Goal: Task Accomplishment & Management: Complete application form

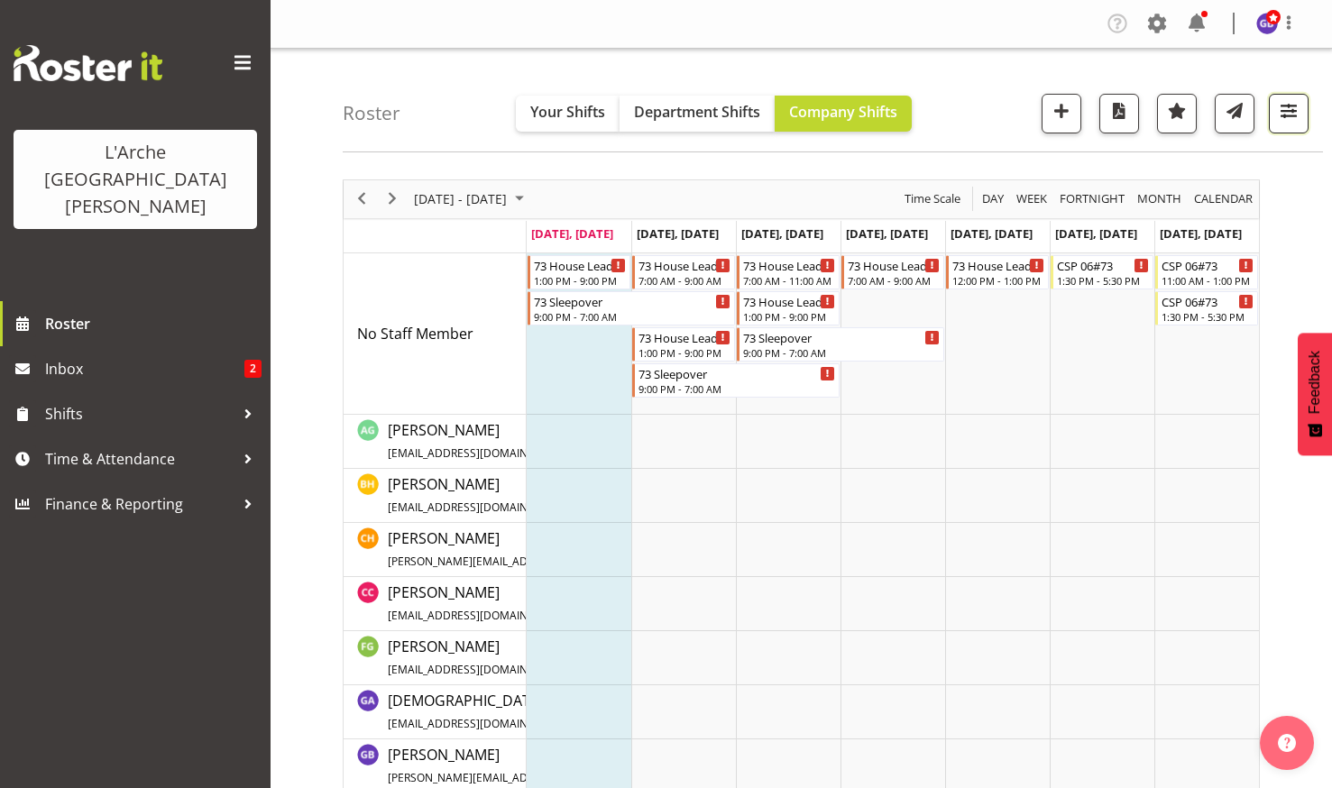
click at [1287, 108] on span "button" at bounding box center [1288, 110] width 23 height 23
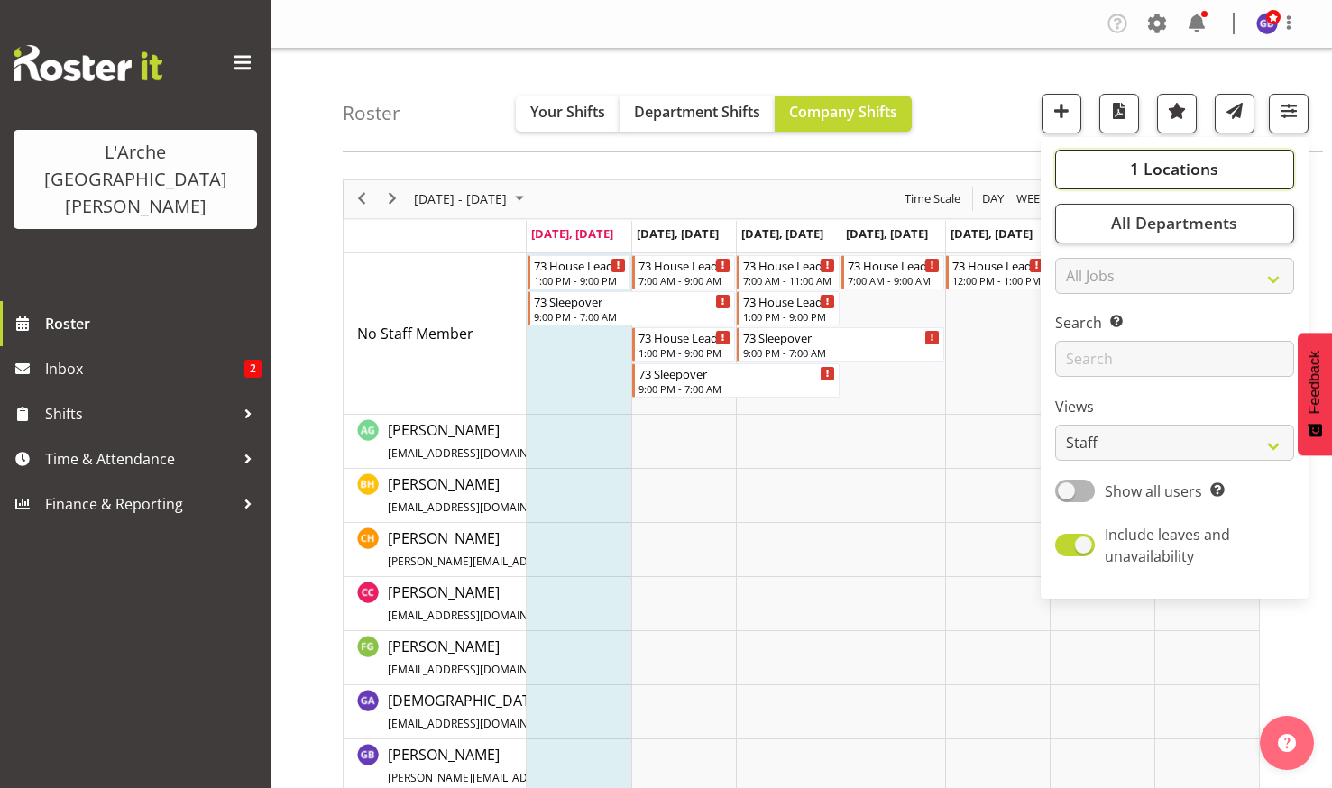
click at [1165, 167] on span "1 Locations" at bounding box center [1174, 169] width 88 height 22
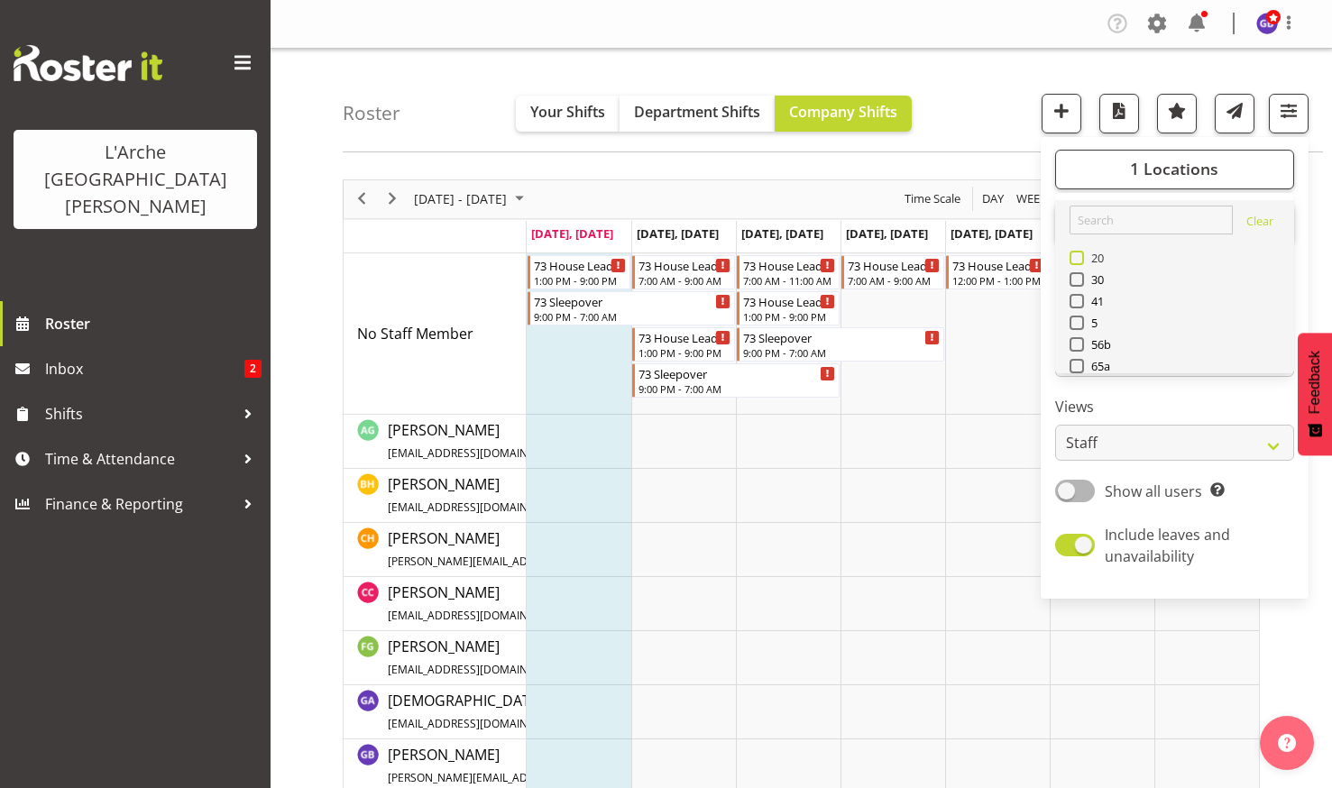
click at [1079, 255] on span at bounding box center [1077, 258] width 14 height 14
click at [1079, 255] on input "20" at bounding box center [1076, 258] width 12 height 12
checkbox input "true"
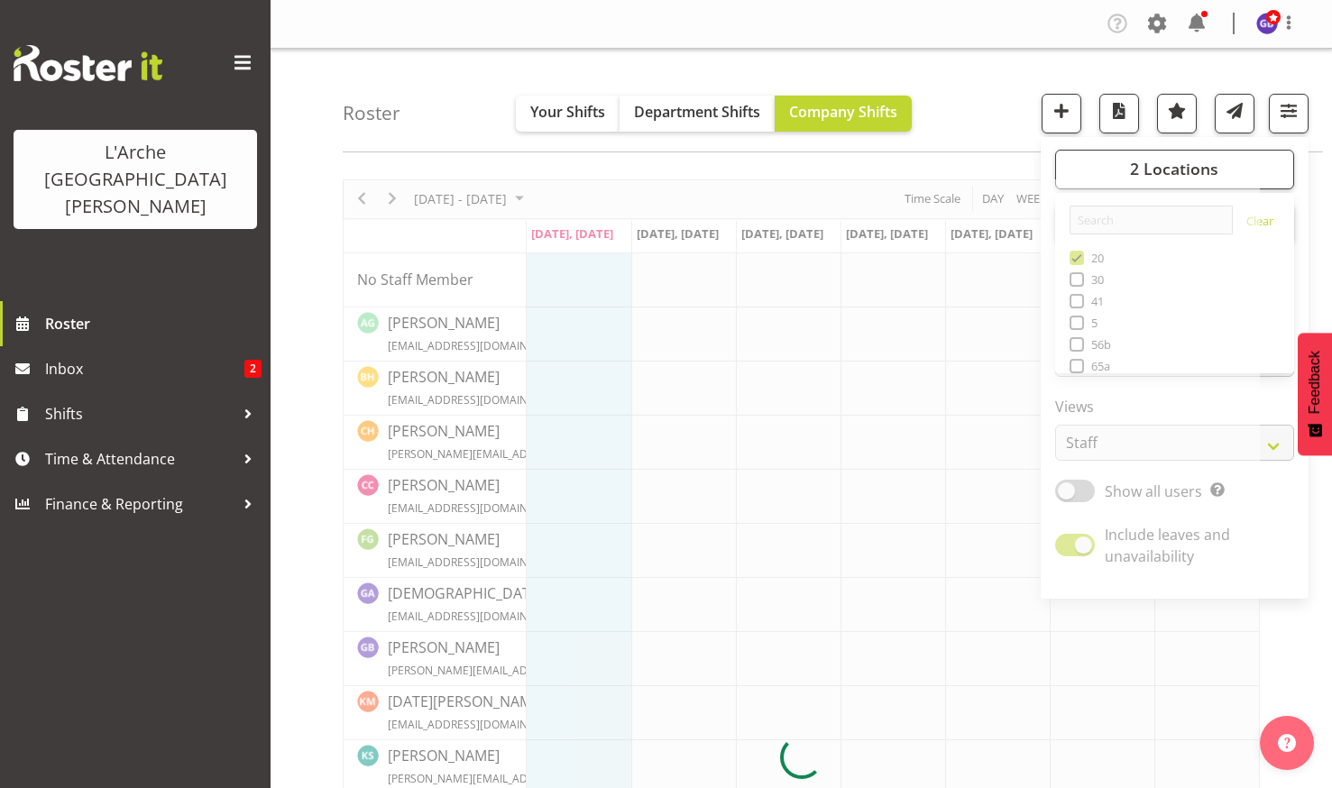
click at [952, 77] on div "Roster Your Shifts Department Shifts Company Shifts 2 Locations Clear 20 30 41 …" at bounding box center [833, 101] width 981 height 104
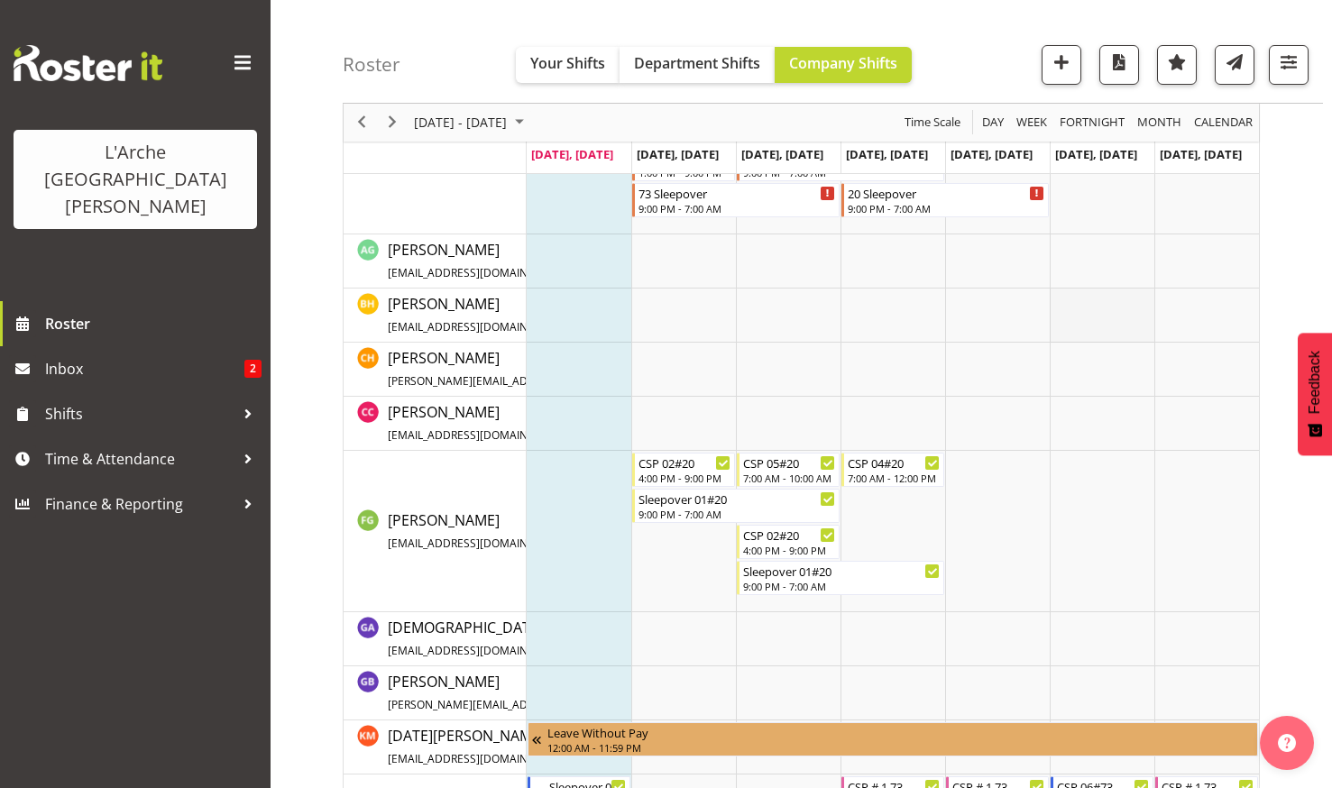
scroll to position [271, 0]
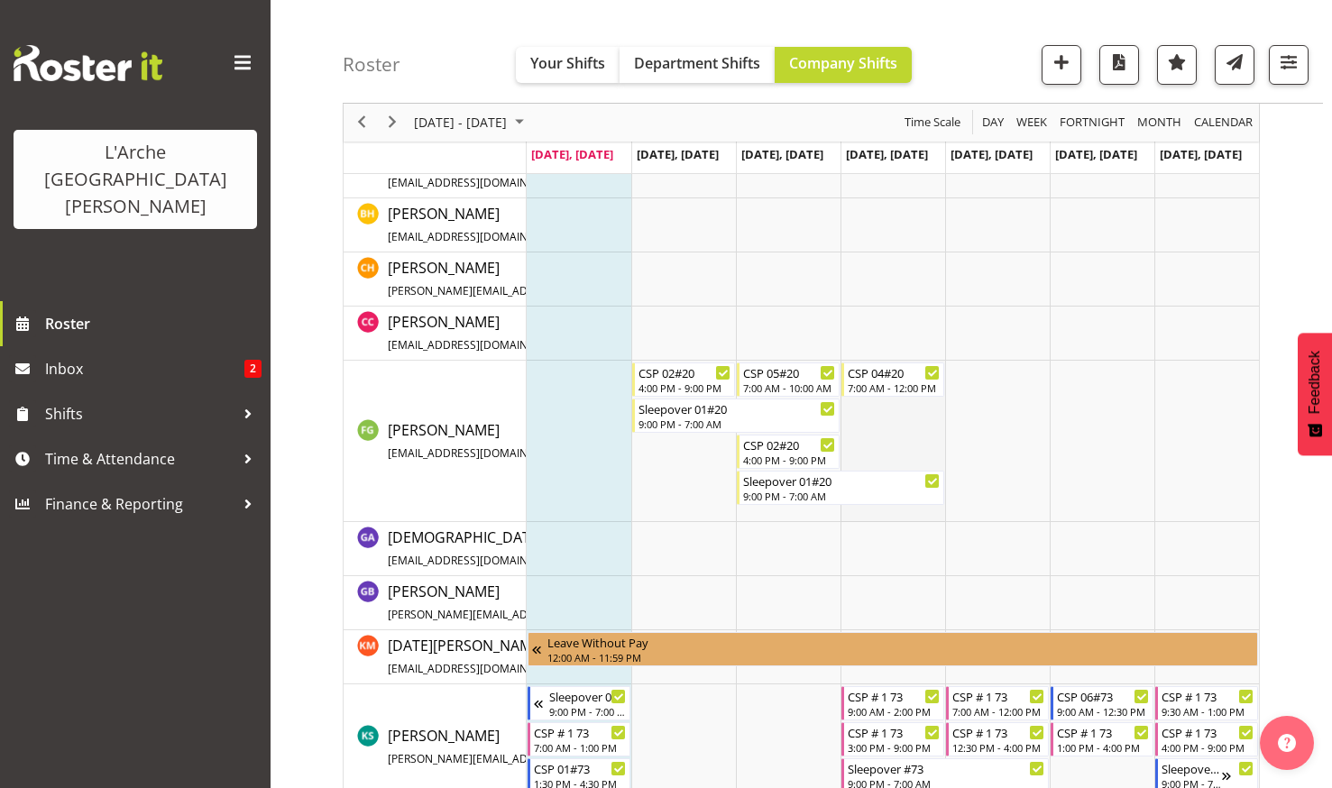
click at [881, 420] on td "Timeline Week of August 25, 2025" at bounding box center [893, 441] width 105 height 161
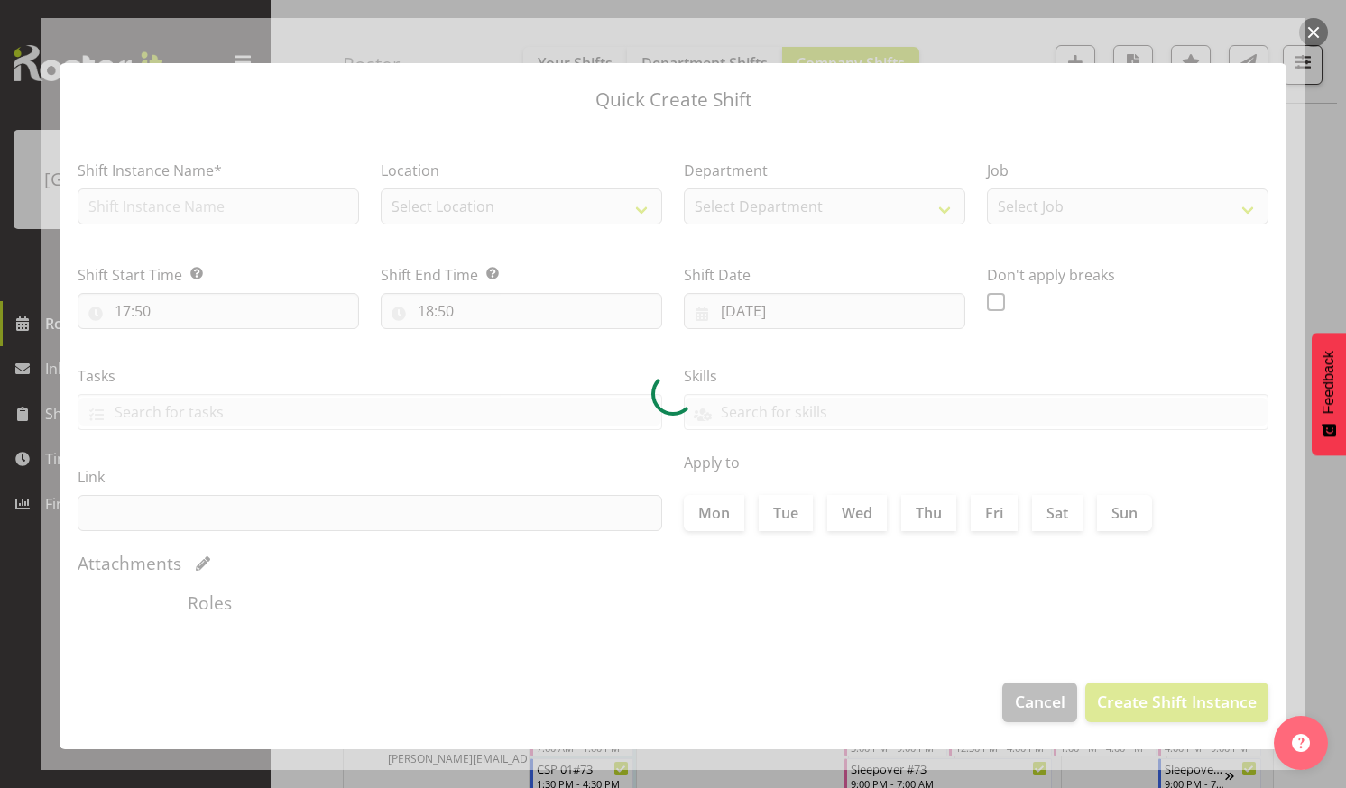
type input "[DATE]"
checkbox input "true"
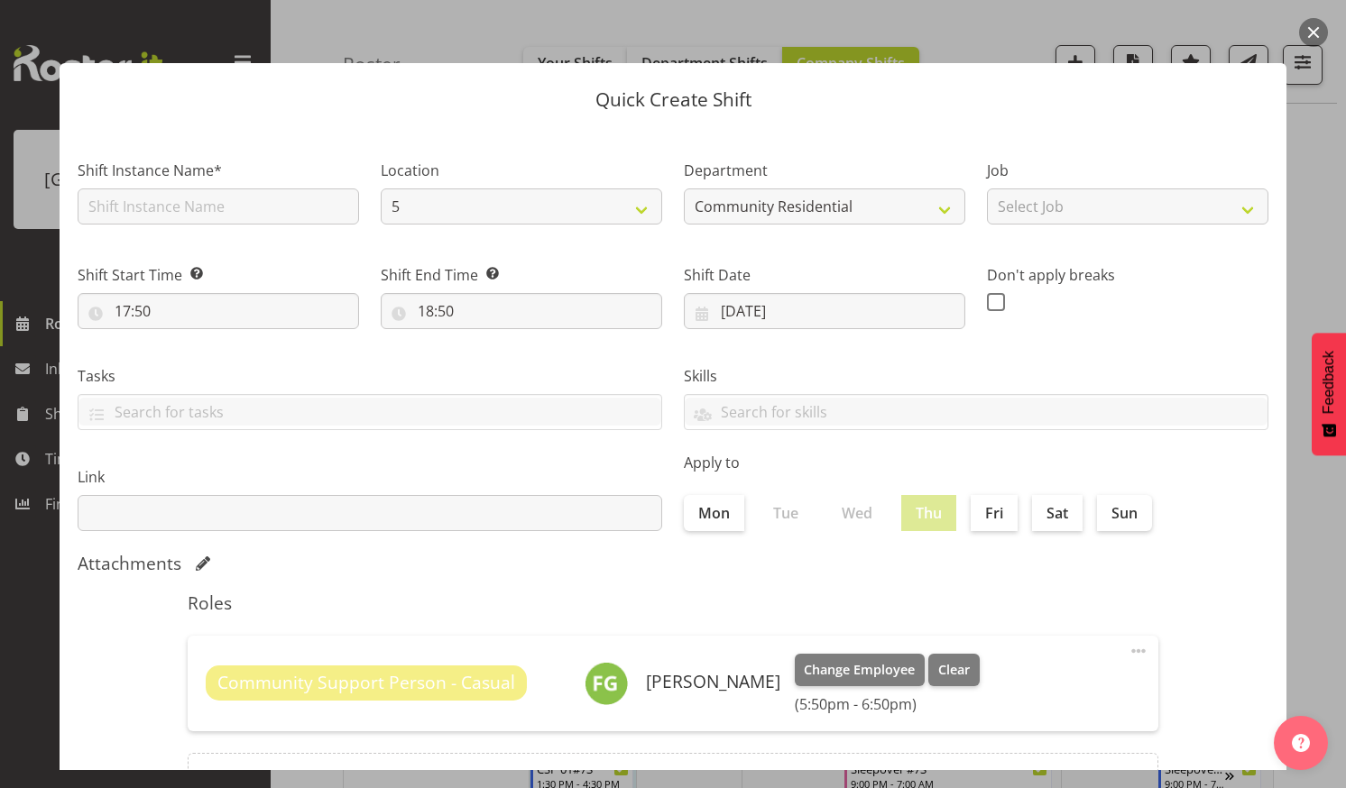
click at [1312, 32] on button "button" at bounding box center [1313, 32] width 29 height 29
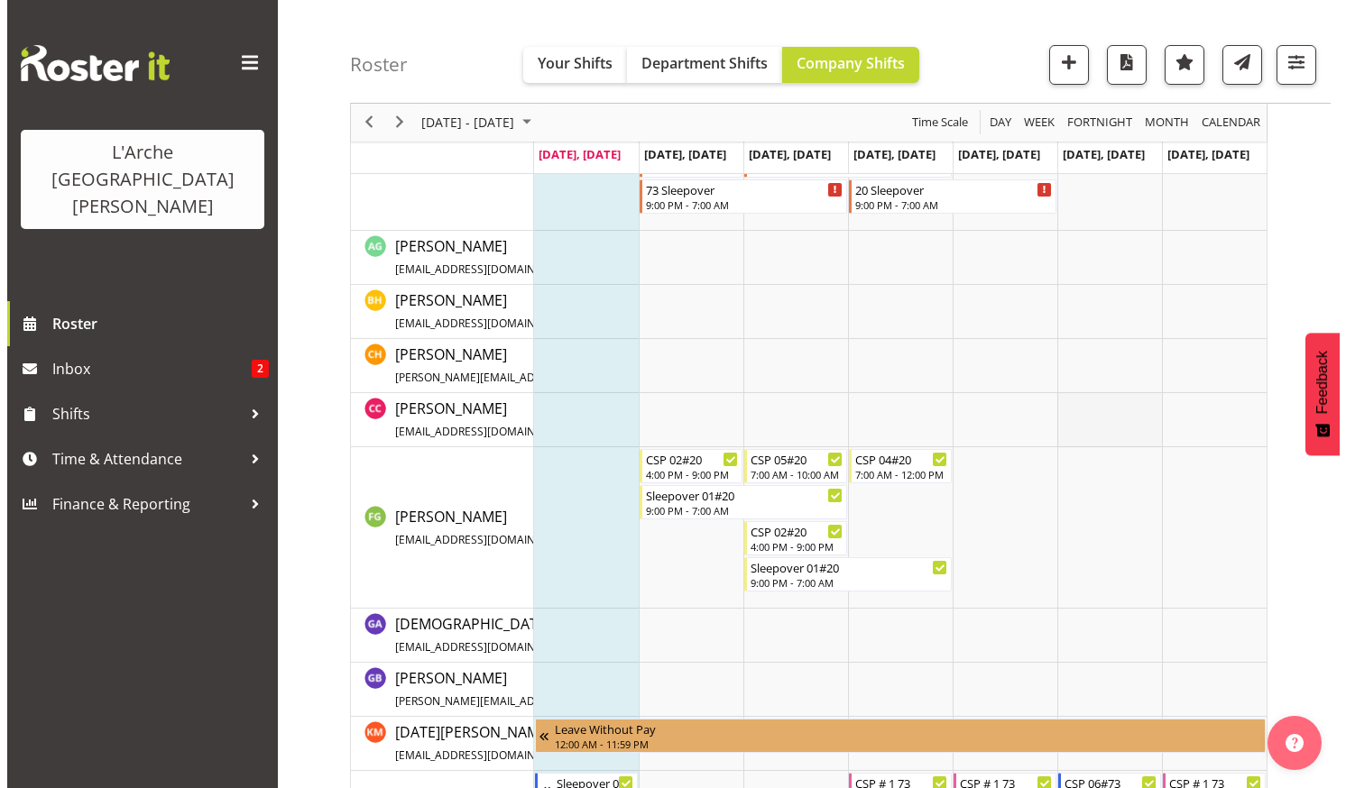
scroll to position [361, 0]
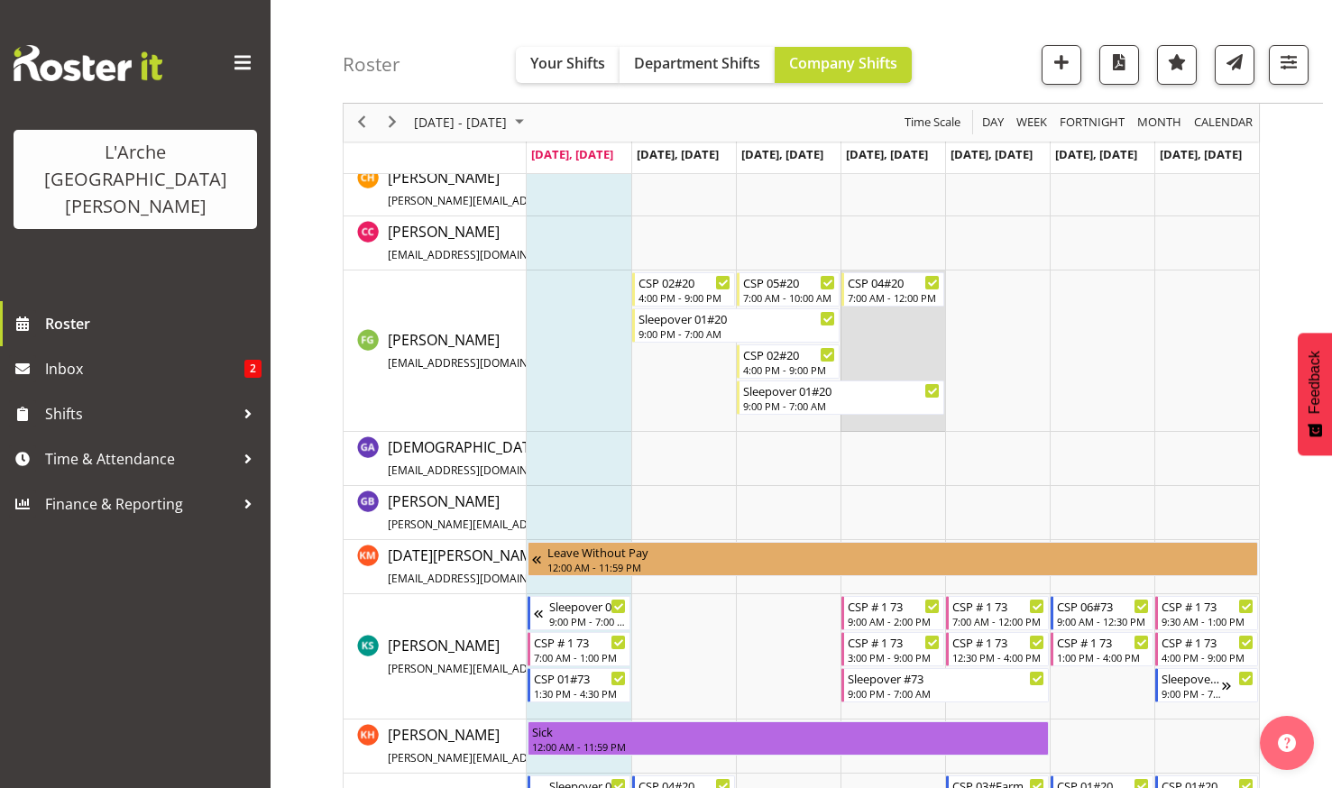
click at [886, 332] on td "Timeline Week of August 25, 2025" at bounding box center [893, 351] width 105 height 161
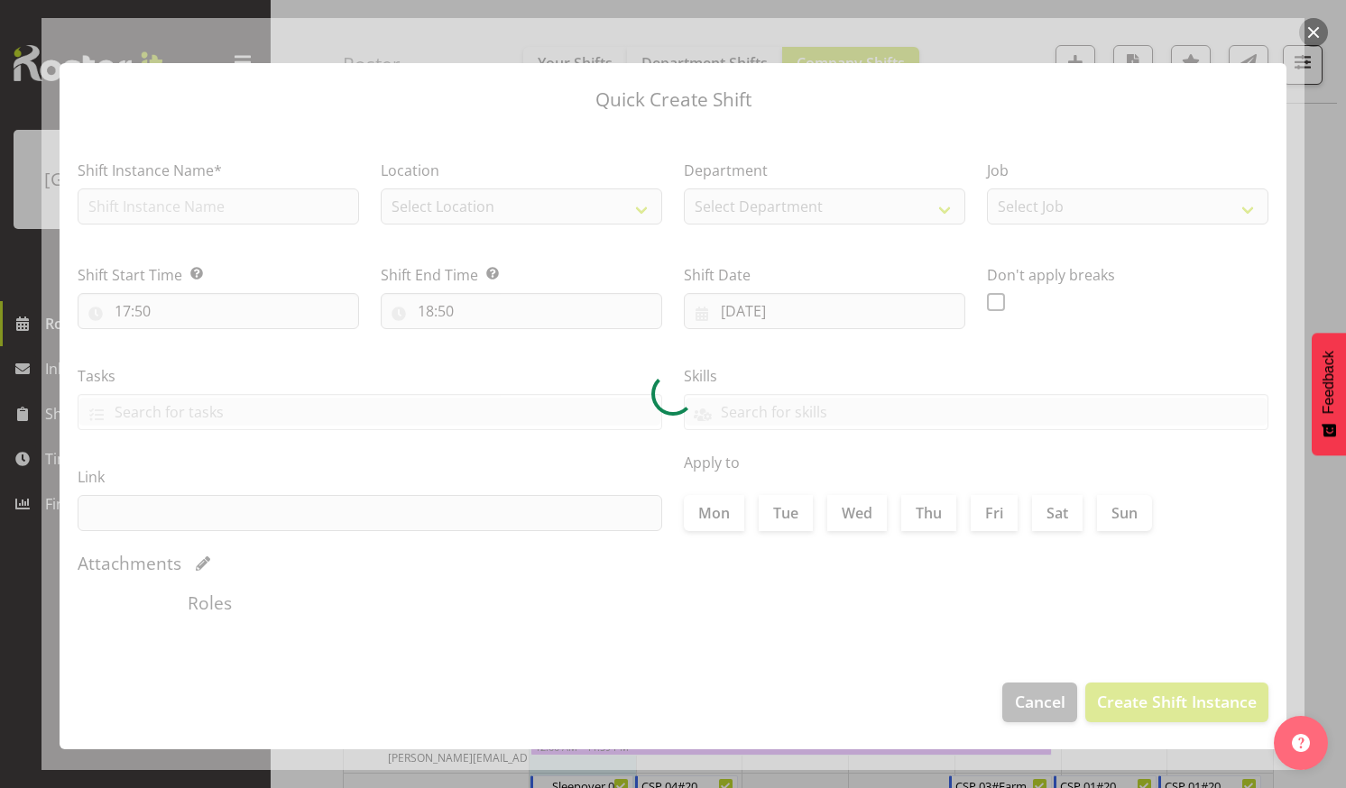
type input "[DATE]"
checkbox input "true"
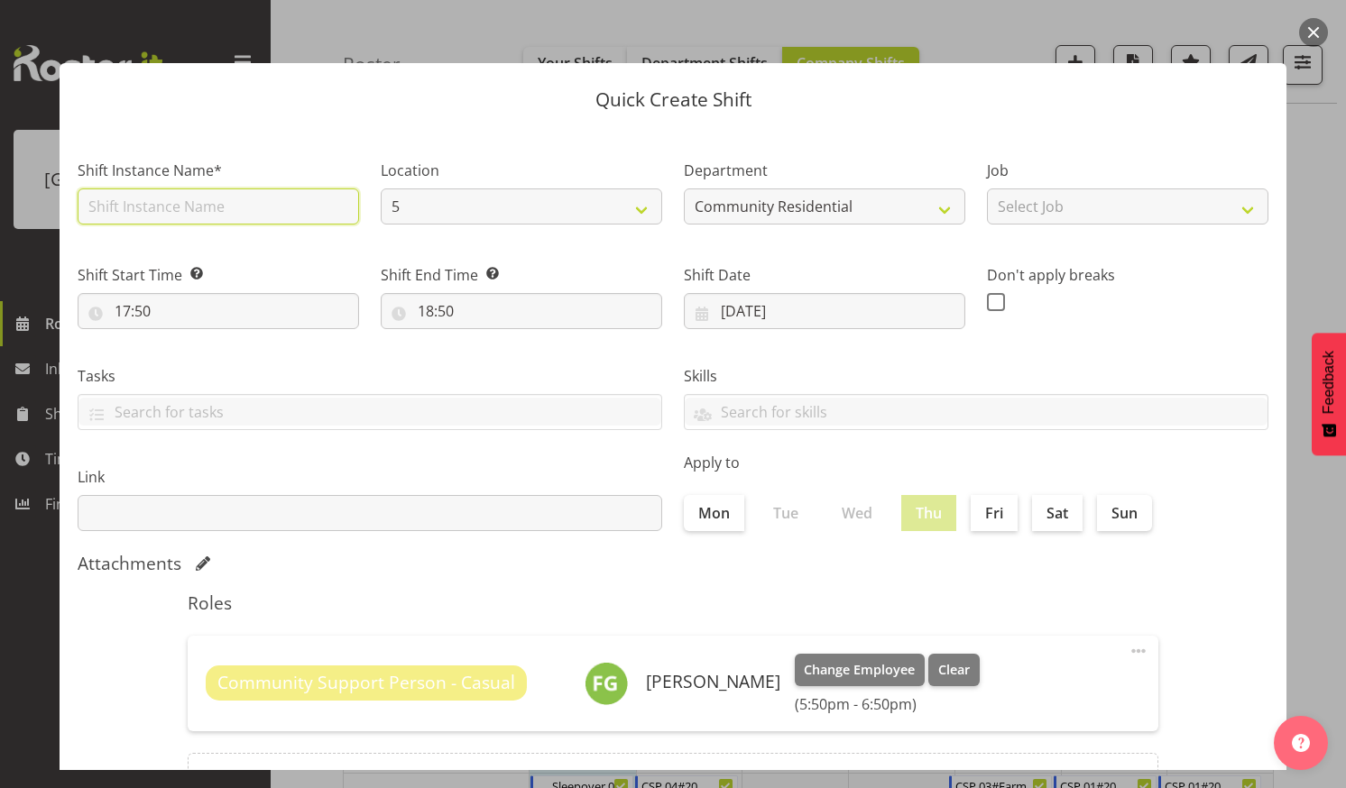
click at [225, 199] on input "text" at bounding box center [218, 207] width 281 height 36
type input "CSP 06#20"
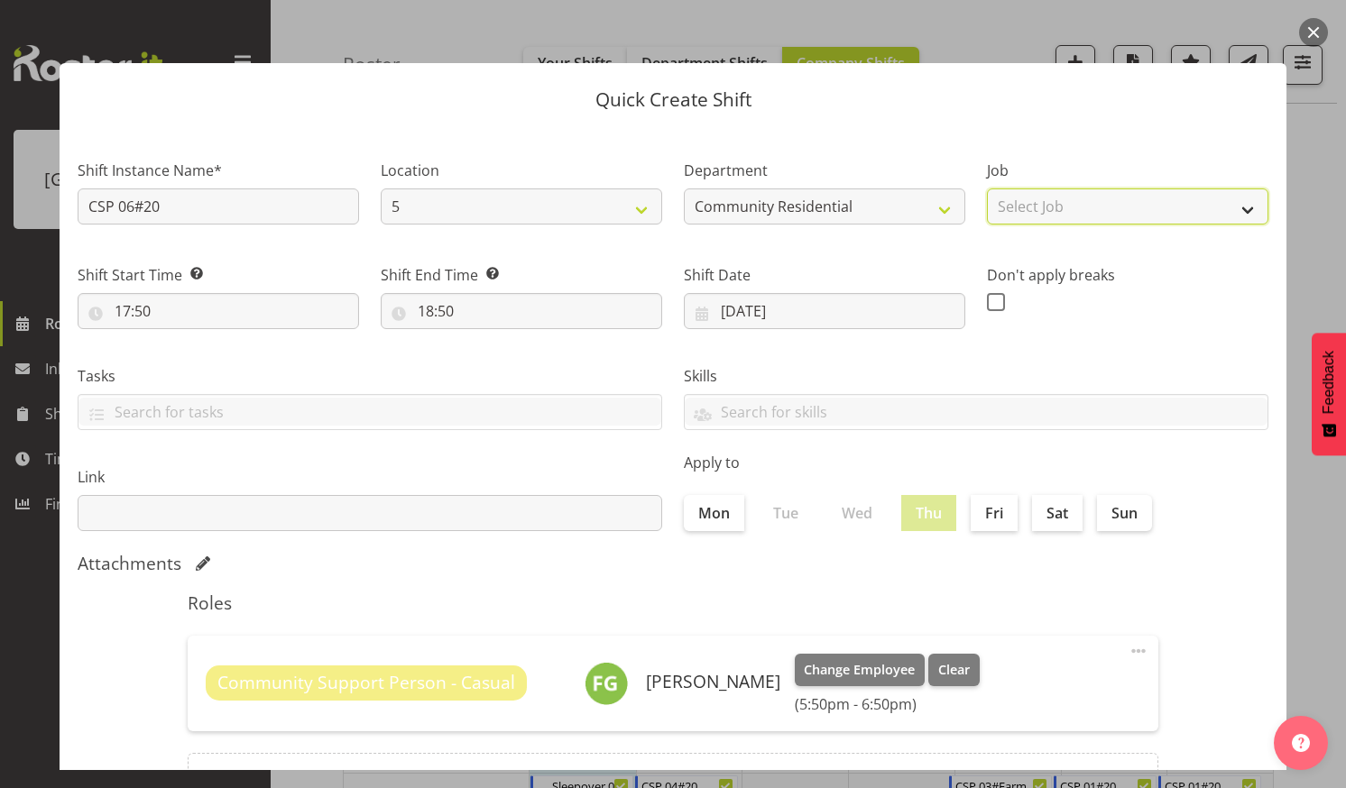
click at [1233, 203] on select "Select Job Accounts Admin Art Coordinator Community Leader Community Support Pe…" at bounding box center [1127, 207] width 281 height 36
select select "3"
click at [987, 189] on select "Select Job Accounts Admin Art Coordinator Community Leader Community Support Pe…" at bounding box center [1127, 207] width 281 height 36
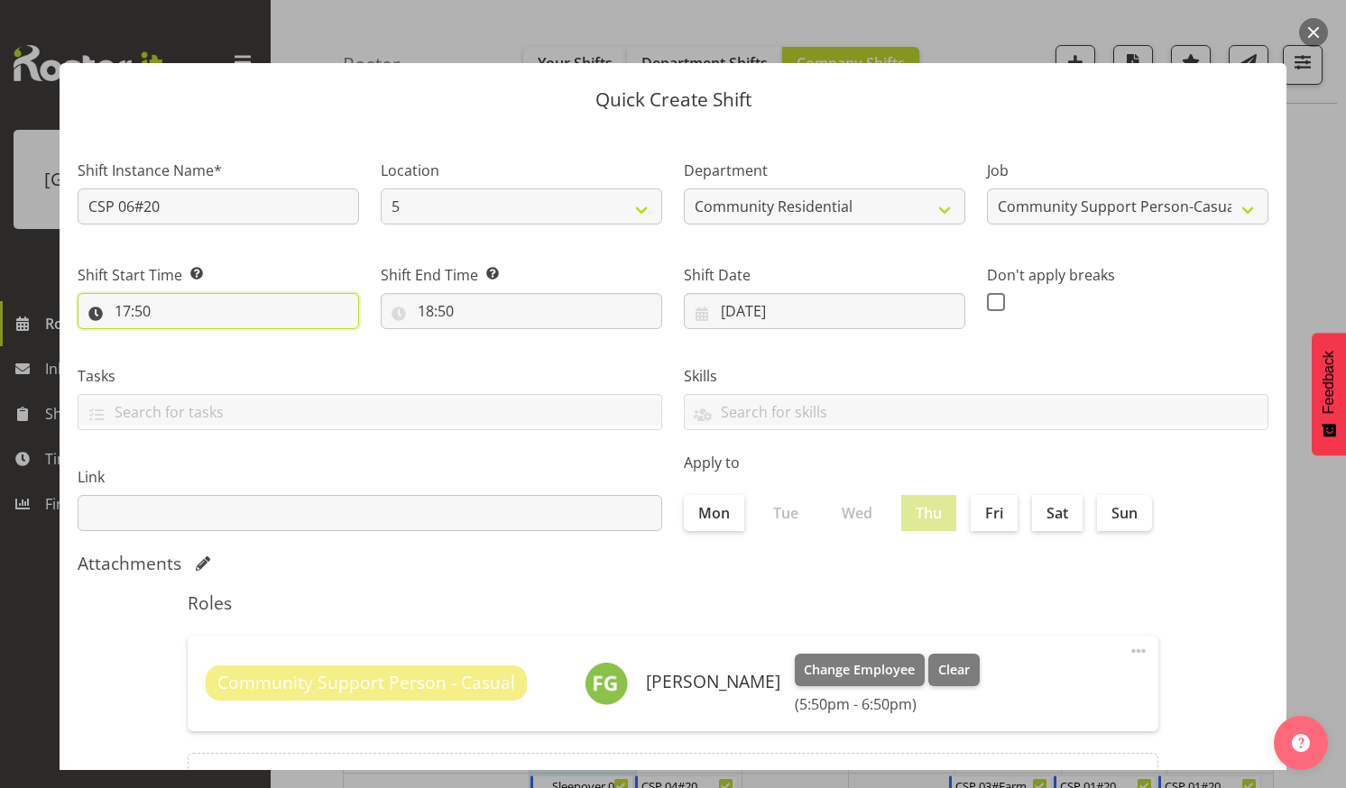
click at [191, 305] on input "17:50" at bounding box center [218, 311] width 281 height 36
click at [197, 350] on select "00 01 02 03 04 05 06 07 08 09 10 11 12 13 14 15 16 17 18 19 20 21 22 23" at bounding box center [200, 358] width 41 height 36
select select "16"
click at [180, 340] on select "00 01 02 03 04 05 06 07 08 09 10 11 12 13 14 15 16 17 18 19 20 21 22 23" at bounding box center [200, 358] width 41 height 36
type input "16:50"
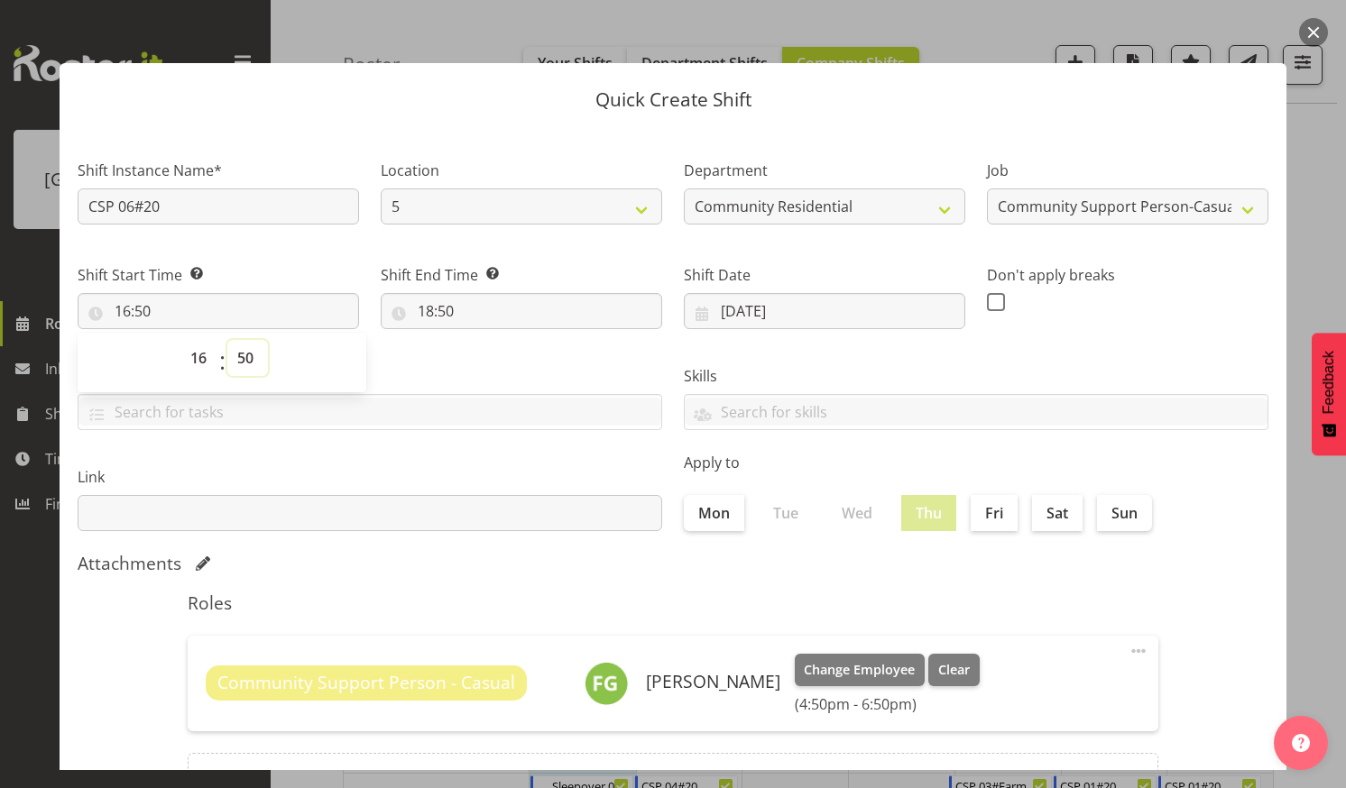
click at [245, 354] on select "00 01 02 03 04 05 06 07 08 09 10 11 12 13 14 15 16 17 18 19 20 21 22 23 24 25 2…" at bounding box center [247, 358] width 41 height 36
select select "0"
click at [227, 340] on select "00 01 02 03 04 05 06 07 08 09 10 11 12 13 14 15 16 17 18 19 20 21 22 23 24 25 2…" at bounding box center [247, 358] width 41 height 36
type input "16:00"
click at [458, 304] on input "18:50" at bounding box center [521, 311] width 281 height 36
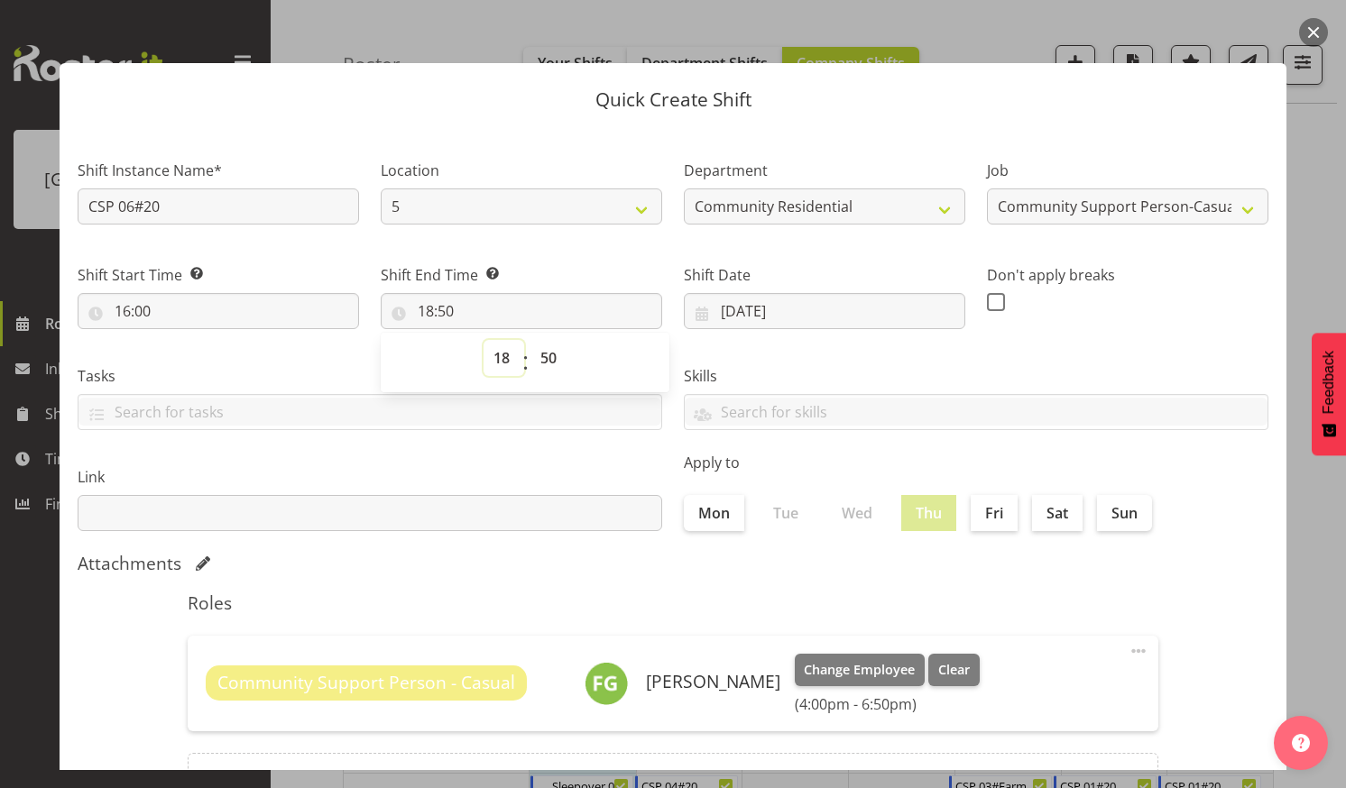
click at [499, 355] on select "00 01 02 03 04 05 06 07 08 09 10 11 12 13 14 15 16 17 18 19 20 21 22 23" at bounding box center [504, 358] width 41 height 36
select select "21"
click at [484, 340] on select "00 01 02 03 04 05 06 07 08 09 10 11 12 13 14 15 16 17 18 19 20 21 22 23" at bounding box center [504, 358] width 41 height 36
type input "21:50"
click at [548, 355] on select "00 01 02 03 04 05 06 07 08 09 10 11 12 13 14 15 16 17 18 19 20 21 22 23 24 25 2…" at bounding box center [550, 358] width 41 height 36
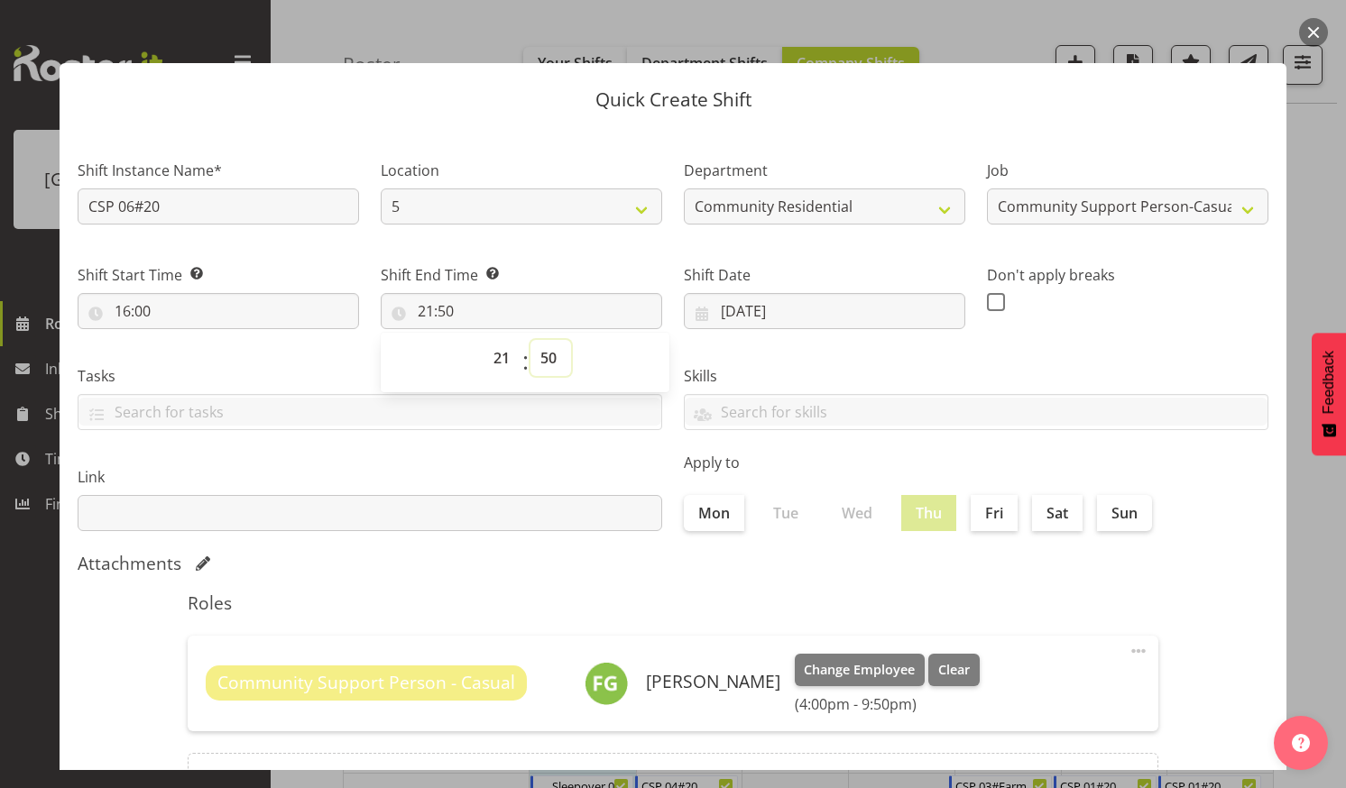
select select "0"
click at [530, 340] on select "00 01 02 03 04 05 06 07 08 09 10 11 12 13 14 15 16 17 18 19 20 21 22 23 24 25 2…" at bounding box center [550, 358] width 41 height 36
type input "21:00"
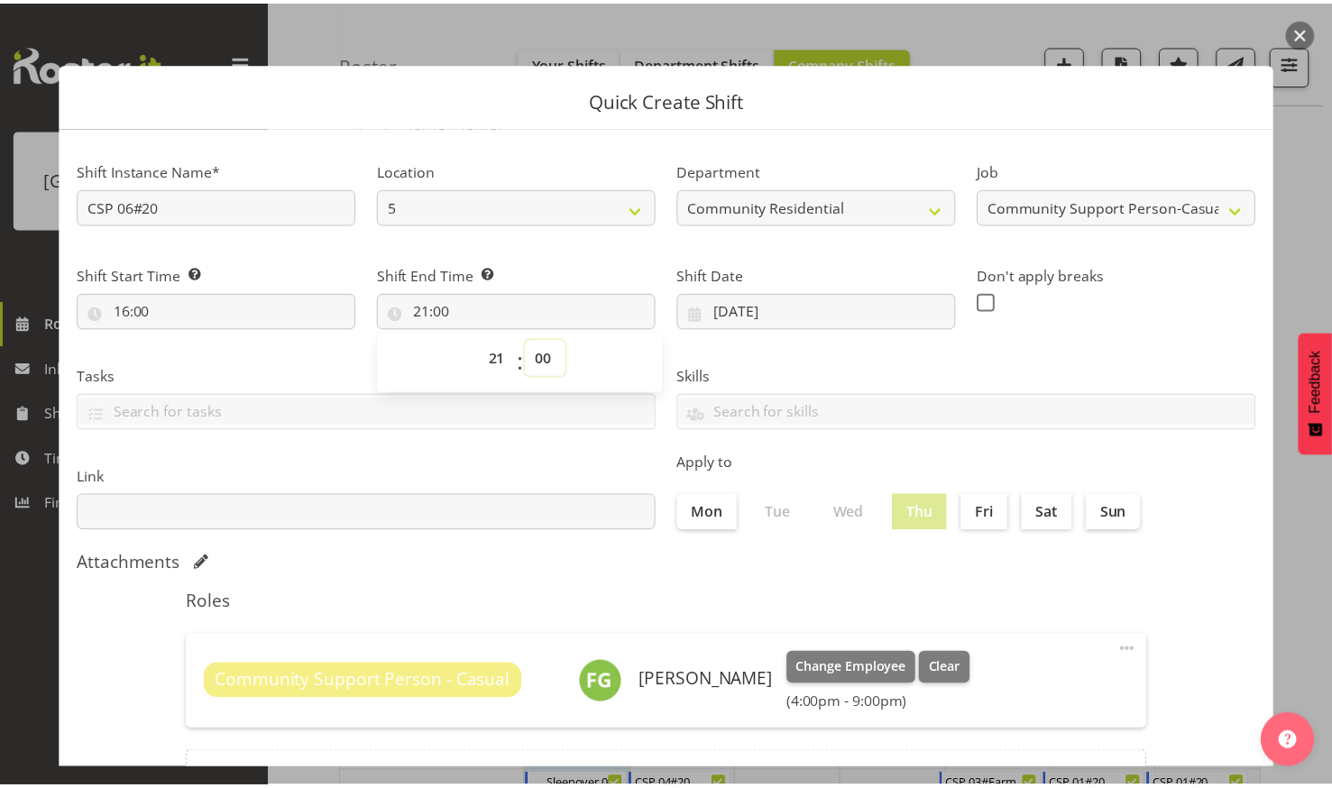
scroll to position [168, 0]
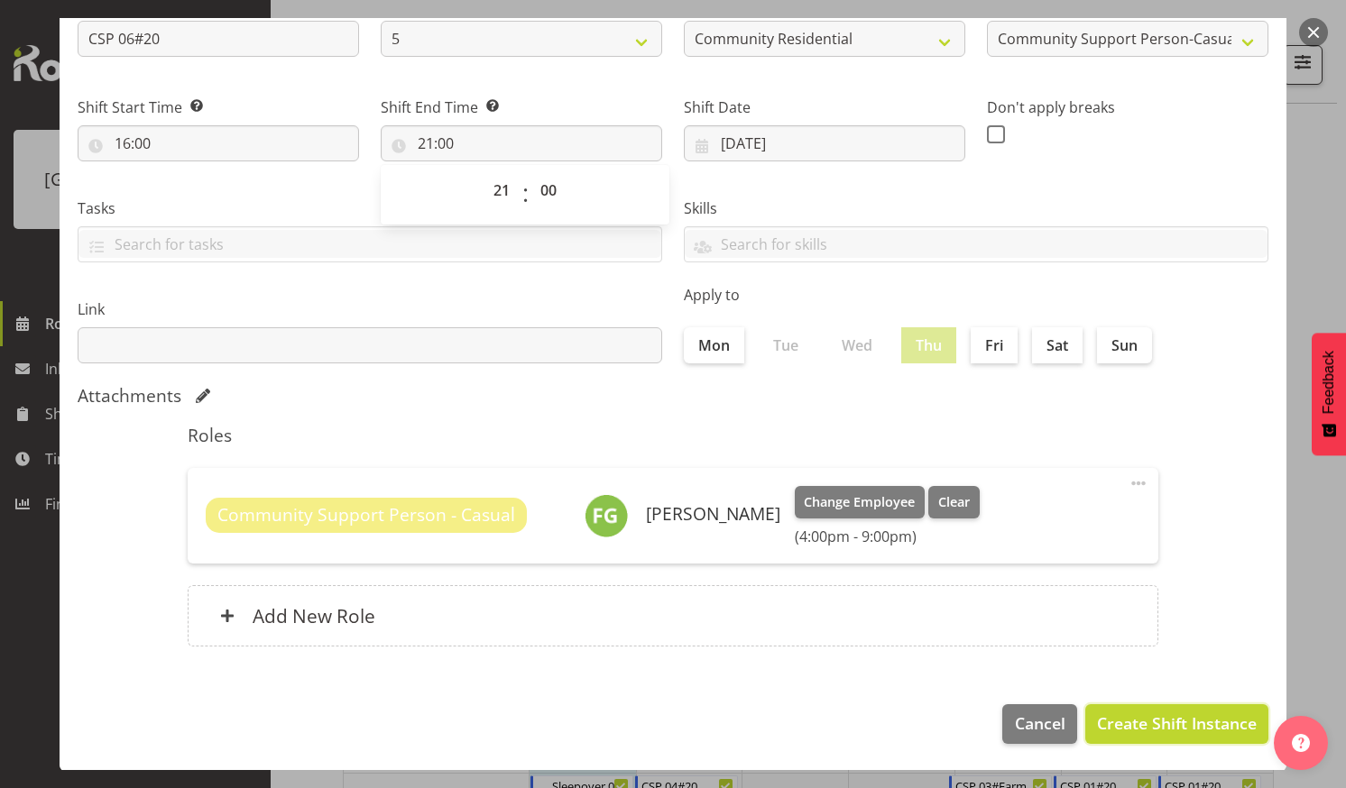
drag, startPoint x: 1125, startPoint y: 715, endPoint x: 1120, endPoint y: 705, distance: 10.9
click at [1124, 715] on span "Create Shift Instance" at bounding box center [1177, 723] width 160 height 23
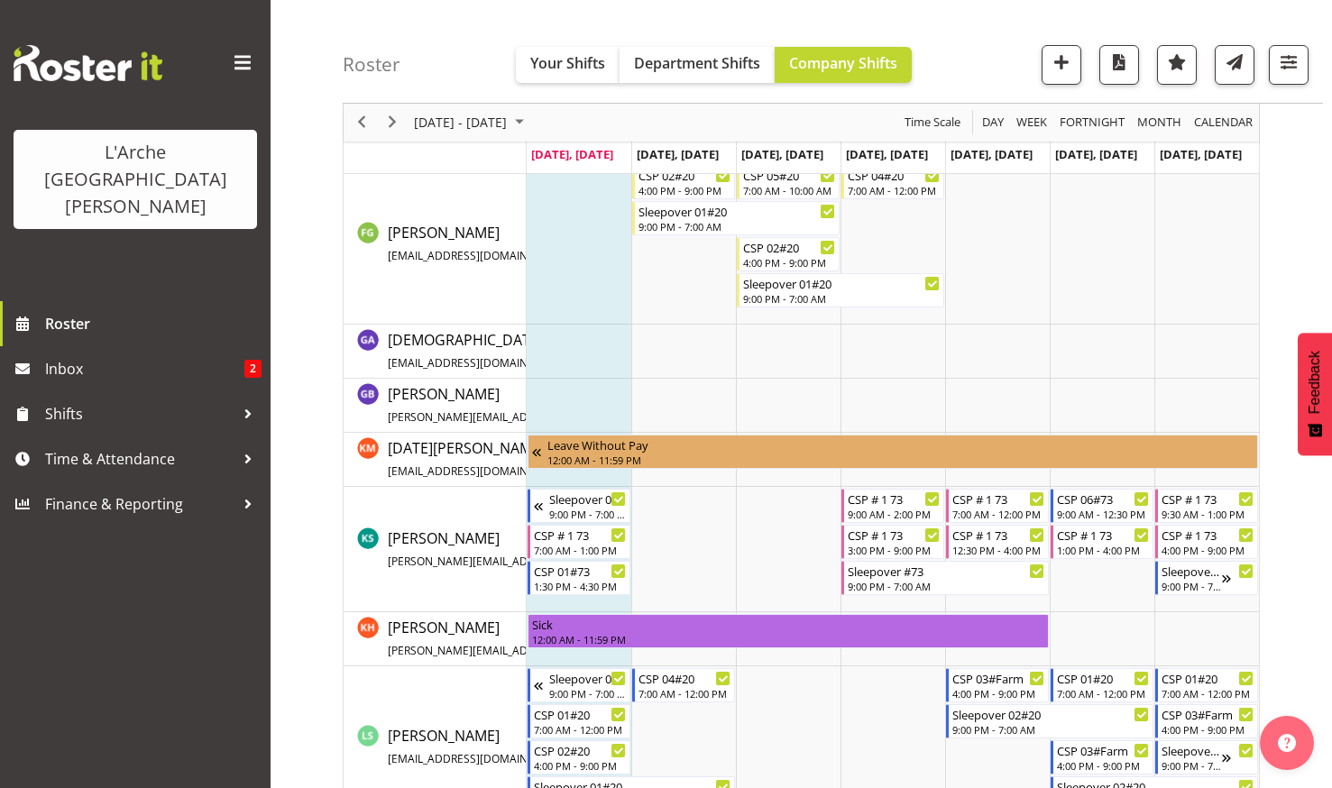
scroll to position [288, 0]
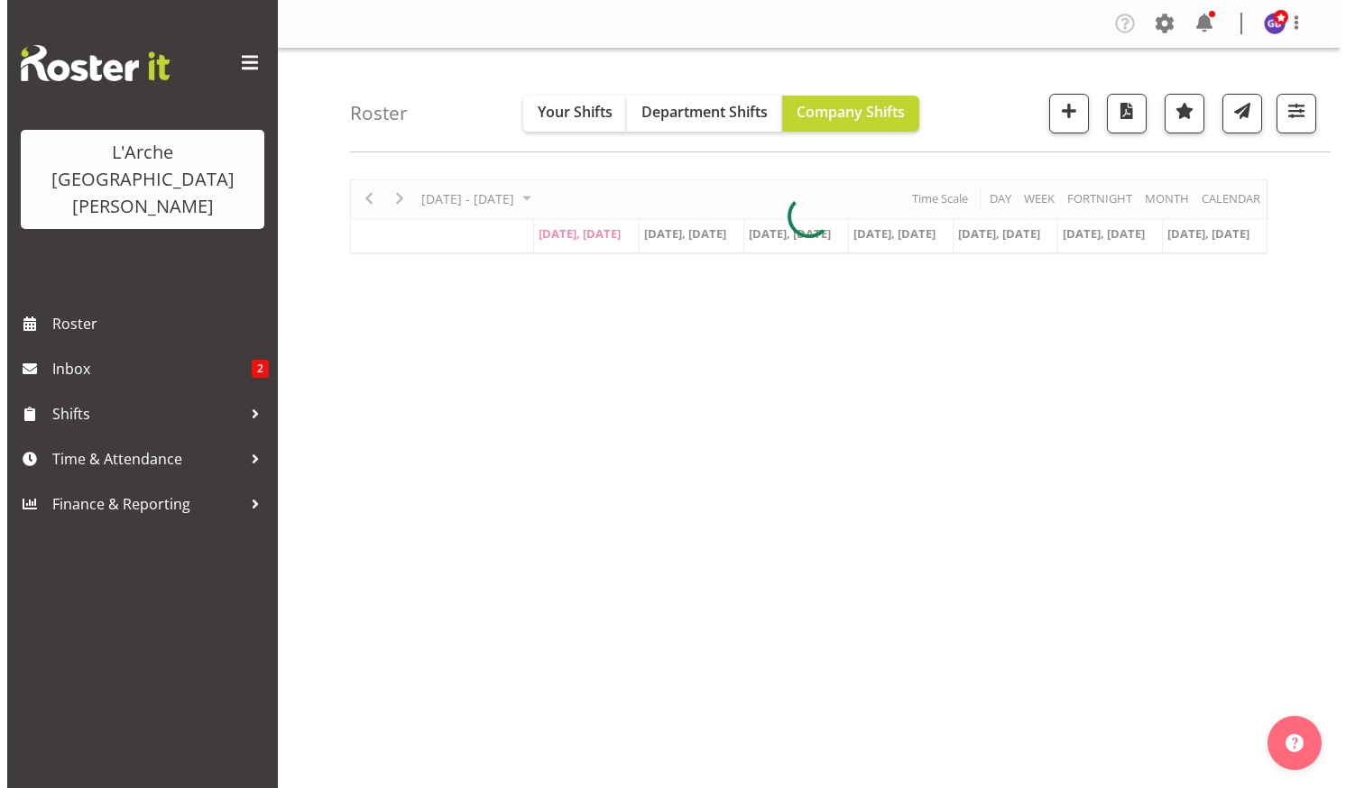
scroll to position [98, 0]
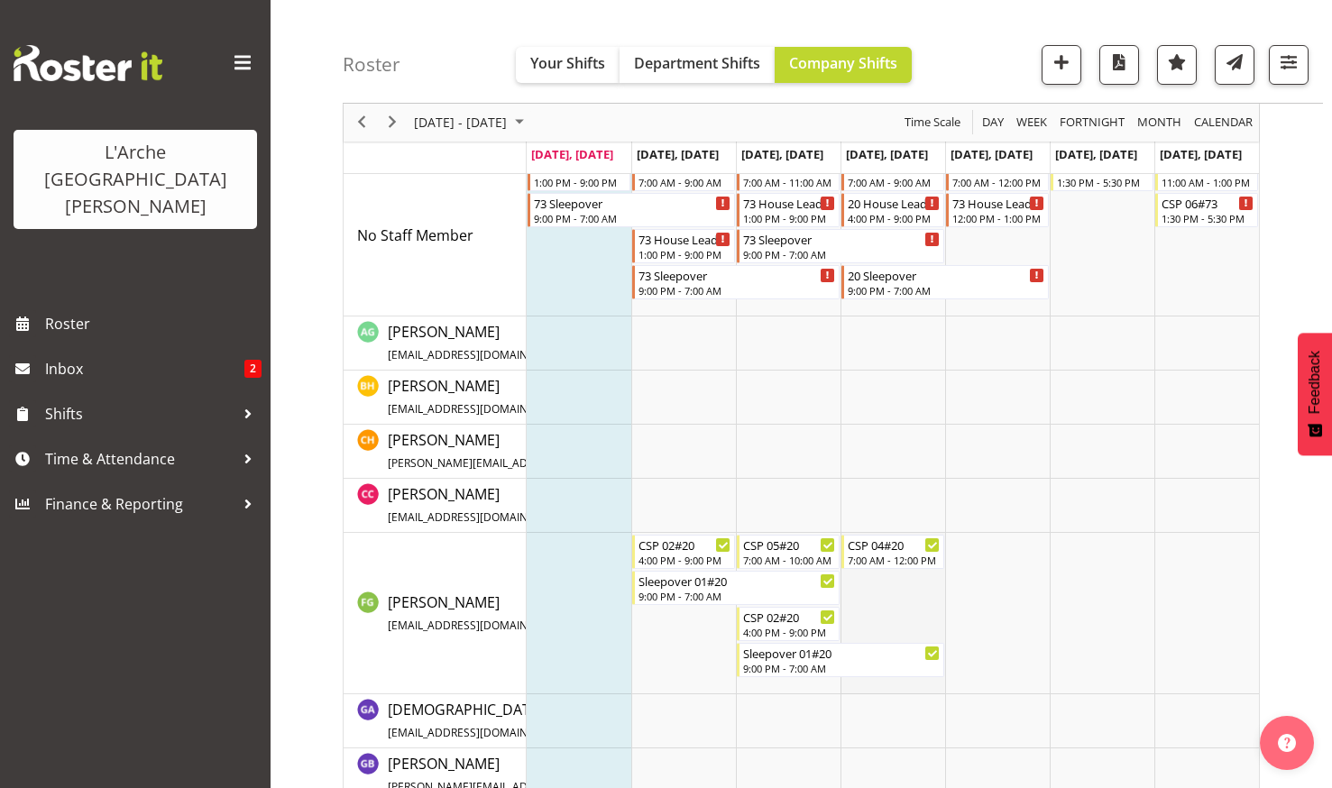
click at [888, 600] on td "Timeline Week of August 25, 2025" at bounding box center [893, 613] width 105 height 161
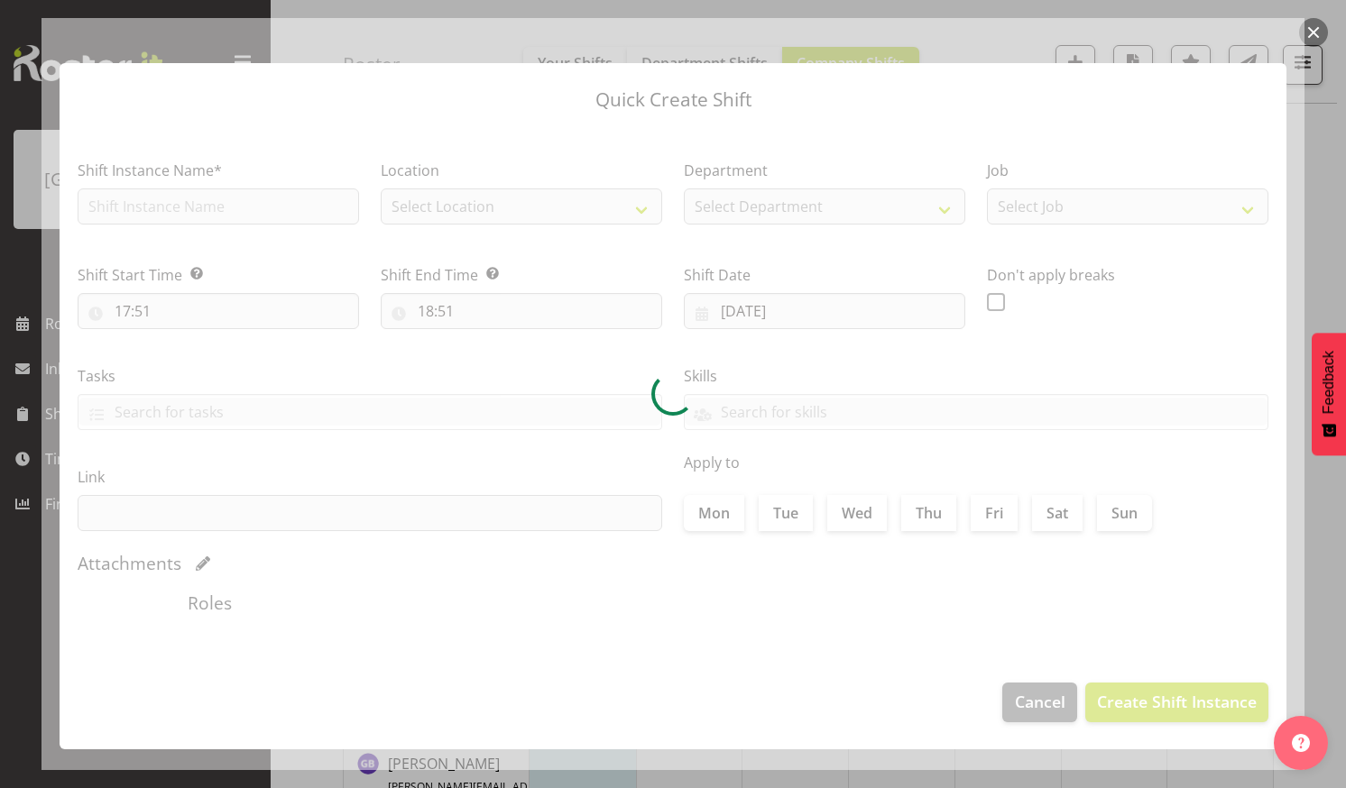
type input "[DATE]"
checkbox input "true"
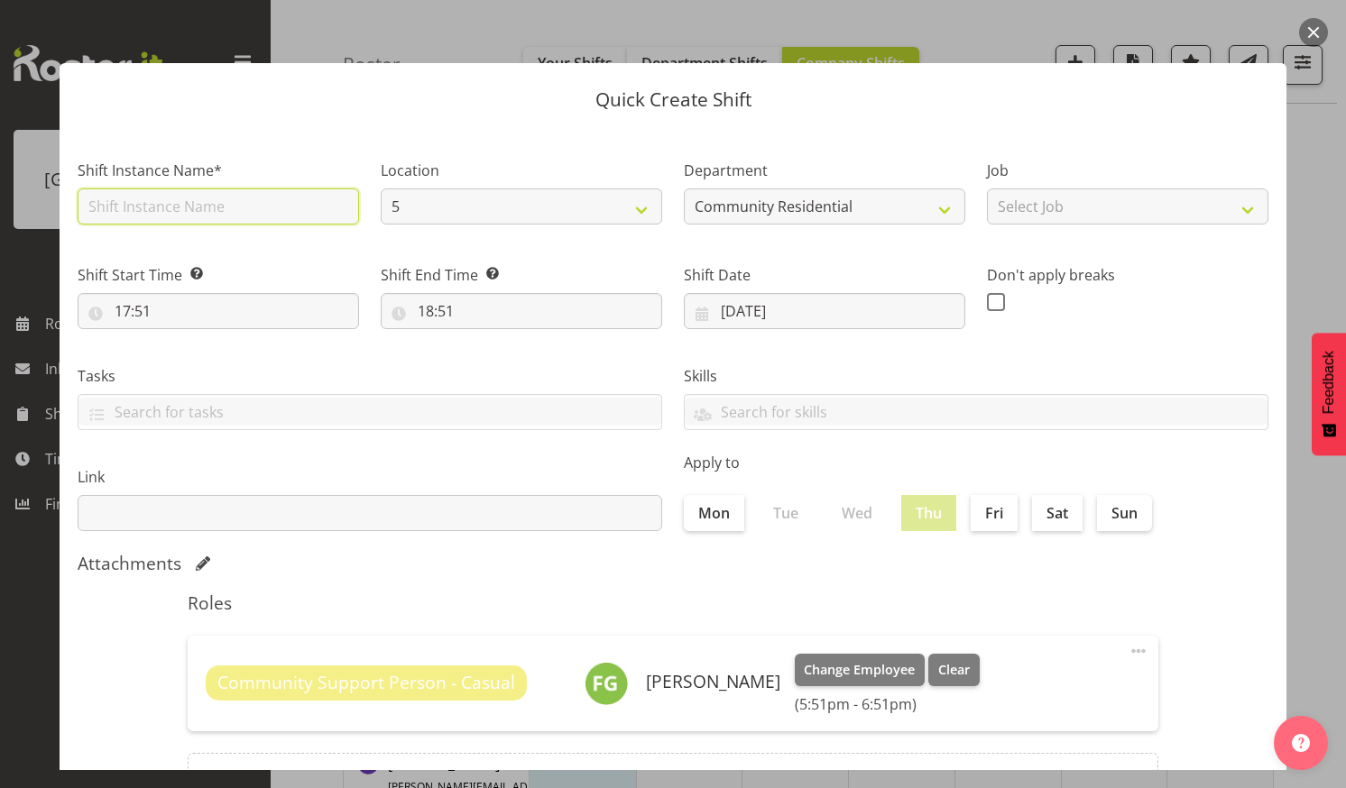
drag, startPoint x: 251, startPoint y: 189, endPoint x: 244, endPoint y: 198, distance: 11.6
click at [249, 189] on input "text" at bounding box center [218, 207] width 281 height 36
type input "CSP 06#20"
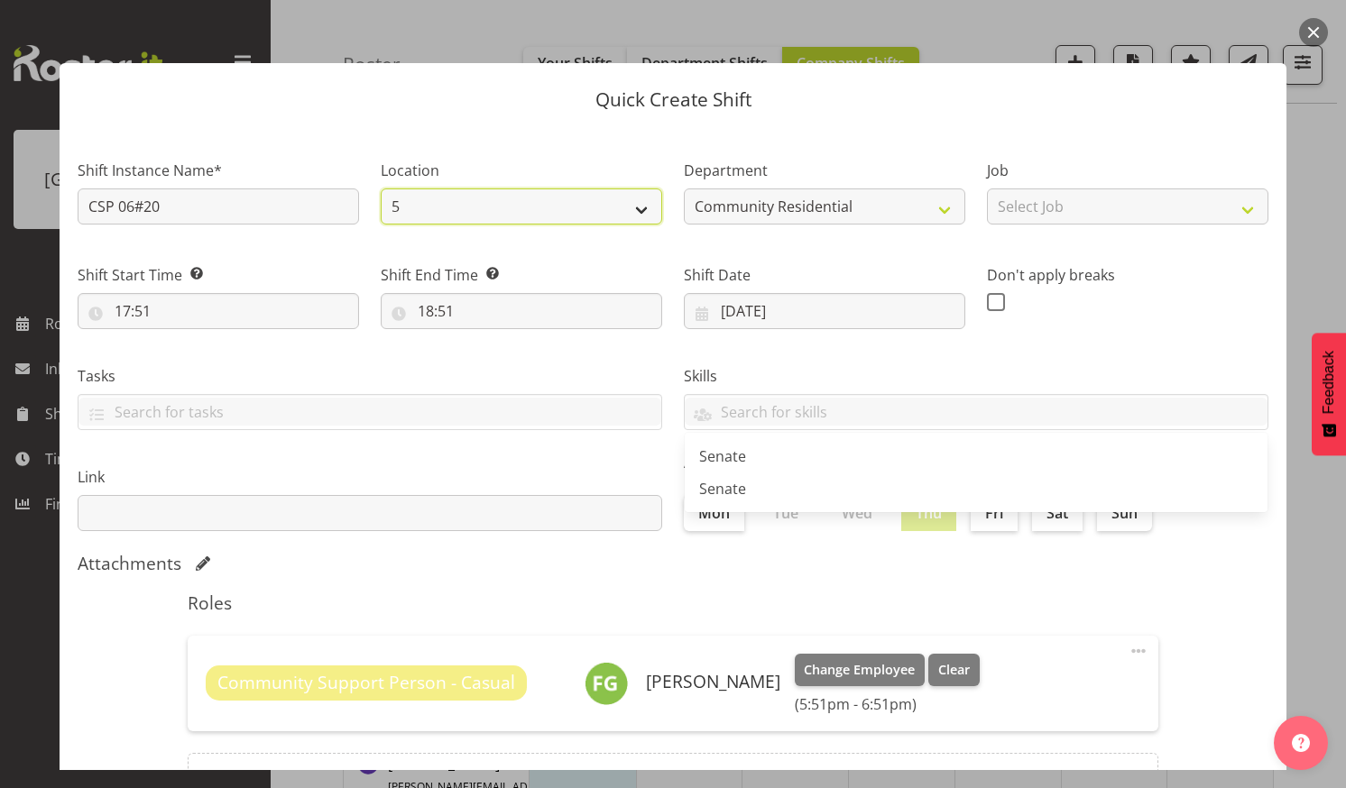
drag, startPoint x: 632, startPoint y: 200, endPoint x: 616, endPoint y: 226, distance: 30.8
click at [632, 200] on select "5 73 20 30 41 5 65a" at bounding box center [521, 207] width 281 height 36
select select "19"
click at [381, 189] on select "5 73 20 30 41 5 65a" at bounding box center [521, 207] width 281 height 36
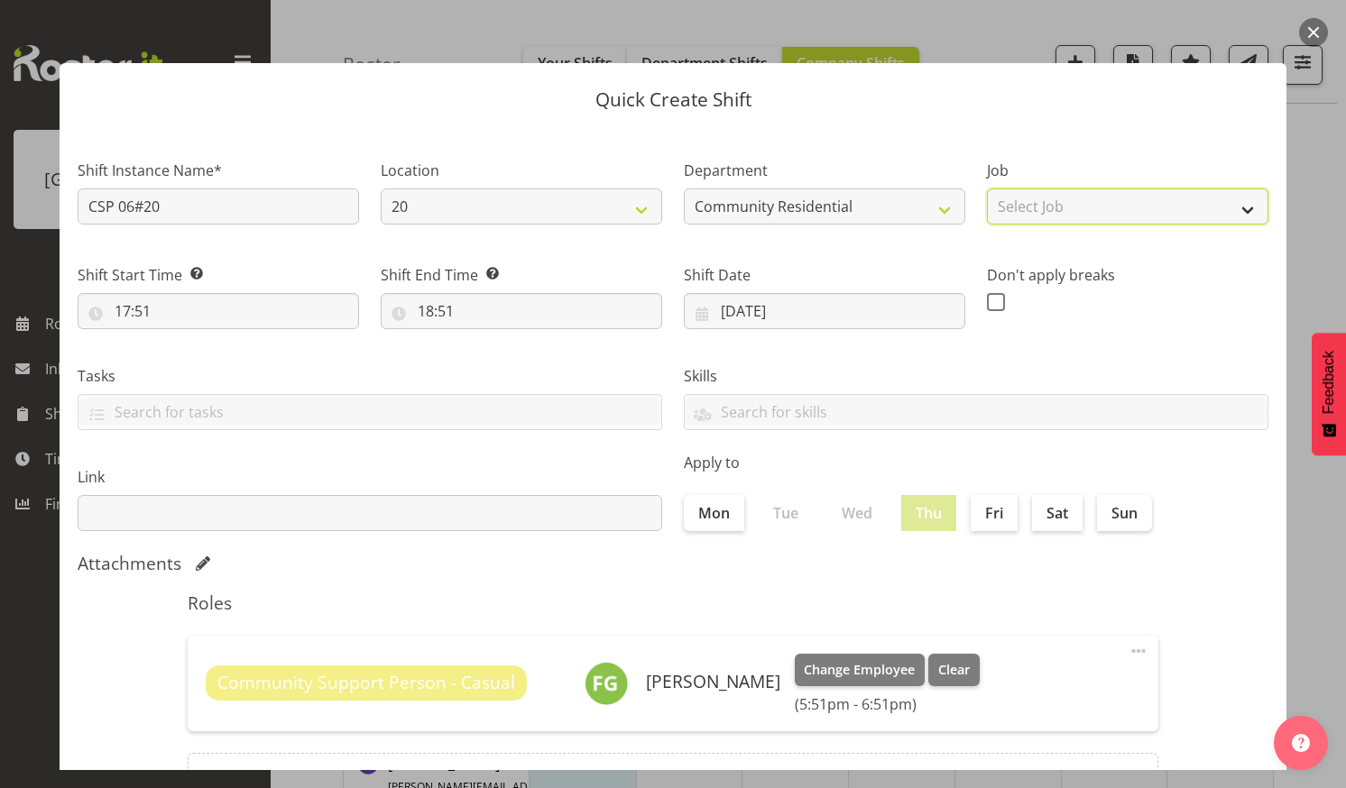
click at [1232, 198] on select "Select Job Accounts Admin Art Coordinator Community Leader Community Support Pe…" at bounding box center [1127, 207] width 281 height 36
select select "3"
click at [987, 189] on select "Select Job Accounts Admin Art Coordinator Community Leader Community Support Pe…" at bounding box center [1127, 207] width 281 height 36
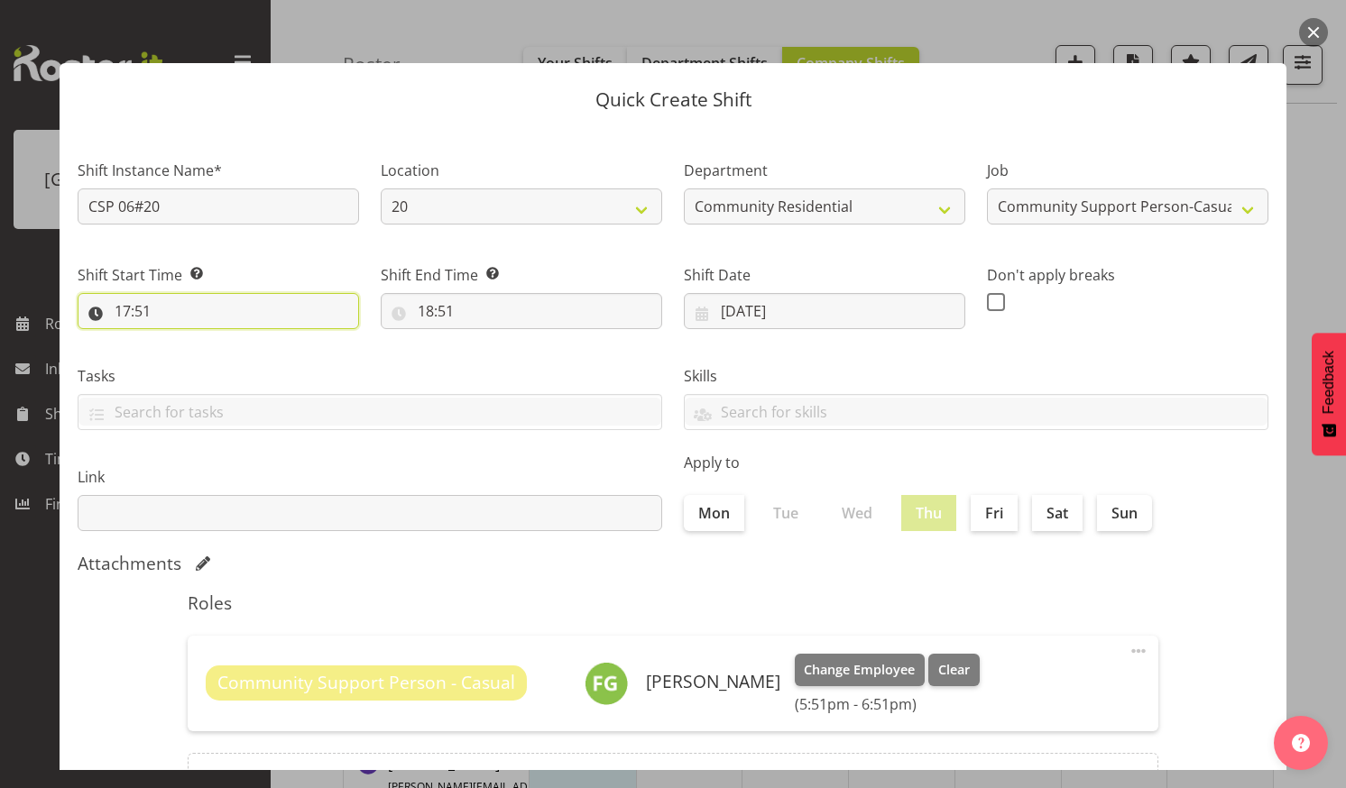
click at [181, 303] on input "17:51" at bounding box center [218, 311] width 281 height 36
click at [193, 349] on select "00 01 02 03 04 05 06 07 08 09 10 11 12 13 14 15 16 17 18 19 20 21 22 23" at bounding box center [200, 358] width 41 height 36
select select "16"
click at [180, 340] on select "00 01 02 03 04 05 06 07 08 09 10 11 12 13 14 15 16 17 18 19 20 21 22 23" at bounding box center [200, 358] width 41 height 36
type input "16:51"
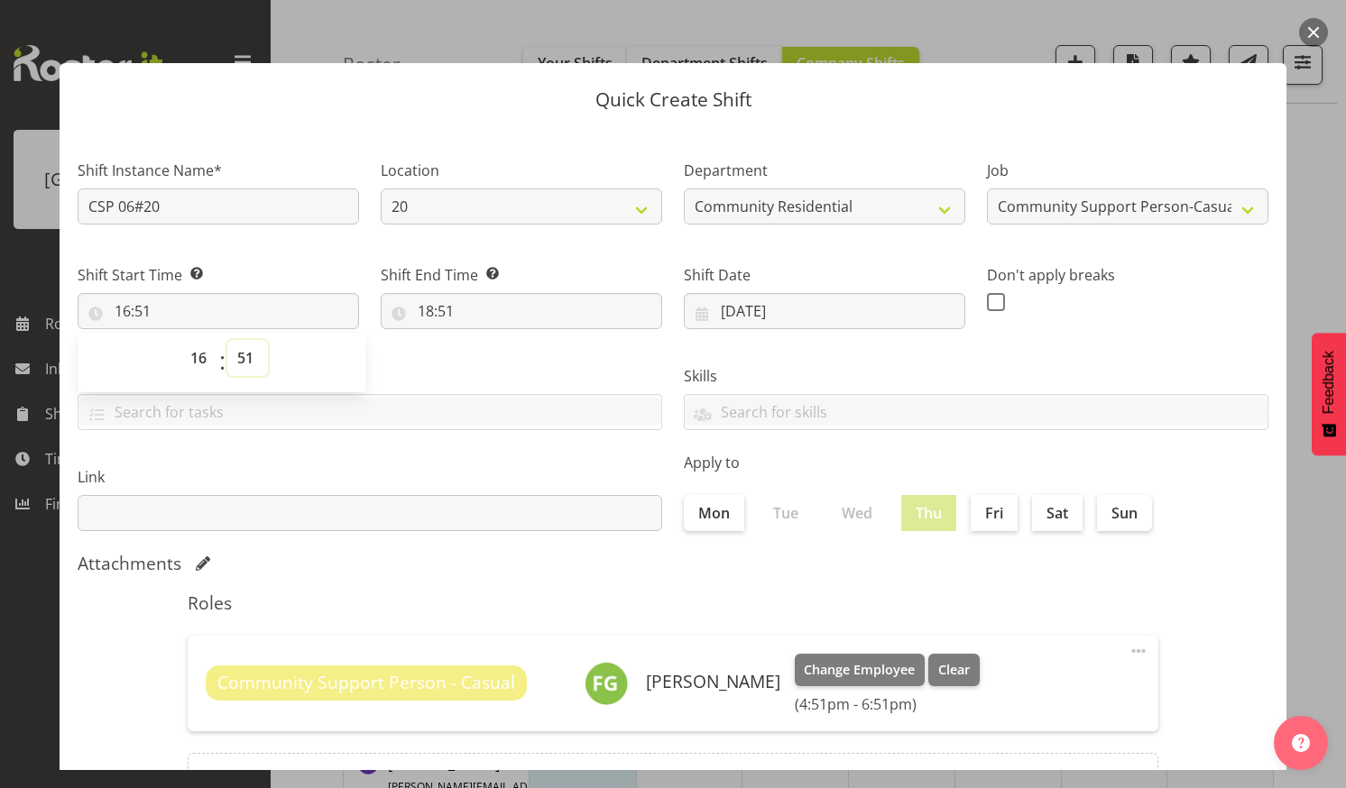
click at [242, 352] on select "00 01 02 03 04 05 06 07 08 09 10 11 12 13 14 15 16 17 18 19 20 21 22 23 24 25 2…" at bounding box center [247, 358] width 41 height 36
click at [244, 350] on select "00 01 02 03 04 05 06 07 08 09 10 11 12 13 14 15 16 17 18 19 20 21 22 23 24 25 2…" at bounding box center [247, 358] width 41 height 36
select select "0"
click at [227, 340] on select "00 01 02 03 04 05 06 07 08 09 10 11 12 13 14 15 16 17 18 19 20 21 22 23 24 25 2…" at bounding box center [247, 358] width 41 height 36
type input "16:00"
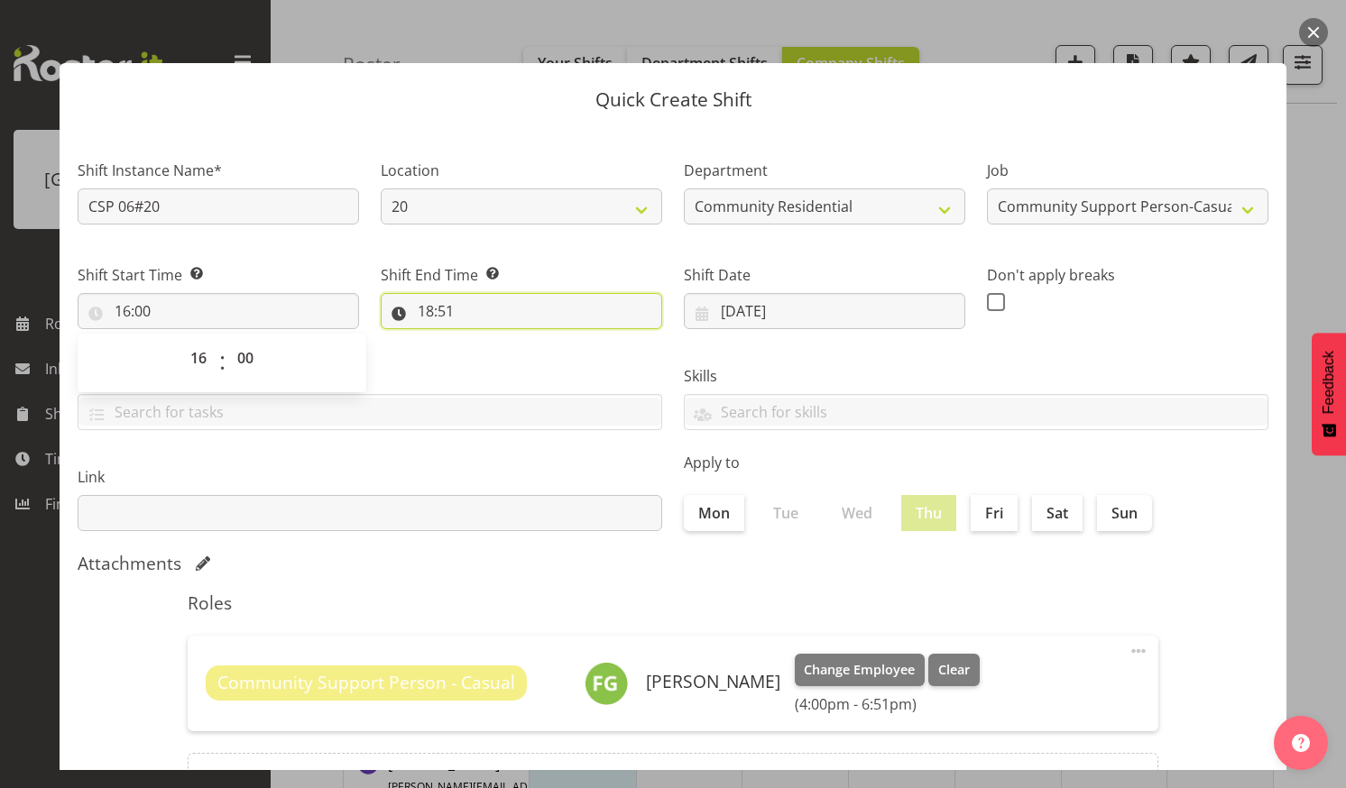
click at [493, 304] on input "18:51" at bounding box center [521, 311] width 281 height 36
drag, startPoint x: 493, startPoint y: 348, endPoint x: 498, endPoint y: 356, distance: 9.3
click at [493, 348] on select "00 01 02 03 04 05 06 07 08 09 10 11 12 13 14 15 16 17 18 19 20 21 22 23" at bounding box center [504, 358] width 41 height 36
select select "21"
click at [484, 340] on select "00 01 02 03 04 05 06 07 08 09 10 11 12 13 14 15 16 17 18 19 20 21 22 23" at bounding box center [504, 358] width 41 height 36
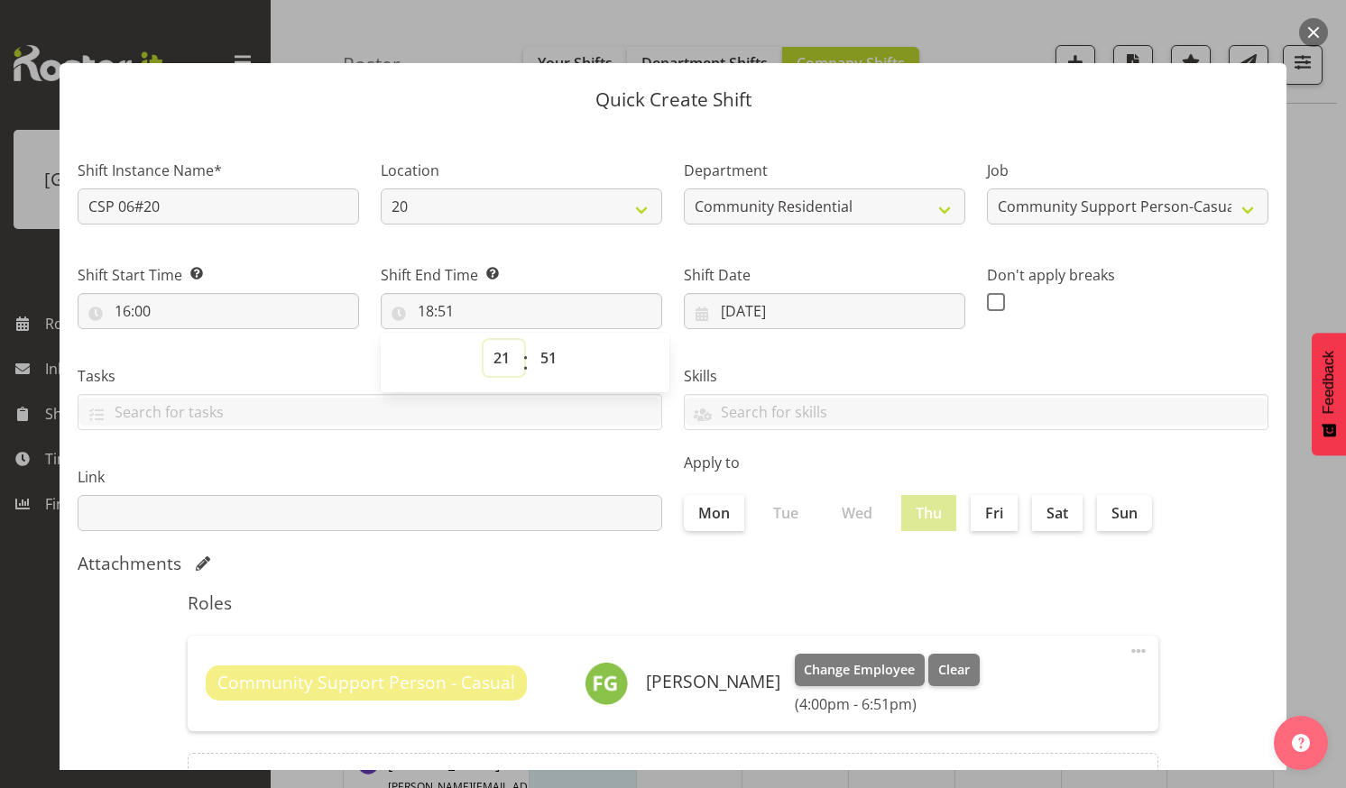
type input "21:51"
click at [542, 351] on select "00 01 02 03 04 05 06 07 08 09 10 11 12 13 14 15 16 17 18 19 20 21 22 23 24 25 2…" at bounding box center [550, 358] width 41 height 36
select select "0"
click at [530, 340] on select "00 01 02 03 04 05 06 07 08 09 10 11 12 13 14 15 16 17 18 19 20 21 22 23 24 25 2…" at bounding box center [550, 358] width 41 height 36
type input "21:00"
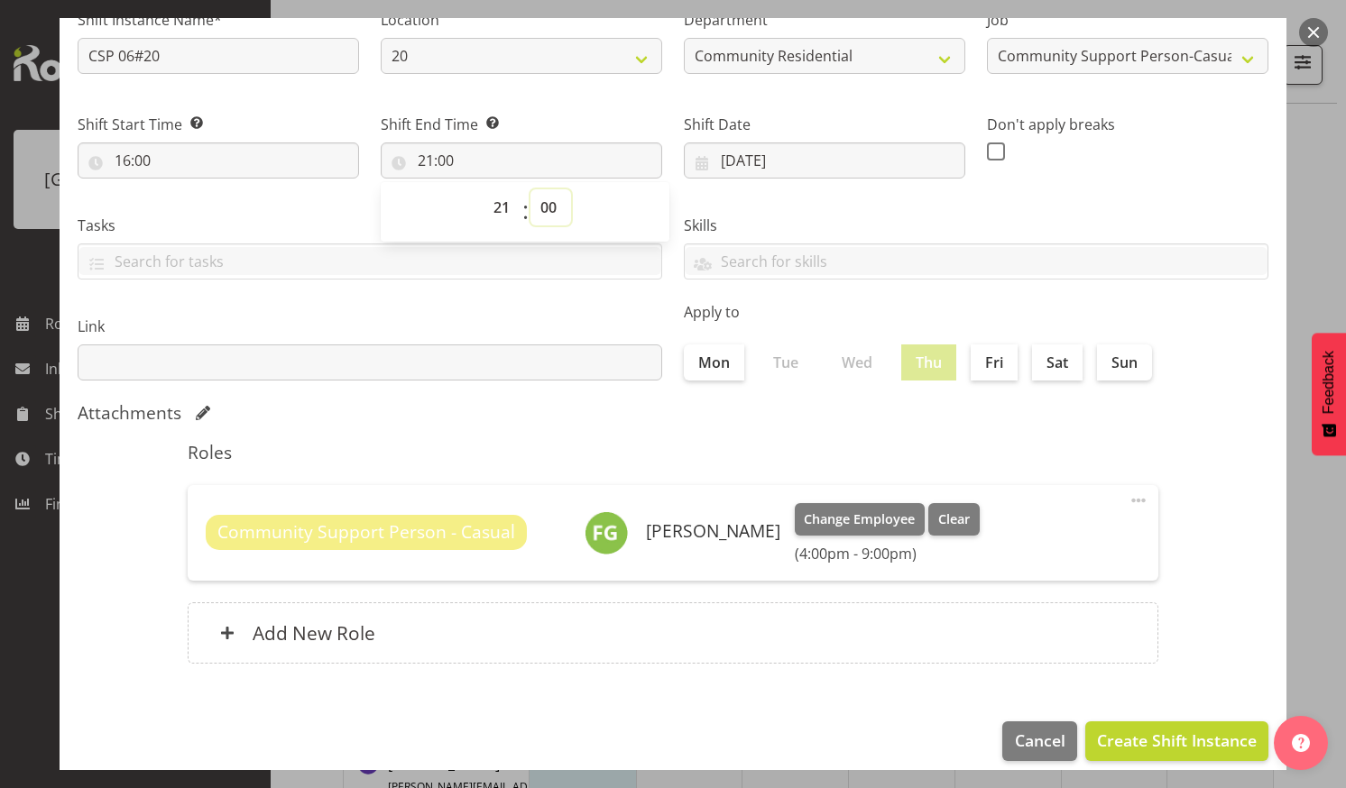
scroll to position [168, 0]
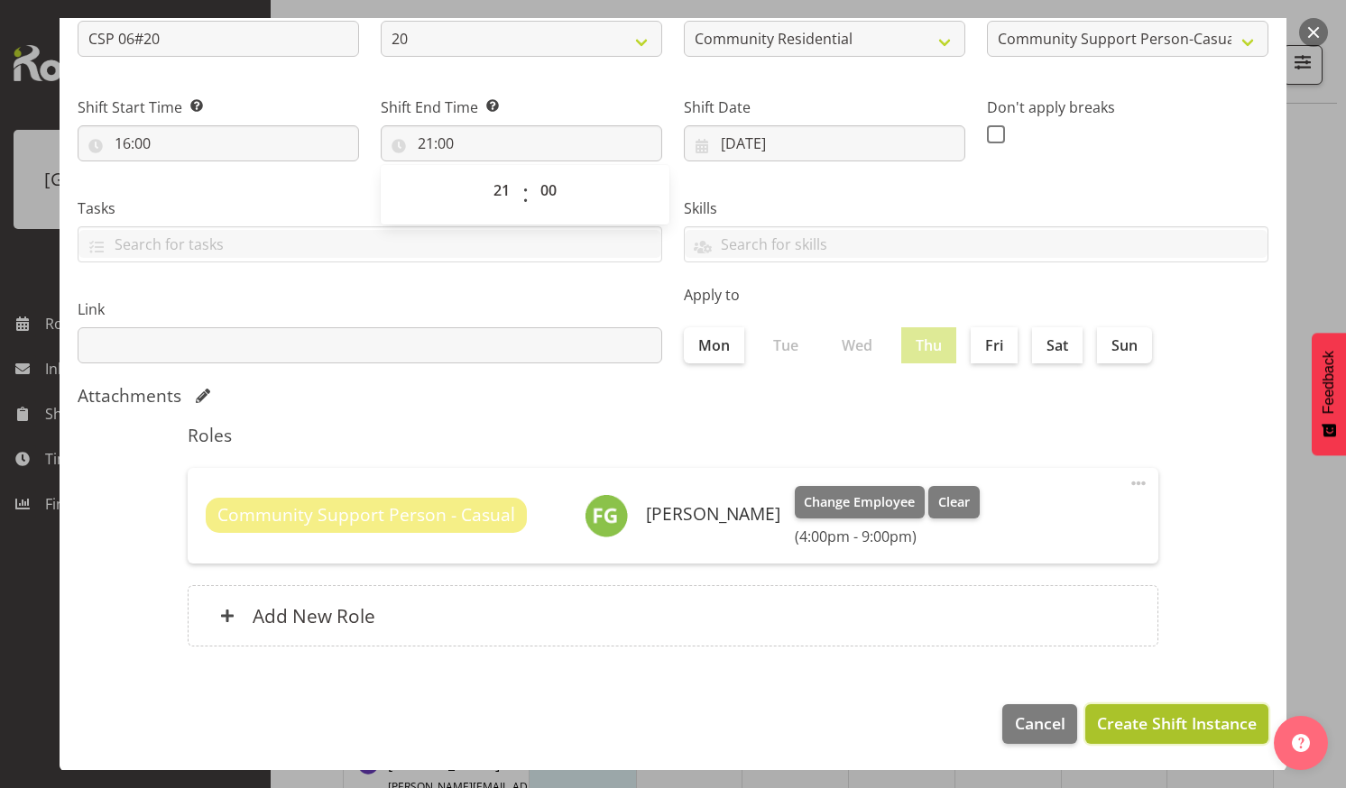
click at [1129, 713] on span "Create Shift Instance" at bounding box center [1177, 723] width 160 height 23
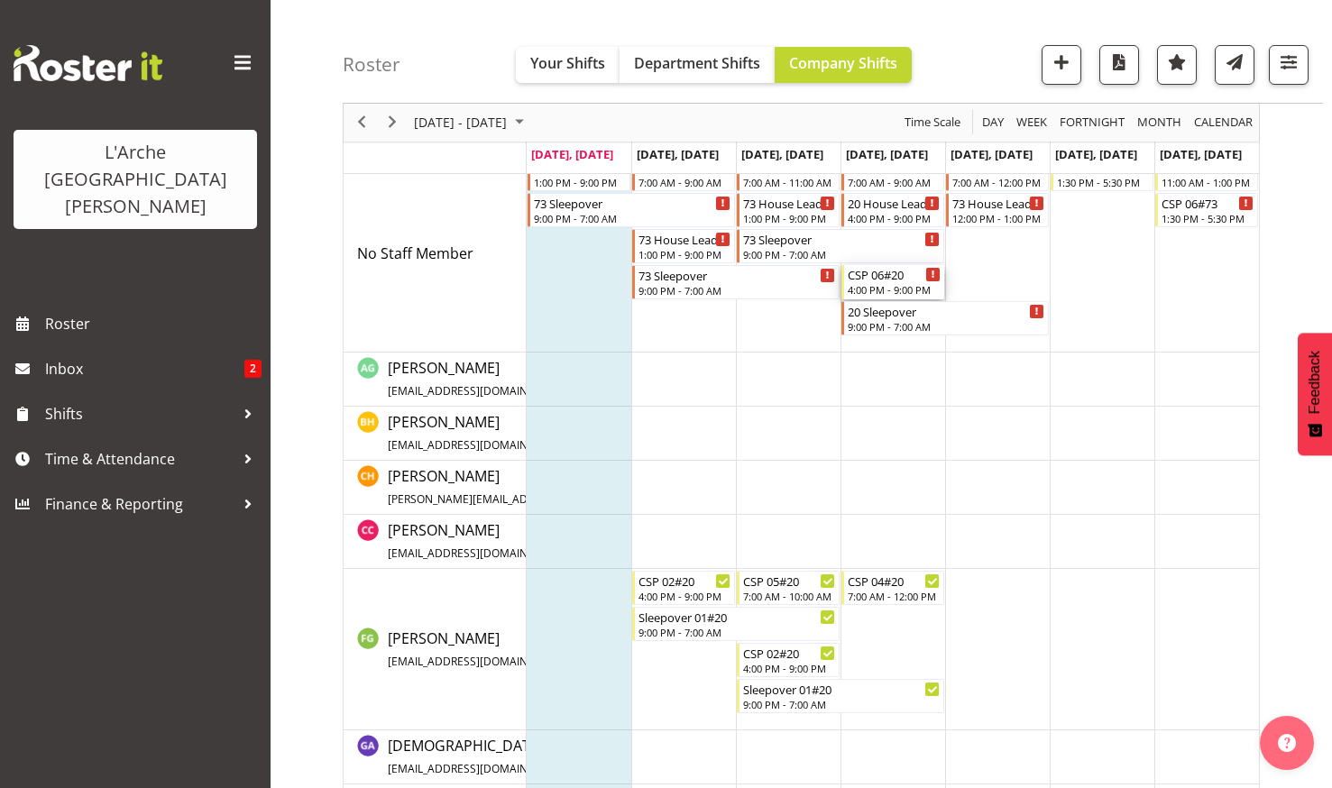
click at [877, 280] on div "CSP 06#20" at bounding box center [894, 274] width 93 height 18
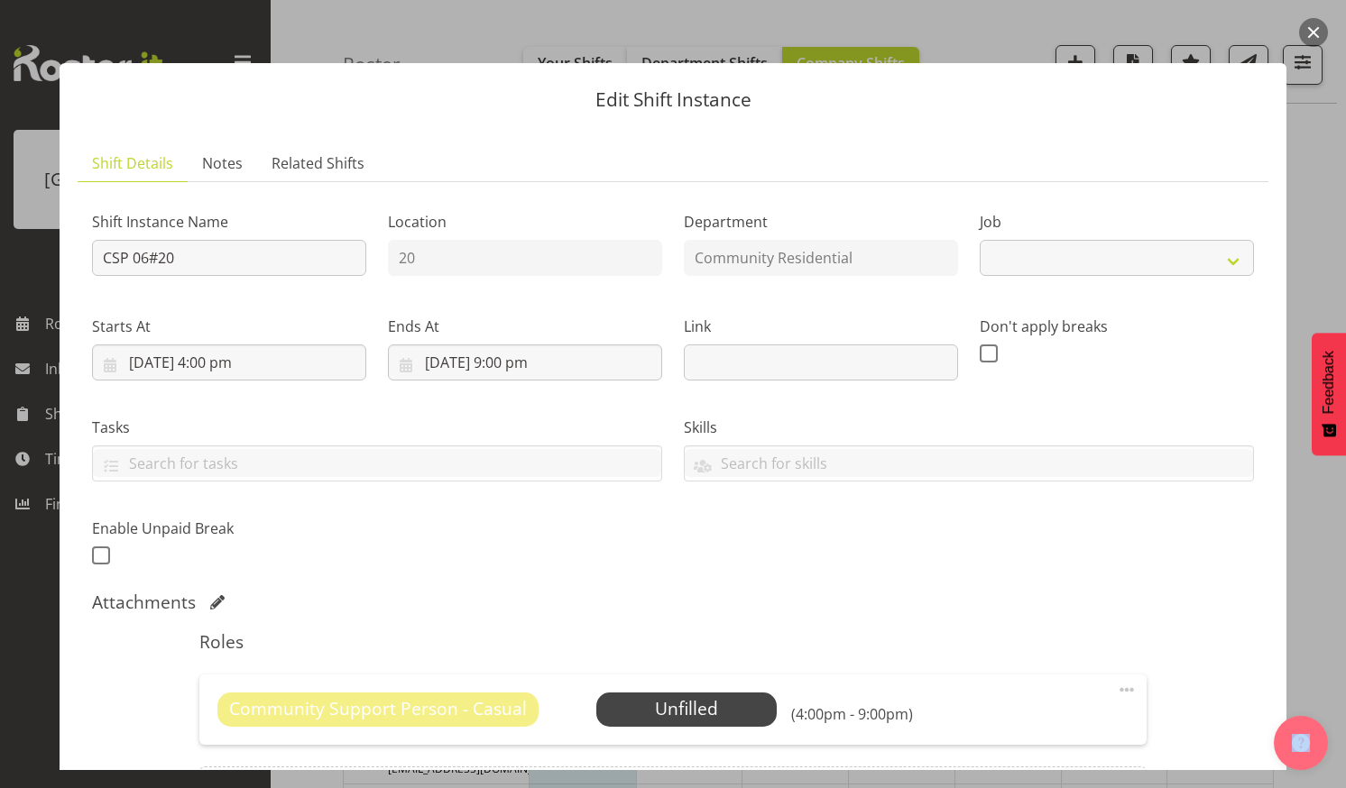
select select "3"
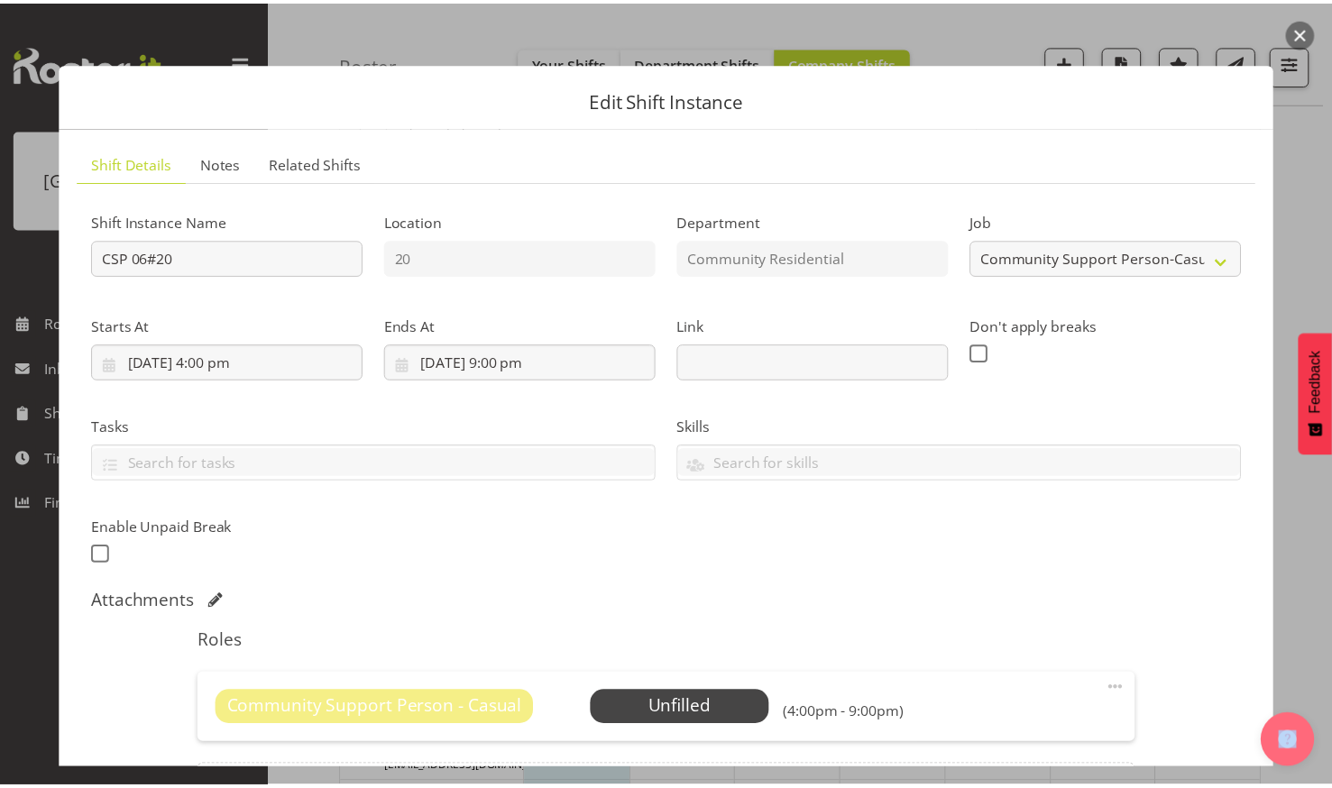
scroll to position [180, 0]
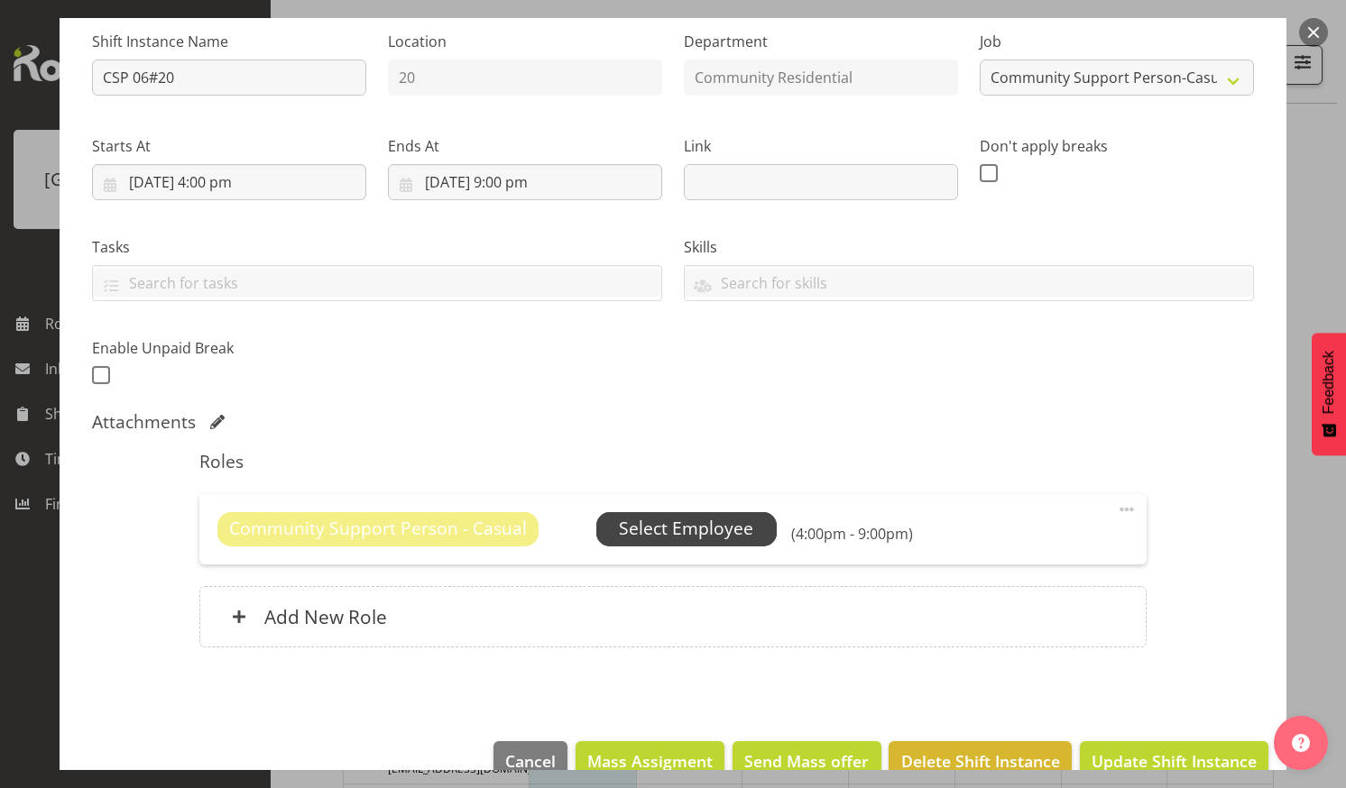
click at [658, 521] on span "Select Employee" at bounding box center [686, 529] width 134 height 26
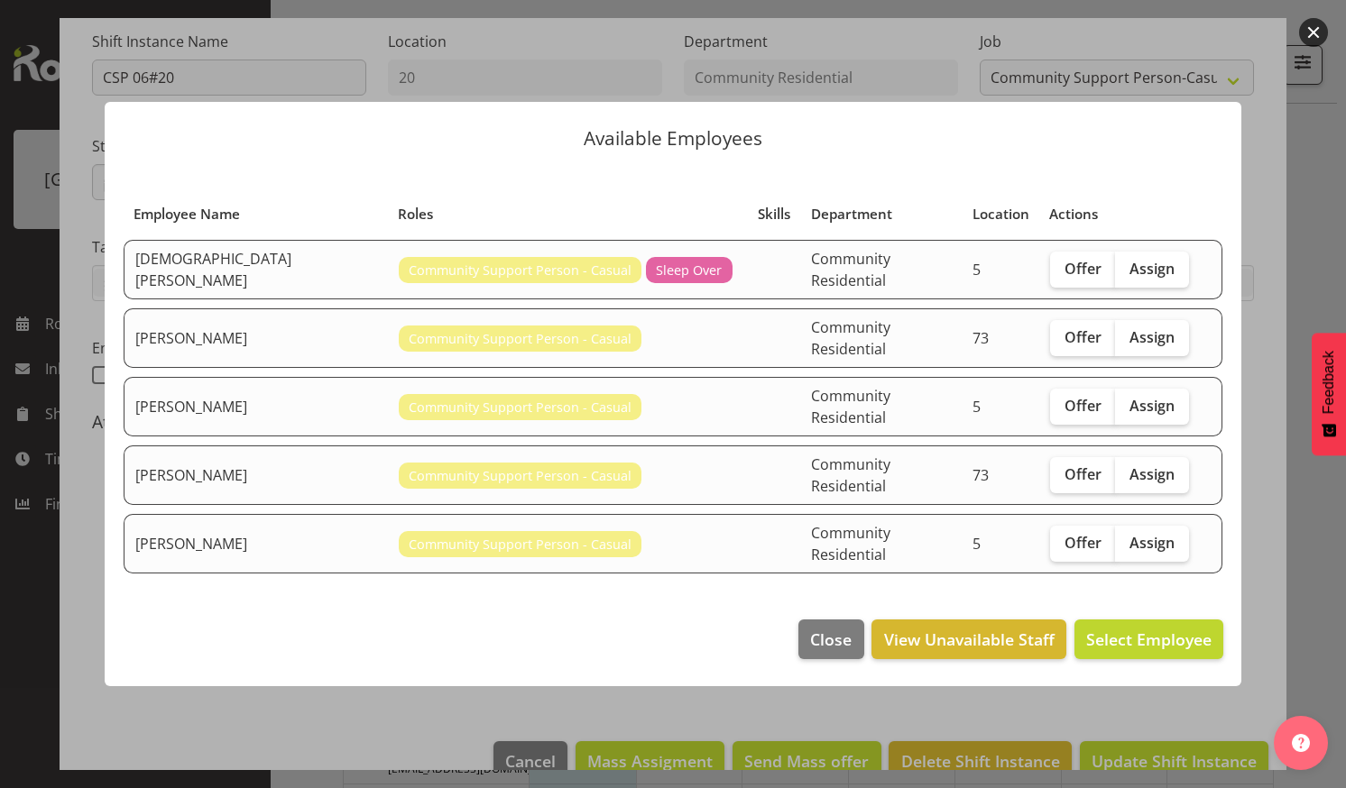
click at [1312, 27] on button "button" at bounding box center [1313, 32] width 29 height 29
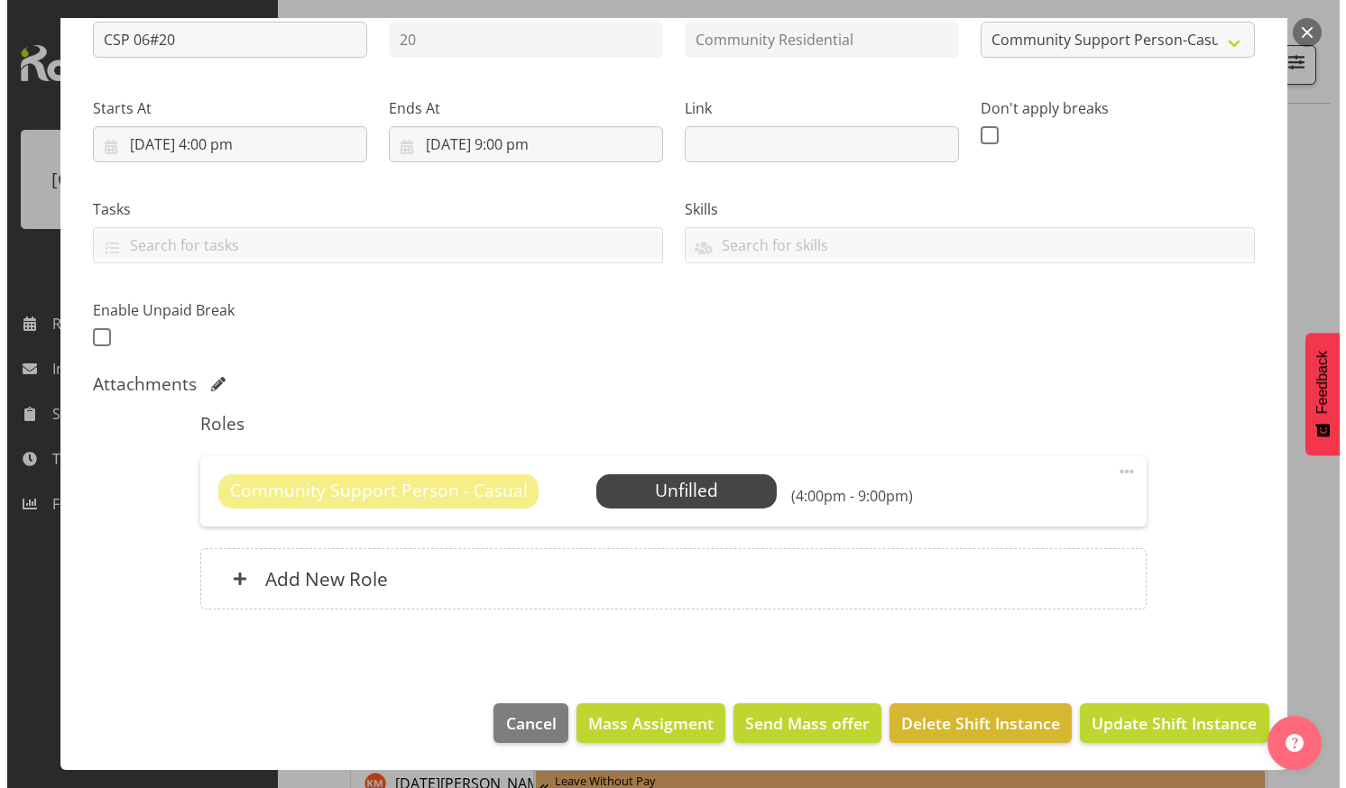
scroll to position [189, 0]
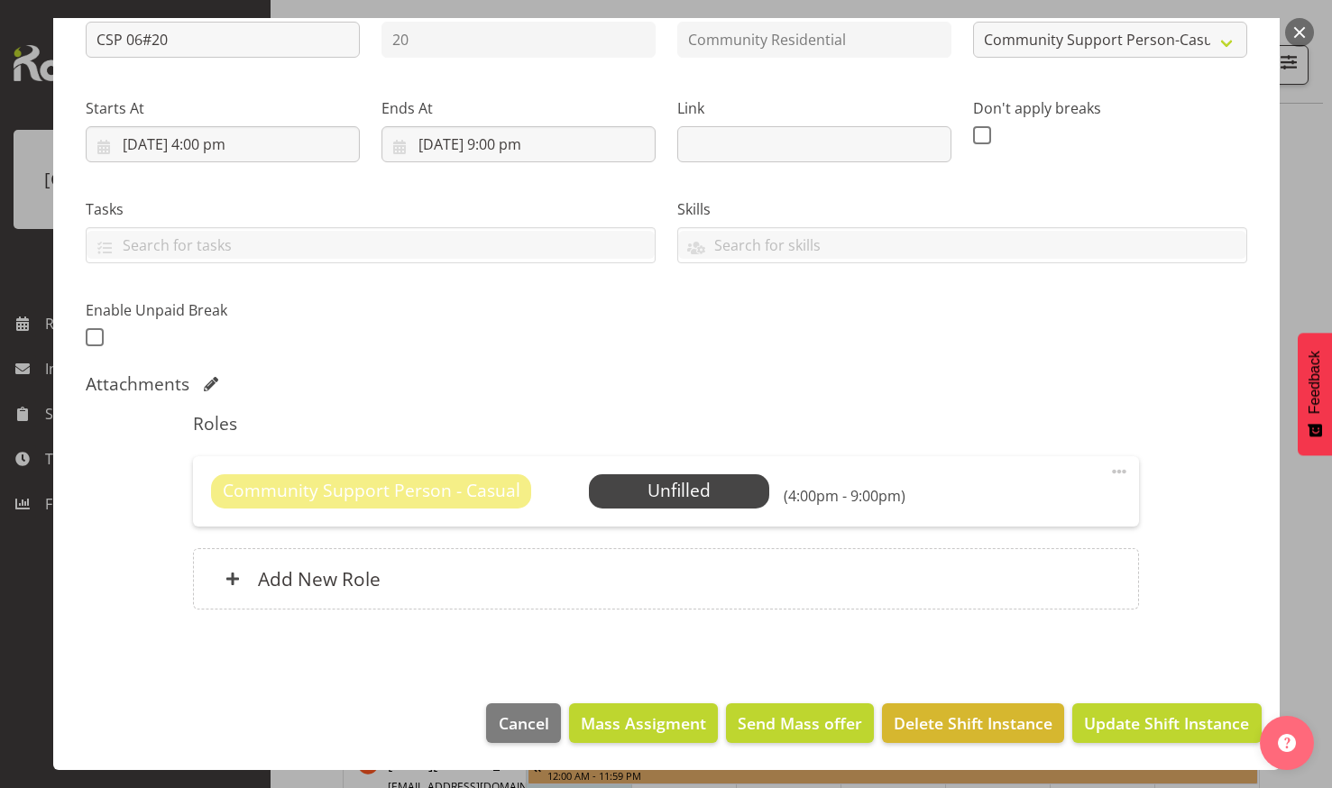
click at [1299, 29] on button "button" at bounding box center [1300, 32] width 29 height 29
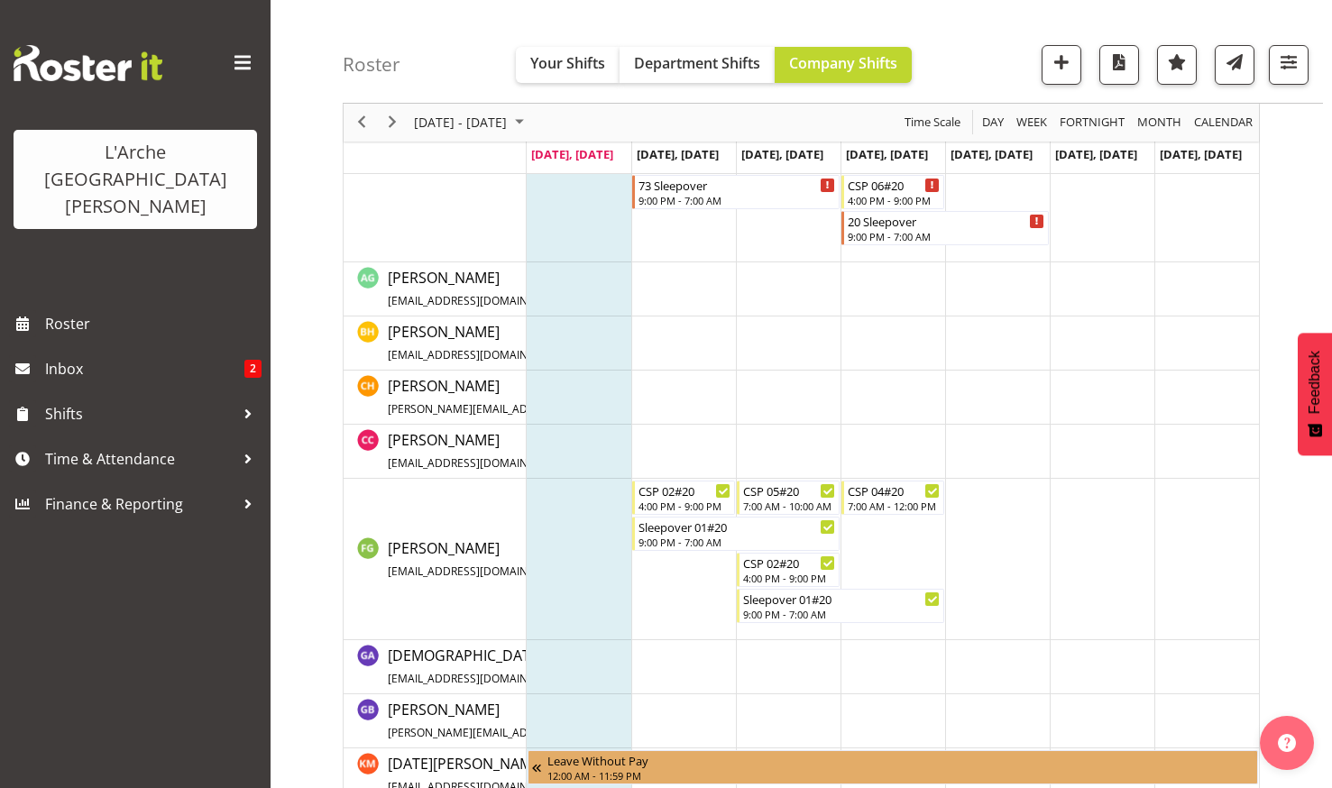
click at [882, 548] on td "Timeline Week of August 25, 2025" at bounding box center [893, 559] width 105 height 161
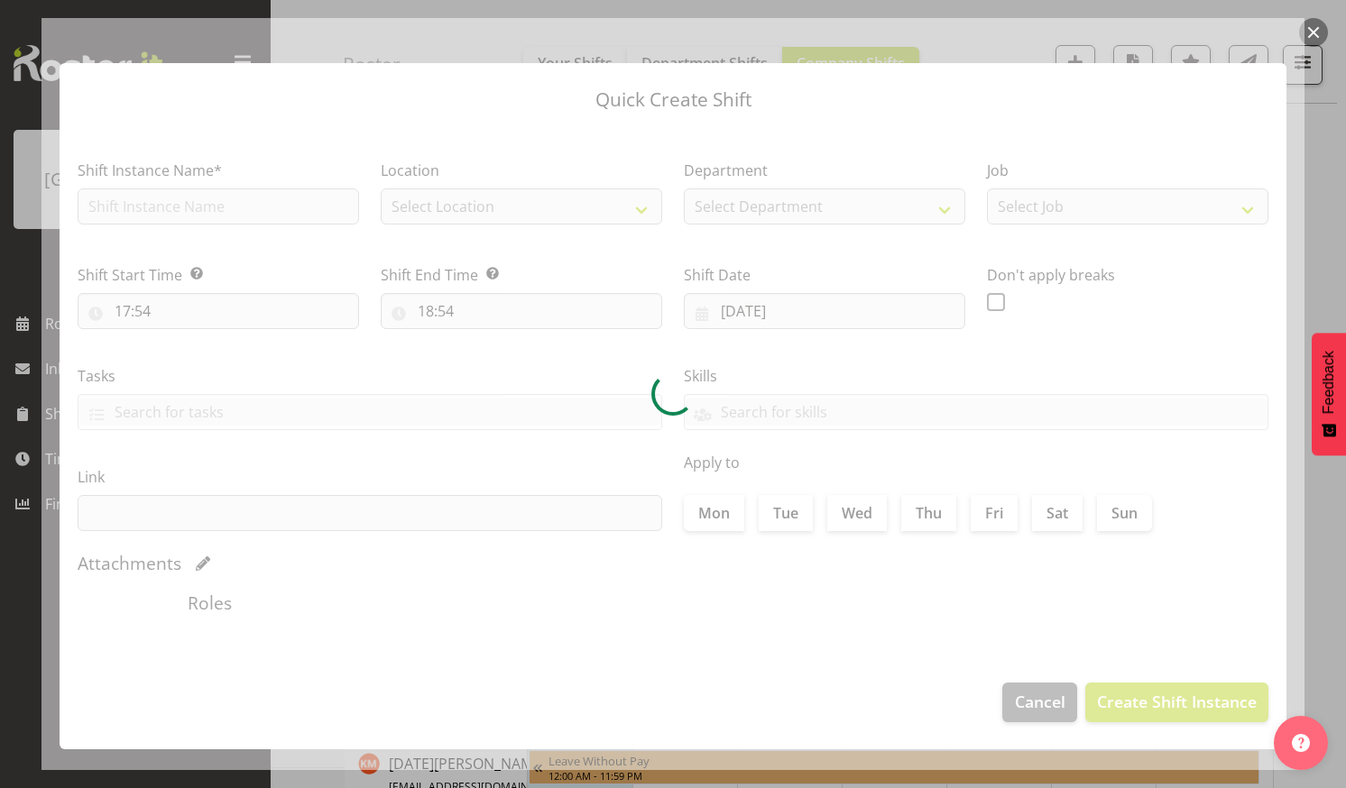
type input "[DATE]"
checkbox input "true"
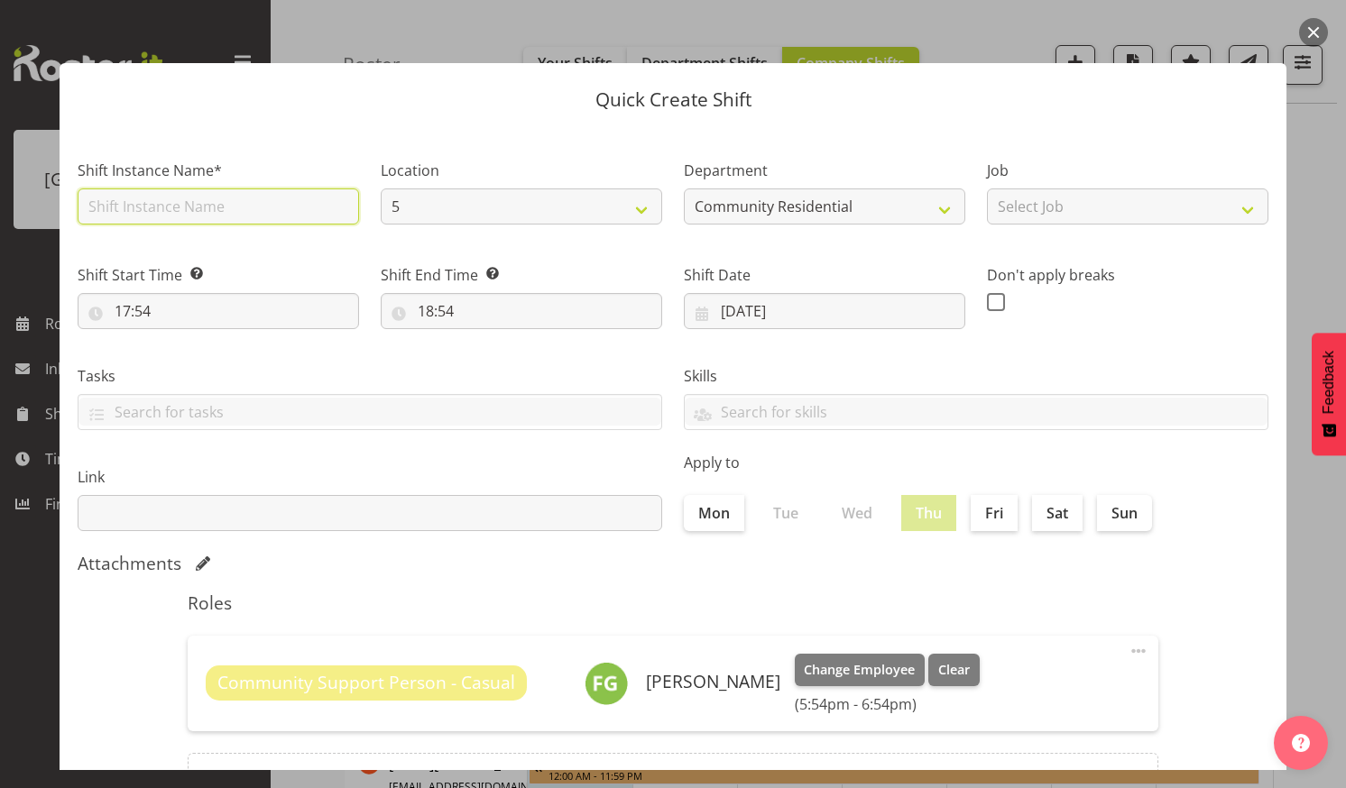
click at [214, 201] on input "text" at bounding box center [218, 207] width 281 height 36
type input "CSP 06#20sleepover"
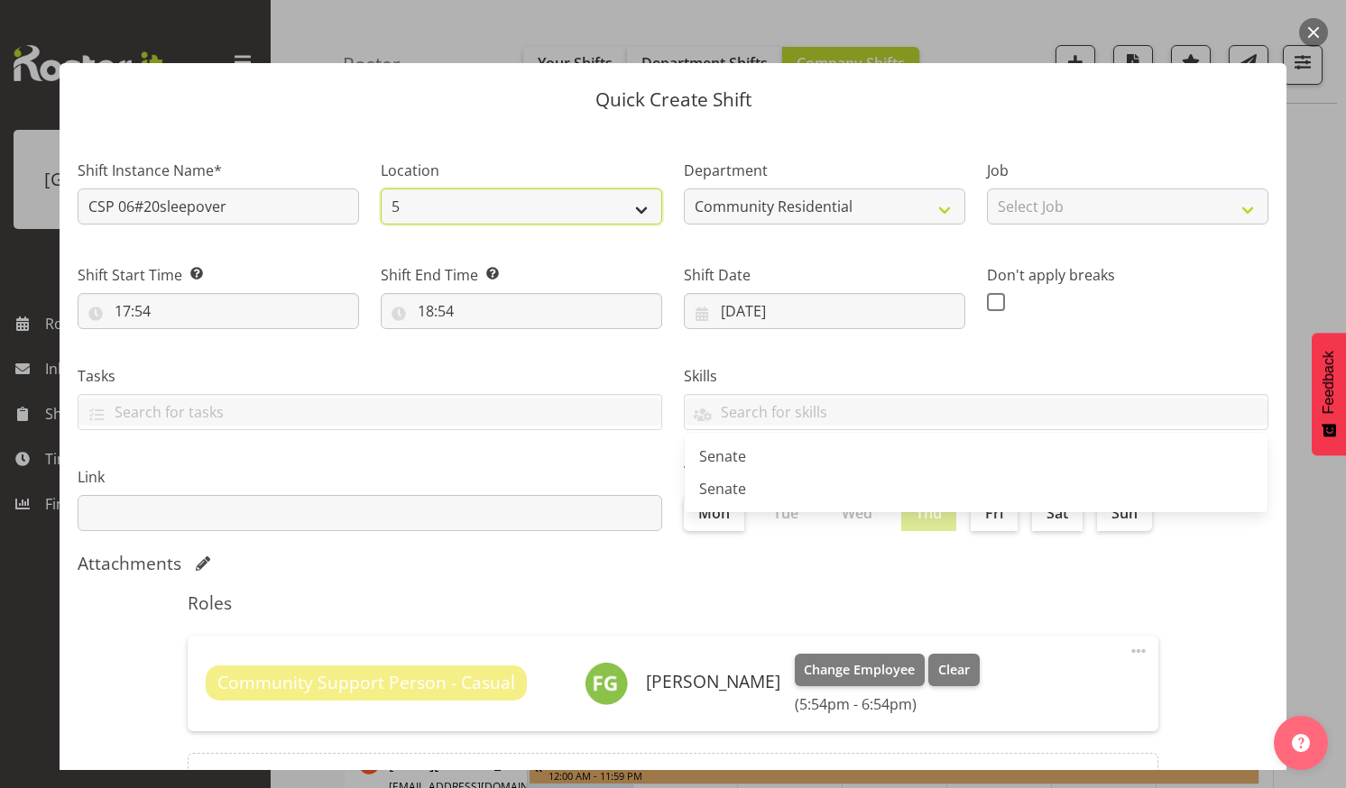
click at [635, 204] on select "5 73 20 30 41 5 65a" at bounding box center [521, 207] width 281 height 36
select select "19"
click at [381, 189] on select "5 73 20 30 41 5 65a" at bounding box center [521, 207] width 281 height 36
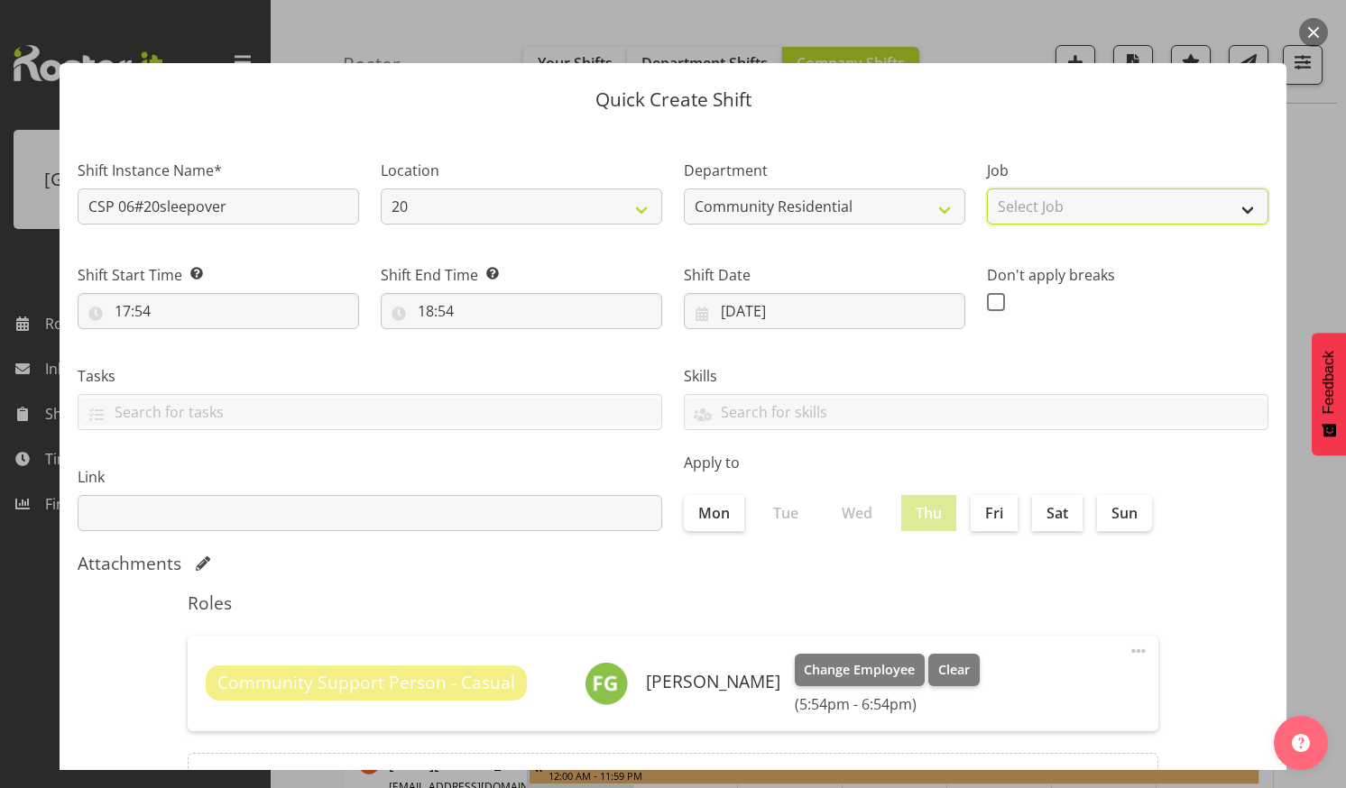
click at [1232, 206] on select "Select Job Accounts Admin Art Coordinator Community Leader Community Support Pe…" at bounding box center [1127, 207] width 281 height 36
select select "3"
click at [987, 189] on select "Select Job Accounts Admin Art Coordinator Community Leader Community Support Pe…" at bounding box center [1127, 207] width 281 height 36
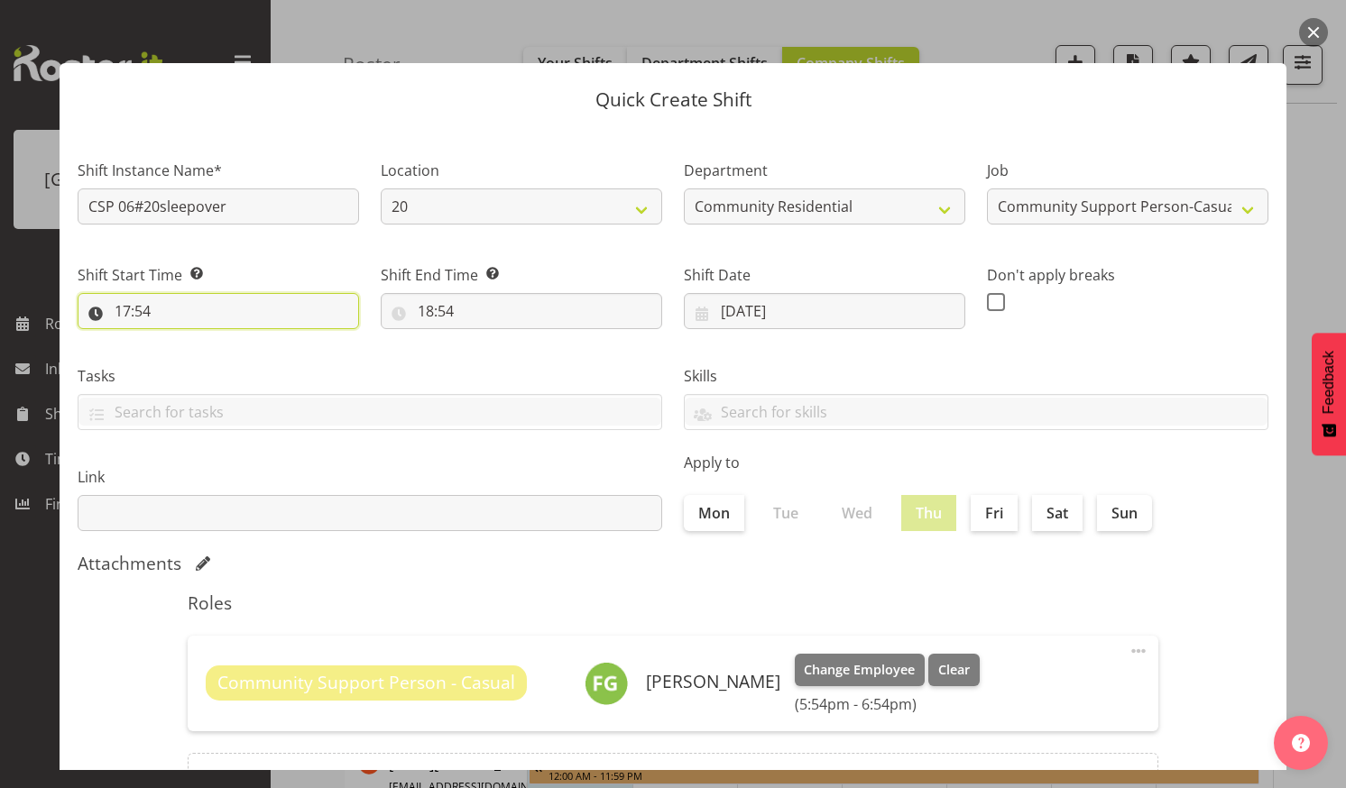
click at [181, 310] on input "17:54" at bounding box center [218, 311] width 281 height 36
click at [207, 357] on select "00 01 02 03 04 05 06 07 08 09 10 11 12 13 14 15 16 17 18 19 20 21 22 23" at bounding box center [200, 358] width 41 height 36
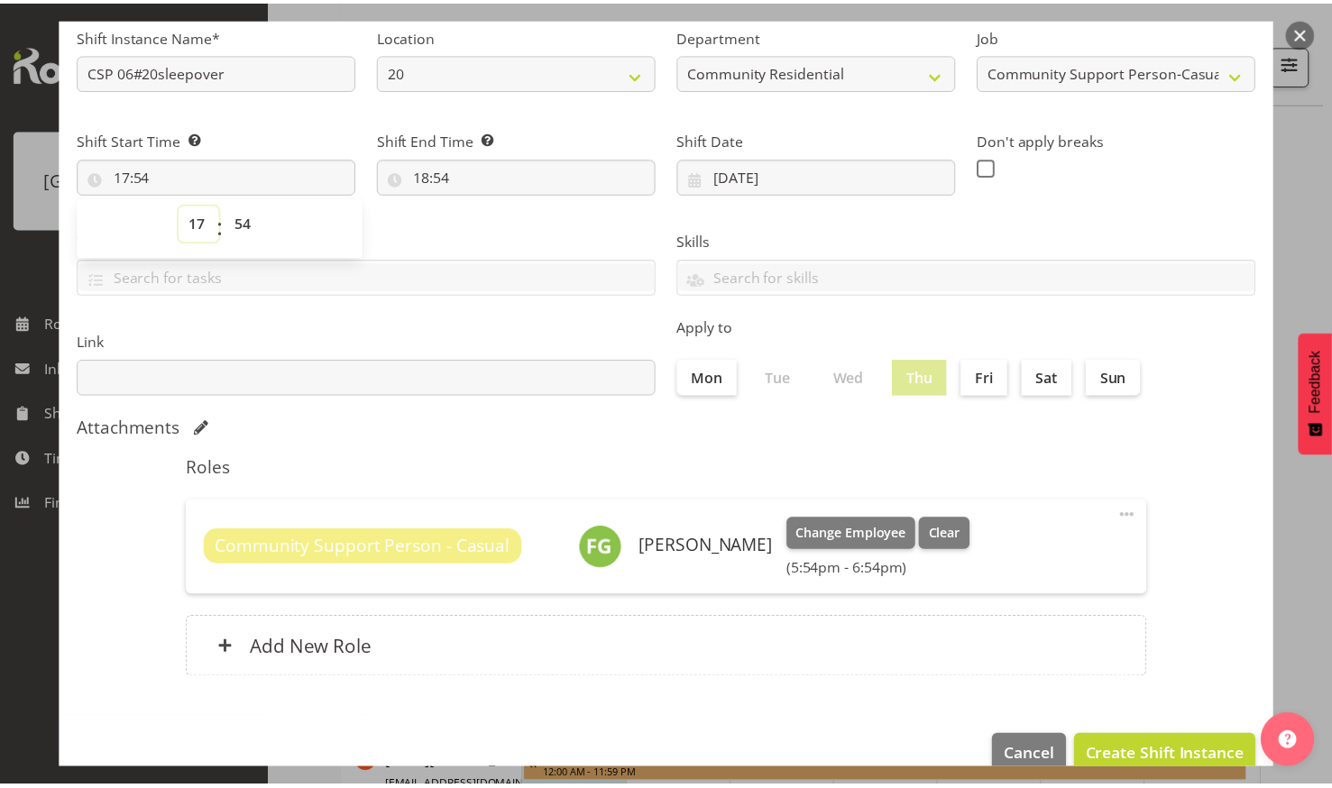
scroll to position [168, 0]
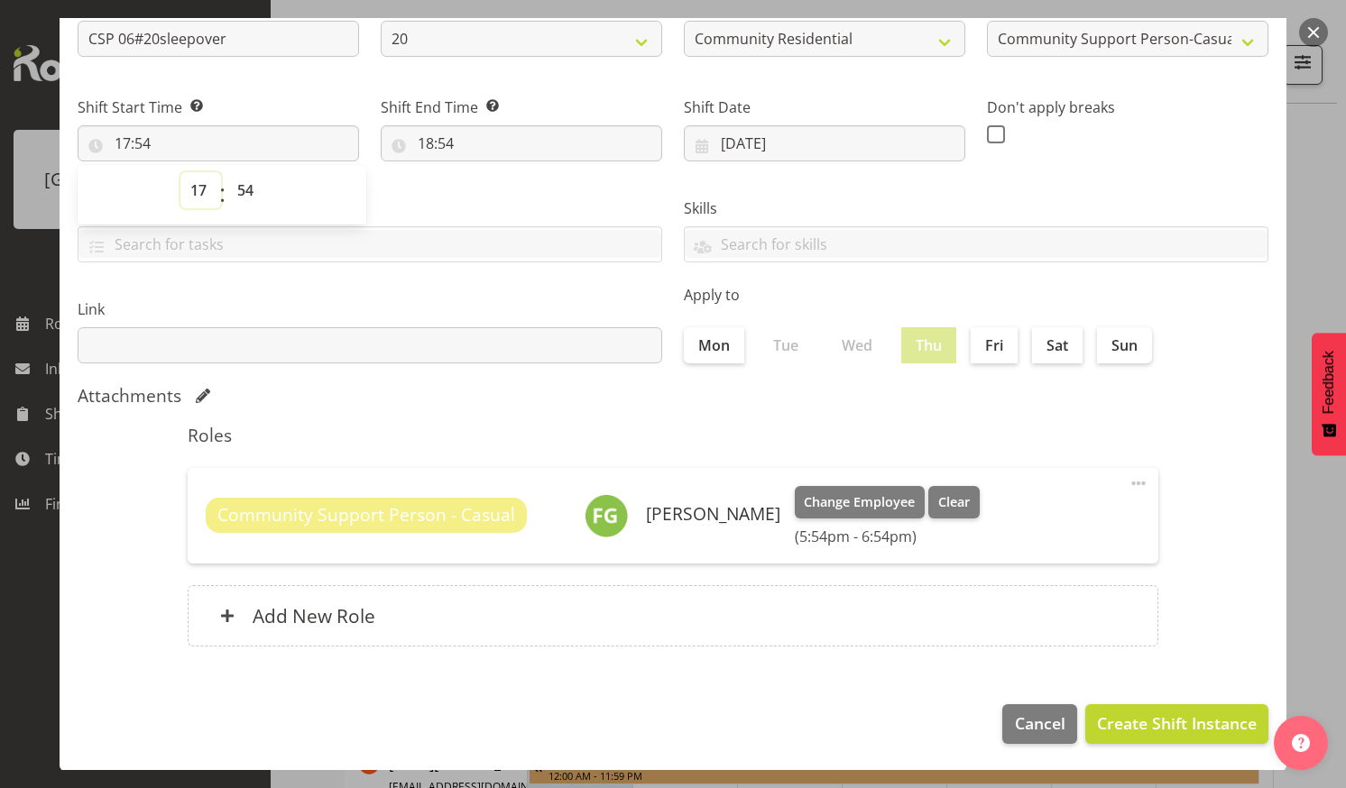
click at [198, 183] on select "00 01 02 03 04 05 06 07 08 09 10 11 12 13 14 15 16 17 18 19 20 21 22 23" at bounding box center [200, 190] width 41 height 36
select select "21"
click at [180, 172] on select "00 01 02 03 04 05 06 07 08 09 10 11 12 13 14 15 16 17 18 19 20 21 22 23" at bounding box center [200, 190] width 41 height 36
type input "21:54"
click at [245, 183] on select "00 01 02 03 04 05 06 07 08 09 10 11 12 13 14 15 16 17 18 19 20 21 22 23 24 25 2…" at bounding box center [247, 190] width 41 height 36
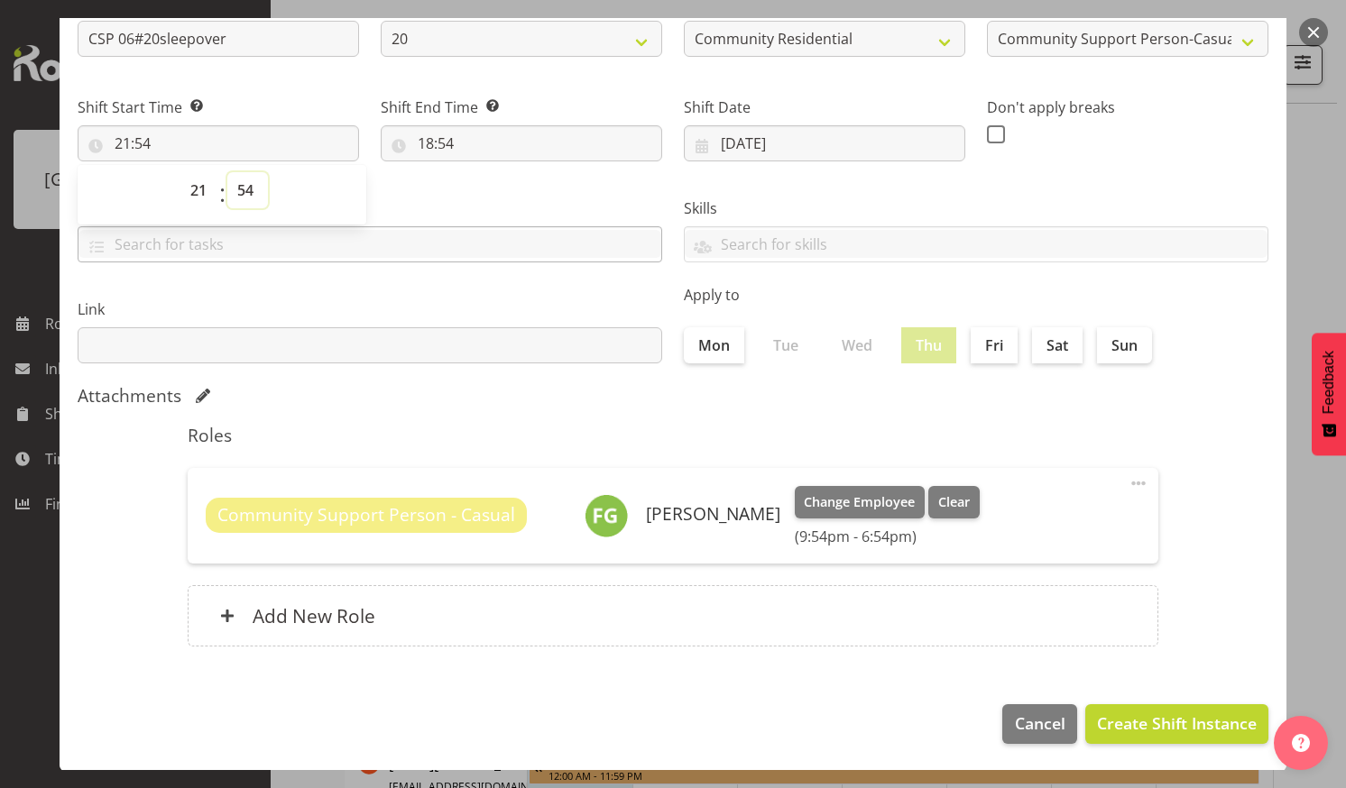
select select "0"
click at [227, 172] on select "00 01 02 03 04 05 06 07 08 09 10 11 12 13 14 15 16 17 18 19 20 21 22 23 24 25 2…" at bounding box center [247, 190] width 41 height 36
type input "21:00"
click at [476, 137] on input "18:54" at bounding box center [521, 143] width 281 height 36
click at [501, 190] on select "00 01 02 03 04 05 06 07 08 09 10 11 12 13 14 15 16 17 18 19 20 21 22 23" at bounding box center [504, 190] width 41 height 36
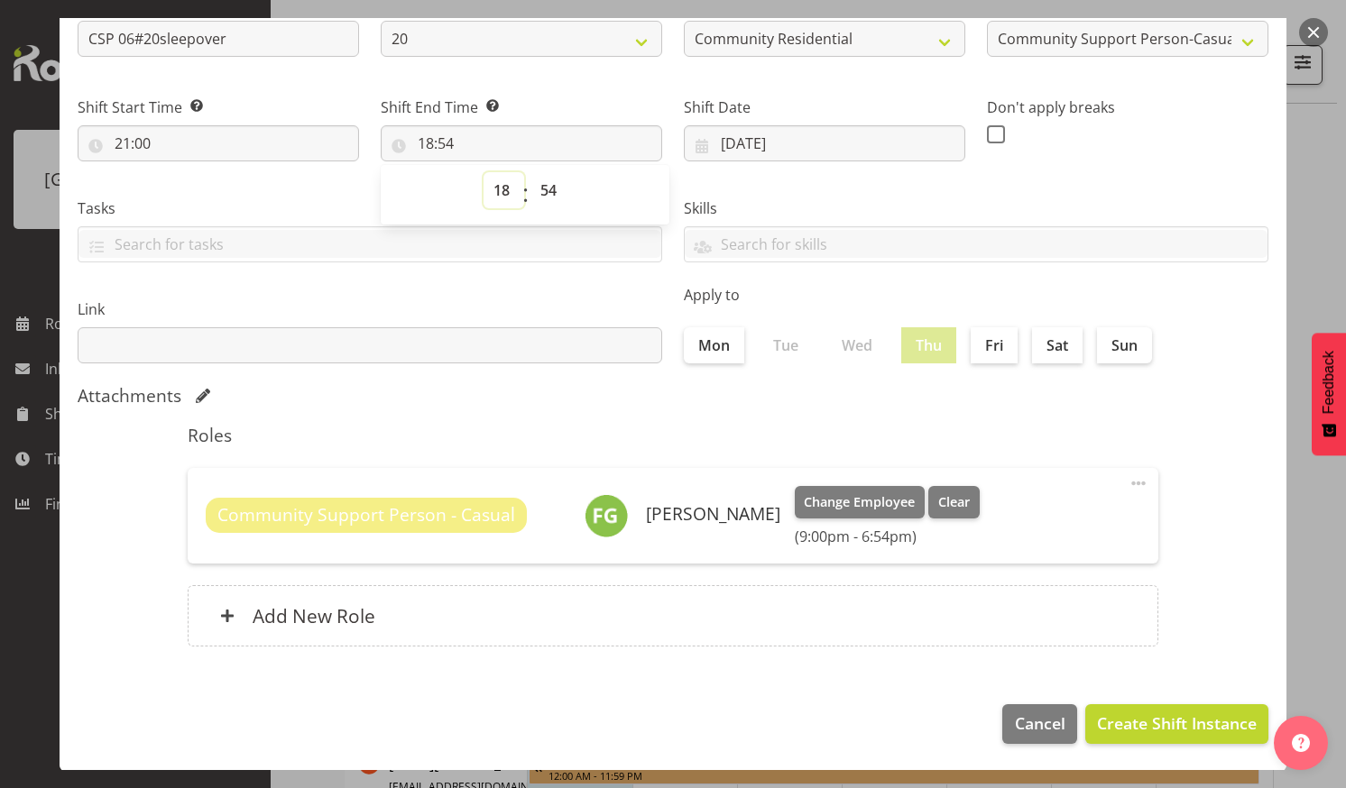
select select "7"
click at [484, 172] on select "00 01 02 03 04 05 06 07 08 09 10 11 12 13 14 15 16 17 18 19 20 21 22 23" at bounding box center [504, 190] width 41 height 36
type input "07:54"
click at [544, 183] on select "00 01 02 03 04 05 06 07 08 09 10 11 12 13 14 15 16 17 18 19 20 21 22 23 24 25 2…" at bounding box center [550, 190] width 41 height 36
select select "0"
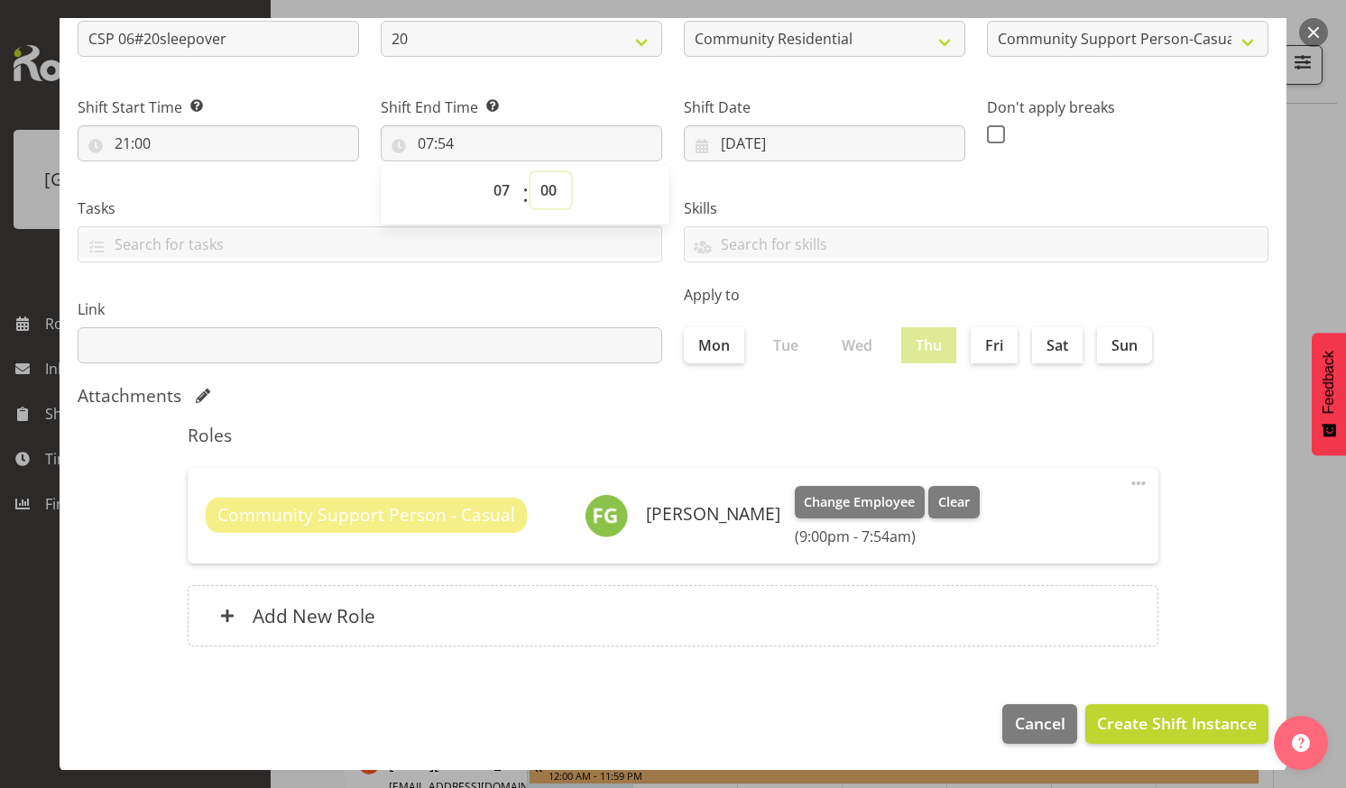
click at [530, 172] on select "00 01 02 03 04 05 06 07 08 09 10 11 12 13 14 15 16 17 18 19 20 21 22 23 24 25 2…" at bounding box center [550, 190] width 41 height 36
type input "07:00"
click at [1138, 714] on span "Create Shift Instance" at bounding box center [1177, 723] width 160 height 23
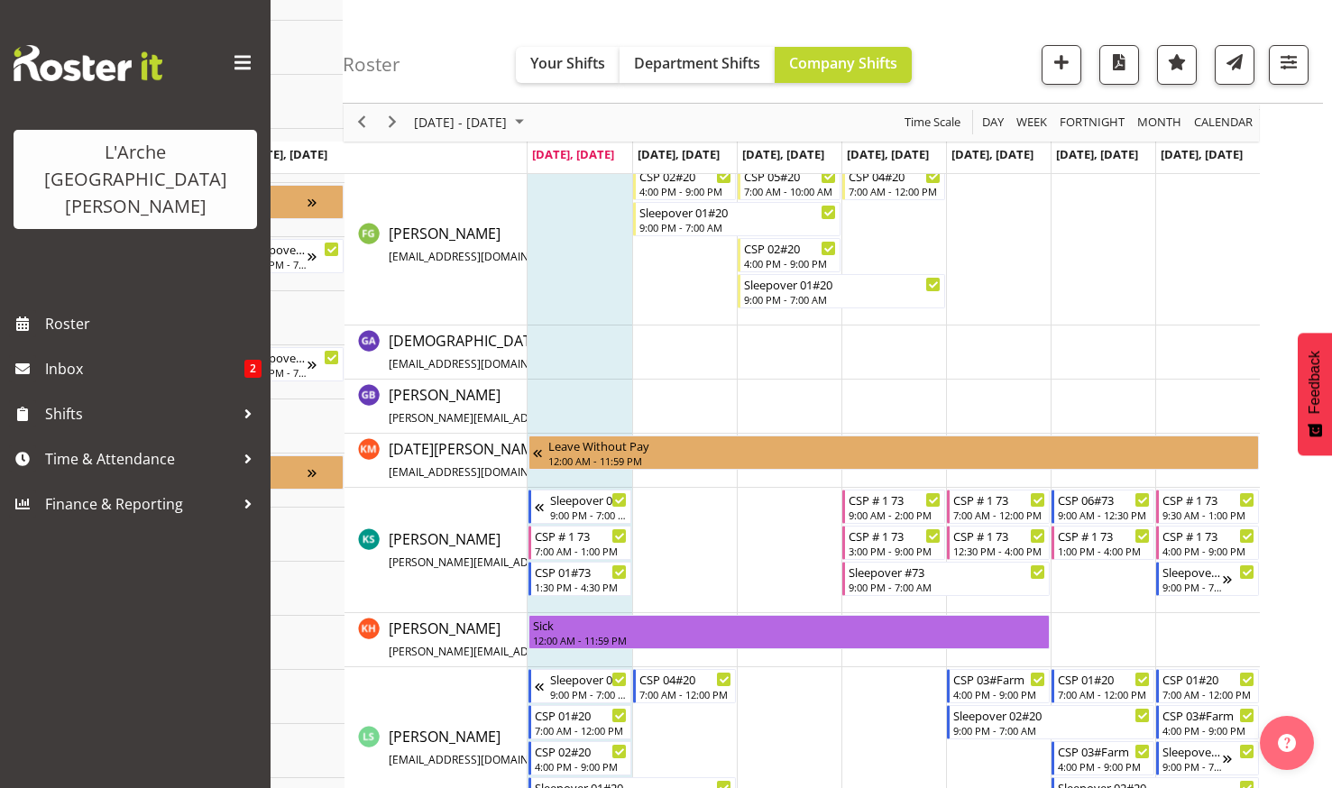
scroll to position [361, 0]
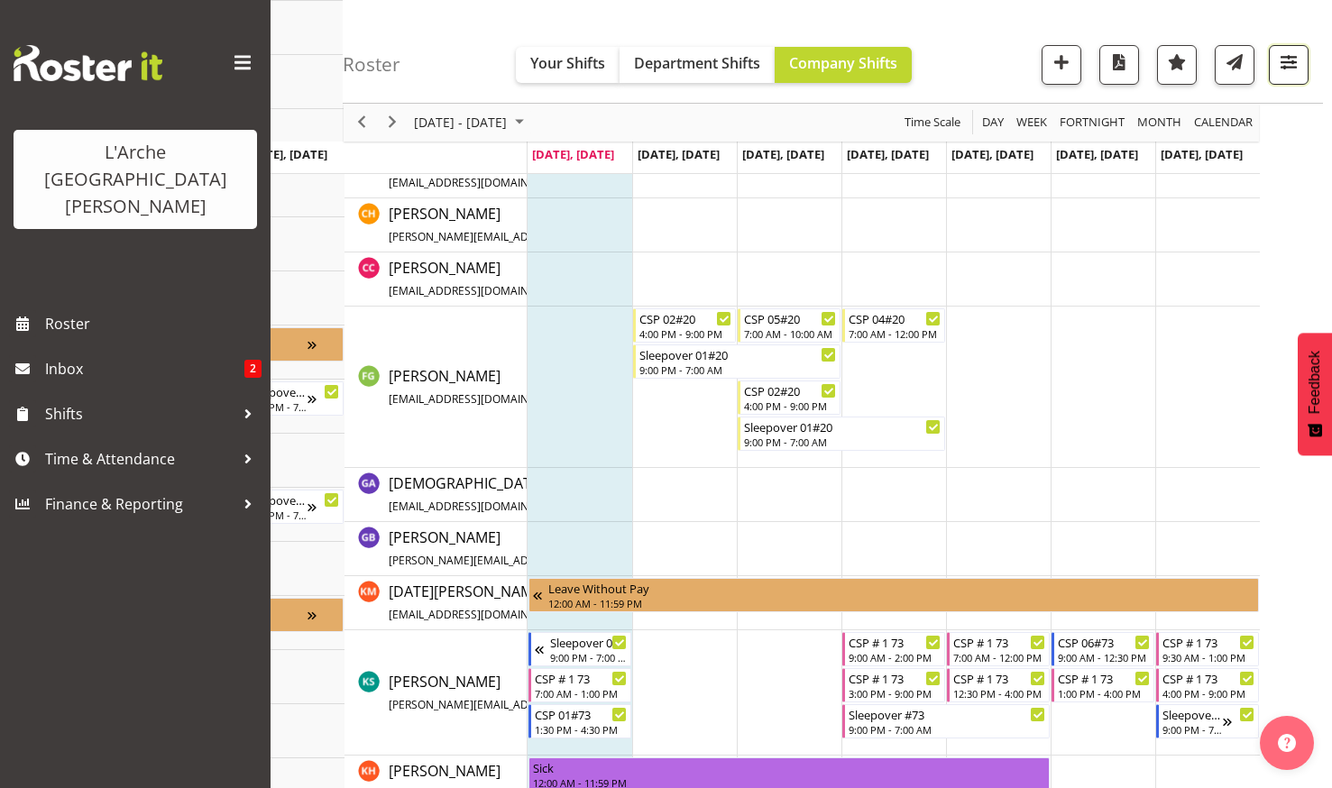
click at [1290, 57] on span "button" at bounding box center [1288, 62] width 23 height 23
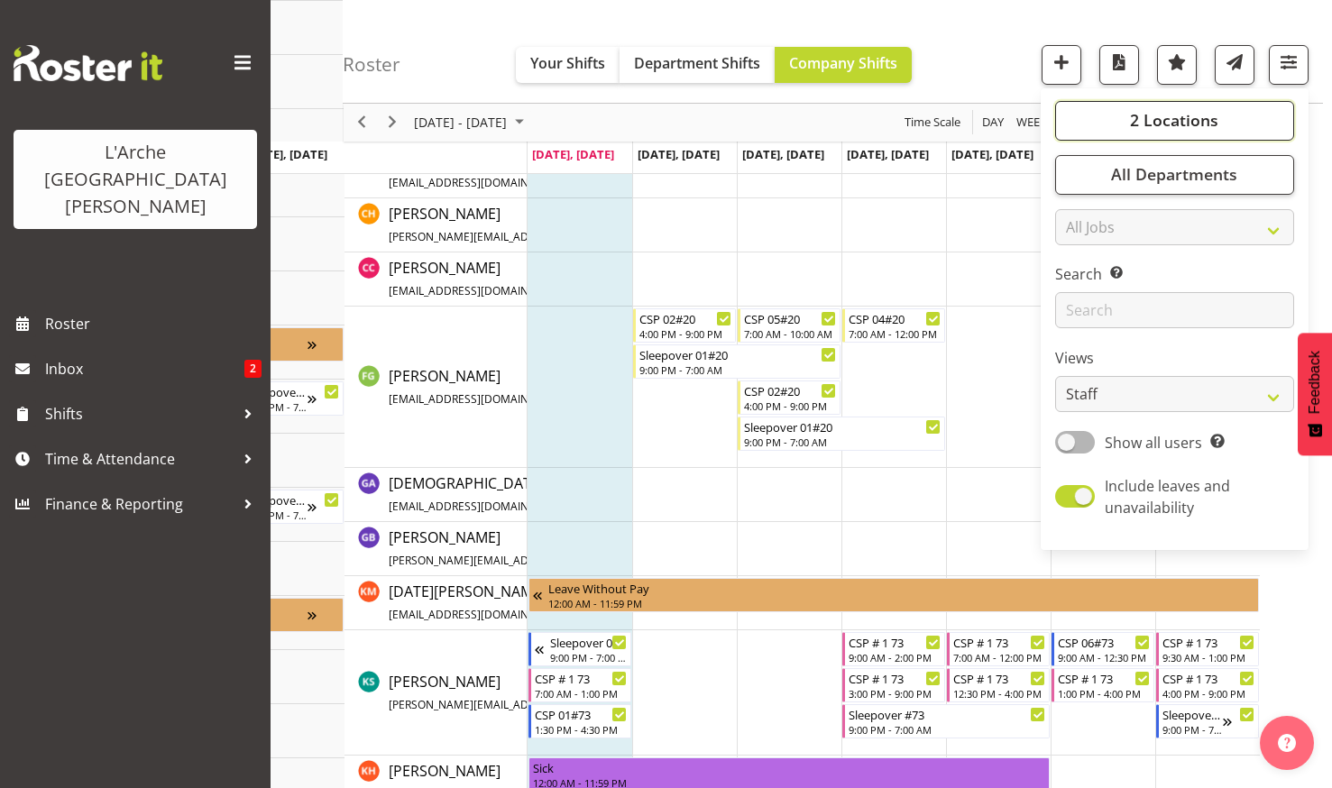
click at [1141, 114] on span "2 Locations" at bounding box center [1174, 121] width 88 height 22
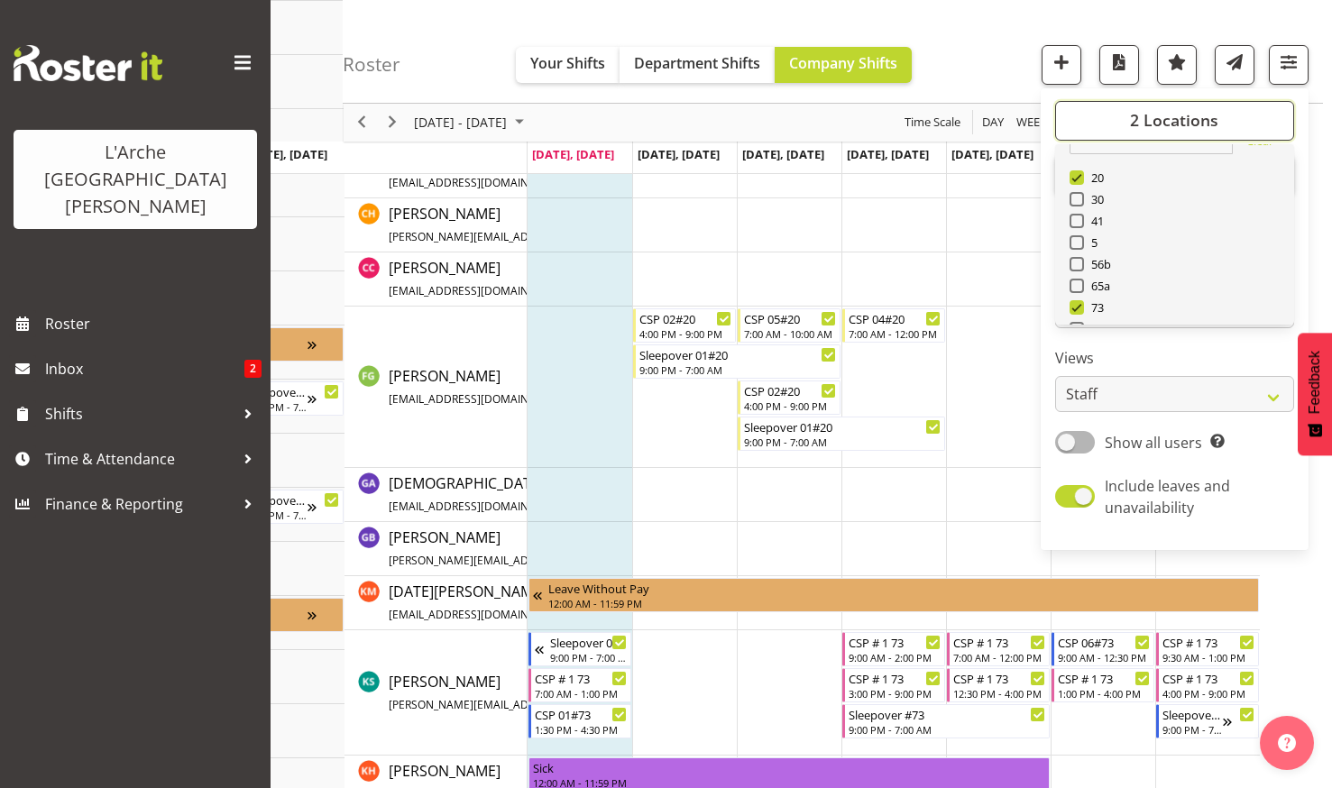
scroll to position [0, 0]
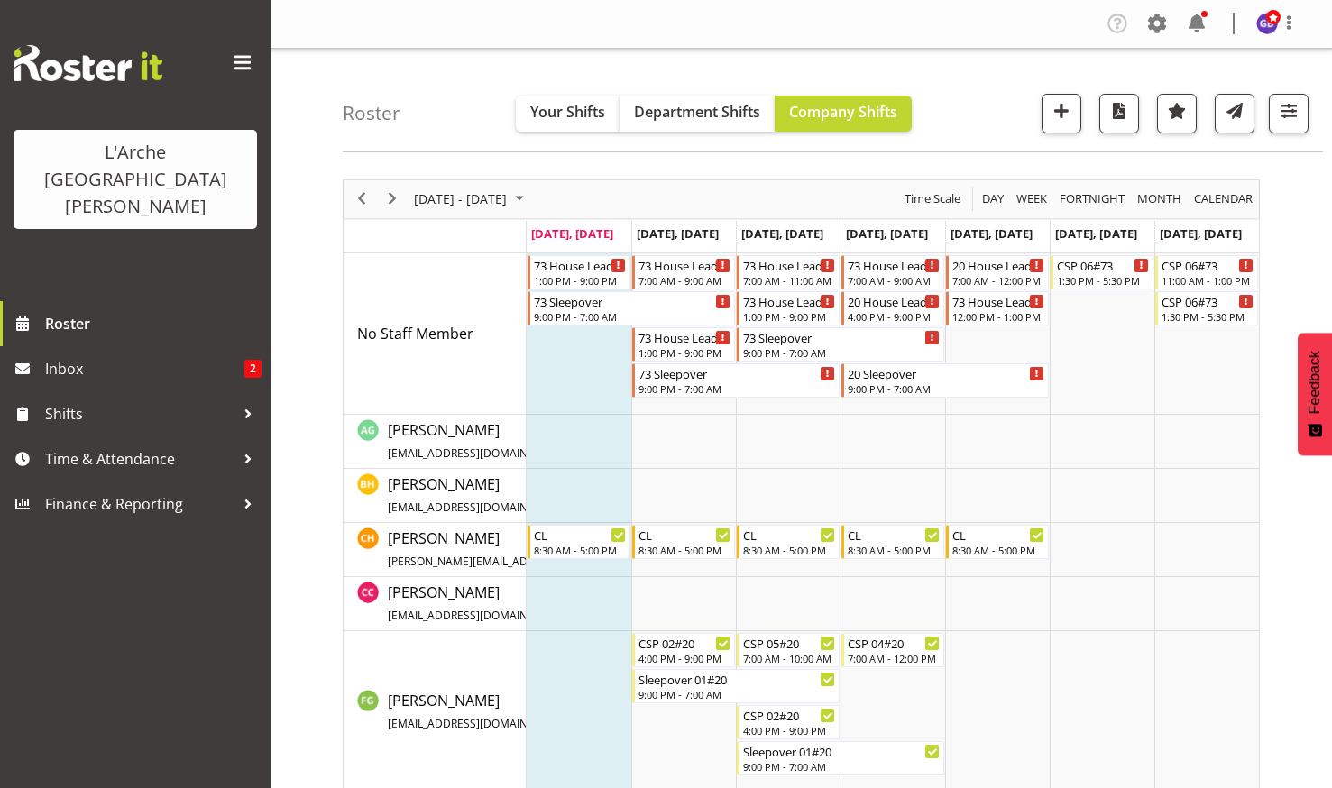
scroll to position [1294, 0]
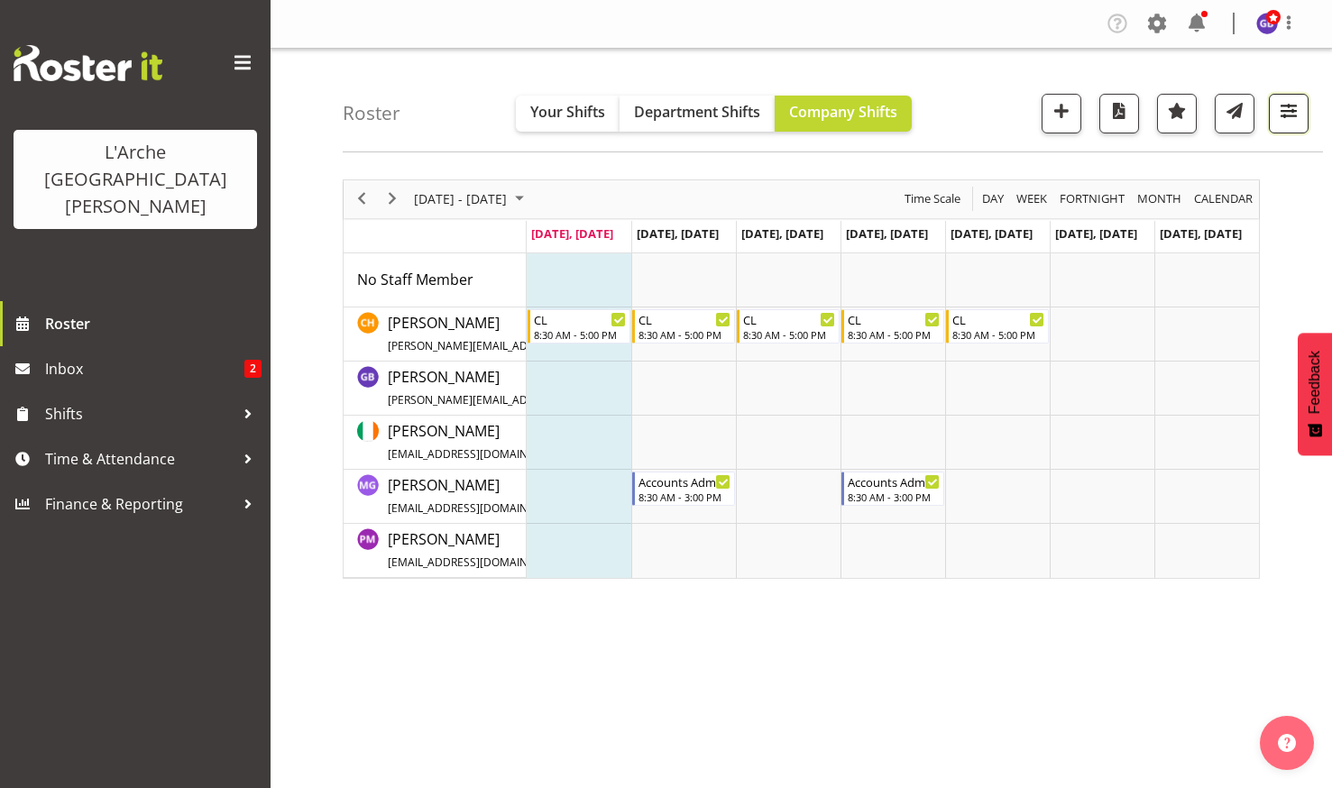
click at [1286, 105] on span "button" at bounding box center [1288, 110] width 23 height 23
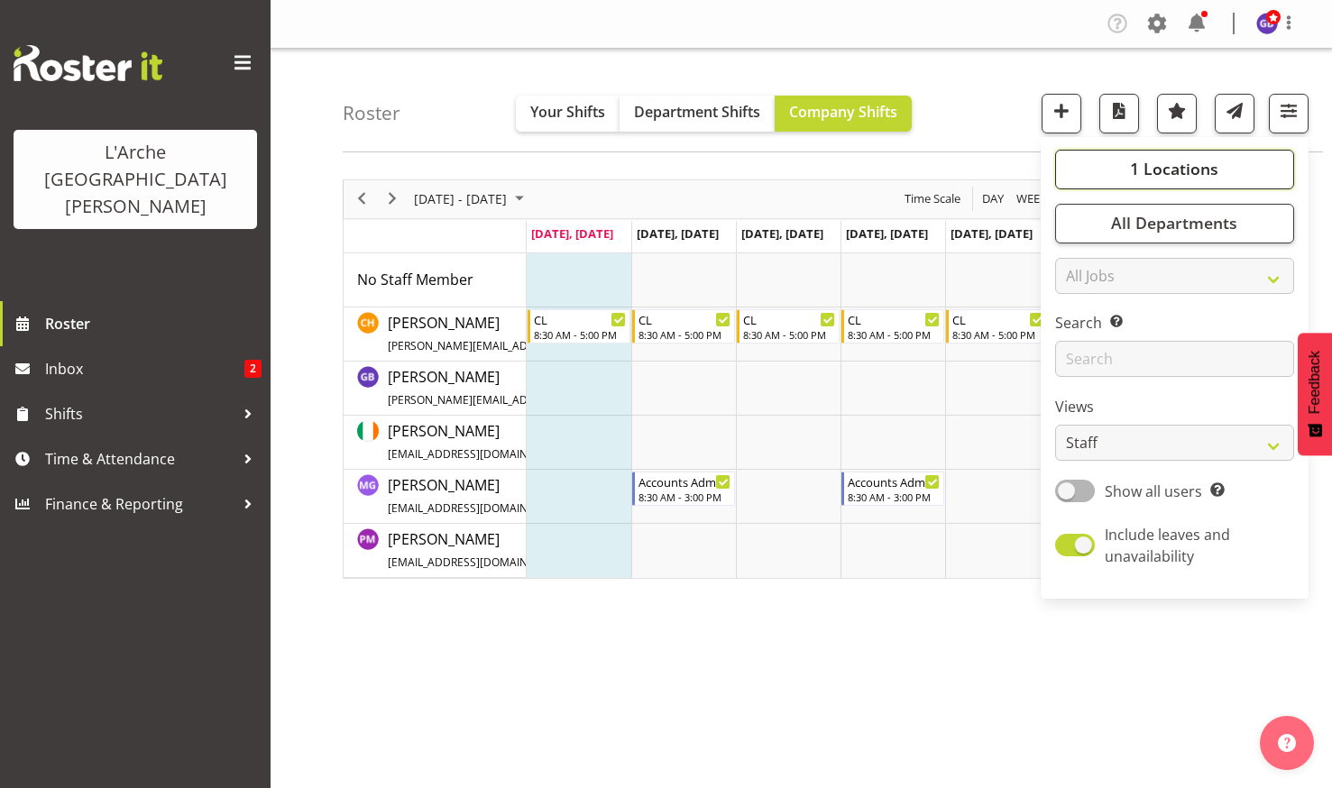
click at [1125, 162] on button "1 Locations" at bounding box center [1175, 170] width 239 height 40
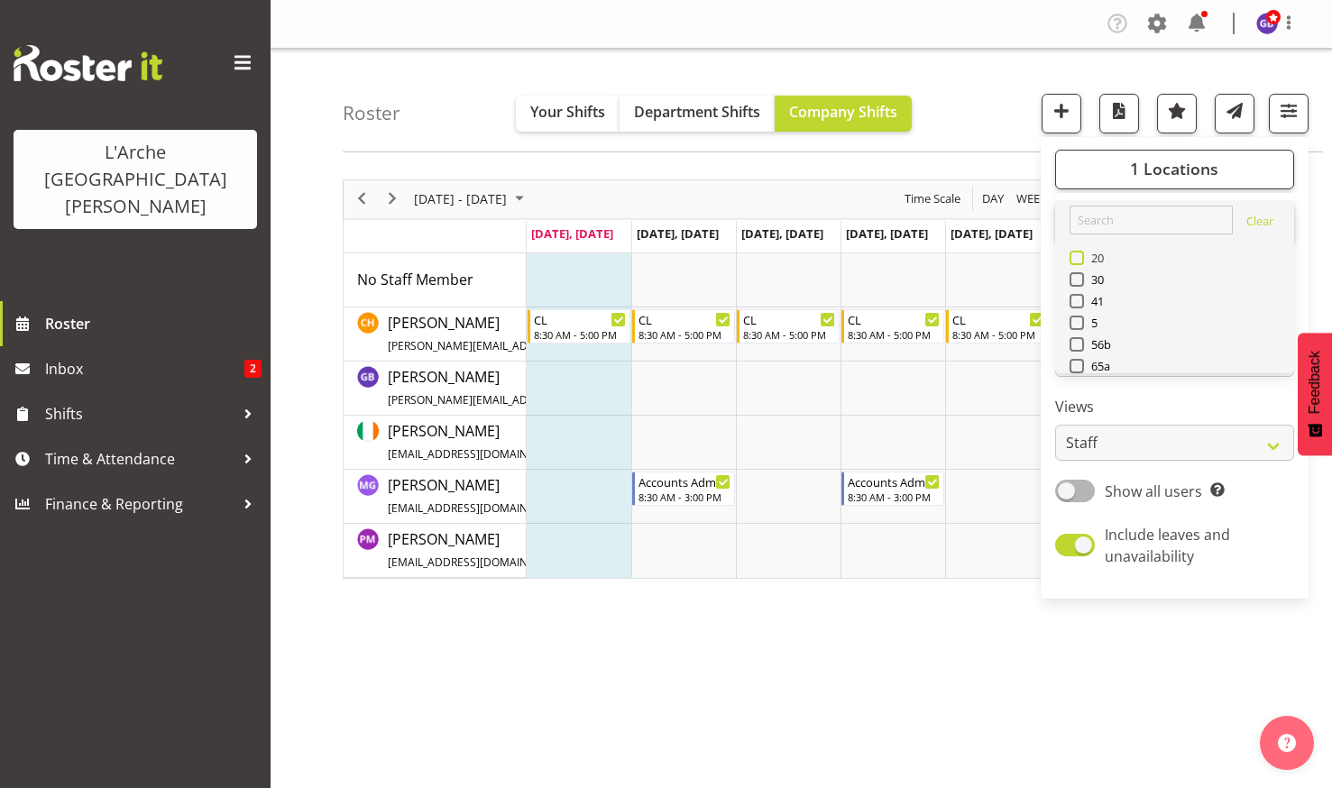
click at [1076, 257] on span at bounding box center [1077, 258] width 14 height 14
click at [1076, 257] on input "20" at bounding box center [1076, 258] width 12 height 12
checkbox input "true"
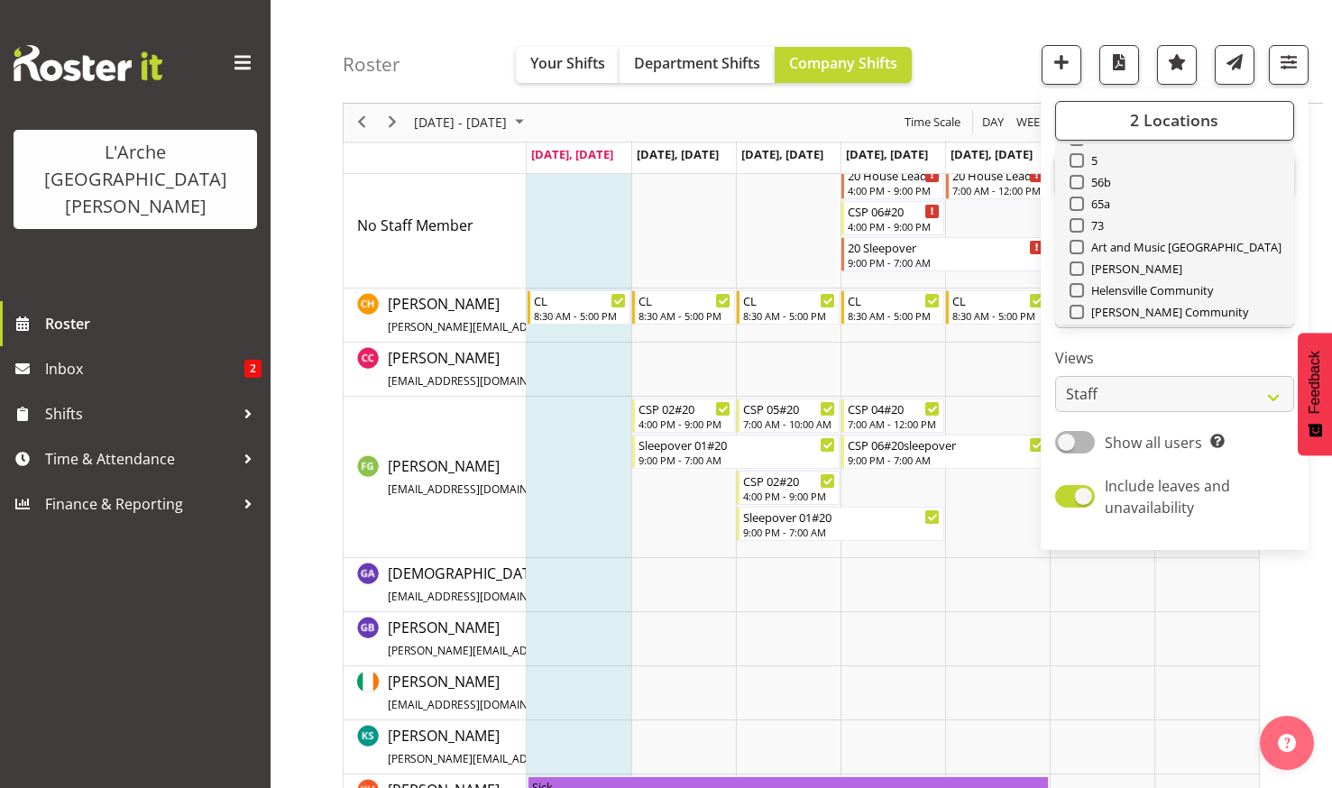
scroll to position [180, 0]
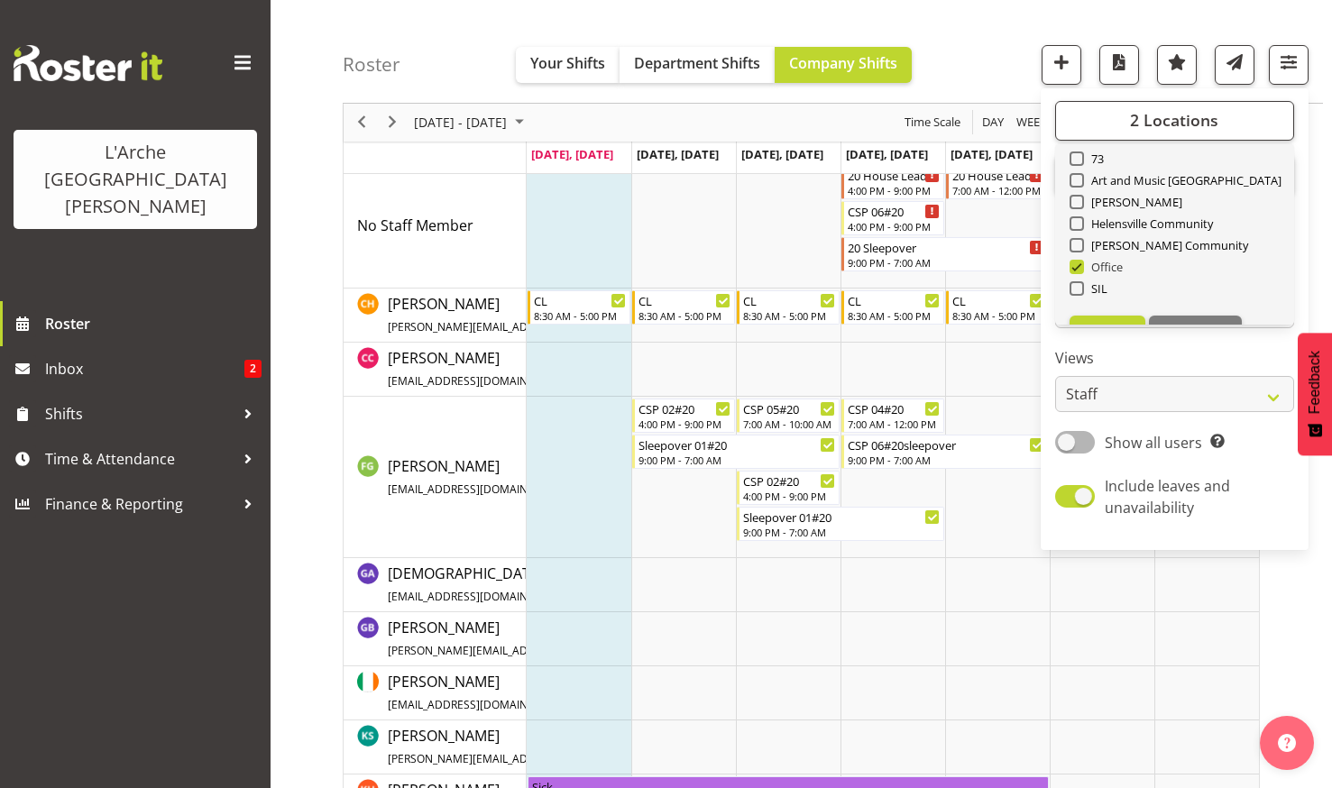
click at [1077, 264] on span at bounding box center [1077, 267] width 14 height 14
click at [1077, 264] on input "Office" at bounding box center [1076, 268] width 12 height 12
checkbox input "false"
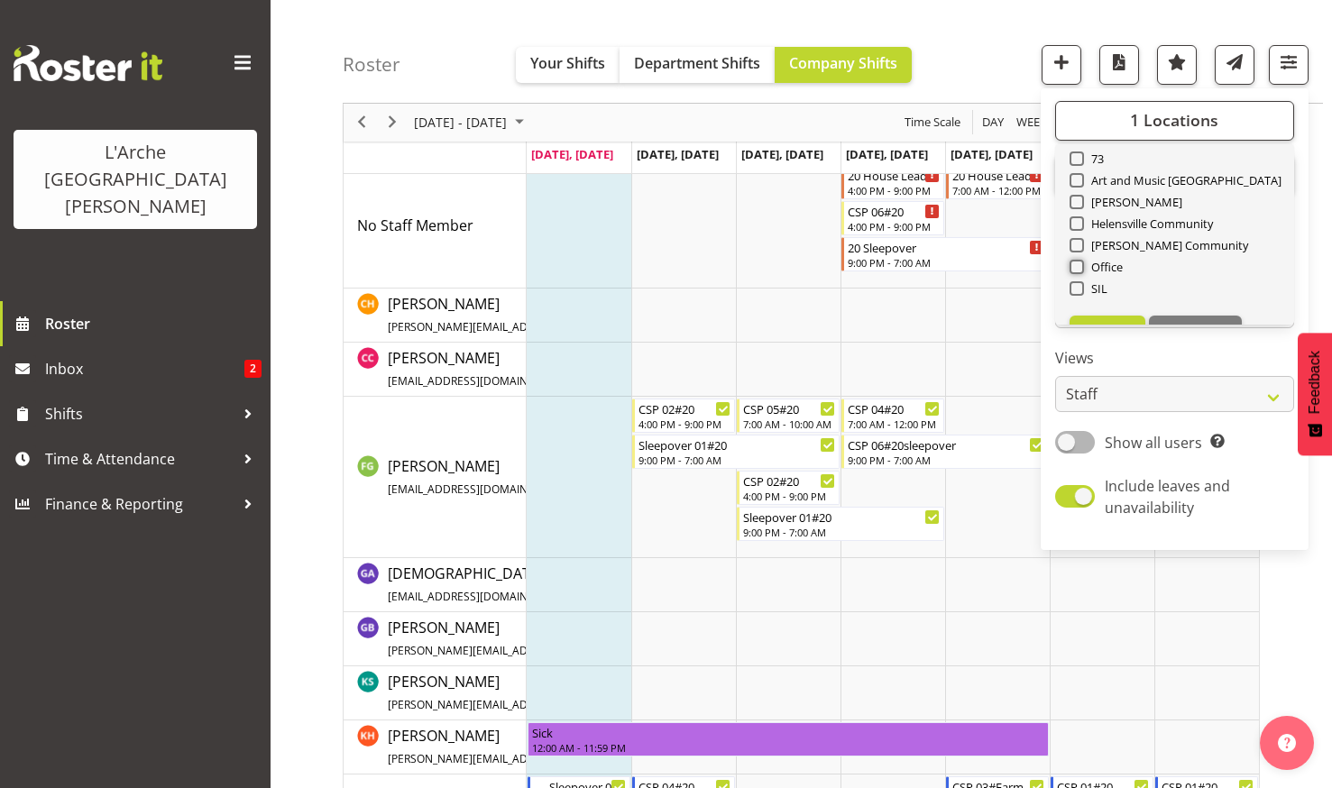
scroll to position [90, 0]
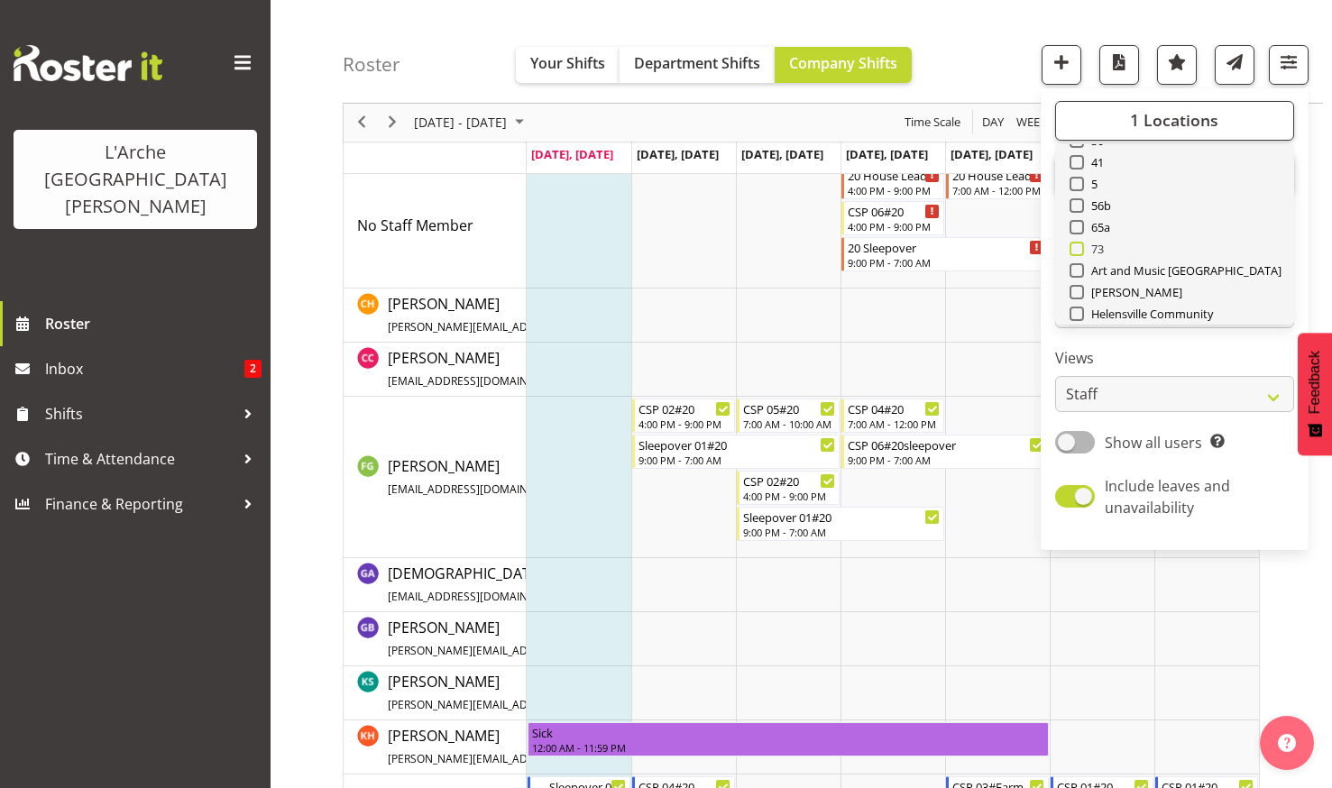
click at [1075, 247] on span at bounding box center [1077, 249] width 14 height 14
click at [1075, 247] on input "73" at bounding box center [1076, 250] width 12 height 12
checkbox input "true"
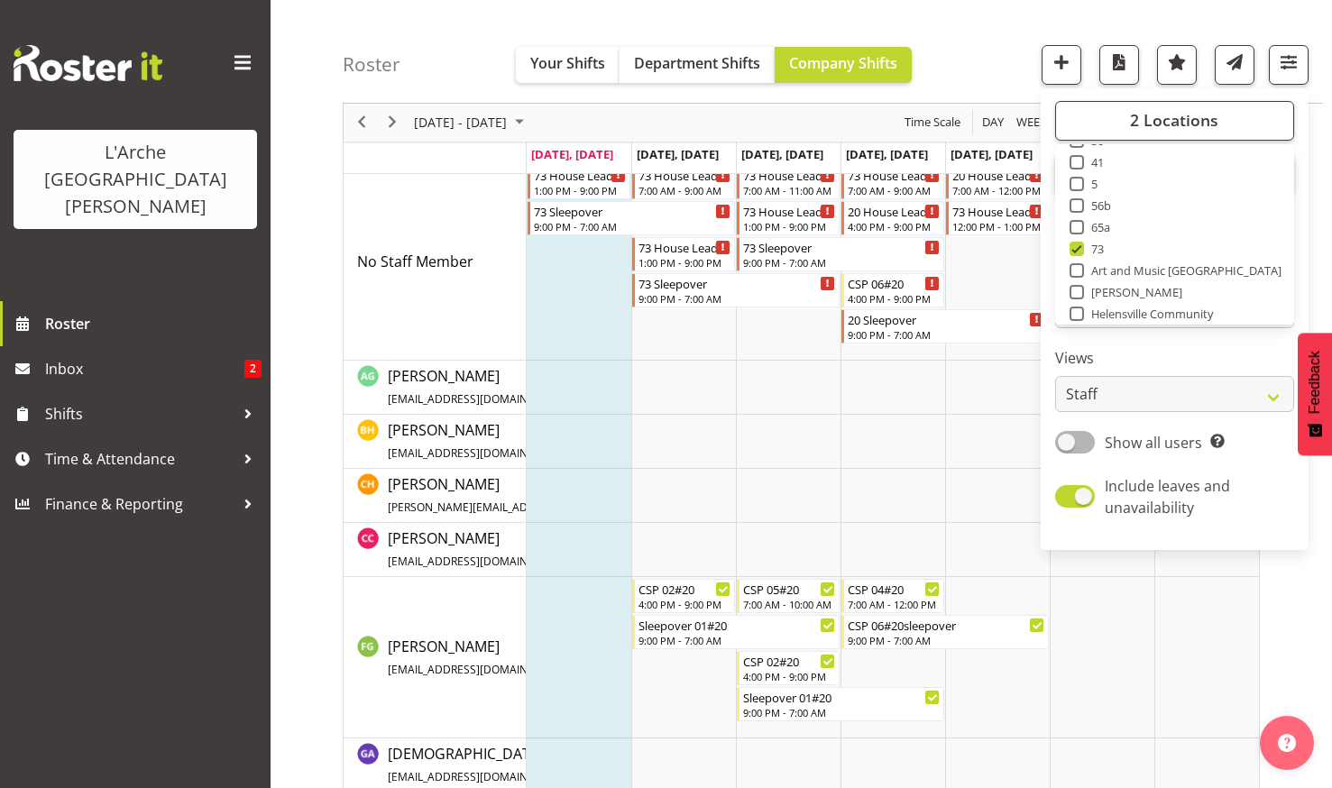
click at [950, 15] on div "Roster Your Shifts Department Shifts Company Shifts 2 Locations Clear 20 30 41 …" at bounding box center [833, 52] width 981 height 104
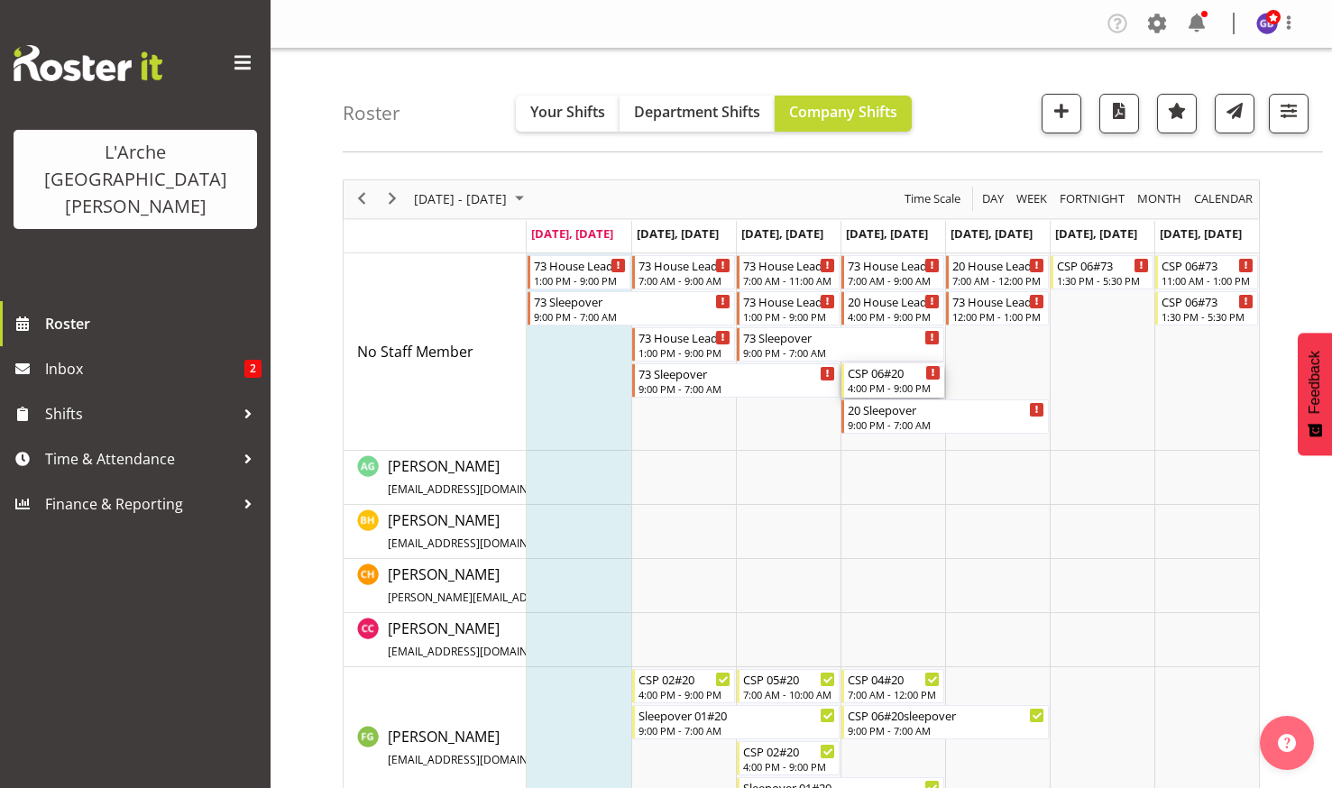
click at [872, 380] on div "CSP 06#20" at bounding box center [894, 373] width 93 height 18
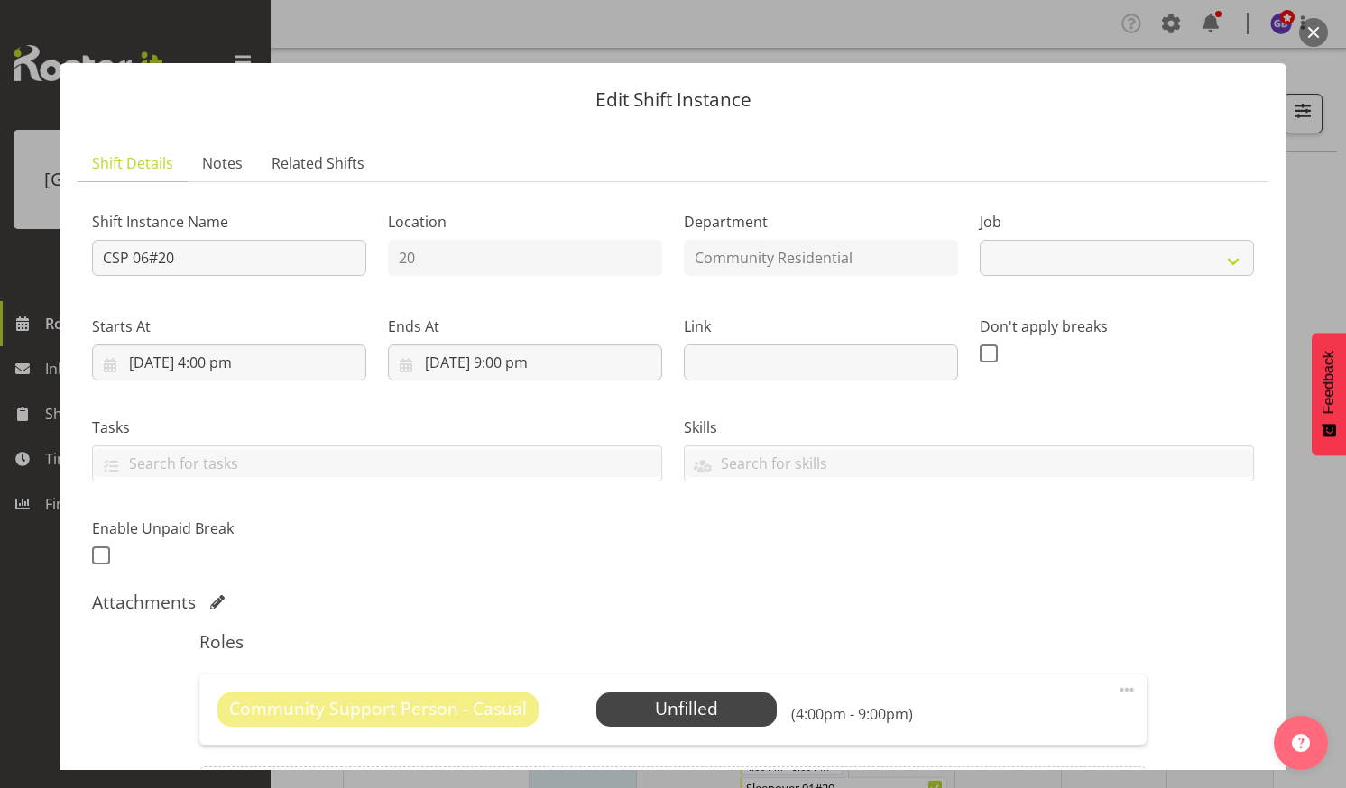
select select "3"
click at [657, 700] on span "Select Employee" at bounding box center [686, 709] width 134 height 26
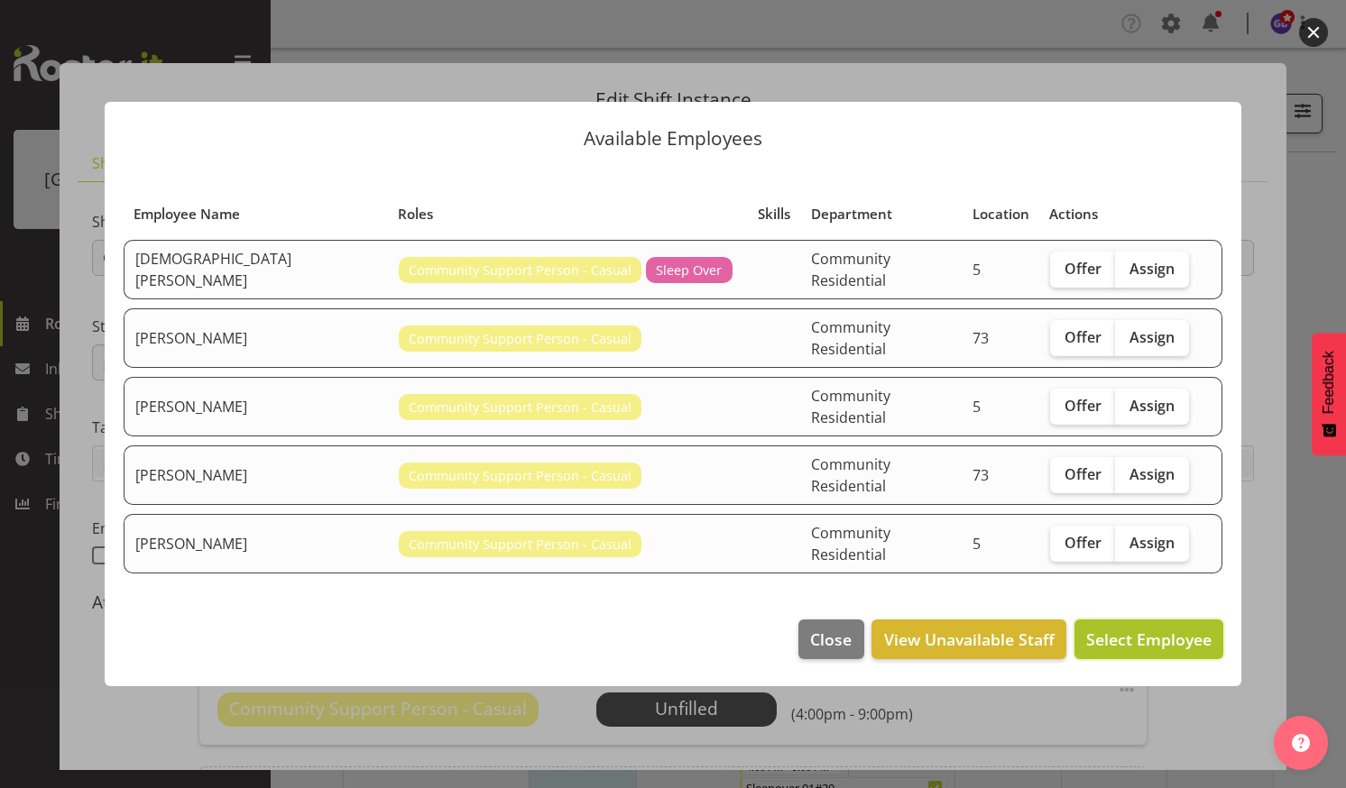
click at [1140, 629] on span "Select Employee" at bounding box center [1148, 640] width 125 height 22
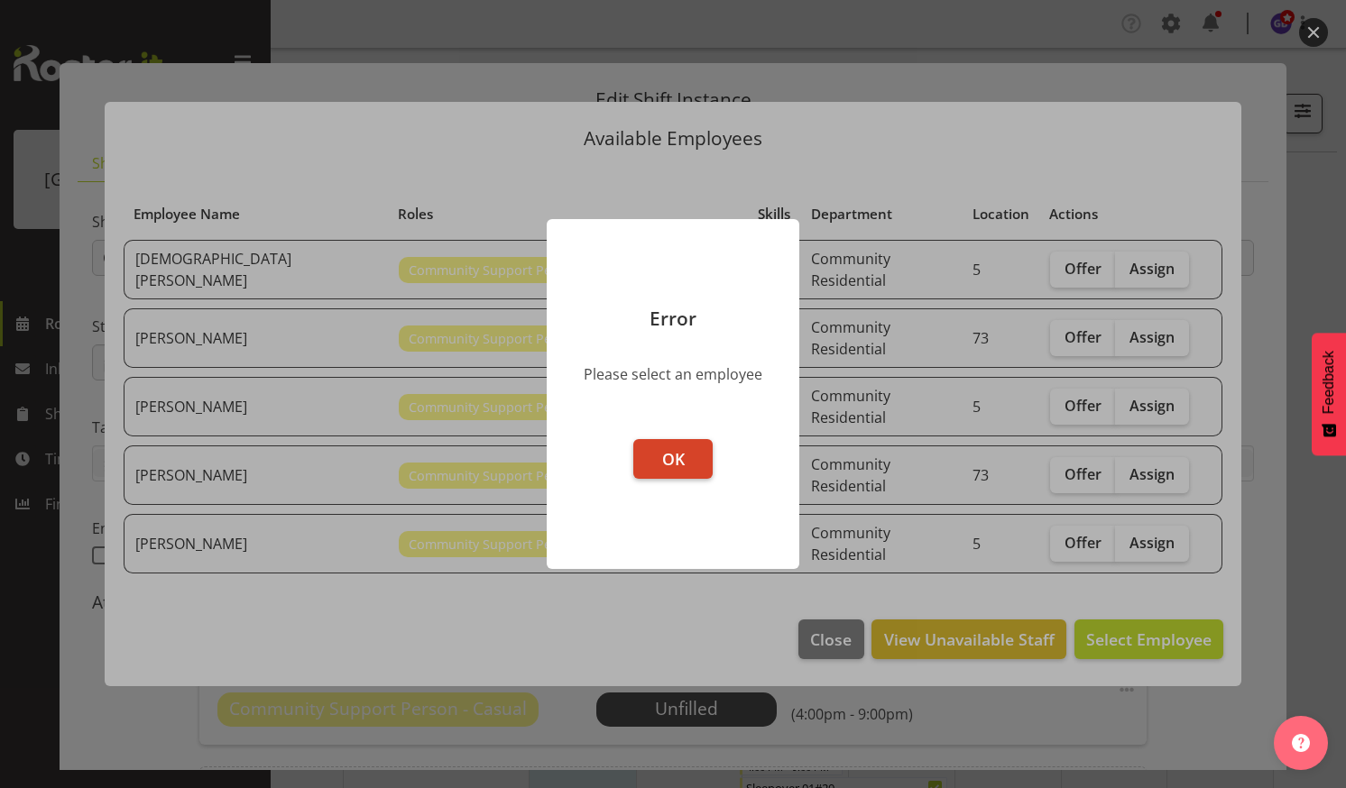
click at [664, 445] on button "OK" at bounding box center [672, 459] width 79 height 40
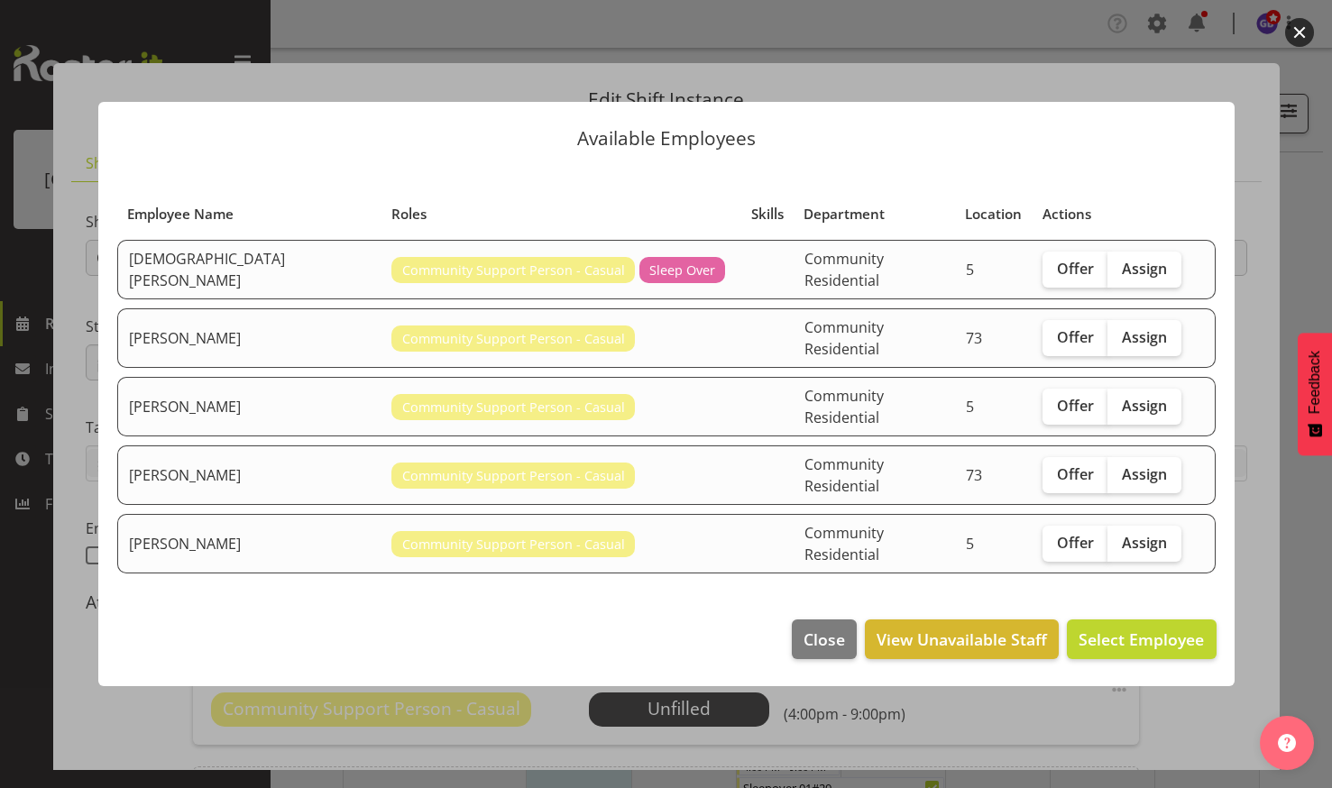
click at [1302, 24] on button "button" at bounding box center [1300, 32] width 29 height 29
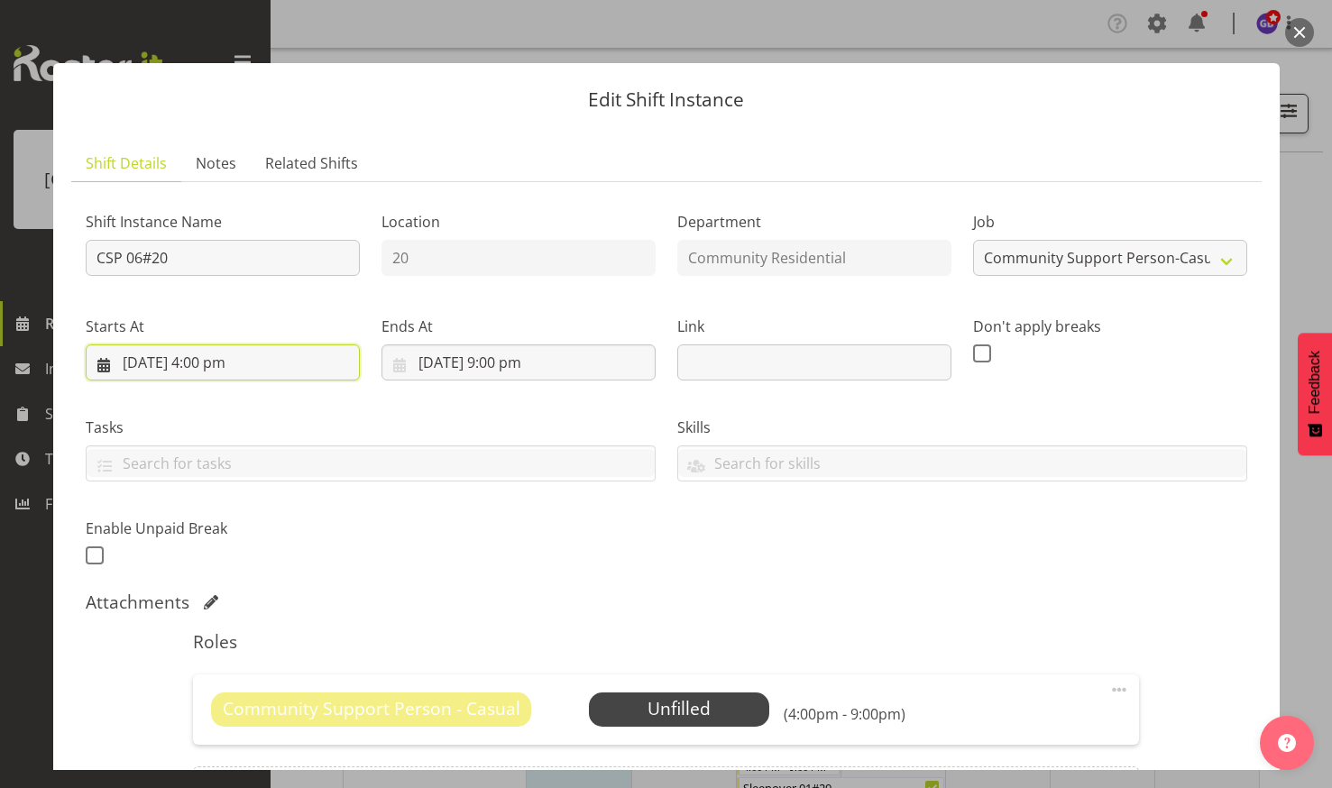
click at [244, 353] on input "[DATE] 4:00 pm" at bounding box center [223, 363] width 274 height 36
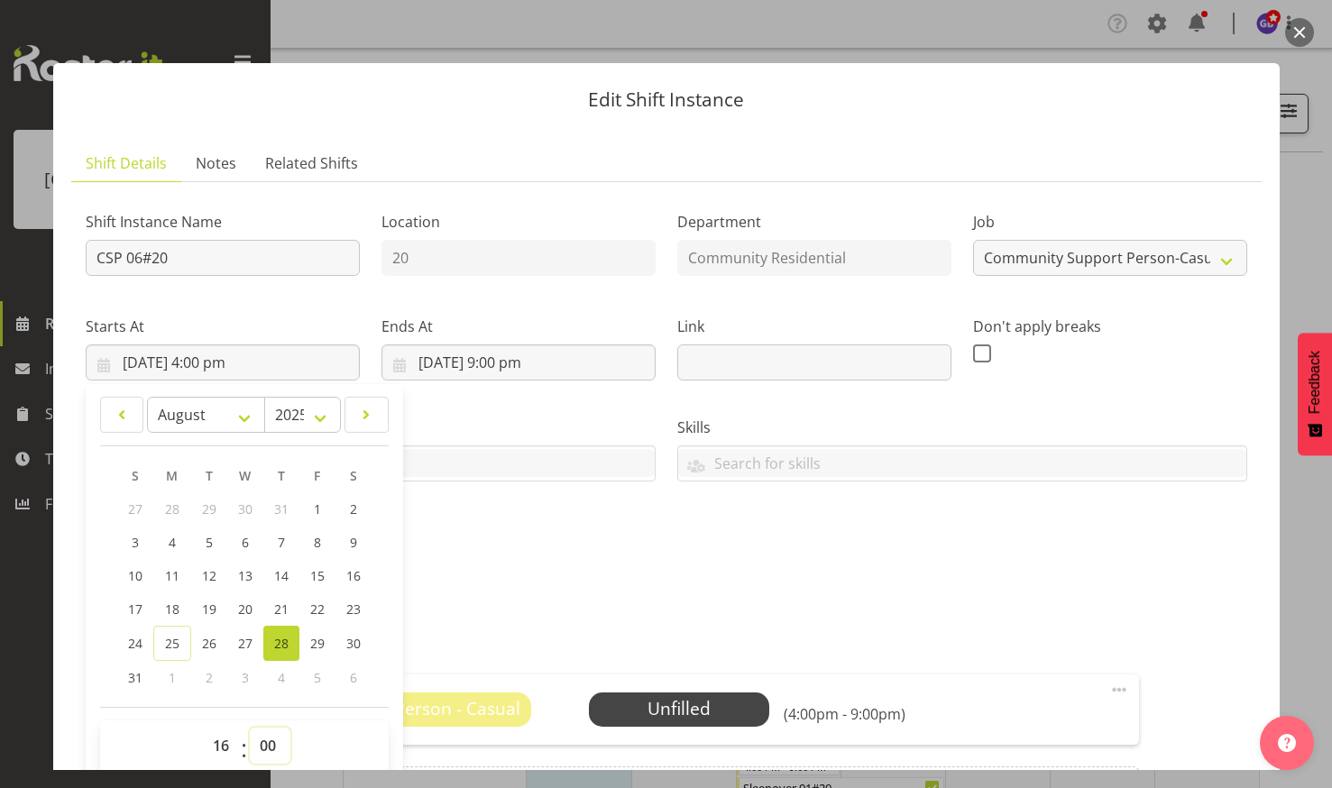
click at [270, 741] on select "00 01 02 03 04 05 06 07 08 09 10 11 12 13 14 15 16 17 18 19 20 21 22 23 24 25 2…" at bounding box center [270, 746] width 41 height 36
select select "1"
click at [250, 728] on select "00 01 02 03 04 05 06 07 08 09 10 11 12 13 14 15 16 17 18 19 20 21 22 23 24 25 2…" at bounding box center [270, 746] width 41 height 36
type input "28/08/2025, 4:01 pm"
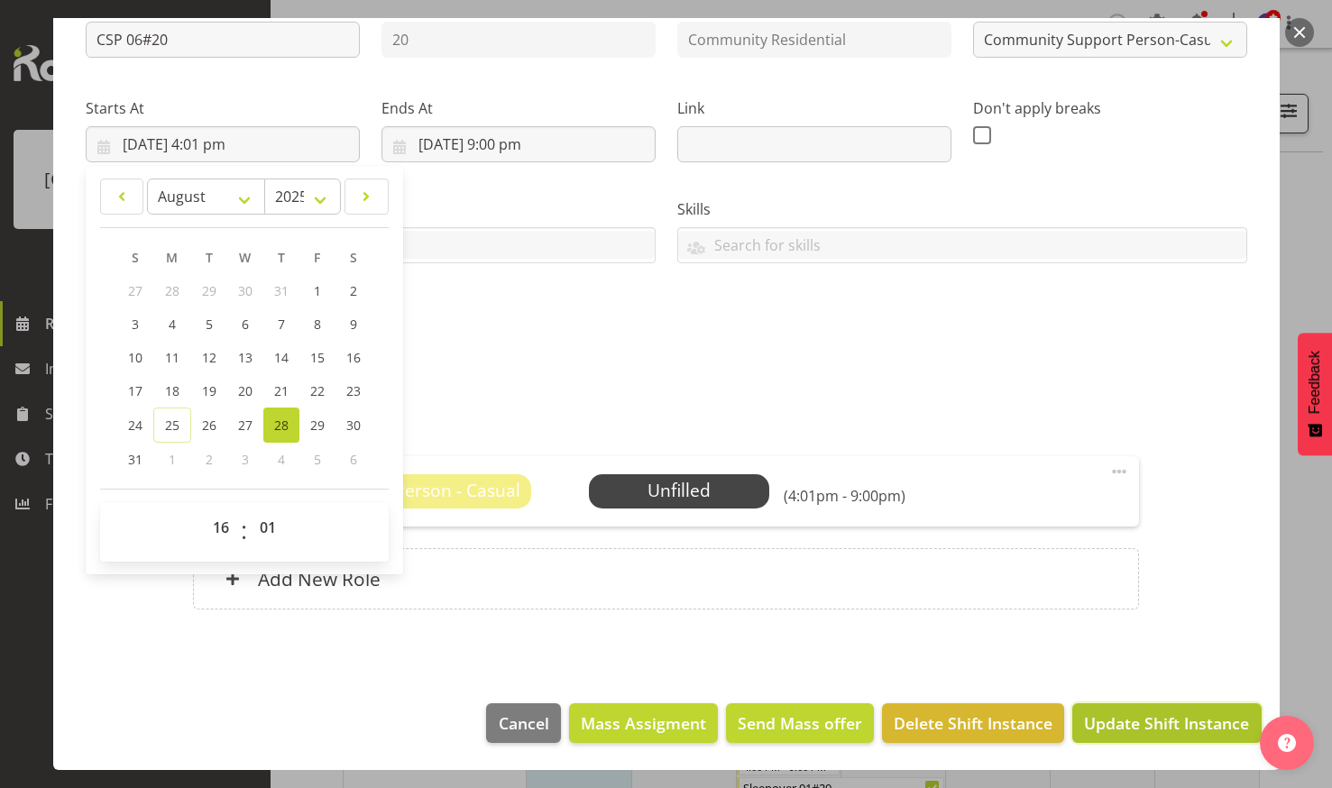
click at [1110, 716] on span "Update Shift Instance" at bounding box center [1166, 723] width 165 height 23
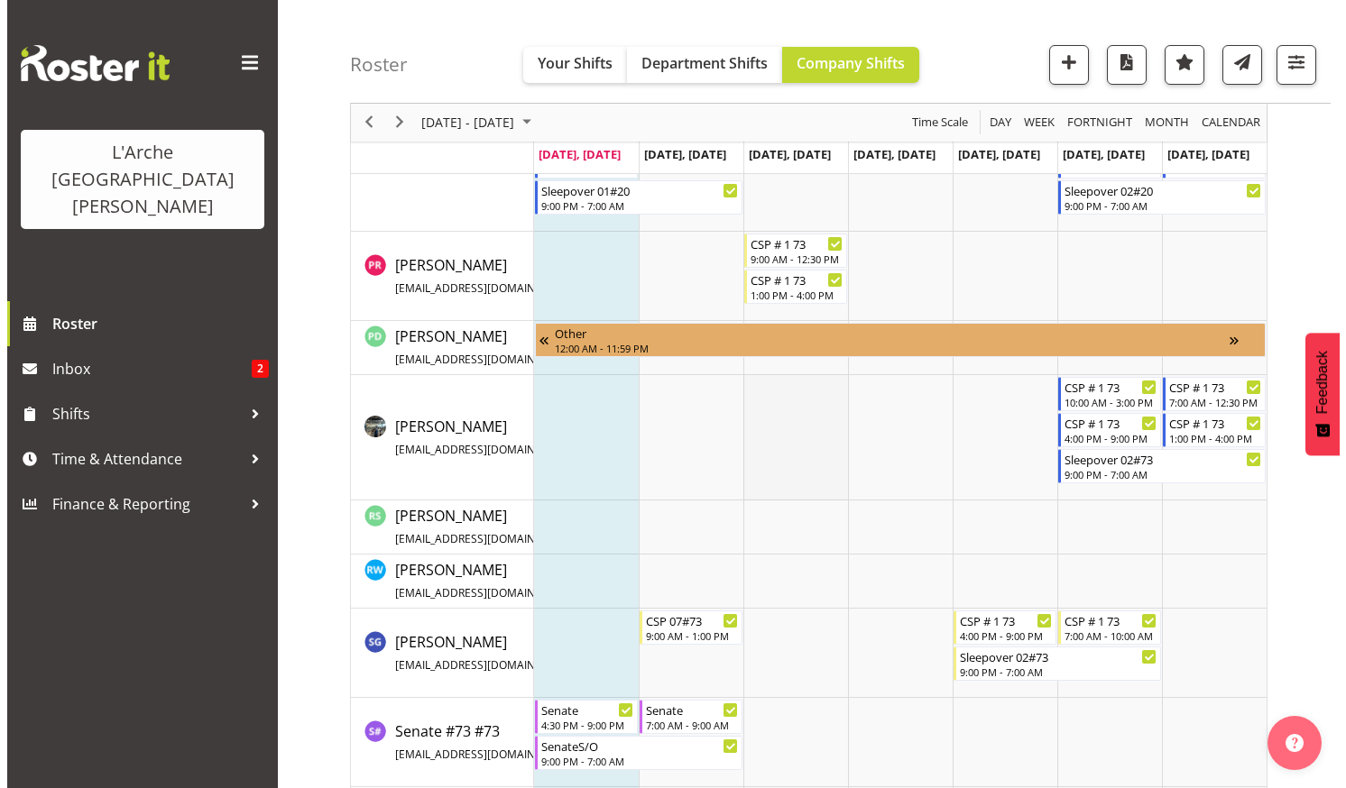
scroll to position [1167, 0]
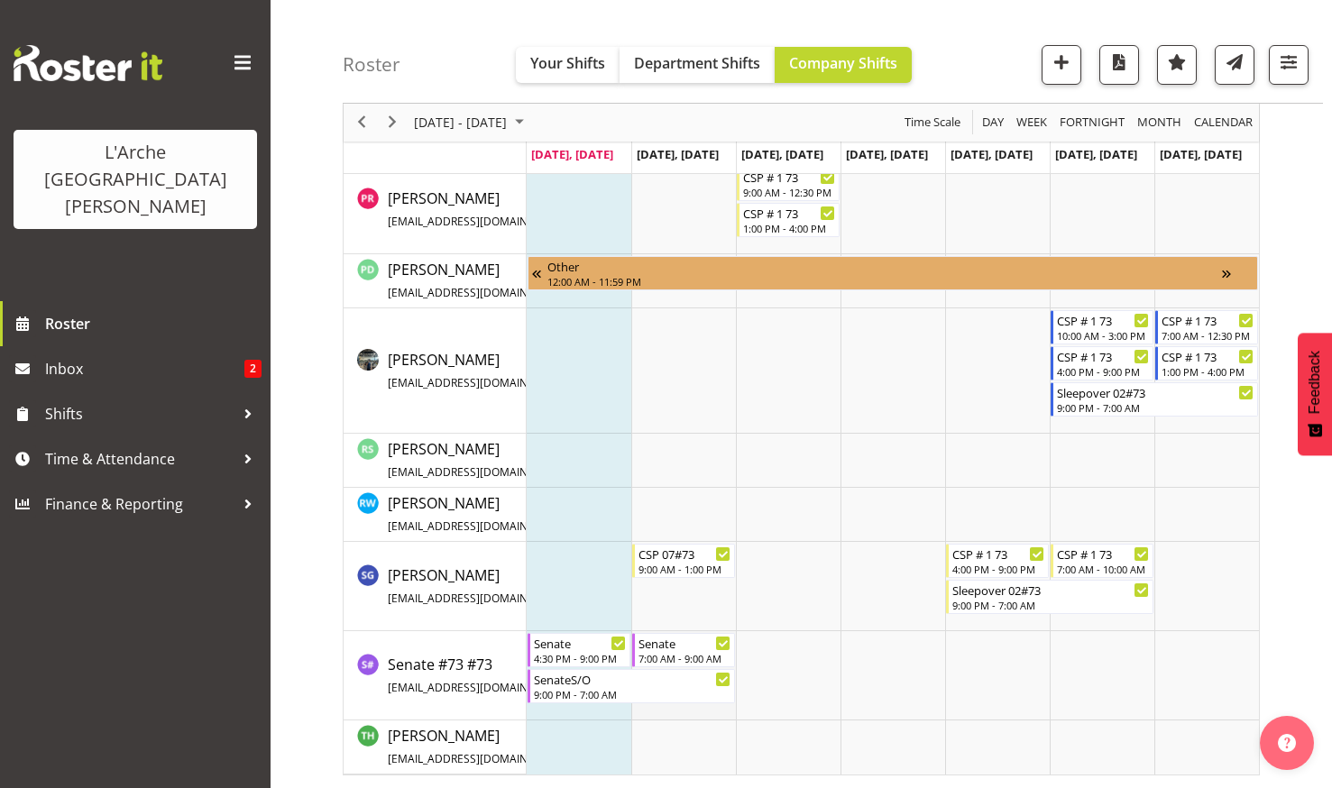
click at [669, 709] on td "Timeline Week of August 25, 2025" at bounding box center [684, 676] width 105 height 89
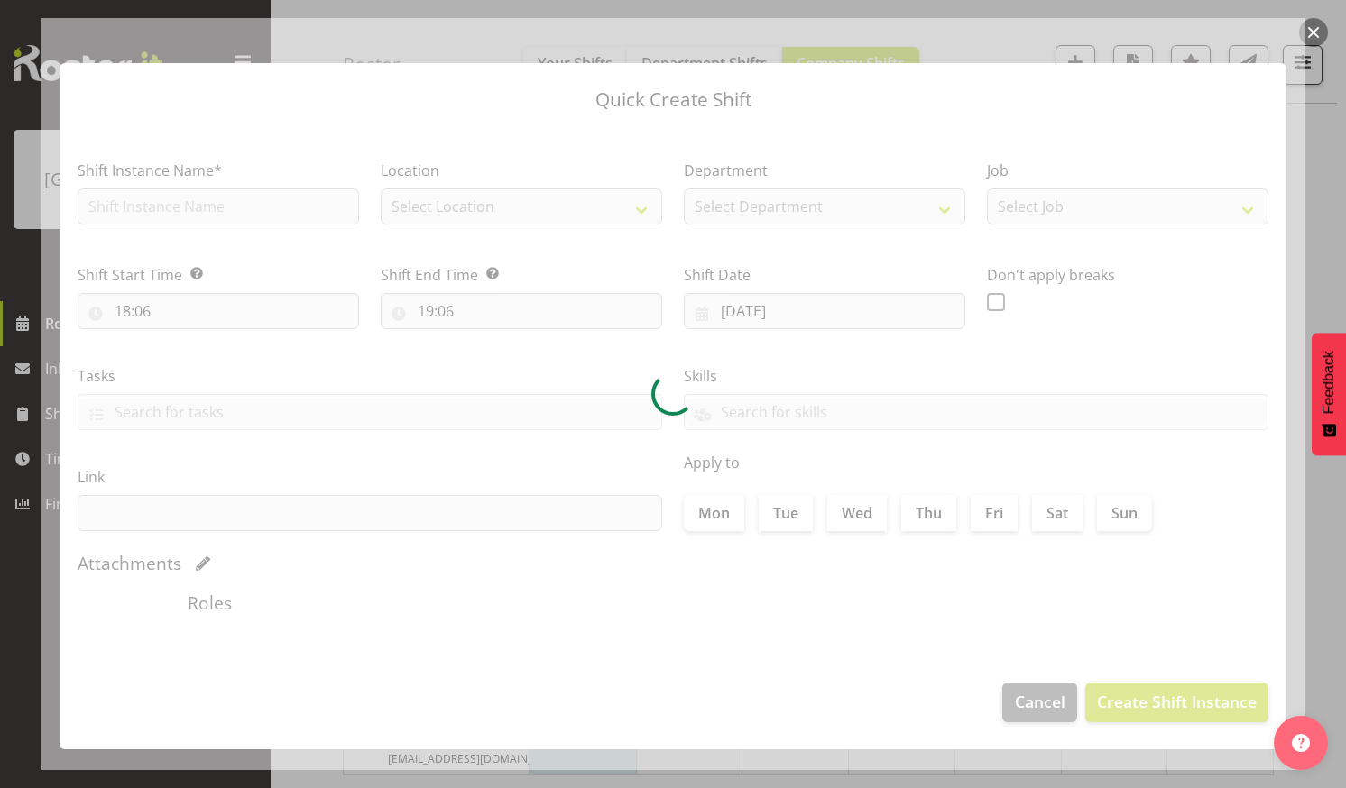
type input "26/08/2025"
checkbox input "true"
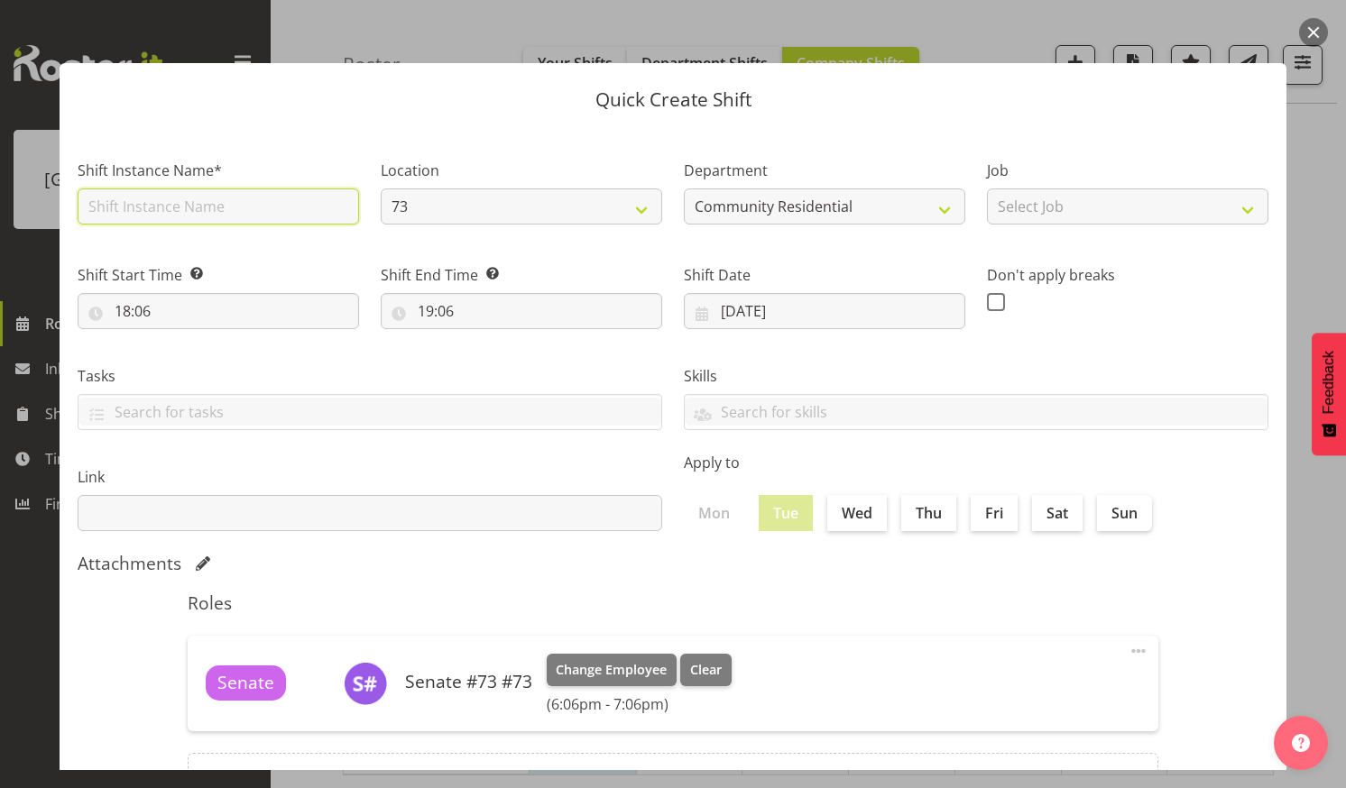
click at [233, 194] on input "text" at bounding box center [218, 207] width 281 height 36
type input "Senate"
click at [365, 400] on input "text" at bounding box center [369, 412] width 583 height 28
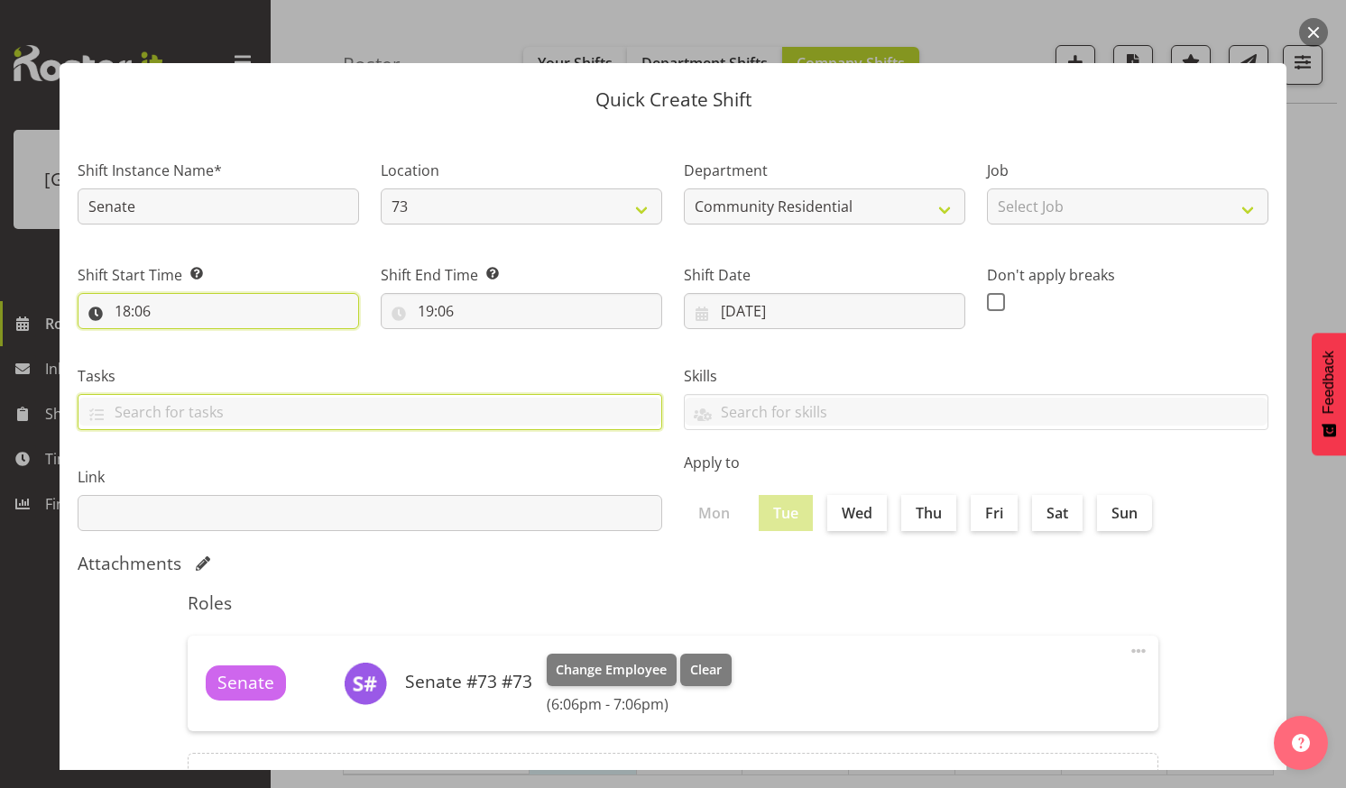
click at [181, 309] on input "18:06" at bounding box center [218, 311] width 281 height 36
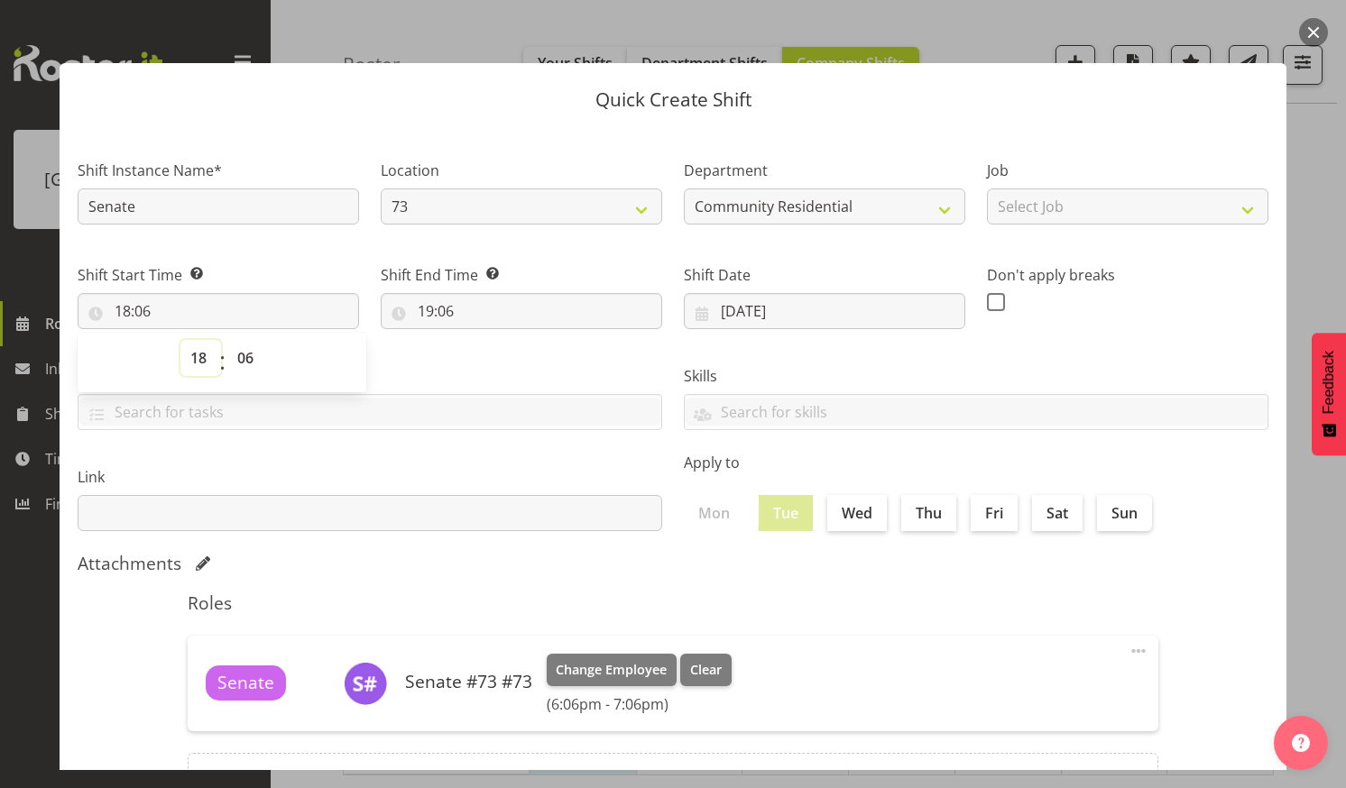
click at [200, 357] on select "00 01 02 03 04 05 06 07 08 09 10 11 12 13 14 15 16 17 18 19 20 21 22 23" at bounding box center [200, 358] width 41 height 36
select select "20"
click at [180, 340] on select "00 01 02 03 04 05 06 07 08 09 10 11 12 13 14 15 16 17 18 19 20 21 22 23" at bounding box center [200, 358] width 41 height 36
type input "20:06"
click at [249, 351] on select "00 01 02 03 04 05 06 07 08 09 10 11 12 13 14 15 16 17 18 19 20 21 22 23 24 25 2…" at bounding box center [247, 358] width 41 height 36
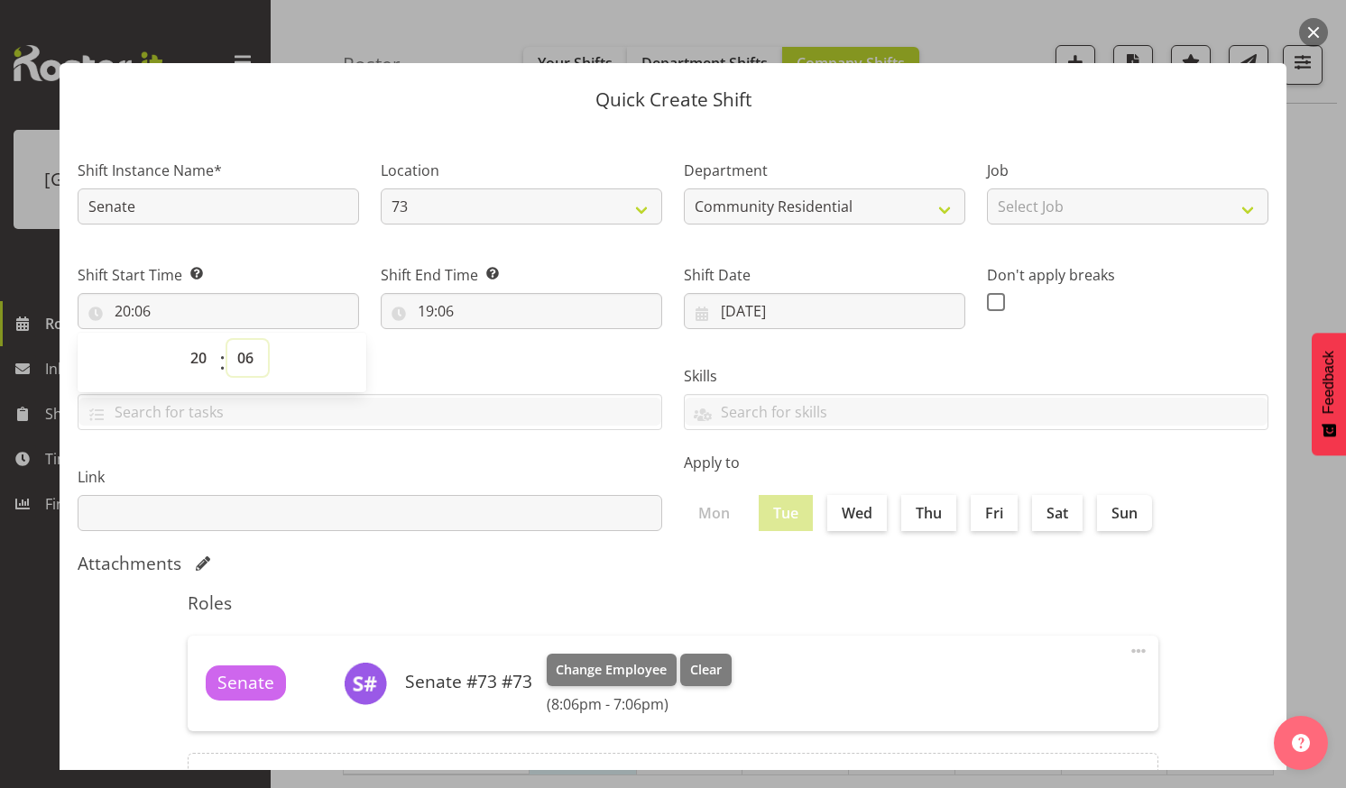
select select "30"
click at [227, 340] on select "00 01 02 03 04 05 06 07 08 09 10 11 12 13 14 15 16 17 18 19 20 21 22 23 24 25 2…" at bounding box center [247, 358] width 41 height 36
type input "20:30"
drag, startPoint x: 473, startPoint y: 303, endPoint x: 478, endPoint y: 319, distance: 17.1
click at [473, 303] on input "19:06" at bounding box center [521, 311] width 281 height 36
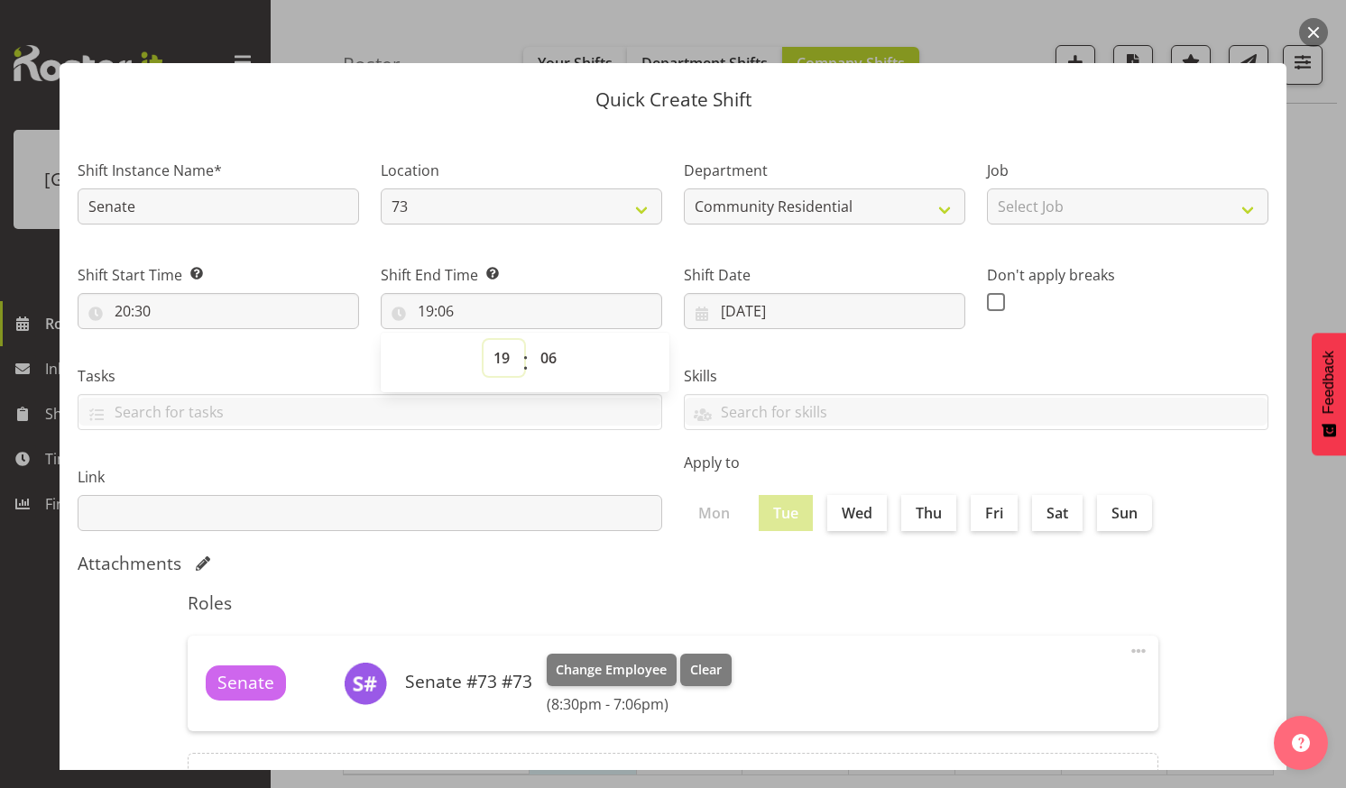
click at [502, 355] on select "00 01 02 03 04 05 06 07 08 09 10 11 12 13 14 15 16 17 18 19 20 21 22 23" at bounding box center [504, 358] width 41 height 36
select select "7"
click at [484, 340] on select "00 01 02 03 04 05 06 07 08 09 10 11 12 13 14 15 16 17 18 19 20 21 22 23" at bounding box center [504, 358] width 41 height 36
type input "07:06"
click at [549, 349] on select "00 01 02 03 04 05 06 07 08 09 10 11 12 13 14 15 16 17 18 19 20 21 22 23 24 25 2…" at bounding box center [550, 358] width 41 height 36
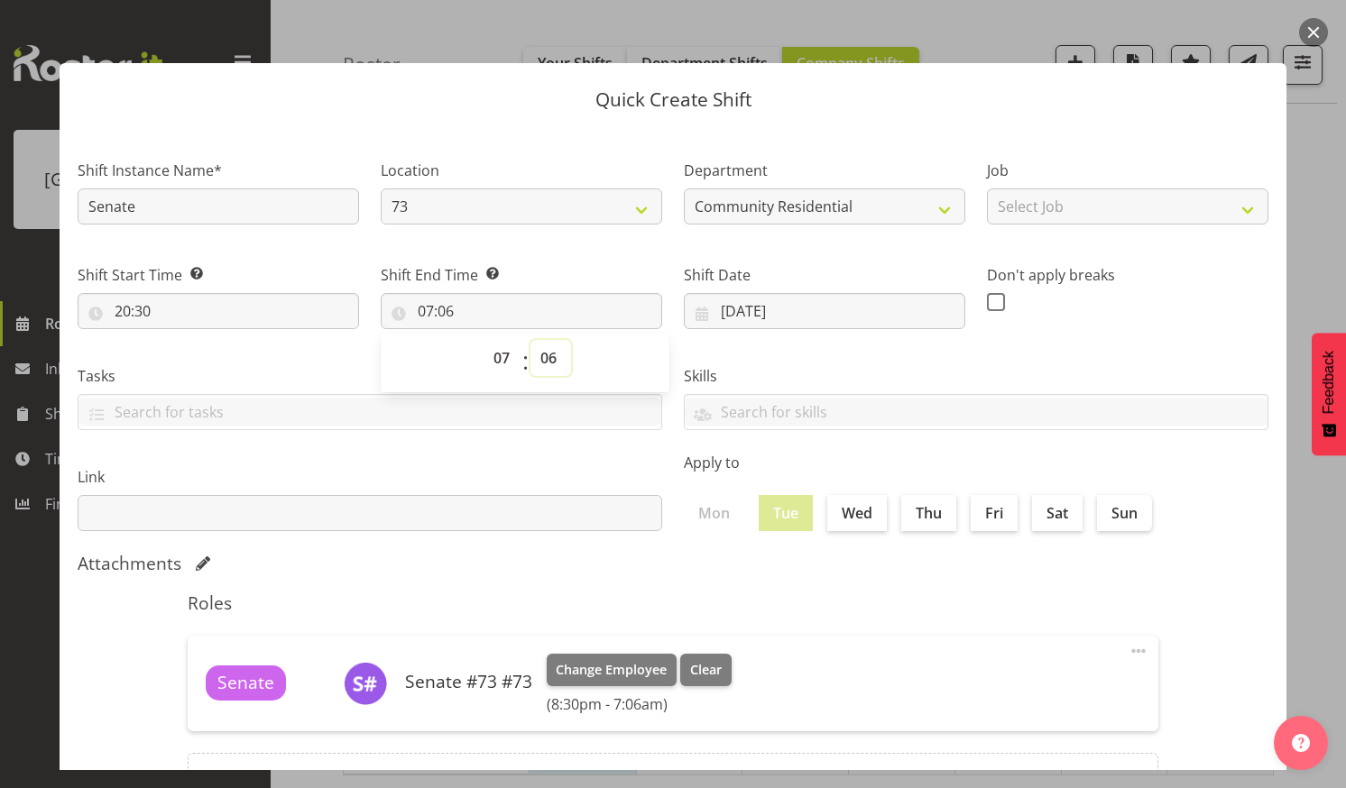
select select "0"
click at [530, 340] on select "00 01 02 03 04 05 06 07 08 09 10 11 12 13 14 15 16 17 18 19 20 21 22 23 24 25 2…" at bounding box center [550, 358] width 41 height 36
type input "07:00"
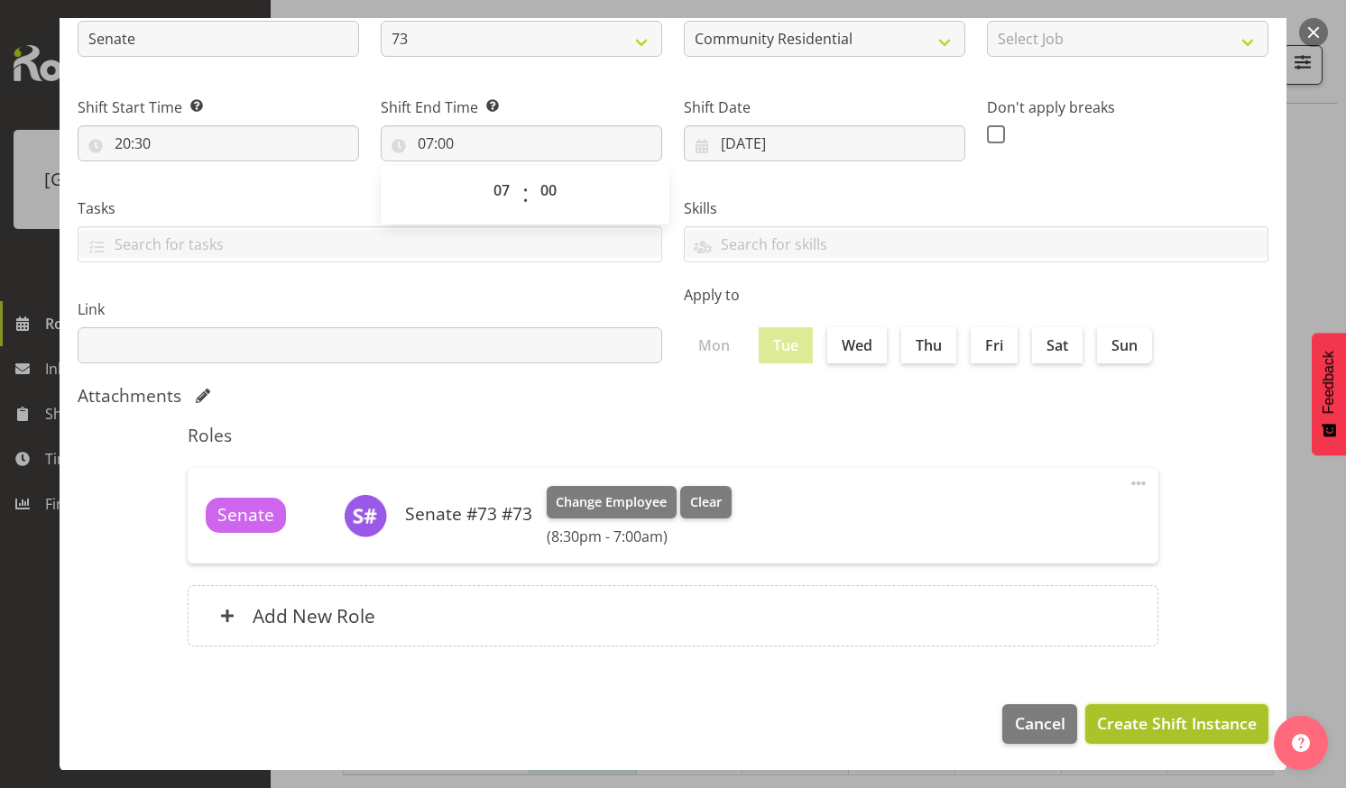
click at [1104, 714] on span "Create Shift Instance" at bounding box center [1177, 723] width 160 height 23
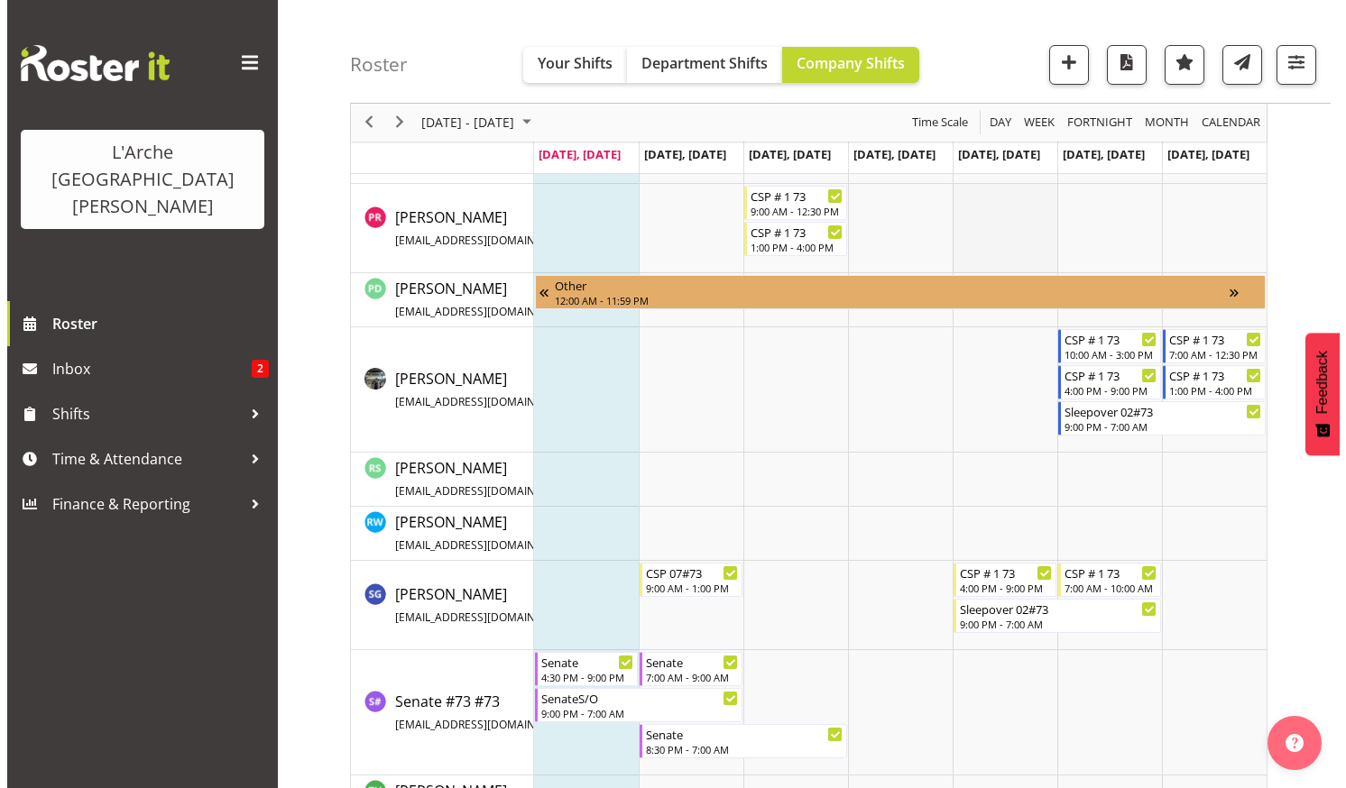
scroll to position [1203, 0]
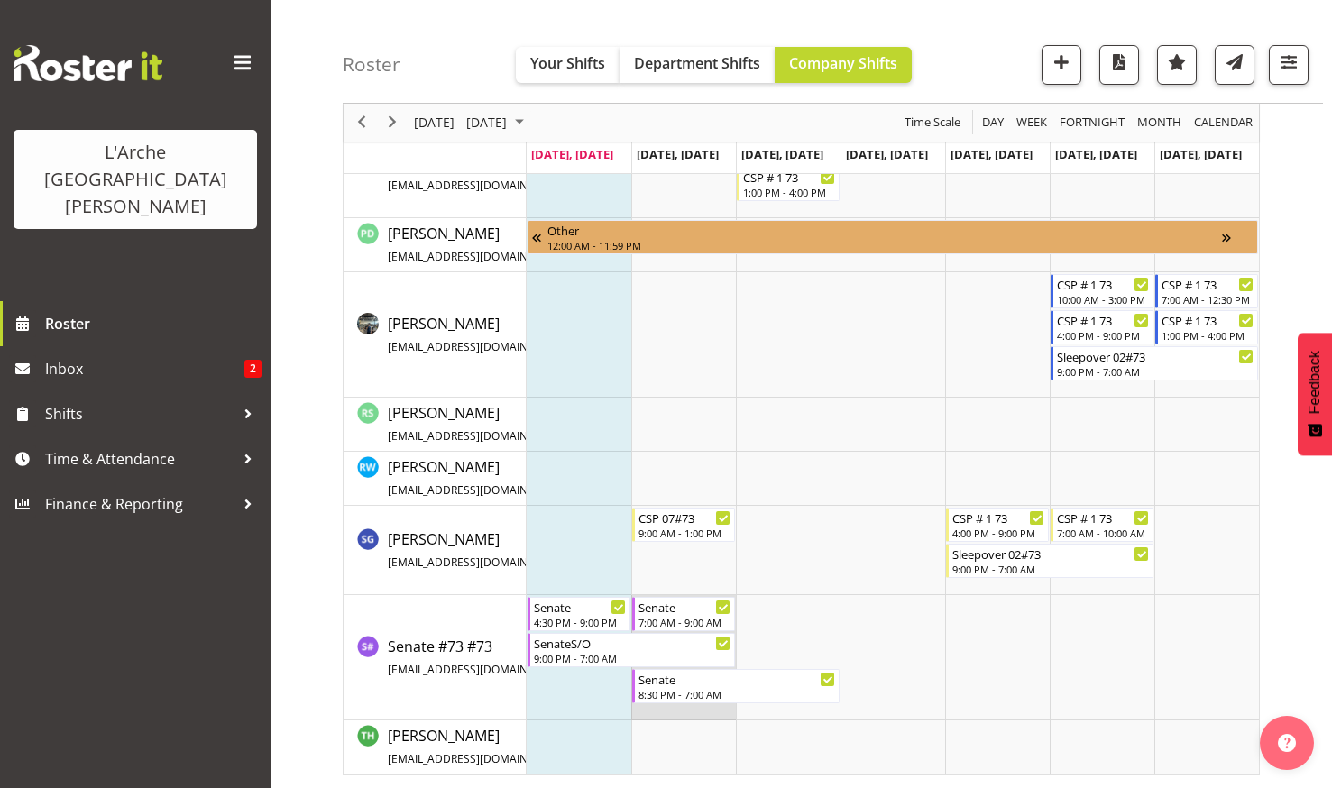
click at [668, 705] on td "Timeline Week of August 25, 2025" at bounding box center [684, 657] width 105 height 125
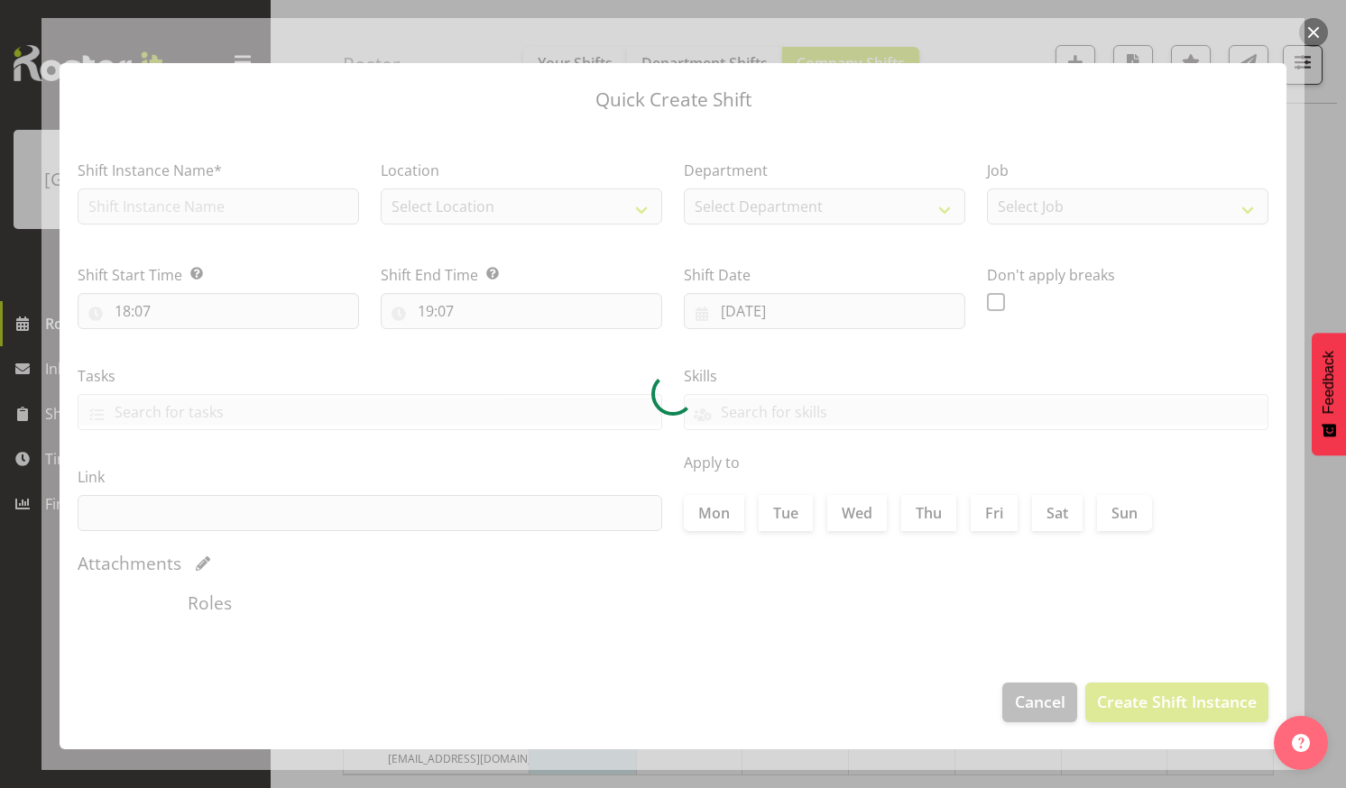
type input "26/08/2025"
checkbox input "true"
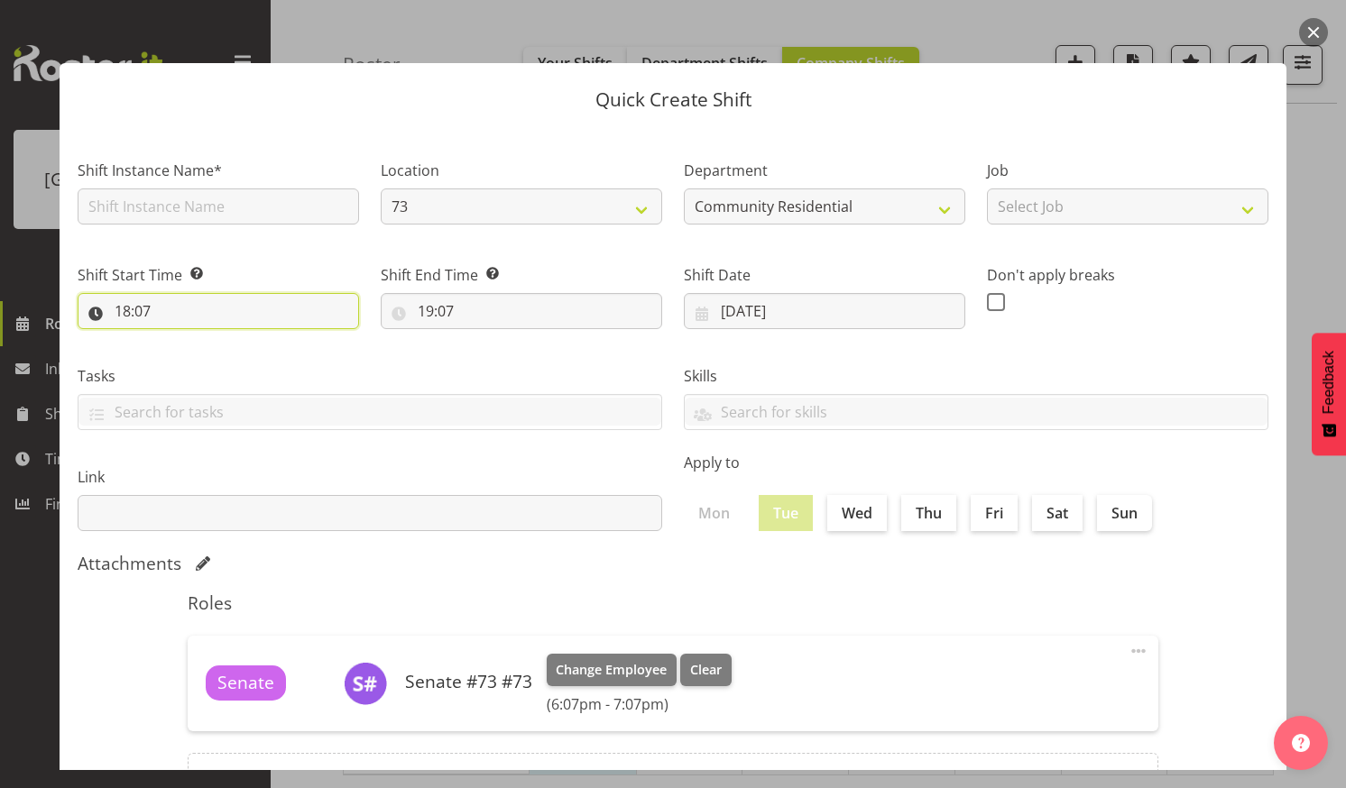
click at [226, 300] on input "18:07" at bounding box center [218, 311] width 281 height 36
click at [197, 355] on select "00 01 02 03 04 05 06 07 08 09 10 11 12 13 14 15 16 17 18 19 20 21 22 23" at bounding box center [200, 358] width 41 height 36
select select "7"
click at [180, 340] on select "00 01 02 03 04 05 06 07 08 09 10 11 12 13 14 15 16 17 18 19 20 21 22 23" at bounding box center [200, 358] width 41 height 36
type input "07:07"
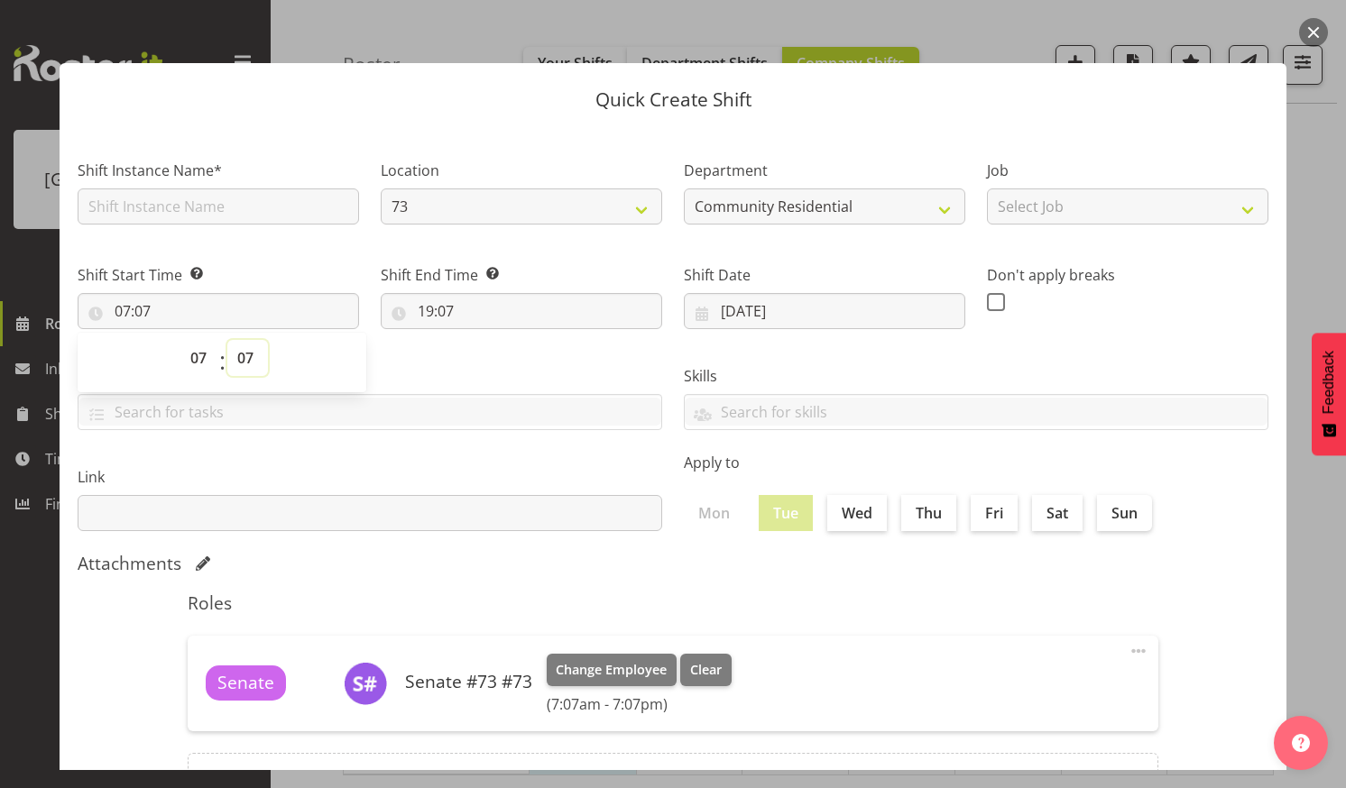
click at [245, 350] on select "00 01 02 03 04 05 06 07 08 09 10 11 12 13 14 15 16 17 18 19 20 21 22 23 24 25 2…" at bounding box center [247, 358] width 41 height 36
select select "0"
click at [227, 340] on select "00 01 02 03 04 05 06 07 08 09 10 11 12 13 14 15 16 17 18 19 20 21 22 23 24 25 2…" at bounding box center [247, 358] width 41 height 36
type input "07:00"
click at [472, 299] on input "19:07" at bounding box center [521, 311] width 281 height 36
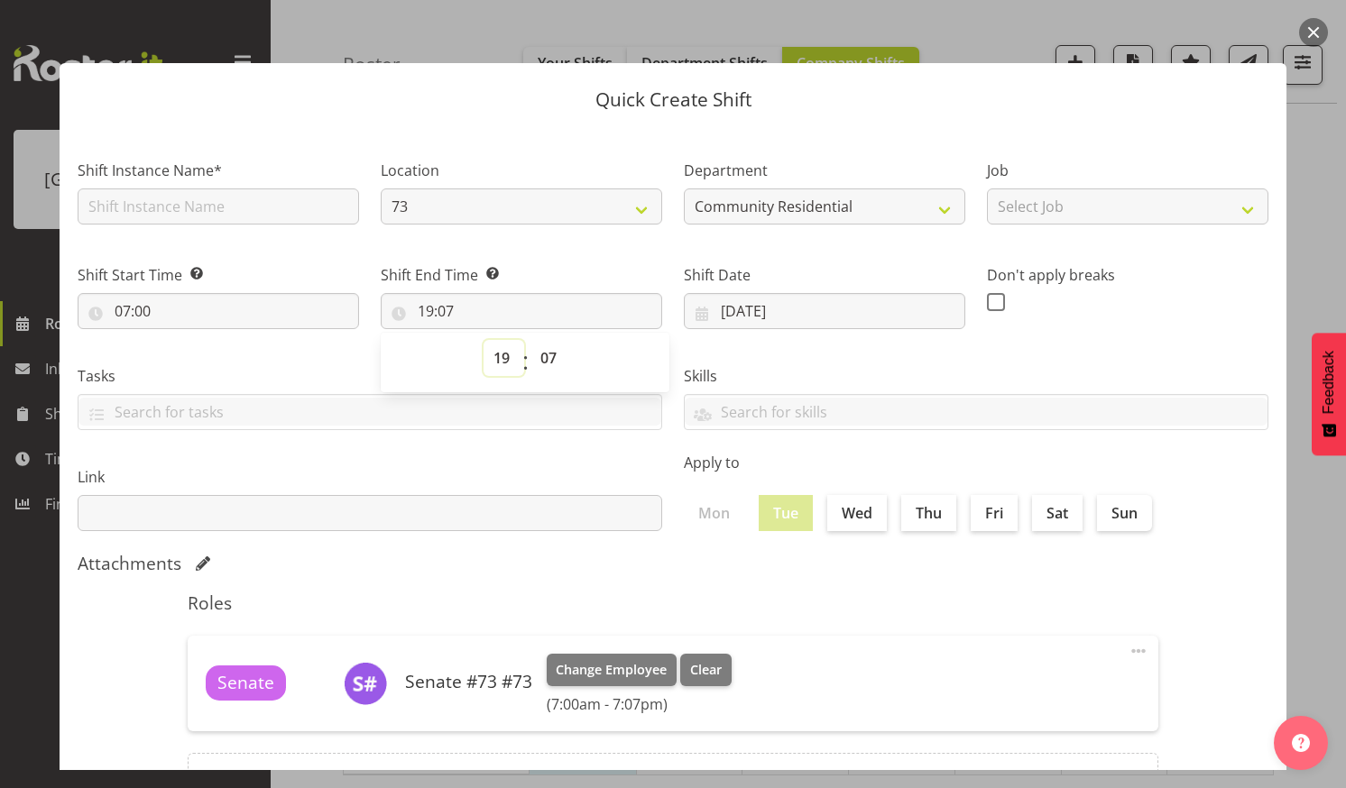
click at [497, 357] on select "00 01 02 03 04 05 06 07 08 09 10 11 12 13 14 15 16 17 18 19 20 21 22 23" at bounding box center [504, 358] width 41 height 36
select select "10"
click at [484, 340] on select "00 01 02 03 04 05 06 07 08 09 10 11 12 13 14 15 16 17 18 19 20 21 22 23" at bounding box center [504, 358] width 41 height 36
type input "10:07"
click at [544, 351] on select "00 01 02 03 04 05 06 07 08 09 10 11 12 13 14 15 16 17 18 19 20 21 22 23 24 25 2…" at bounding box center [550, 358] width 41 height 36
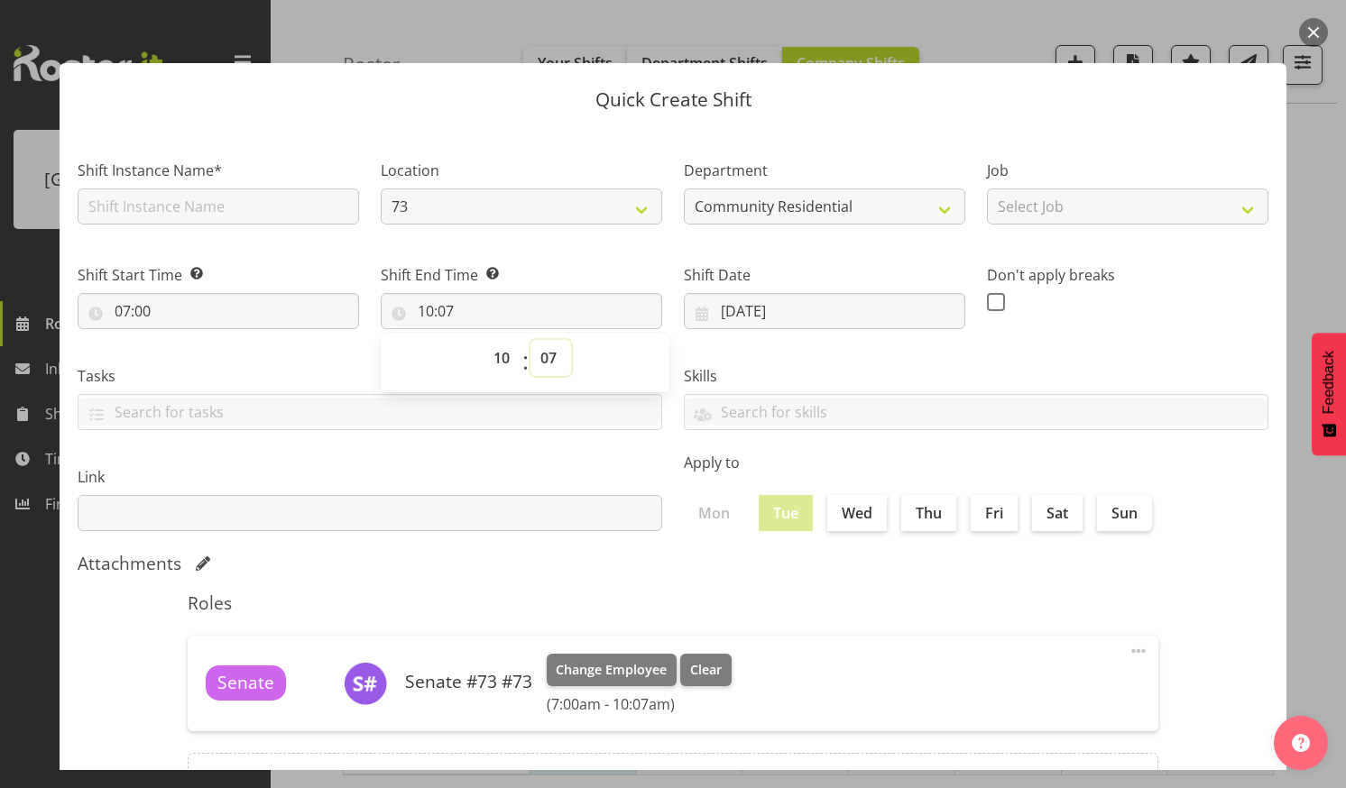
select select "0"
click at [530, 340] on select "00 01 02 03 04 05 06 07 08 09 10 11 12 13 14 15 16 17 18 19 20 21 22 23 24 25 2…" at bounding box center [550, 358] width 41 height 36
type input "10:00"
click at [257, 201] on input "text" at bounding box center [218, 207] width 281 height 36
click at [544, 585] on div "Roles Senate Senate #73 #73 Change Employee Clear (7:00am - 10:00am) Edit Delet…" at bounding box center [673, 709] width 992 height 254
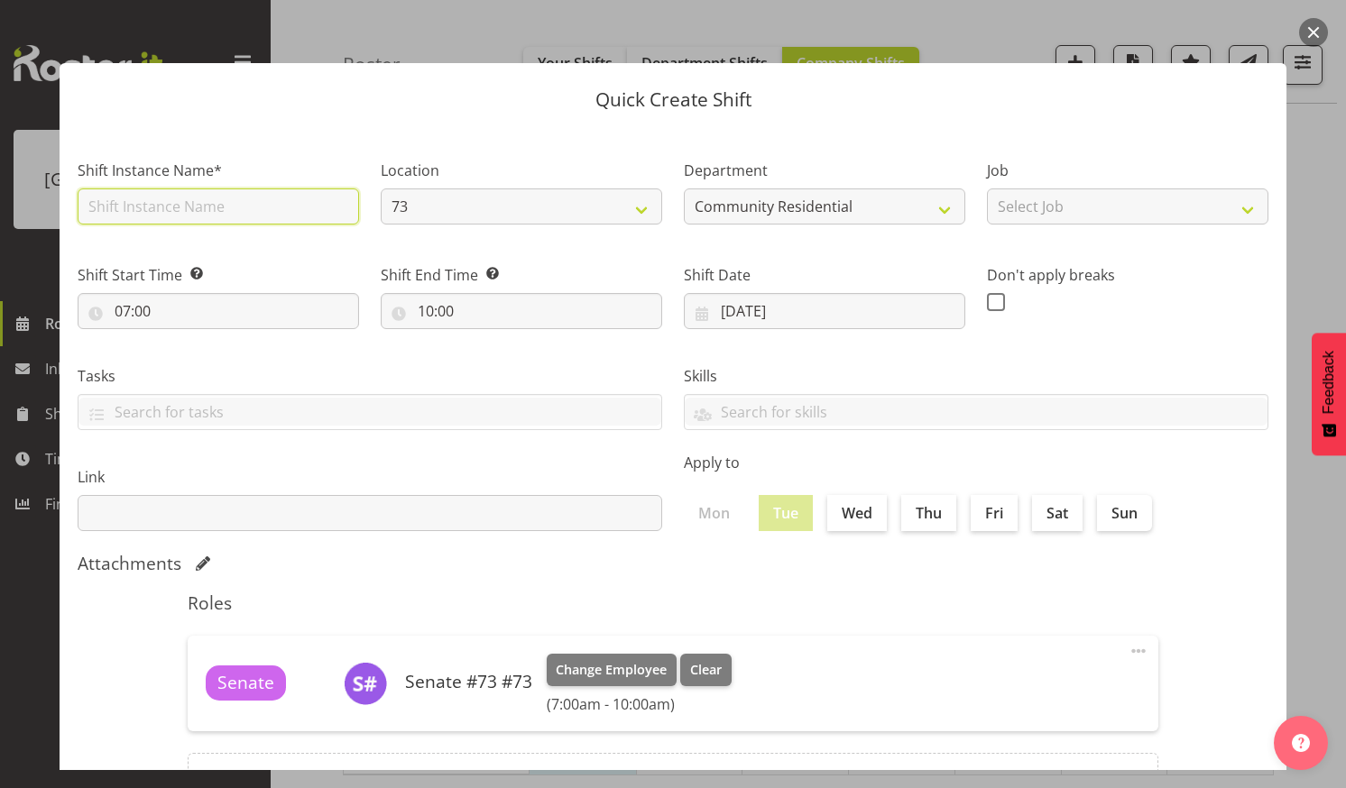
click at [93, 202] on input "text" at bounding box center [218, 207] width 281 height 36
type input "Senate"
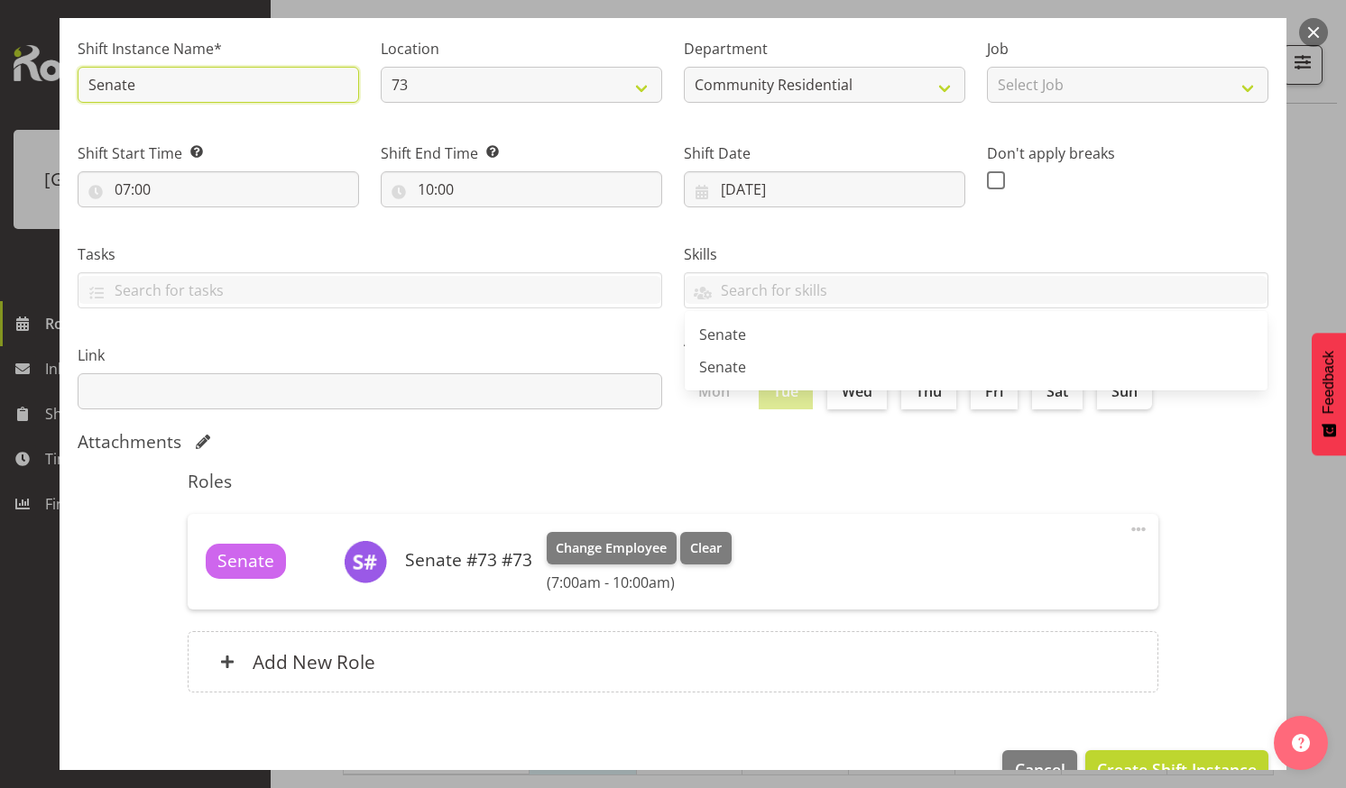
scroll to position [168, 0]
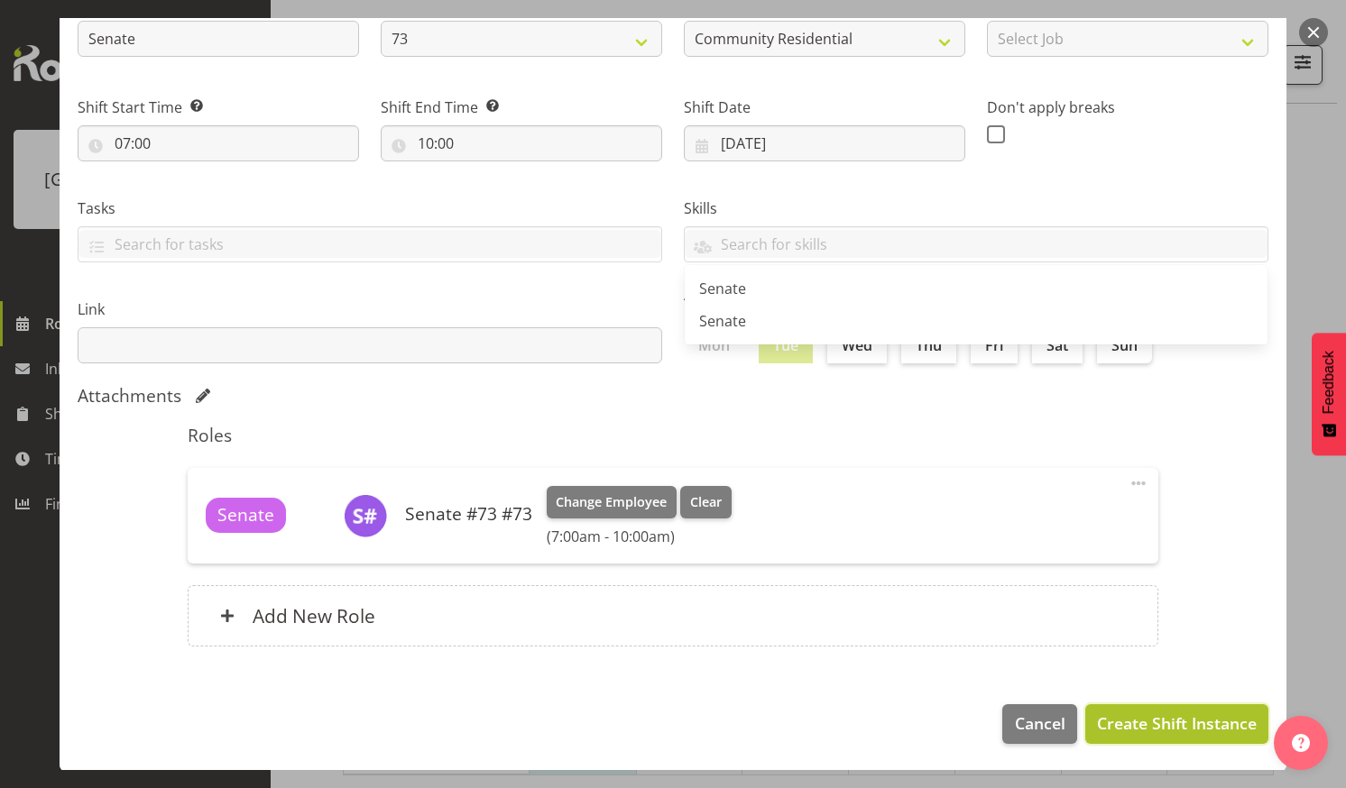
click at [1137, 717] on span "Create Shift Instance" at bounding box center [1177, 723] width 160 height 23
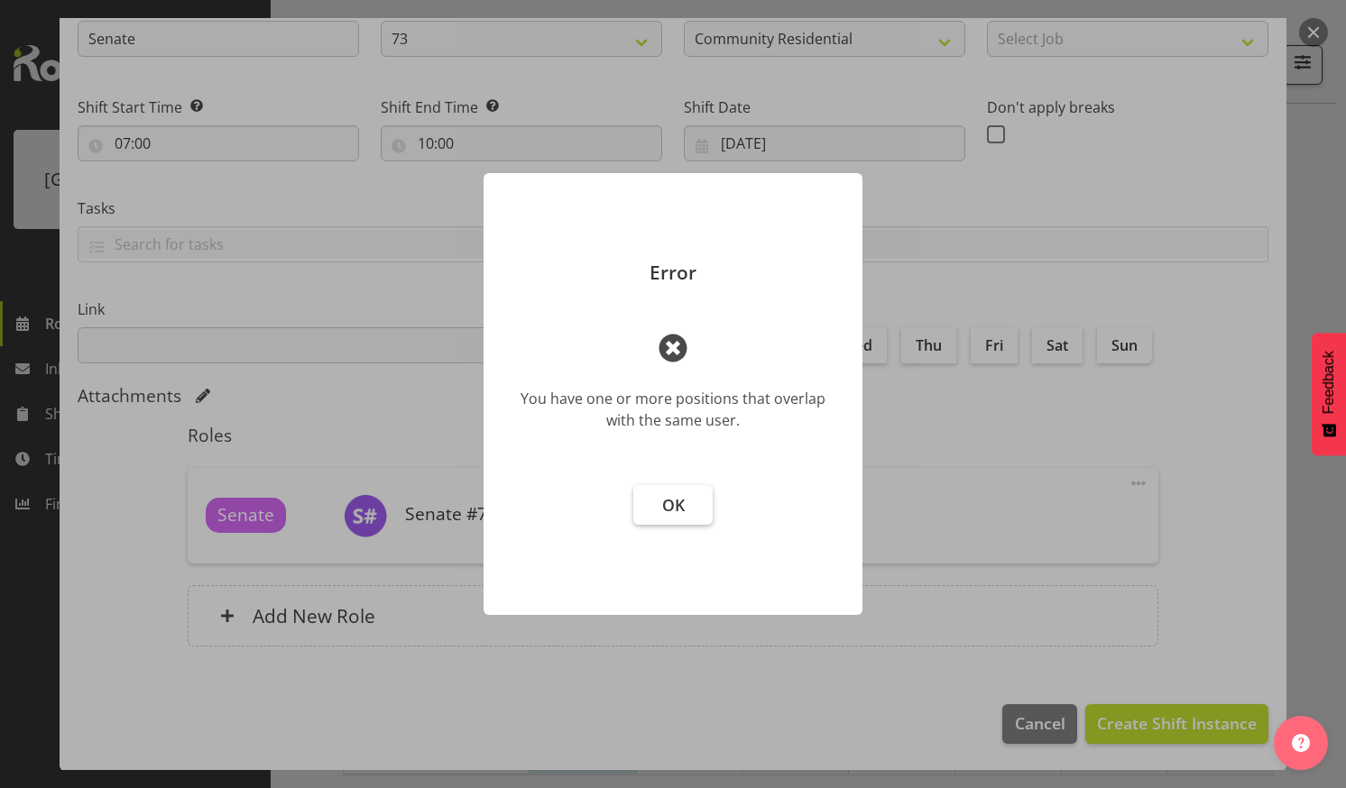
drag, startPoint x: 659, startPoint y: 497, endPoint x: 706, endPoint y: 517, distance: 51.8
click at [661, 497] on button "OK" at bounding box center [672, 505] width 79 height 40
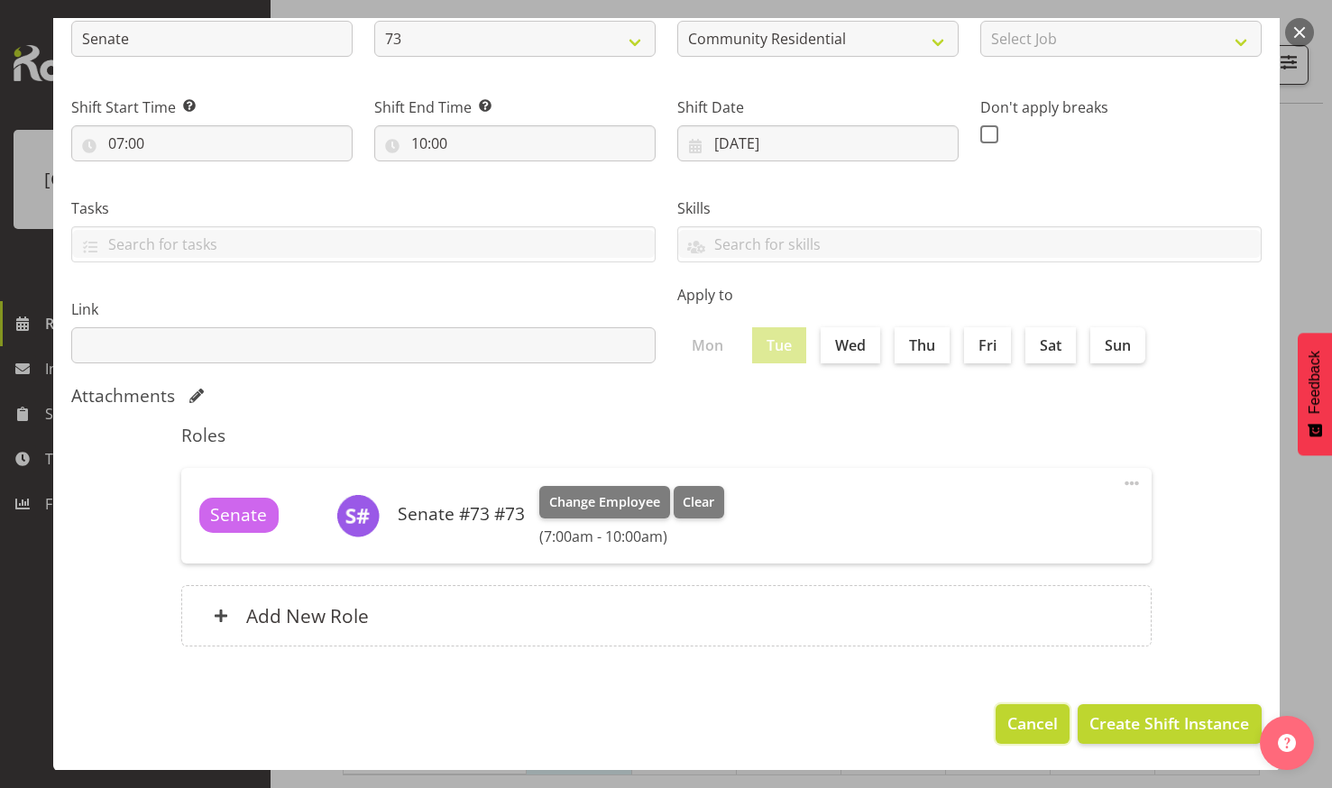
click at [1014, 715] on span "Cancel" at bounding box center [1033, 723] width 51 height 23
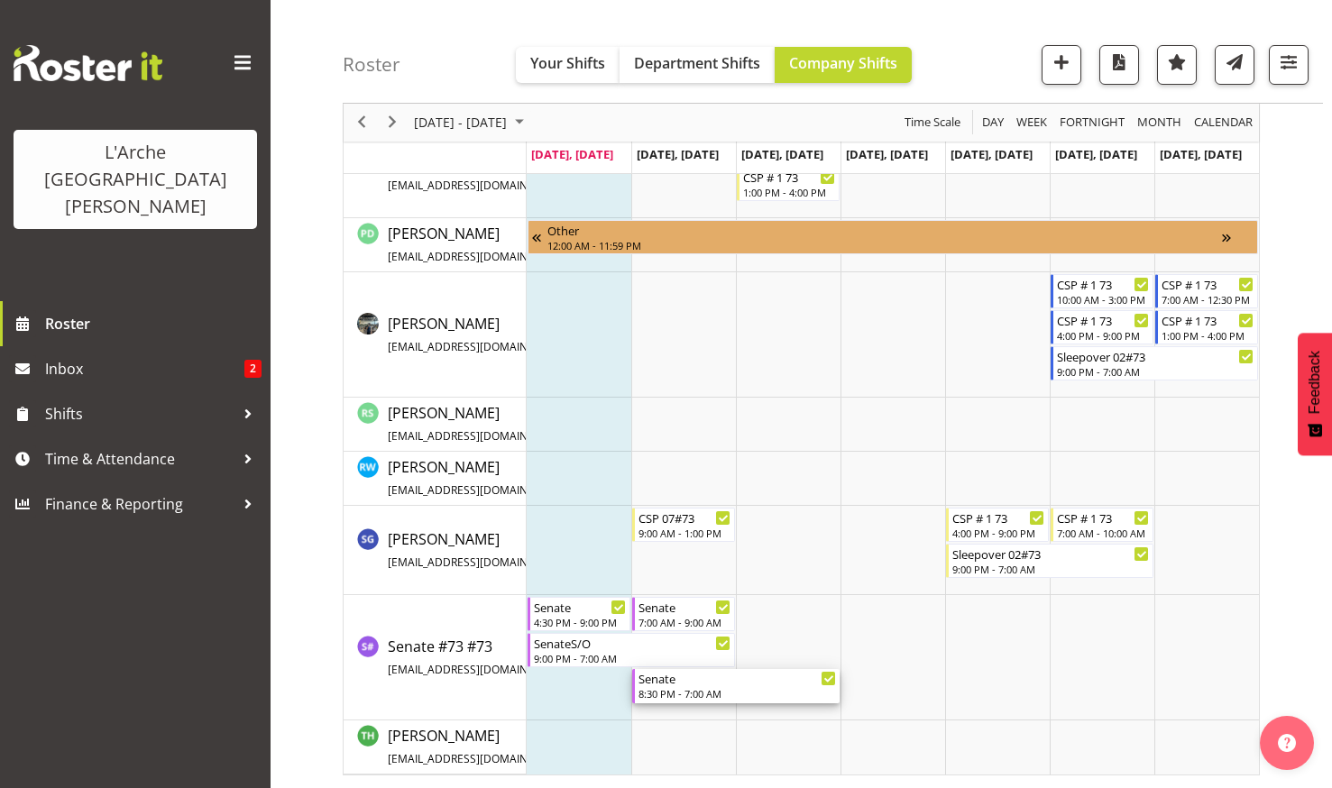
click at [681, 683] on div "Senate" at bounding box center [738, 678] width 198 height 18
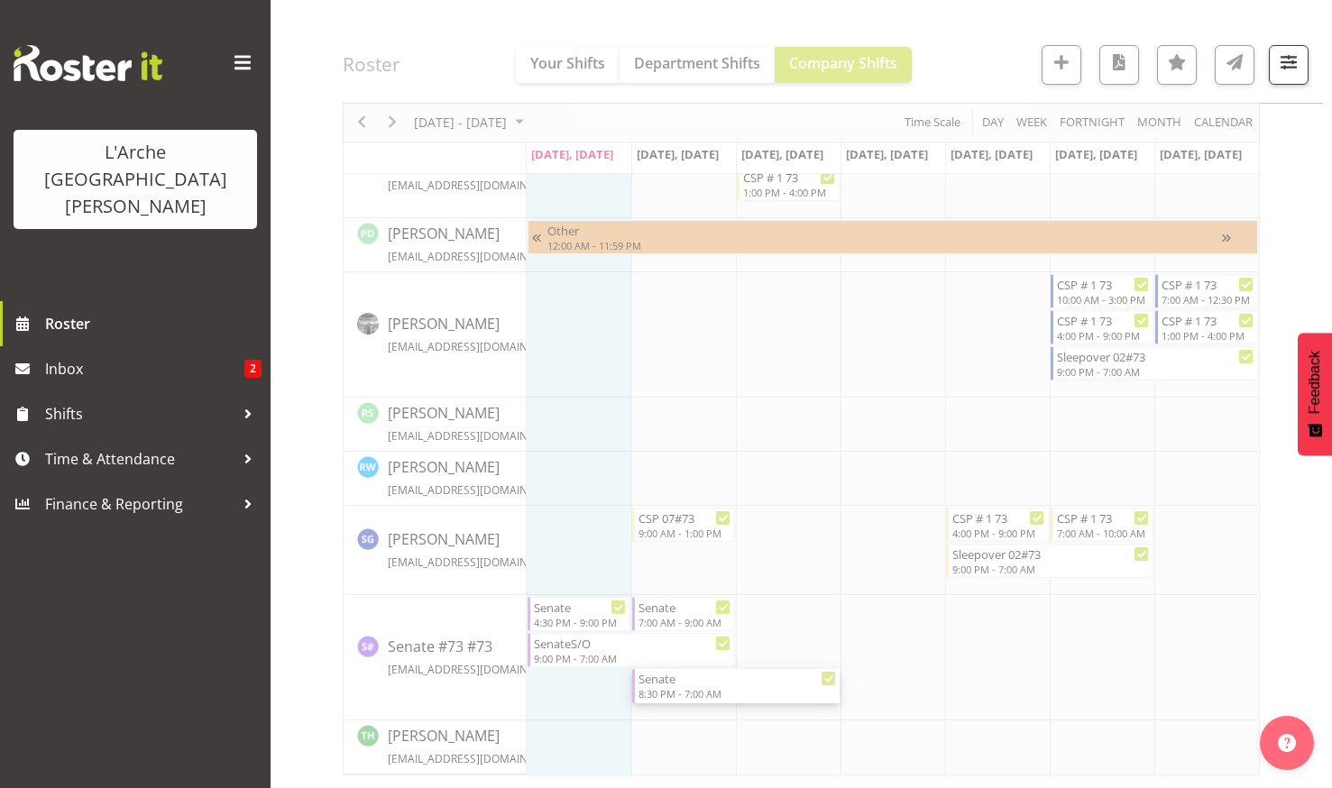
select select "7"
select select "2025"
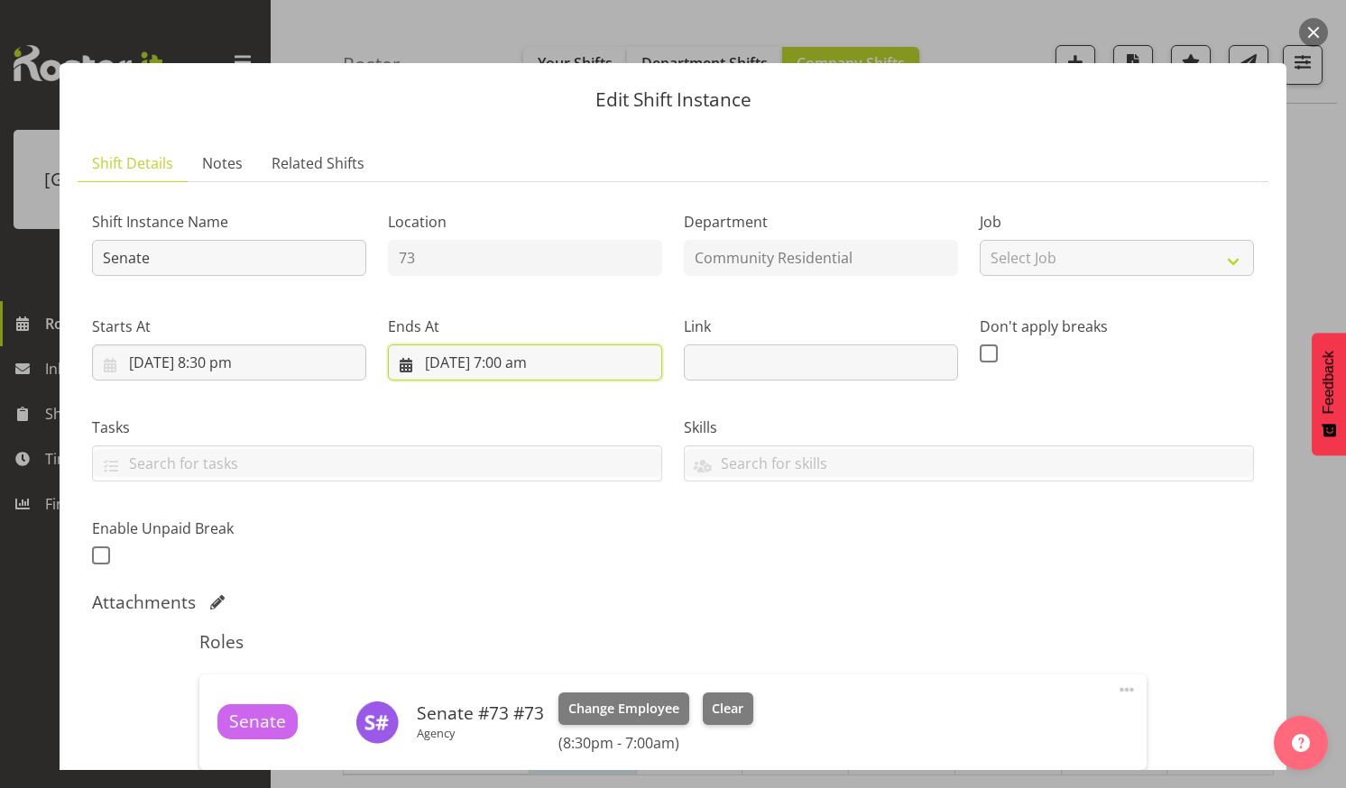
click at [521, 360] on input "27/08/2025, 7:00 am" at bounding box center [525, 363] width 274 height 36
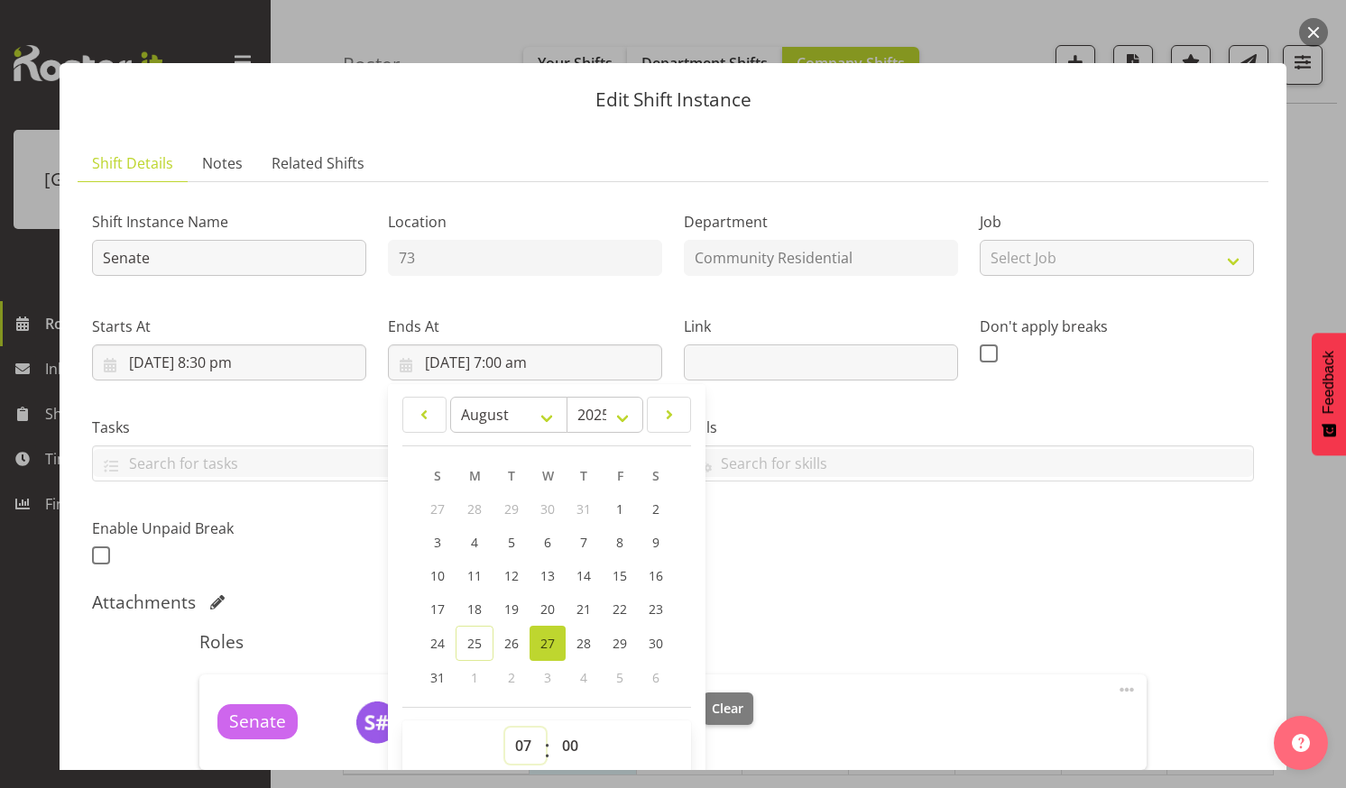
click at [517, 736] on select "00 01 02 03 04 05 06 07 08 09 10 11 12 13 14 15 16 17 18 19 20 21 22 23" at bounding box center [525, 746] width 41 height 36
select select "21"
click at [505, 728] on select "00 01 02 03 04 05 06 07 08 09 10 11 12 13 14 15 16 17 18 19 20 21 22 23" at bounding box center [525, 746] width 41 height 36
type input "27/08/2025, 9:00 pm"
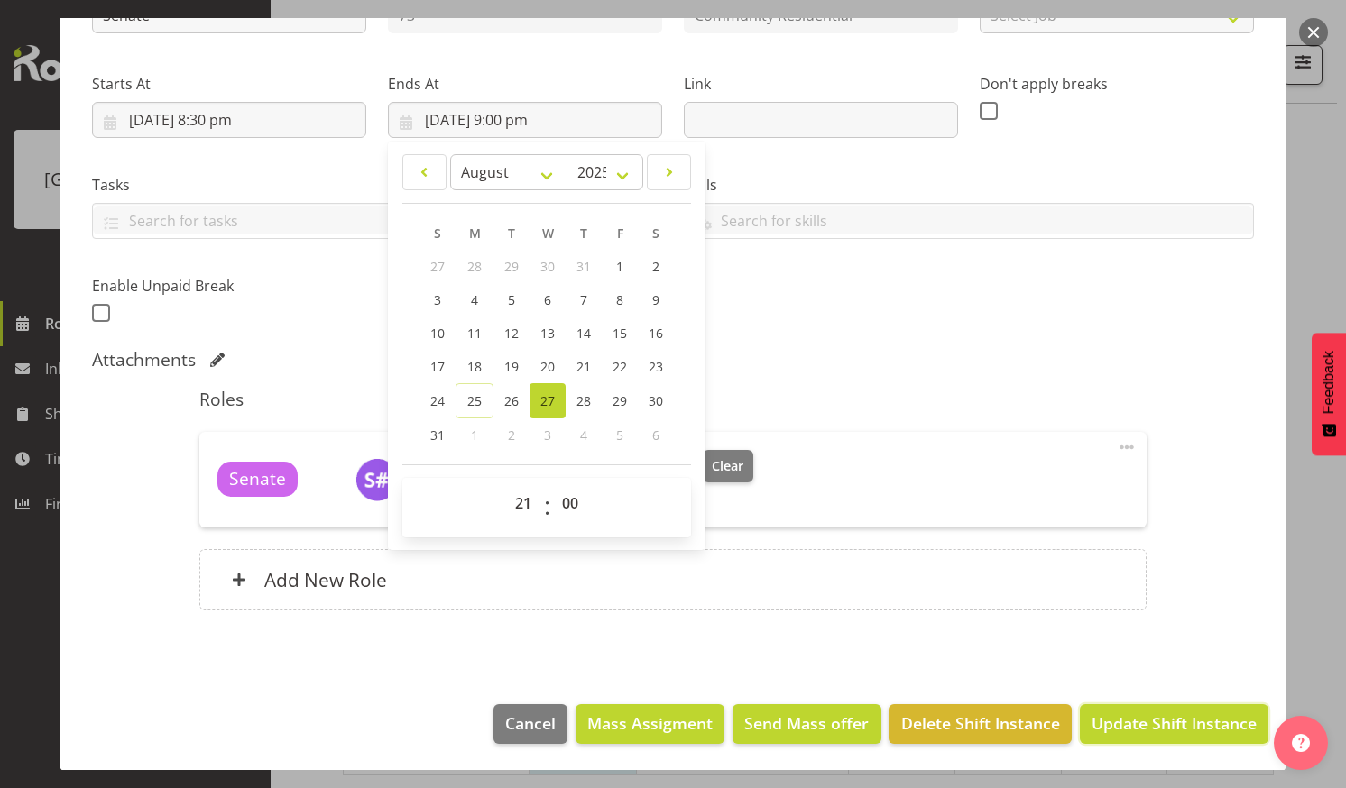
click at [1132, 715] on span "Update Shift Instance" at bounding box center [1174, 723] width 165 height 23
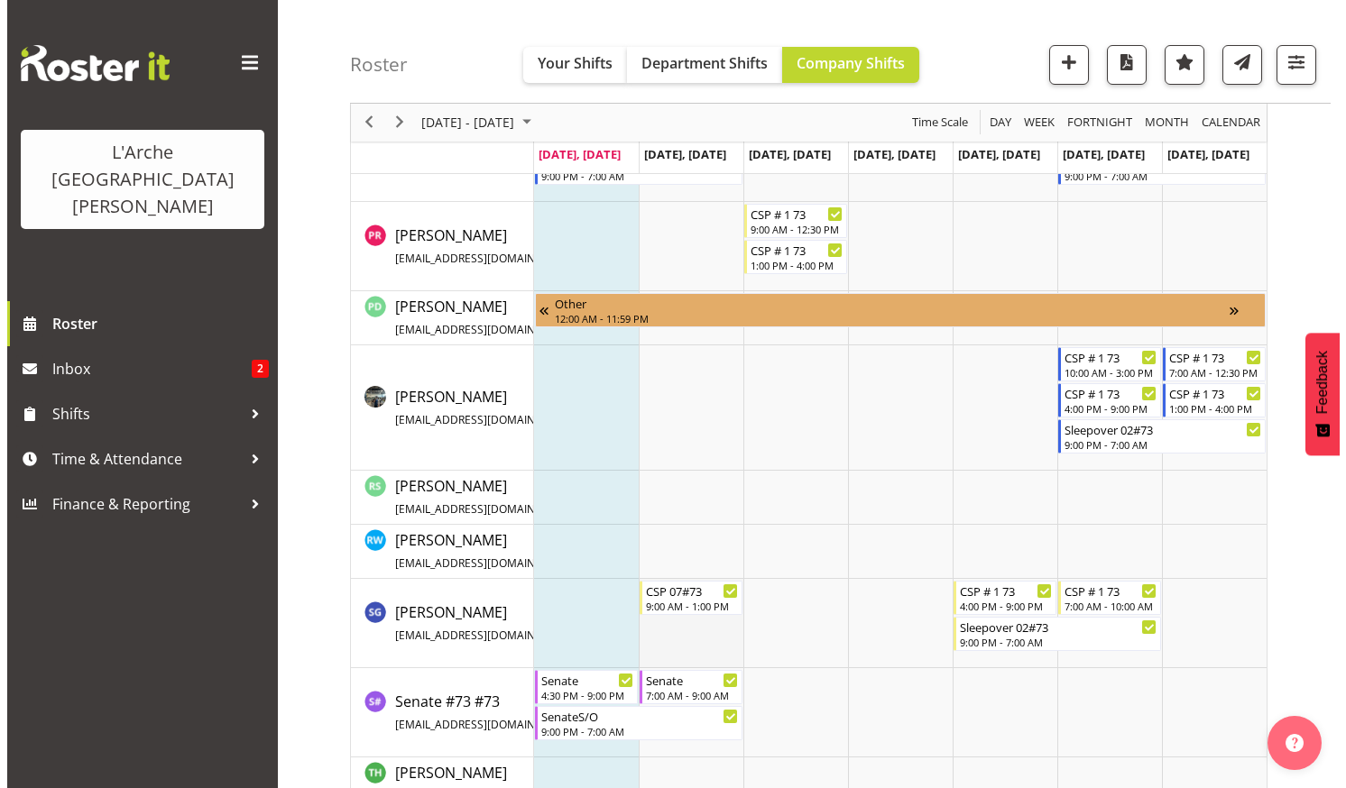
scroll to position [1167, 0]
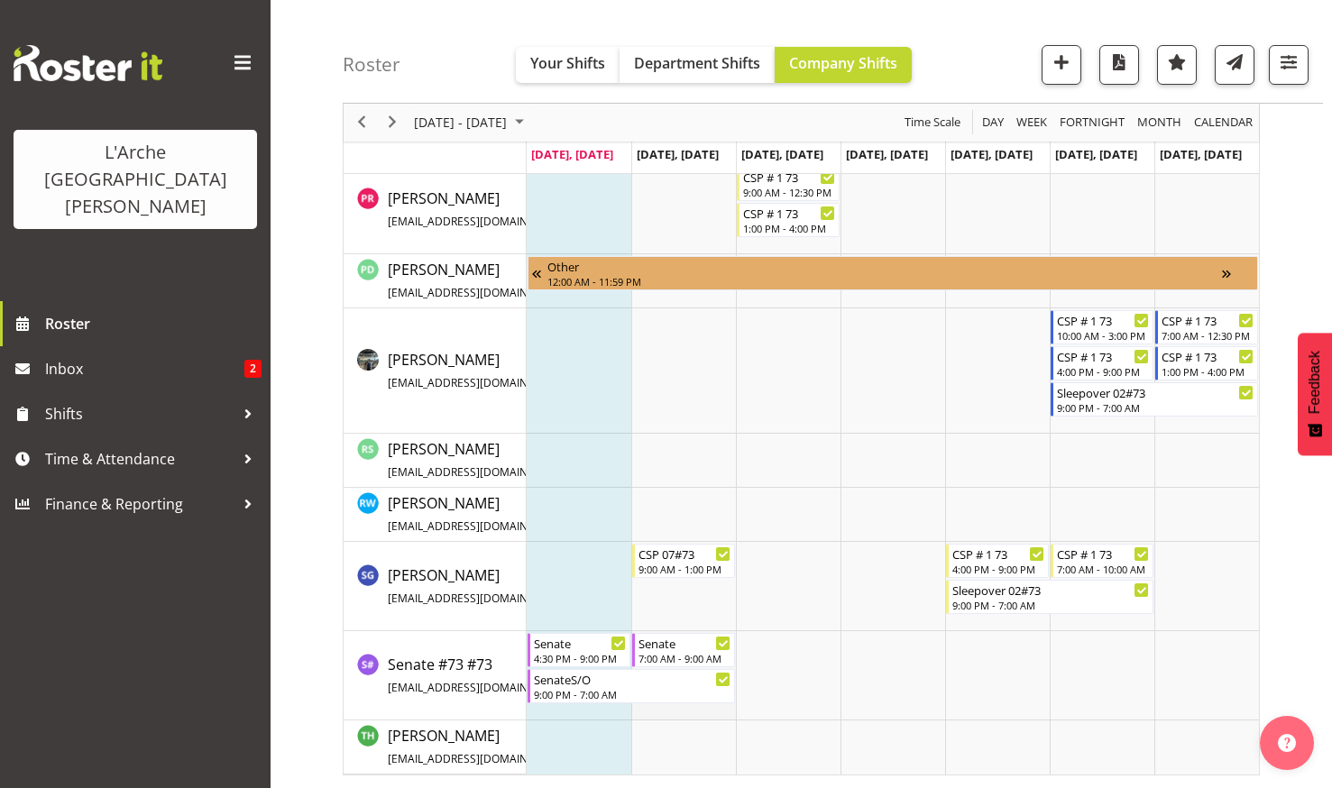
click at [672, 711] on td "Timeline Week of August 25, 2025" at bounding box center [684, 676] width 105 height 89
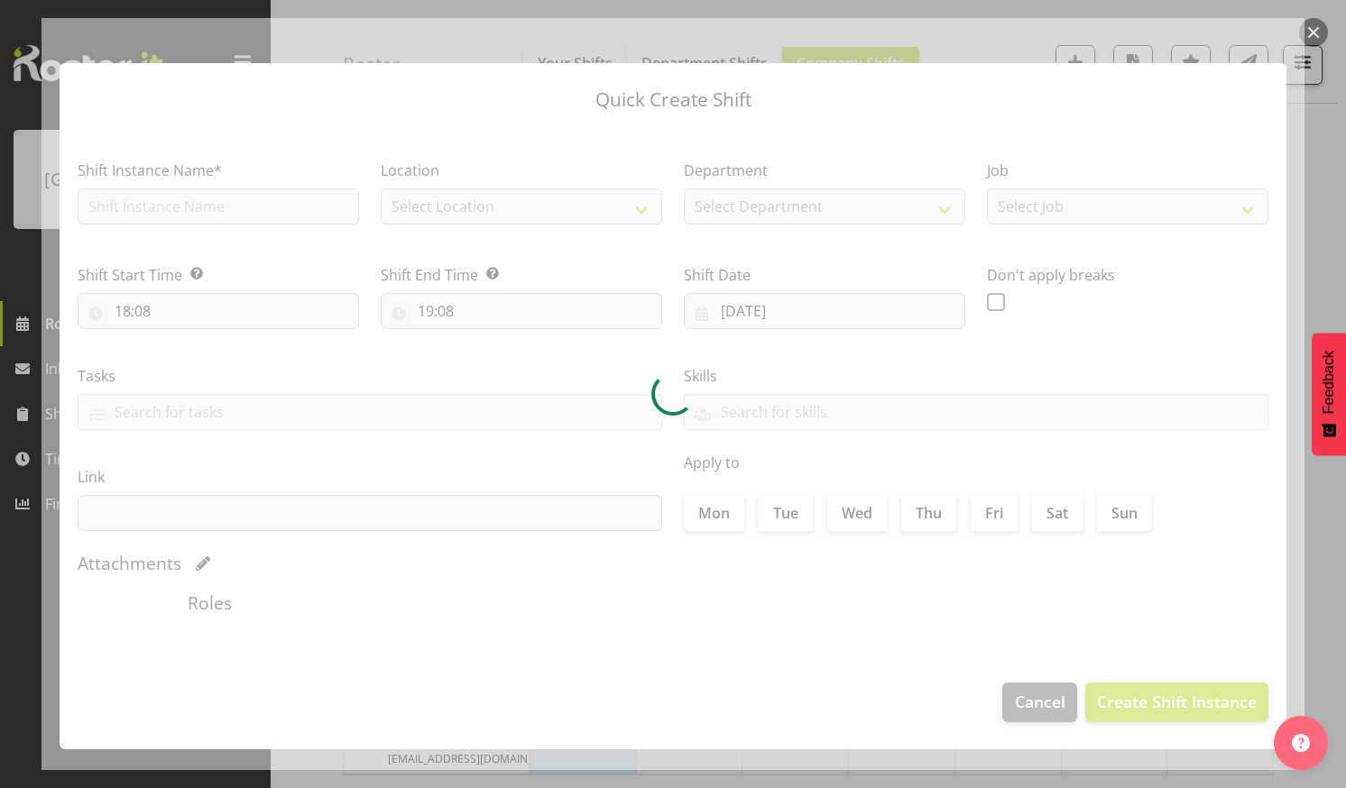
type input "26/08/2025"
checkbox input "true"
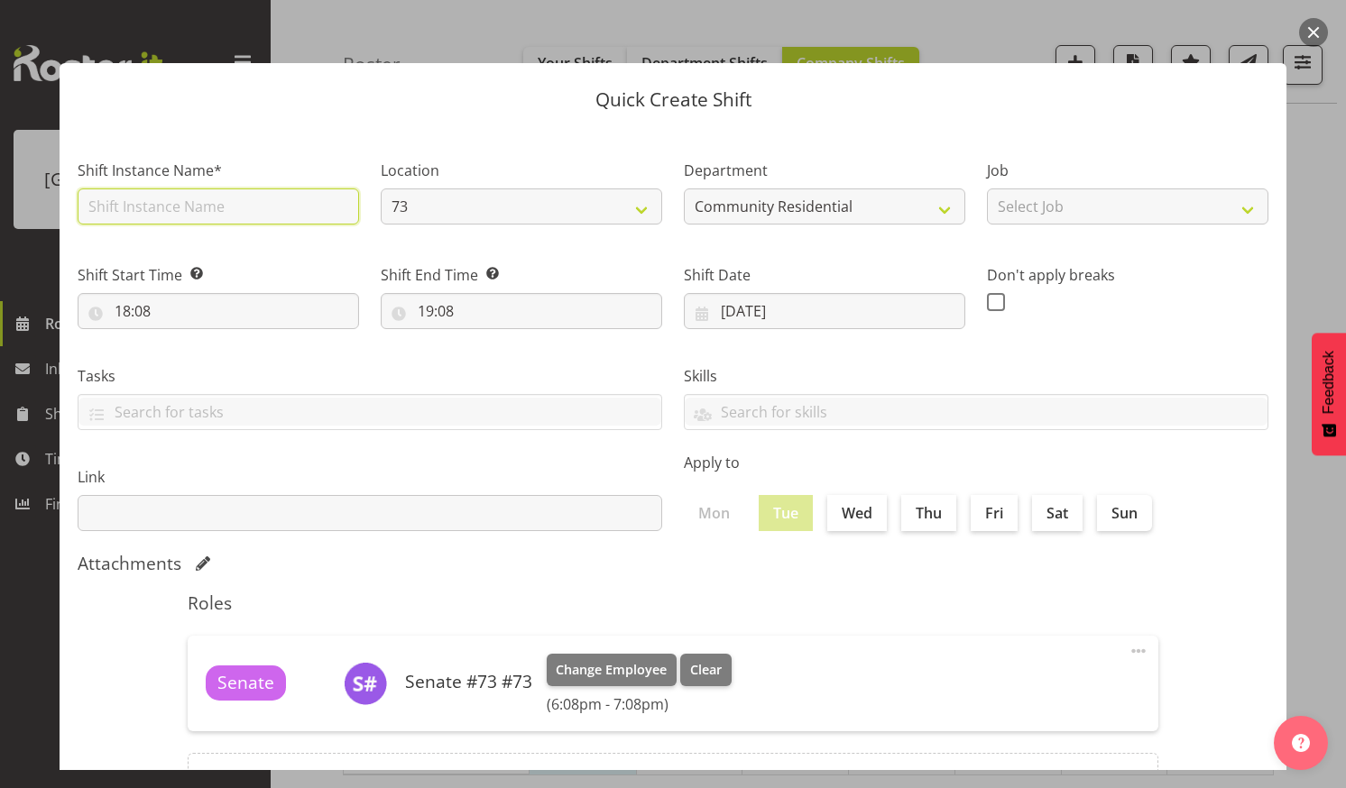
click at [243, 207] on input "text" at bounding box center [218, 207] width 281 height 36
type input "Senatesleepover"
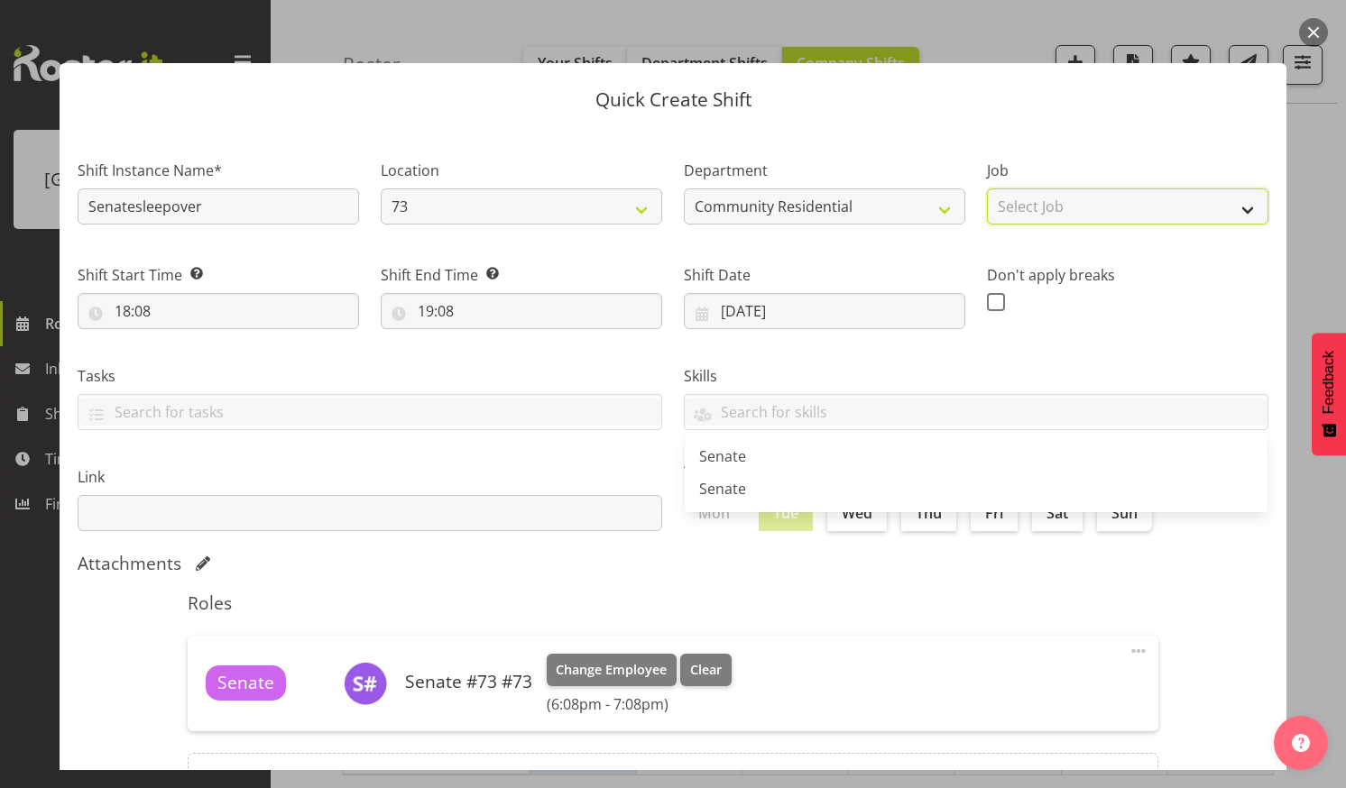
click at [1232, 203] on select "Select Job Accounts Admin Art Coordinator Community Leader Community Support Pe…" at bounding box center [1127, 207] width 281 height 36
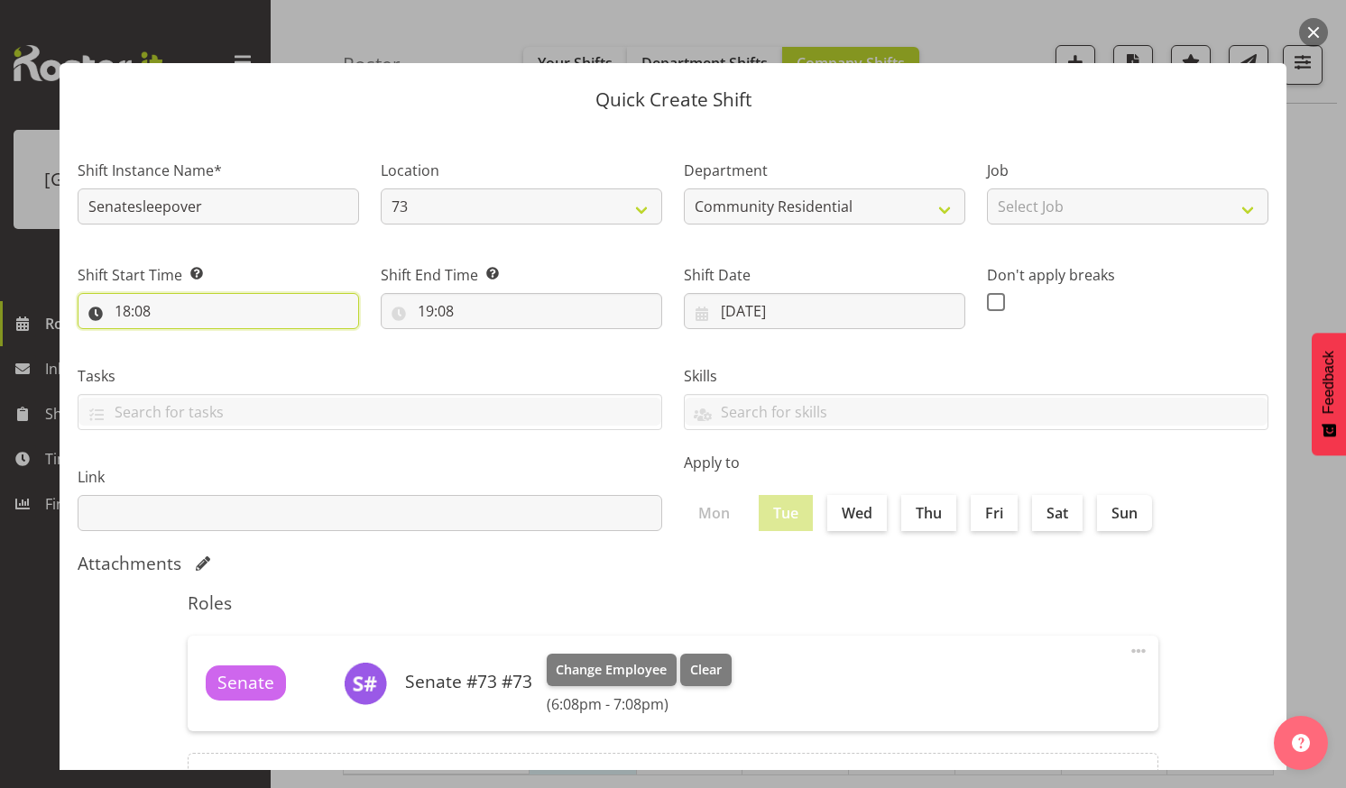
click at [189, 300] on input "18:08" at bounding box center [218, 311] width 281 height 36
click at [195, 355] on select "00 01 02 03 04 05 06 07 08 09 10 11 12 13 14 15 16 17 18 19 20 21 22 23" at bounding box center [200, 358] width 41 height 36
select select "20"
click at [180, 340] on select "00 01 02 03 04 05 06 07 08 09 10 11 12 13 14 15 16 17 18 19 20 21 22 23" at bounding box center [200, 358] width 41 height 36
type input "20:08"
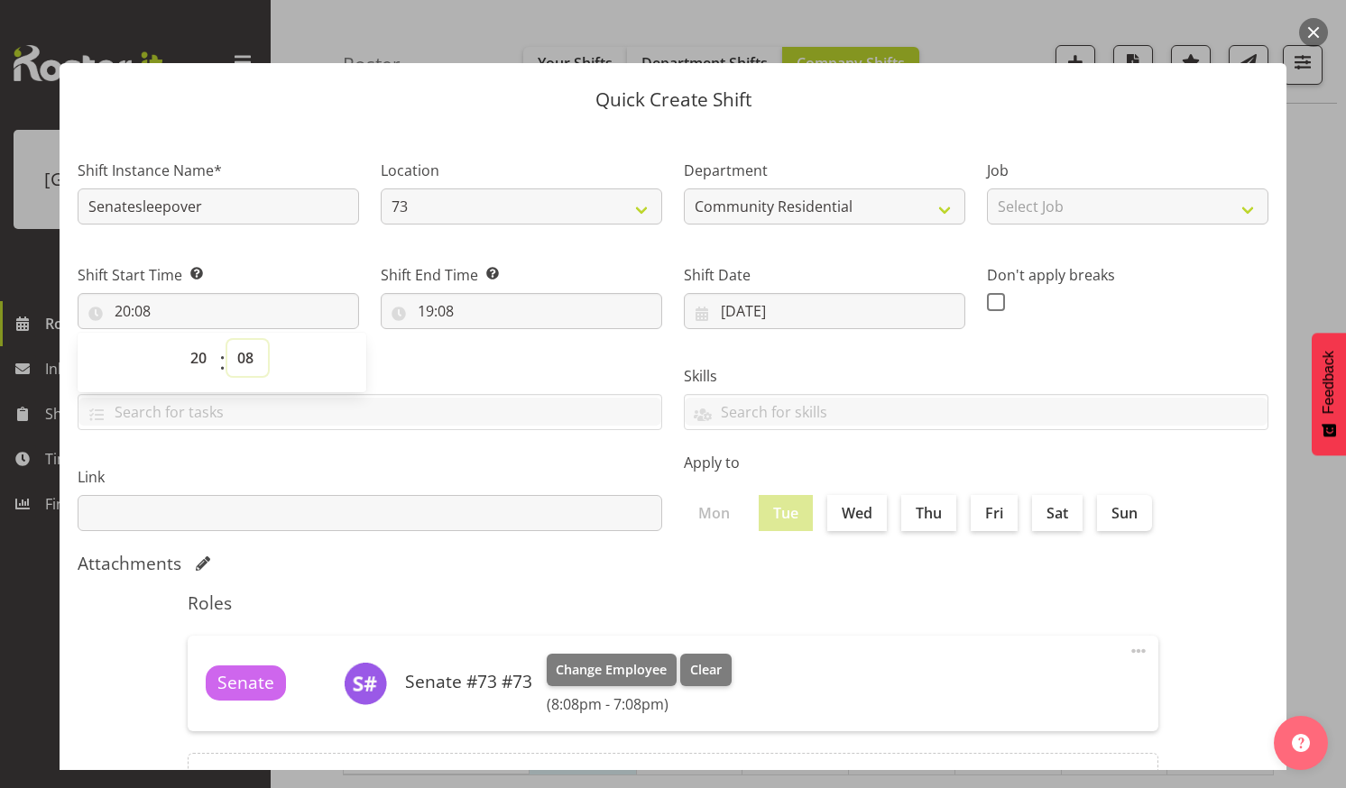
click at [243, 348] on select "00 01 02 03 04 05 06 07 08 09 10 11 12 13 14 15 16 17 18 19 20 21 22 23 24 25 2…" at bounding box center [247, 358] width 41 height 36
select select "0"
click at [227, 340] on select "00 01 02 03 04 05 06 07 08 09 10 11 12 13 14 15 16 17 18 19 20 21 22 23 24 25 2…" at bounding box center [247, 358] width 41 height 36
type input "20:00"
click at [481, 304] on input "19:08" at bounding box center [521, 311] width 281 height 36
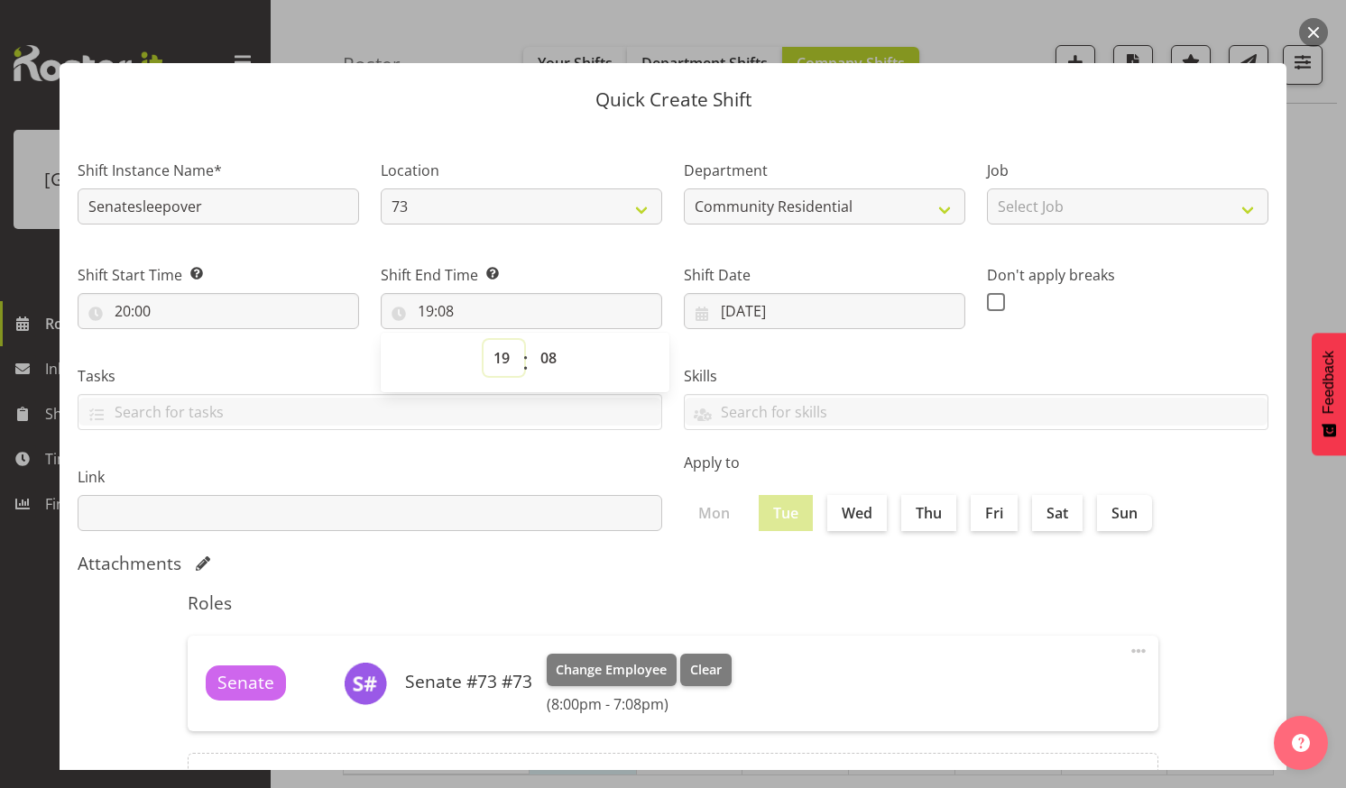
click at [500, 350] on select "00 01 02 03 04 05 06 07 08 09 10 11 12 13 14 15 16 17 18 19 20 21 22 23" at bounding box center [504, 358] width 41 height 36
click at [162, 298] on div "Shift Start Time Set the time of the day you wish this shift to start 20:00 00 …" at bounding box center [218, 296] width 281 height 65
click at [172, 305] on input "20:00" at bounding box center [218, 311] width 281 height 36
drag, startPoint x: 196, startPoint y: 353, endPoint x: 203, endPoint y: 360, distance: 10.2
click at [196, 353] on select "00 01 02 03 04 05 06 07 08 09 10 11 12 13 14 15 16 17 18 19 20 21 22 23" at bounding box center [200, 358] width 41 height 36
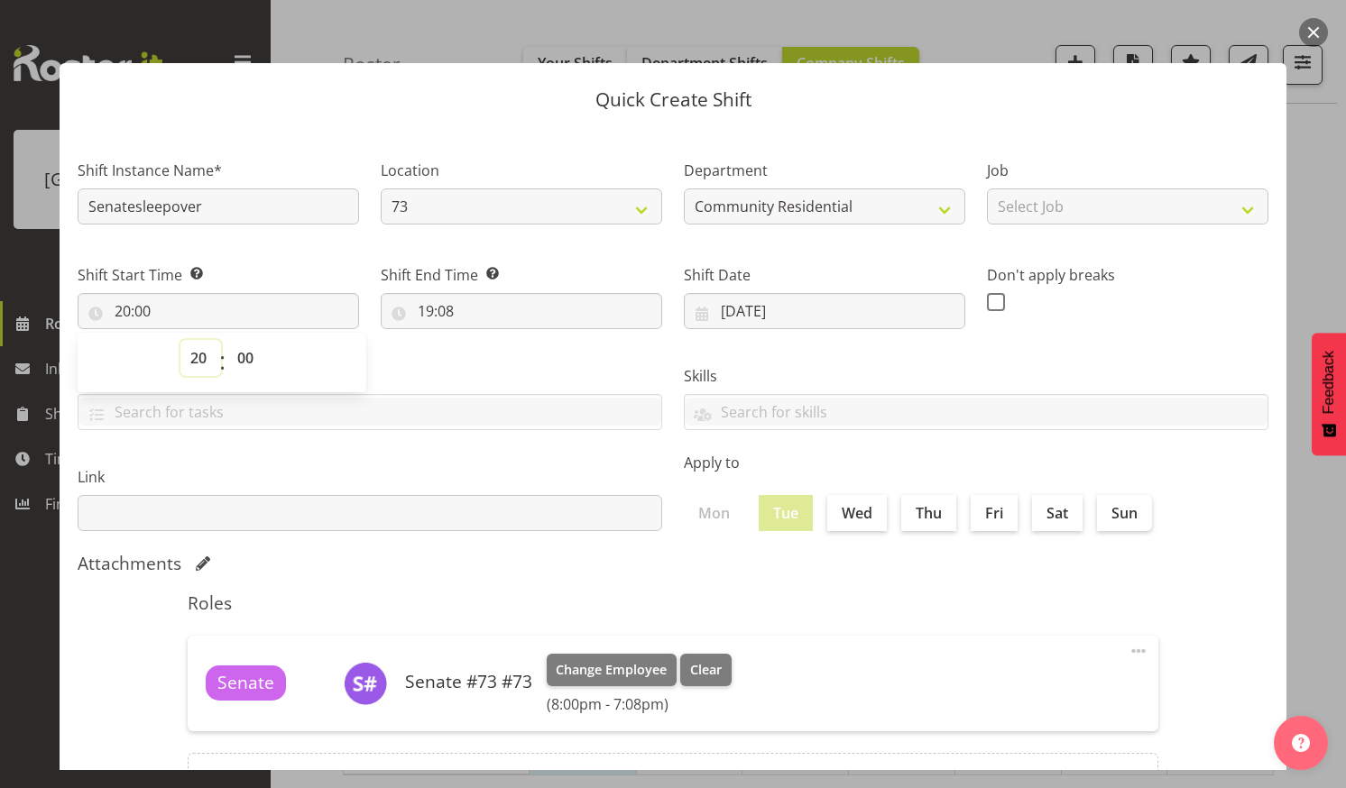
select select "21"
click at [180, 340] on select "00 01 02 03 04 05 06 07 08 09 10 11 12 13 14 15 16 17 18 19 20 21 22 23" at bounding box center [200, 358] width 41 height 36
type input "21:00"
click at [487, 298] on input "19:08" at bounding box center [521, 311] width 281 height 36
click at [495, 350] on select "00 01 02 03 04 05 06 07 08 09 10 11 12 13 14 15 16 17 18 19 20 21 22 23" at bounding box center [504, 358] width 41 height 36
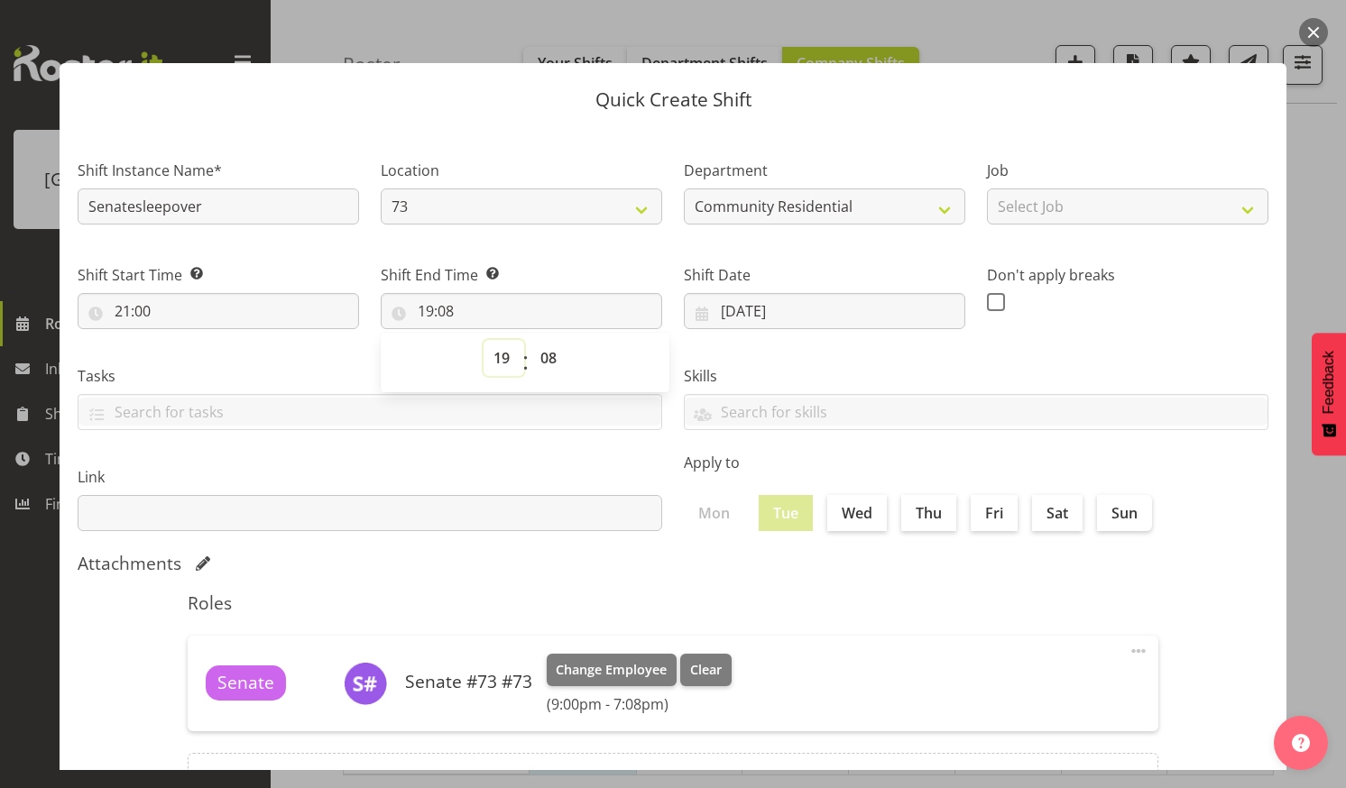
select select "7"
click at [484, 340] on select "00 01 02 03 04 05 06 07 08 09 10 11 12 13 14 15 16 17 18 19 20 21 22 23" at bounding box center [504, 358] width 41 height 36
type input "07:08"
click at [546, 351] on select "00 01 02 03 04 05 06 07 08 09 10 11 12 13 14 15 16 17 18 19 20 21 22 23 24 25 2…" at bounding box center [550, 358] width 41 height 36
select select "0"
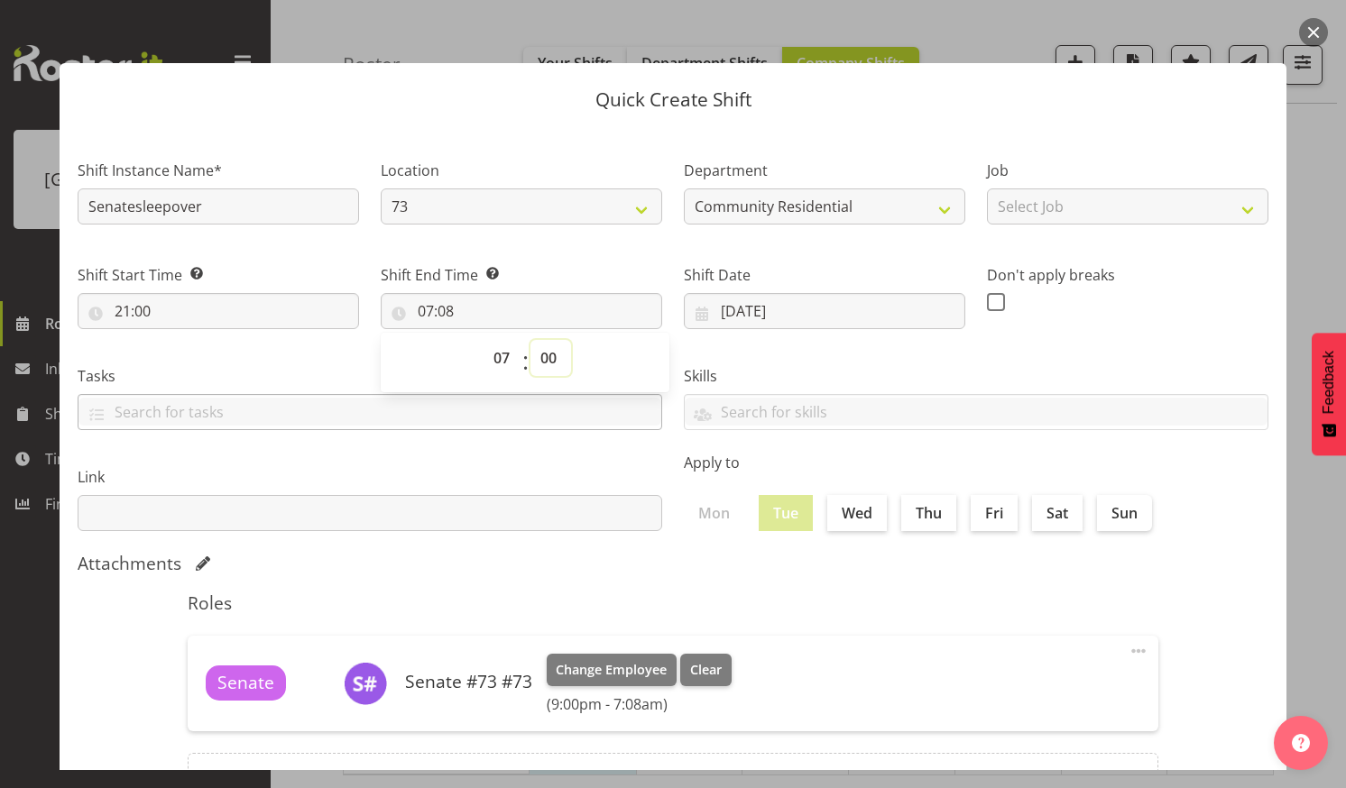
click at [530, 340] on select "00 01 02 03 04 05 06 07 08 09 10 11 12 13 14 15 16 17 18 19 20 21 22 23 24 25 2…" at bounding box center [550, 358] width 41 height 36
type input "07:00"
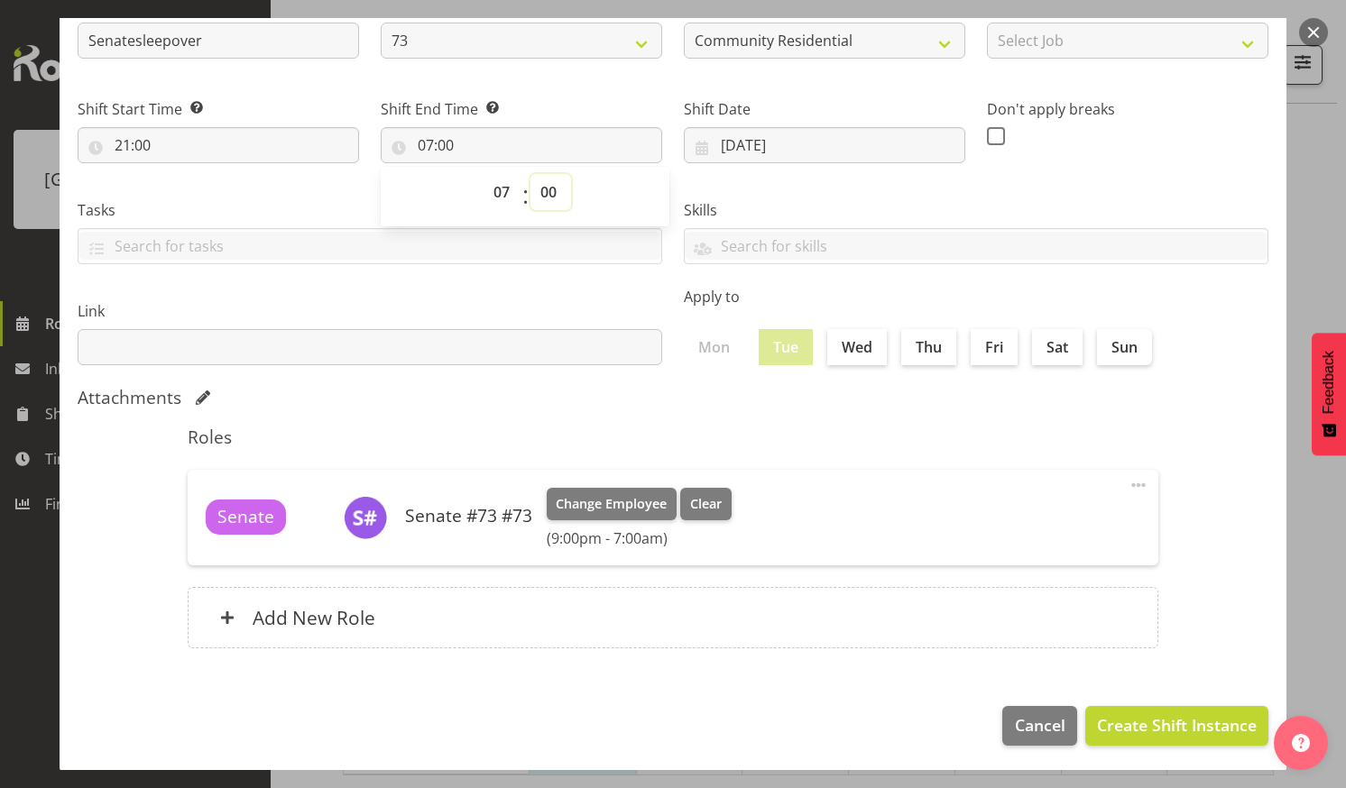
scroll to position [168, 0]
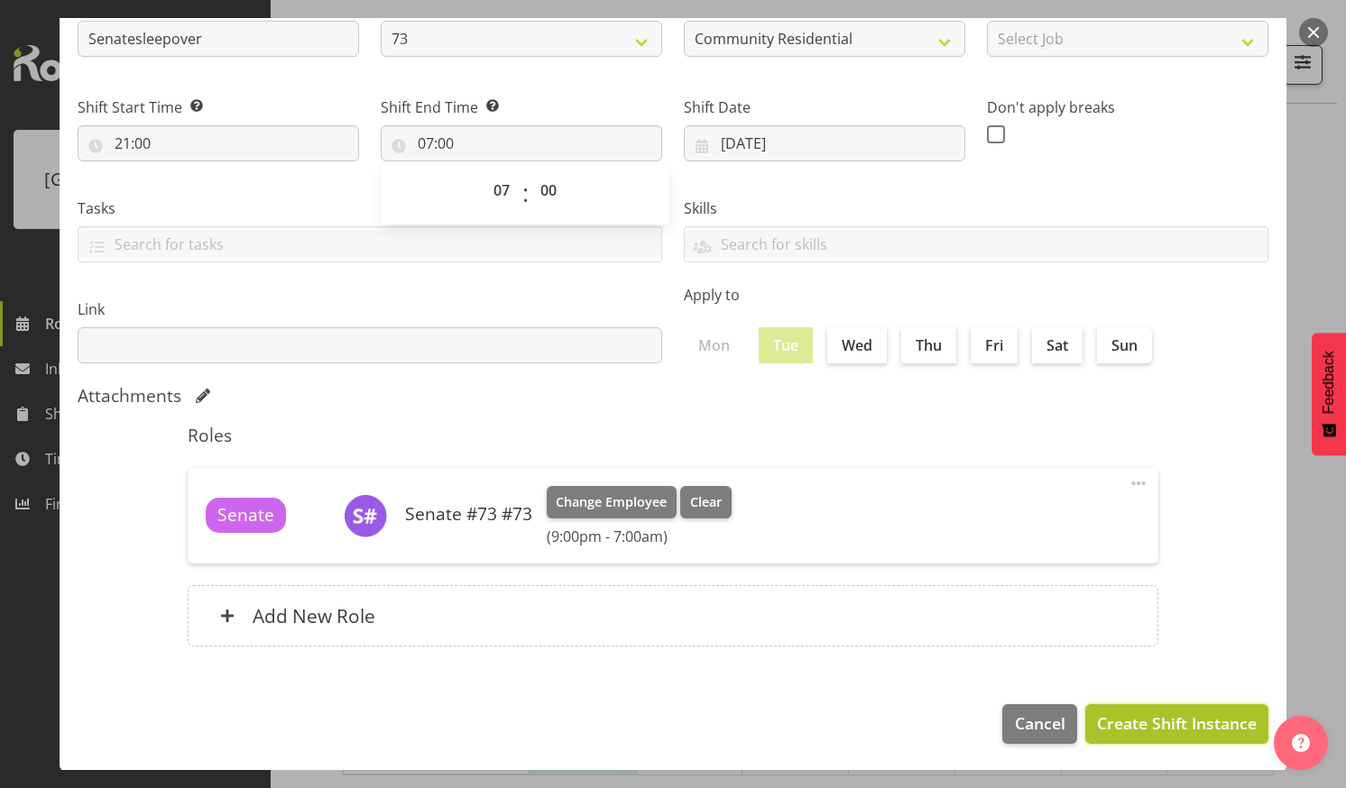
click at [1117, 716] on span "Create Shift Instance" at bounding box center [1177, 723] width 160 height 23
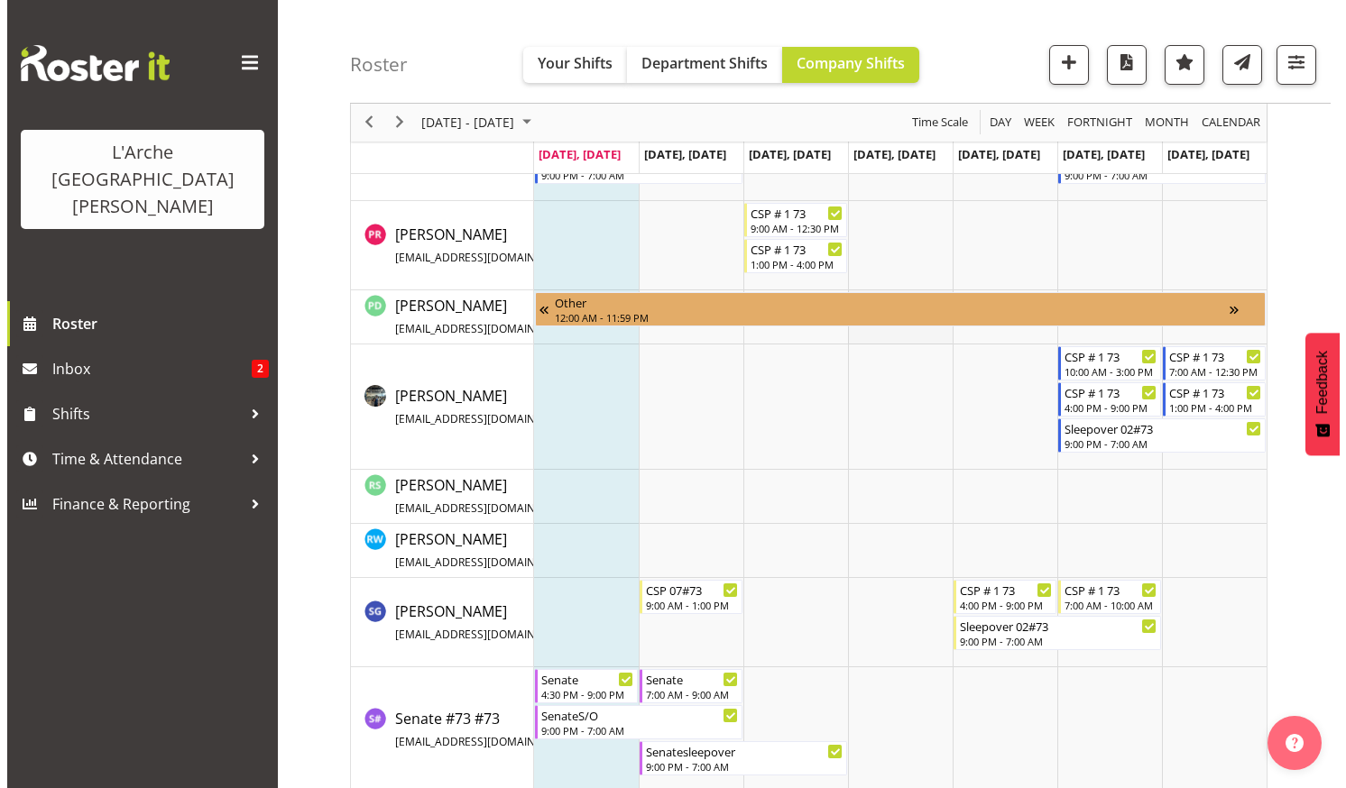
scroll to position [1203, 0]
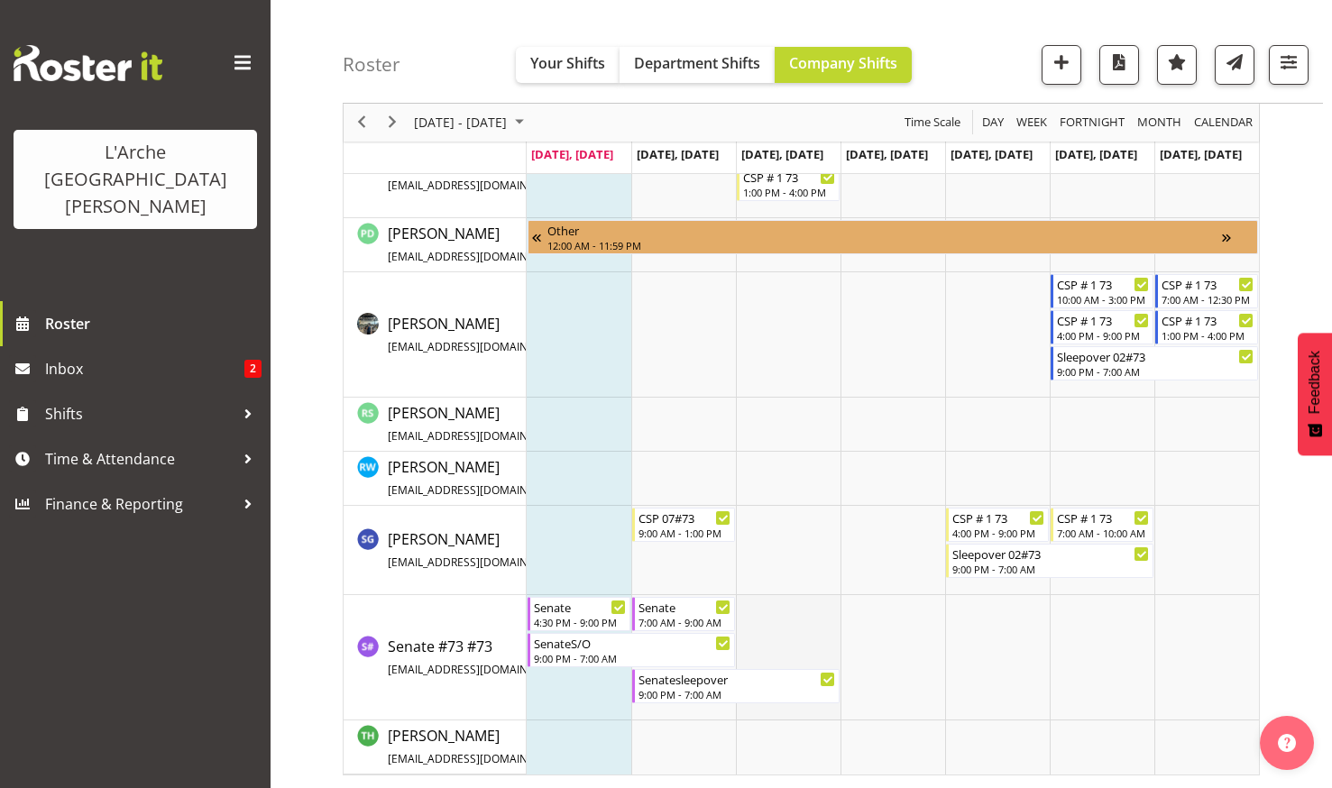
click at [779, 613] on td "Timeline Week of August 25, 2025" at bounding box center [788, 657] width 105 height 125
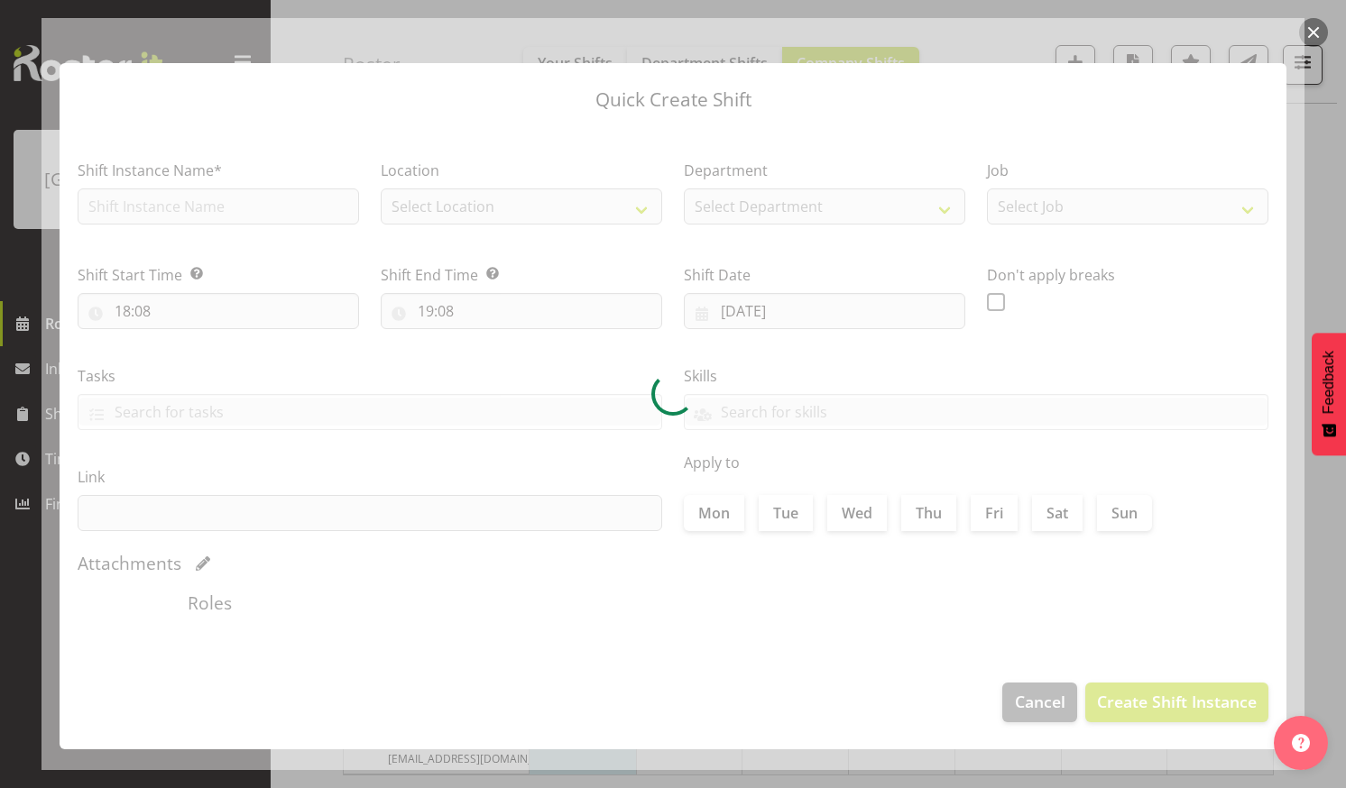
type input "27/08/2025"
checkbox input "true"
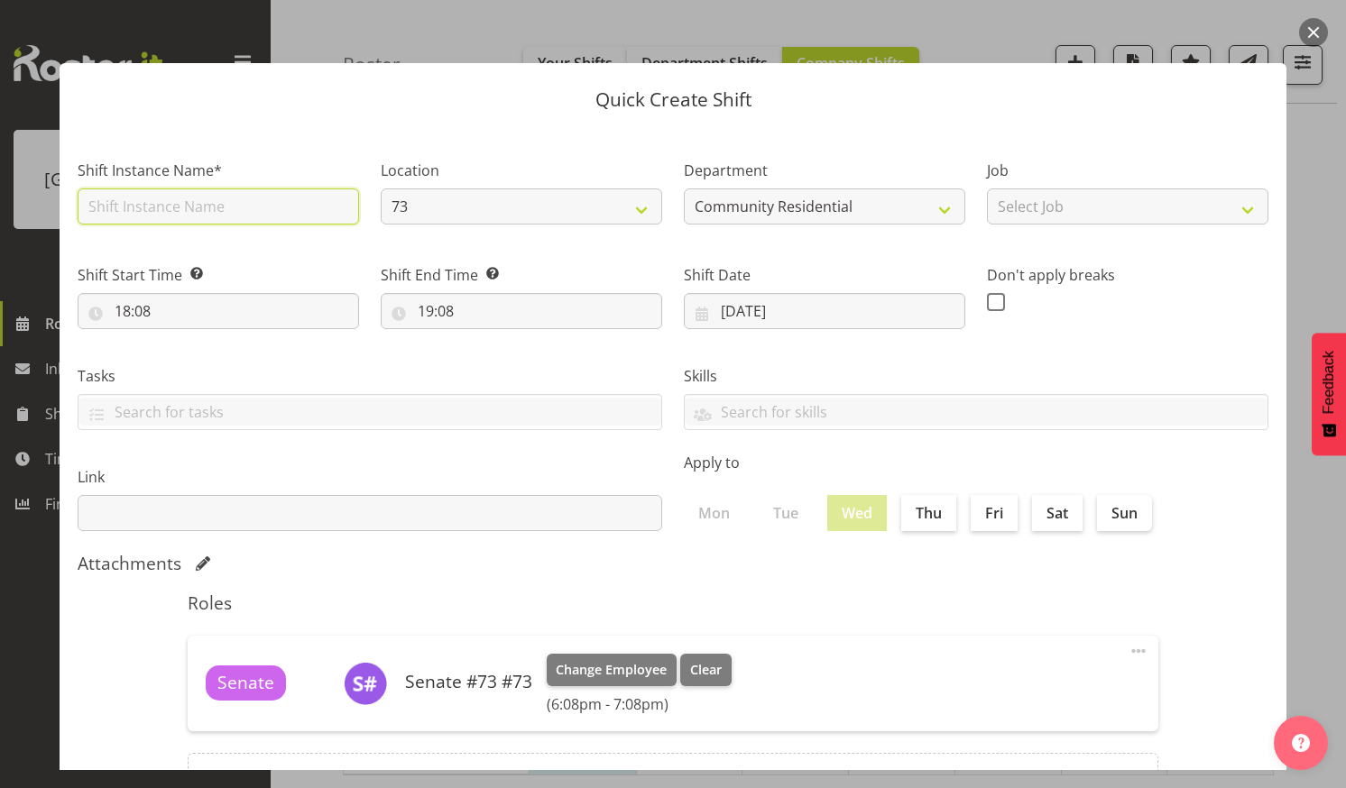
click at [224, 193] on input "text" at bounding box center [218, 207] width 281 height 36
type input "Senate"
drag, startPoint x: 318, startPoint y: 458, endPoint x: 303, endPoint y: 430, distance: 31.9
click at [314, 449] on div "Link" at bounding box center [370, 491] width 606 height 101
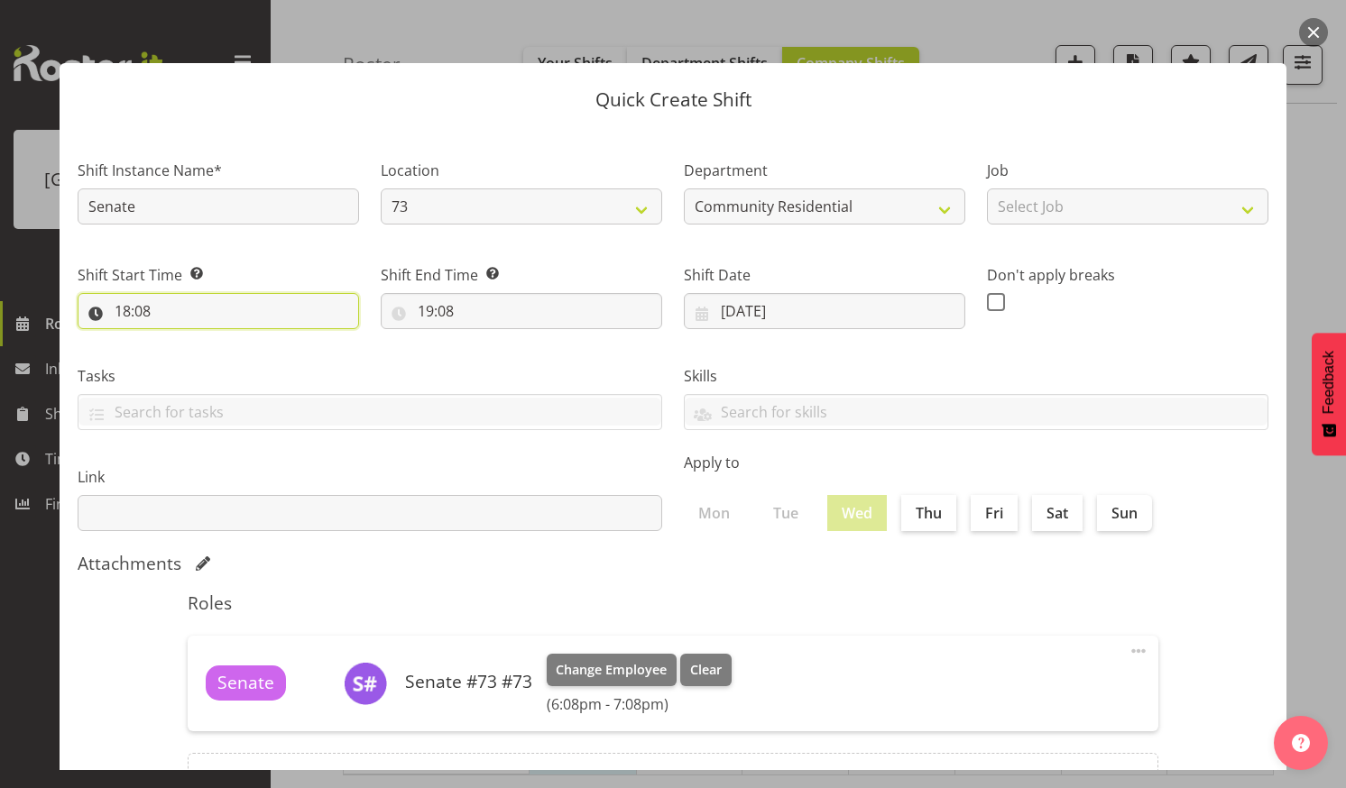
drag, startPoint x: 169, startPoint y: 306, endPoint x: 198, endPoint y: 327, distance: 35.6
click at [171, 305] on input "18:08" at bounding box center [218, 311] width 281 height 36
click at [201, 353] on select "00 01 02 03 04 05 06 07 08 09 10 11 12 13 14 15 16 17 18 19 20 21 22 23" at bounding box center [200, 358] width 41 height 36
select select "7"
click at [180, 340] on select "00 01 02 03 04 05 06 07 08 09 10 11 12 13 14 15 16 17 18 19 20 21 22 23" at bounding box center [200, 358] width 41 height 36
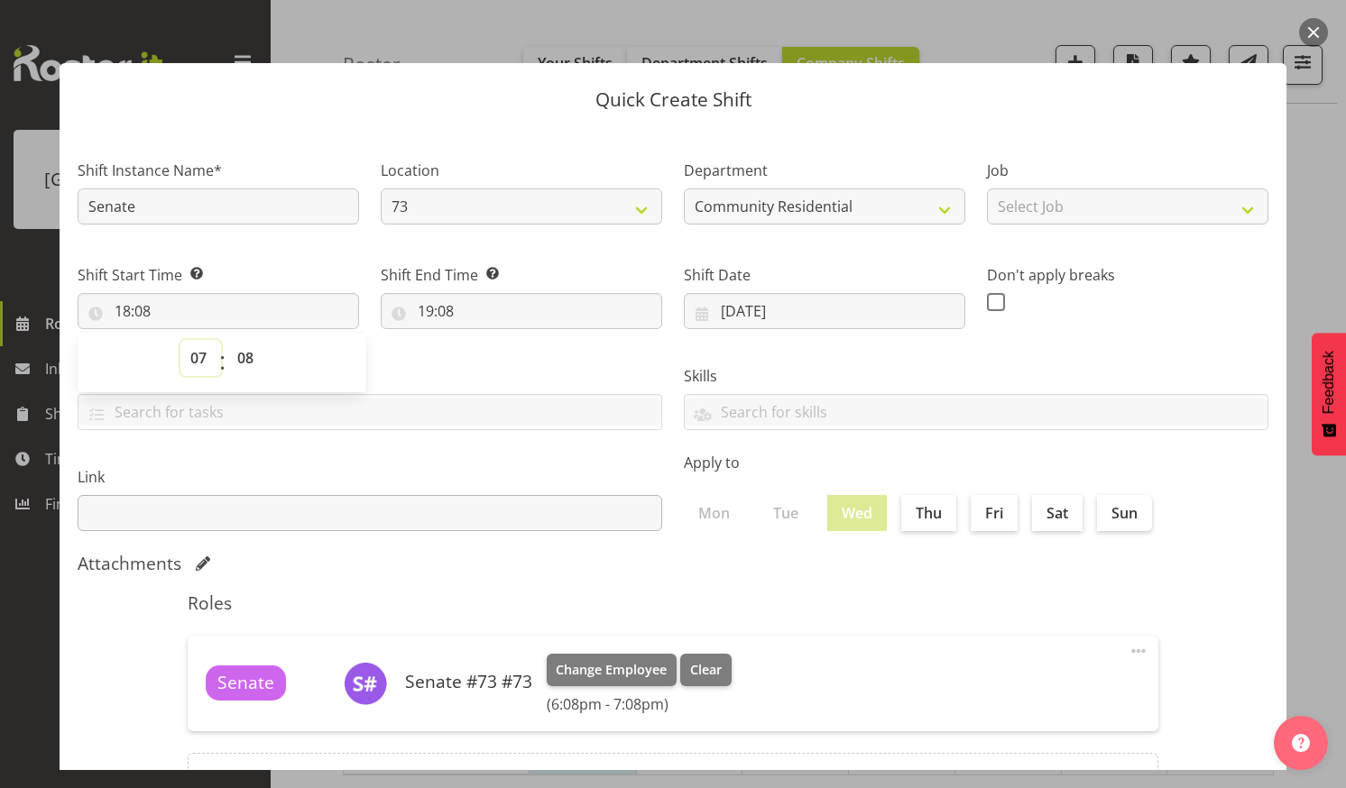
type input "07:08"
click at [242, 355] on select "00 01 02 03 04 05 06 07 08 09 10 11 12 13 14 15 16 17 18 19 20 21 22 23 24 25 2…" at bounding box center [247, 358] width 41 height 36
select select "0"
click at [227, 340] on select "00 01 02 03 04 05 06 07 08 09 10 11 12 13 14 15 16 17 18 19 20 21 22 23 24 25 2…" at bounding box center [247, 358] width 41 height 36
type input "07:00"
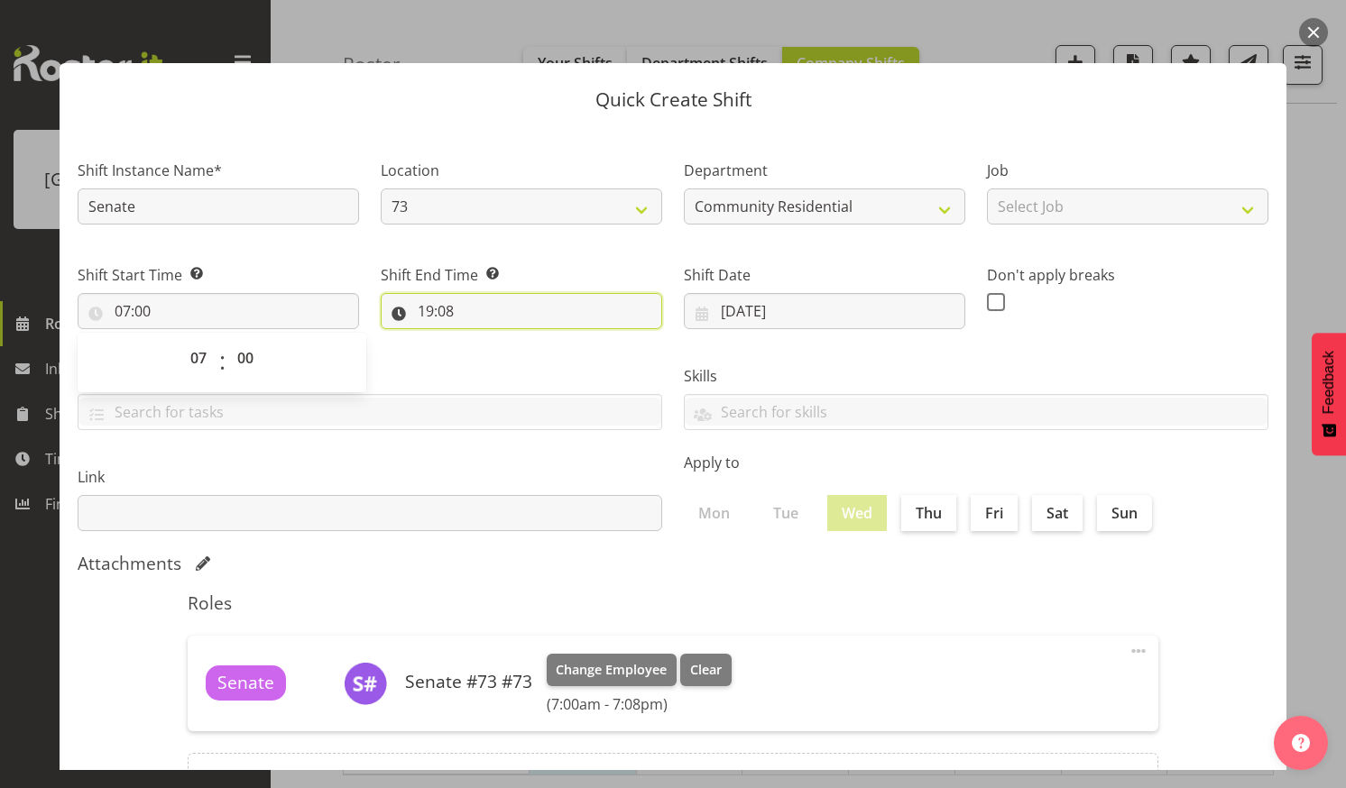
click at [470, 302] on input "19:08" at bounding box center [521, 311] width 281 height 36
click at [503, 355] on select "00 01 02 03 04 05 06 07 08 09 10 11 12 13 14 15 16 17 18 19 20 21 22 23" at bounding box center [504, 358] width 41 height 36
select select "10"
click at [484, 340] on select "00 01 02 03 04 05 06 07 08 09 10 11 12 13 14 15 16 17 18 19 20 21 22 23" at bounding box center [504, 358] width 41 height 36
type input "10:08"
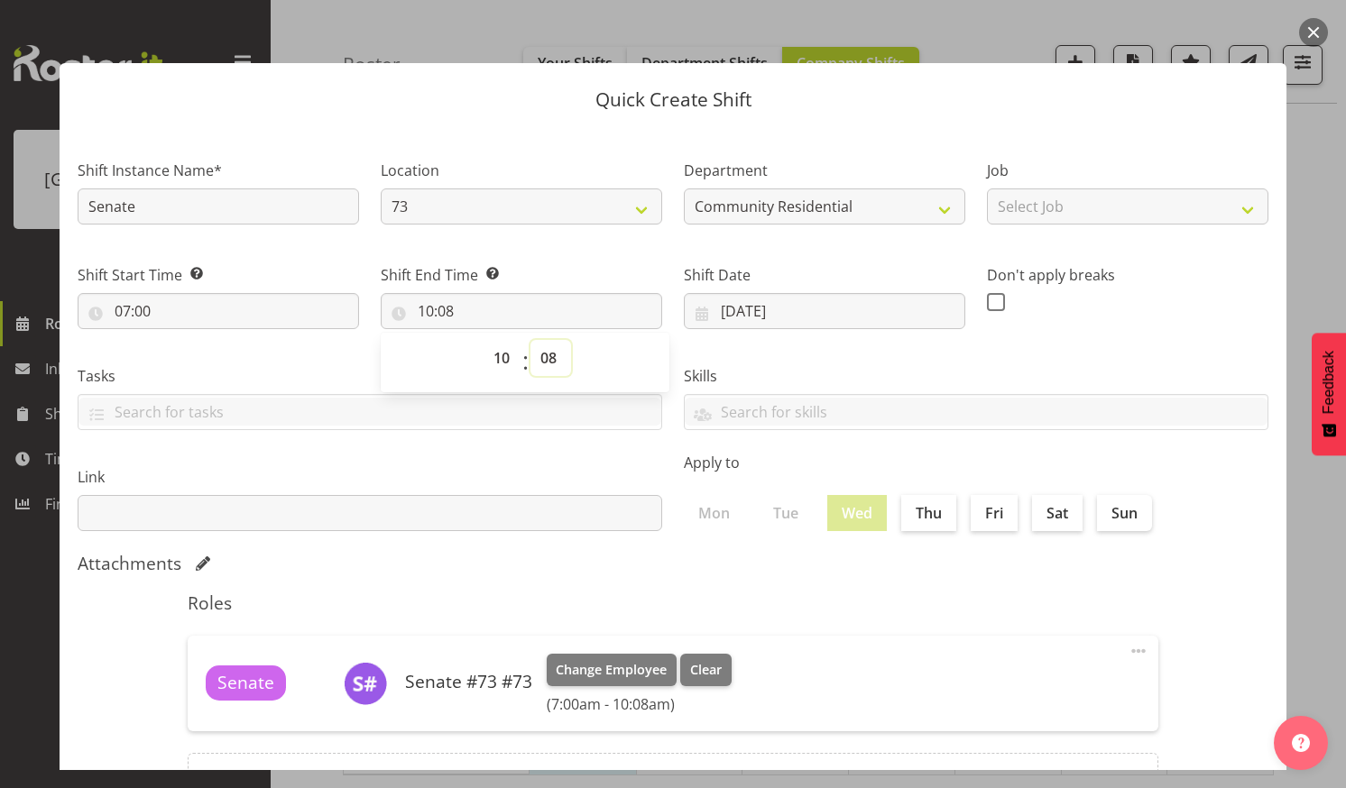
click at [545, 352] on select "00 01 02 03 04 05 06 07 08 09 10 11 12 13 14 15 16 17 18 19 20 21 22 23 24 25 2…" at bounding box center [550, 358] width 41 height 36
select select "0"
click at [530, 340] on select "00 01 02 03 04 05 06 07 08 09 10 11 12 13 14 15 16 17 18 19 20 21 22 23 24 25 2…" at bounding box center [550, 358] width 41 height 36
type input "10:00"
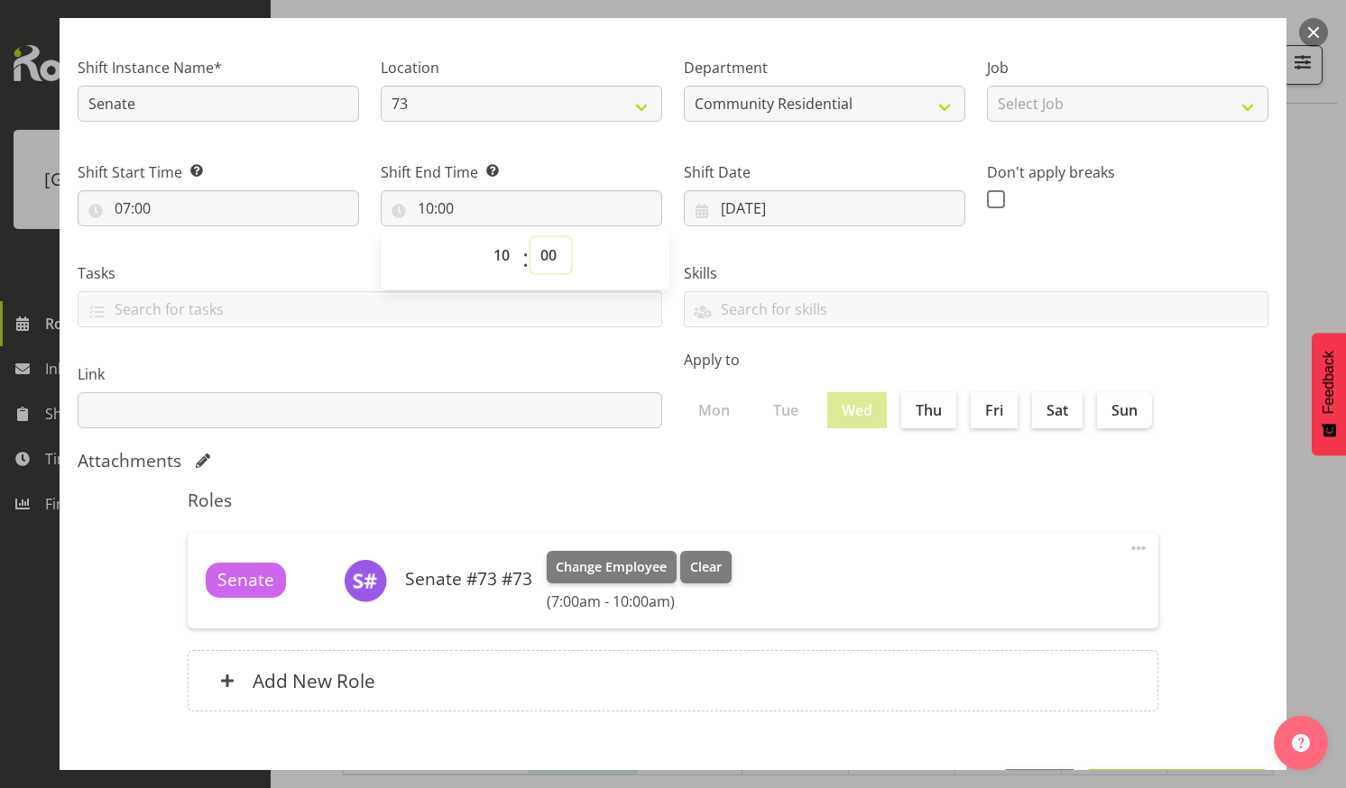
scroll to position [168, 0]
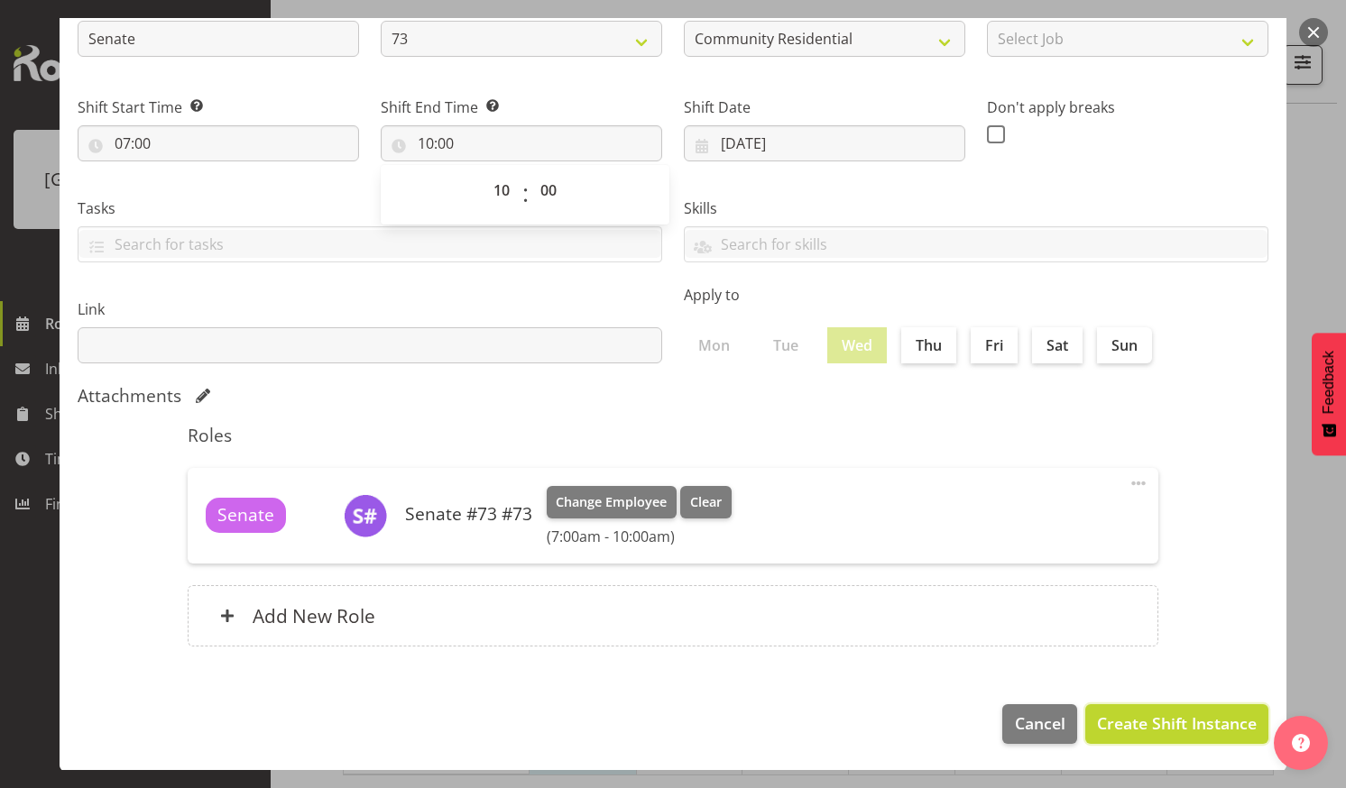
click at [1108, 710] on button "Create Shift Instance" at bounding box center [1176, 725] width 183 height 40
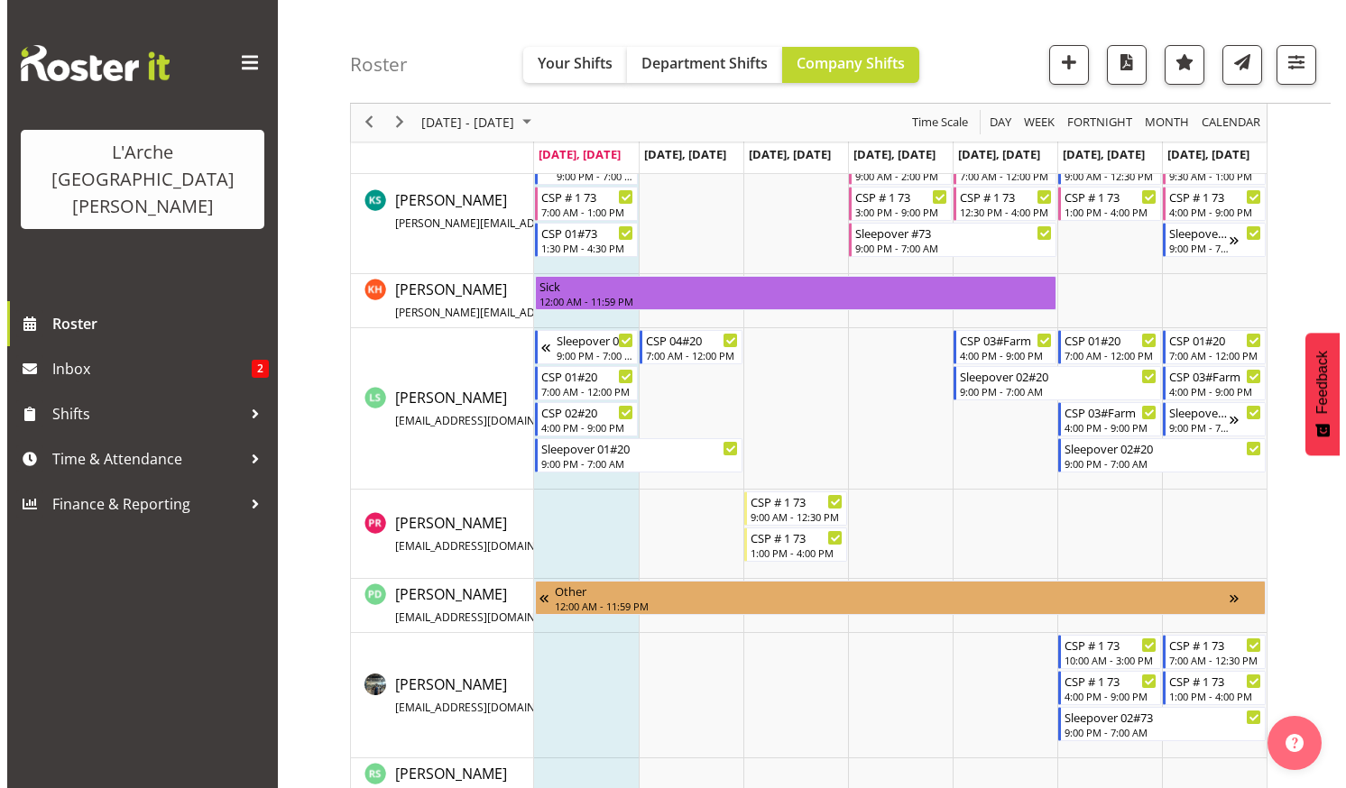
scroll to position [662, 0]
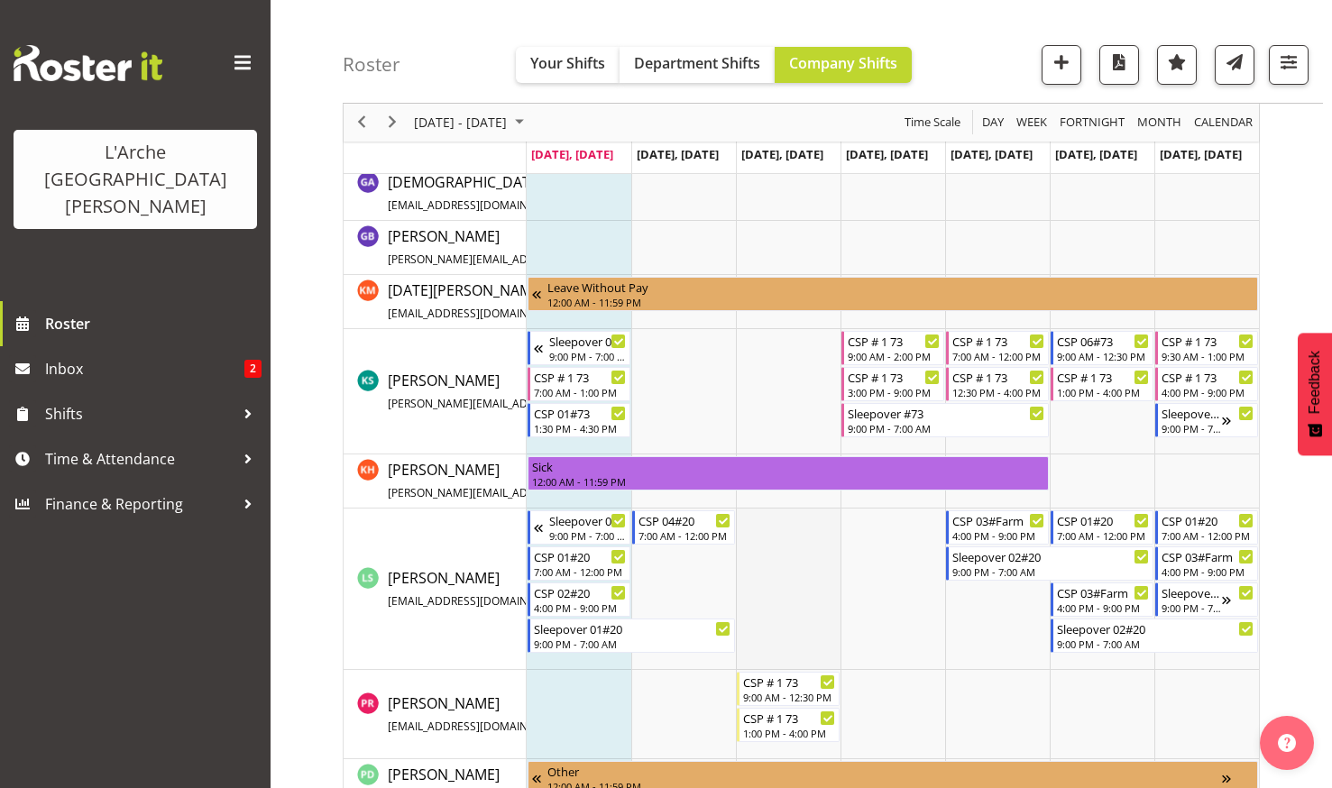
click at [784, 539] on td "Timeline Week of August 25, 2025" at bounding box center [788, 589] width 105 height 161
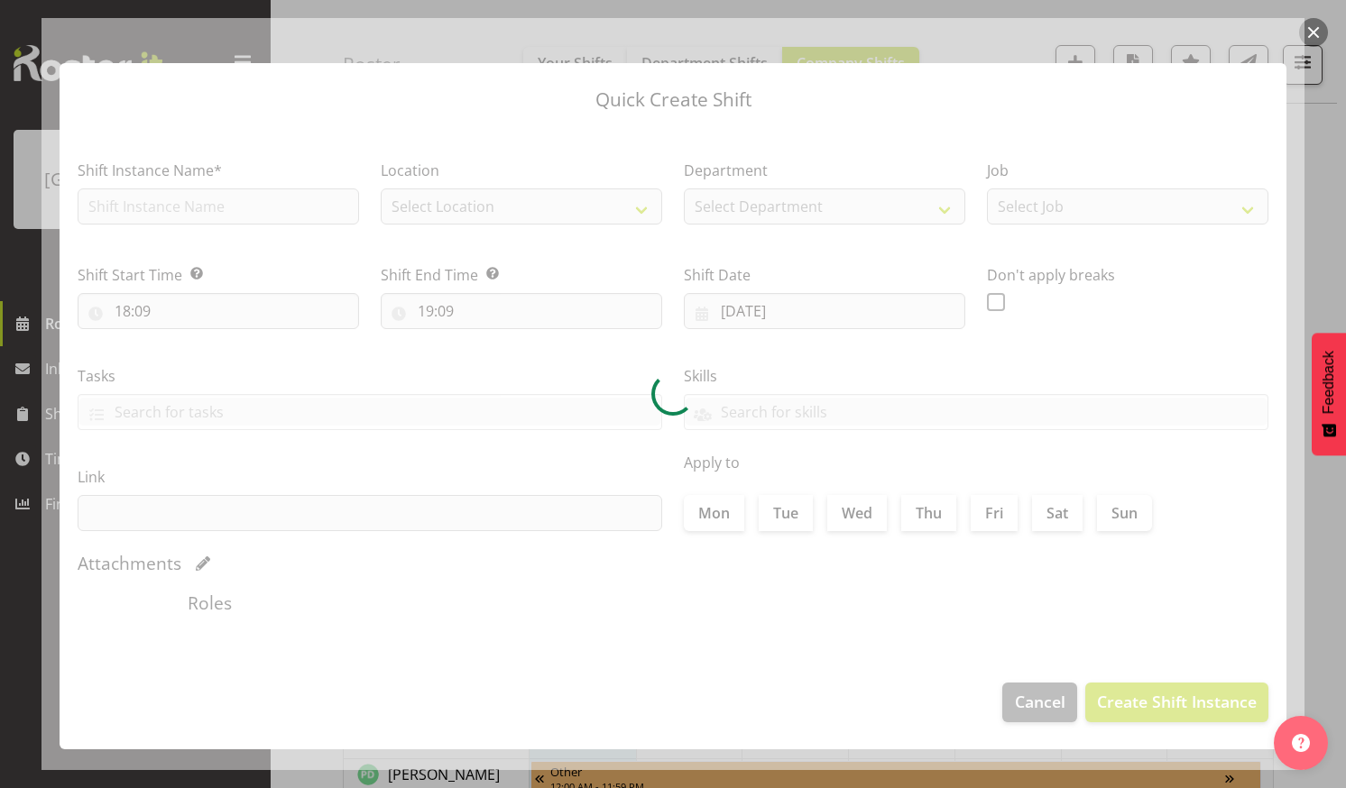
type input "27/08/2025"
checkbox input "true"
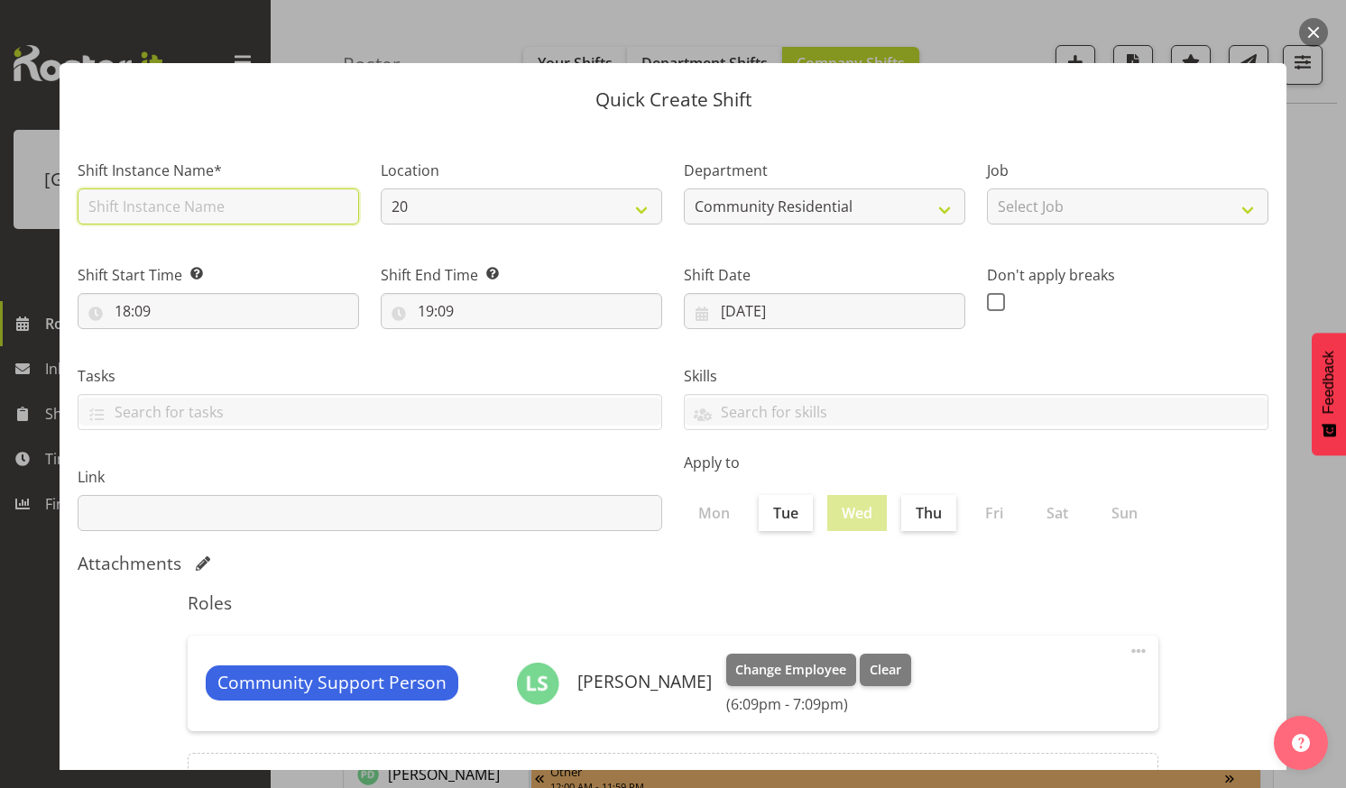
click at [252, 191] on input "text" at bounding box center [218, 207] width 281 height 36
type input "CSP #73"
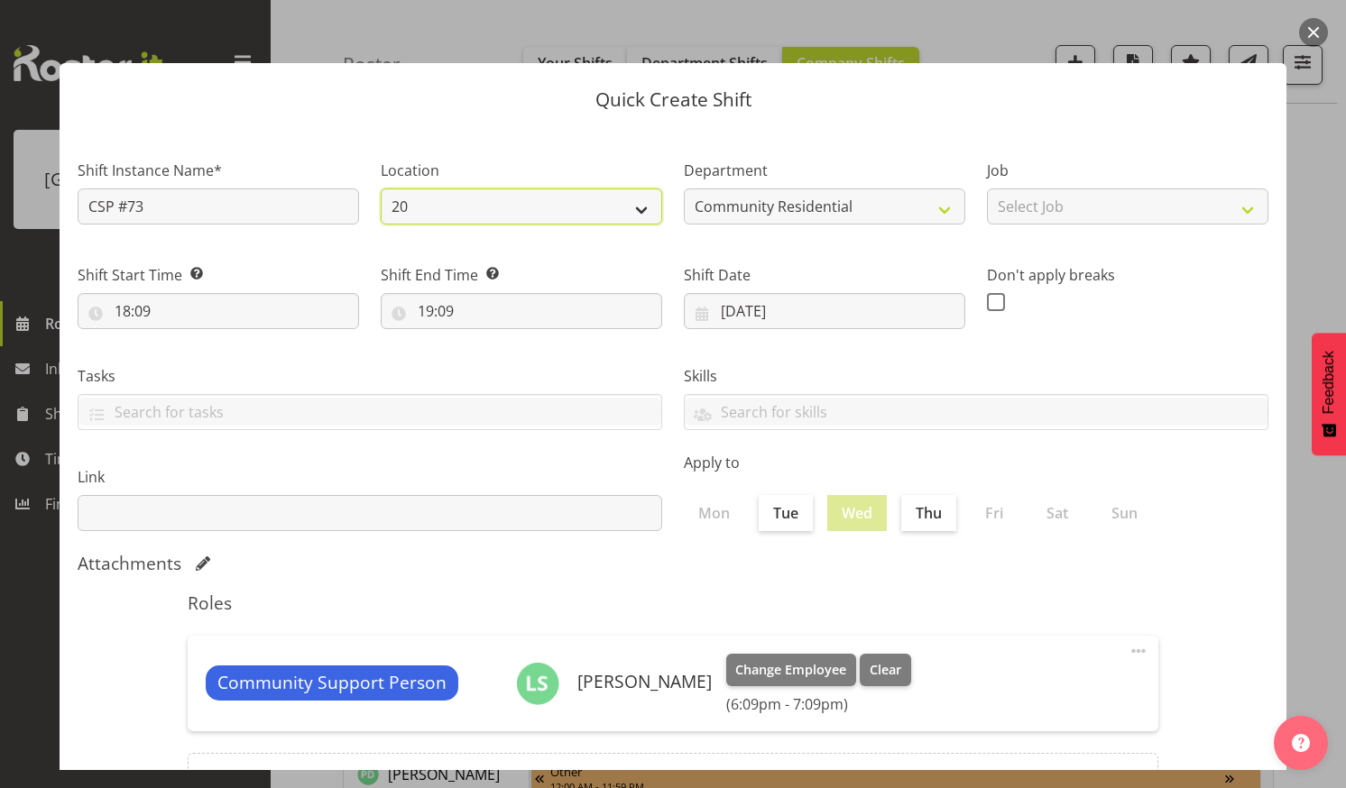
click at [633, 207] on select "20 73 5 Helensville Community" at bounding box center [521, 207] width 281 height 36
select select "17"
click at [381, 189] on select "20 73 5 Helensville Community" at bounding box center [521, 207] width 281 height 36
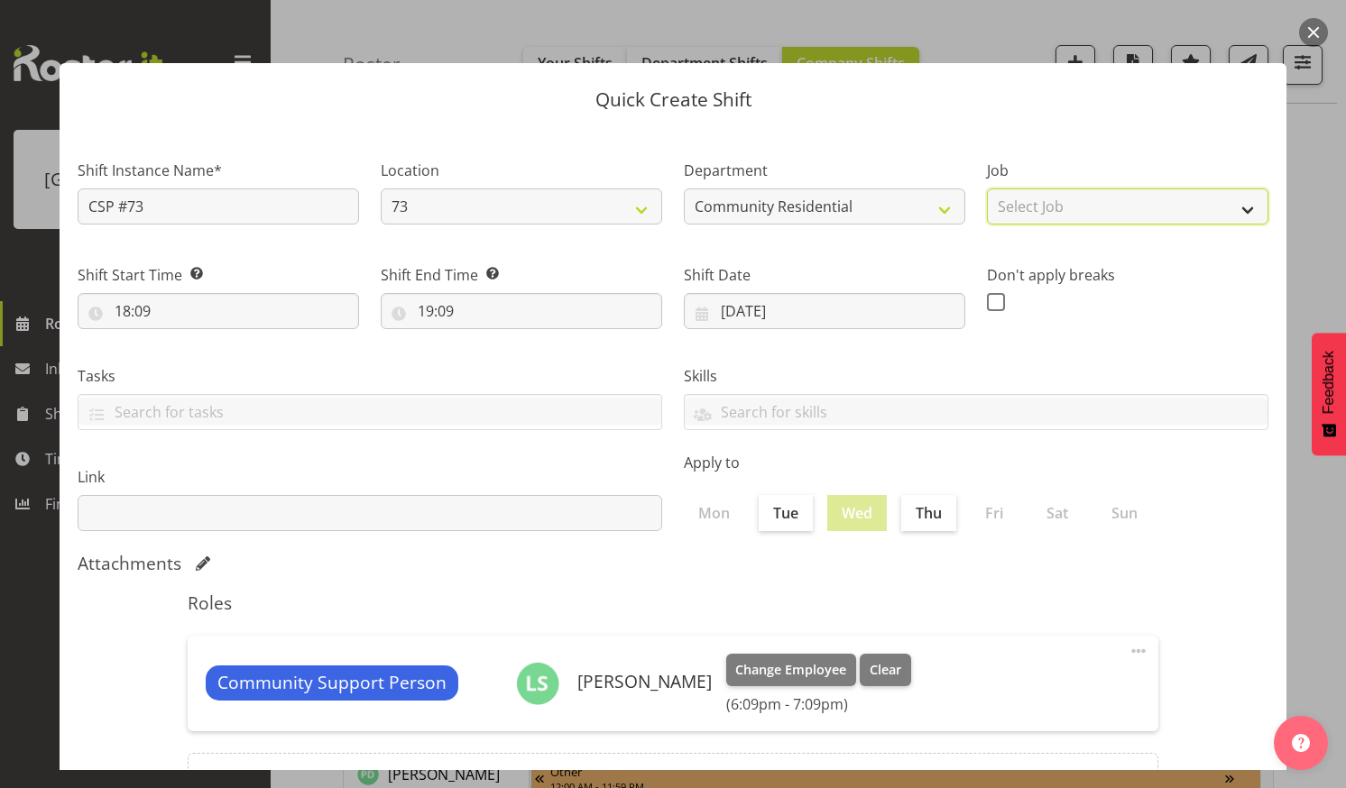
click at [1233, 203] on select "Select Job Accounts Admin Art Coordinator Community Leader Community Support Pe…" at bounding box center [1127, 207] width 281 height 36
select select "2"
click at [987, 189] on select "Select Job Accounts Admin Art Coordinator Community Leader Community Support Pe…" at bounding box center [1127, 207] width 281 height 36
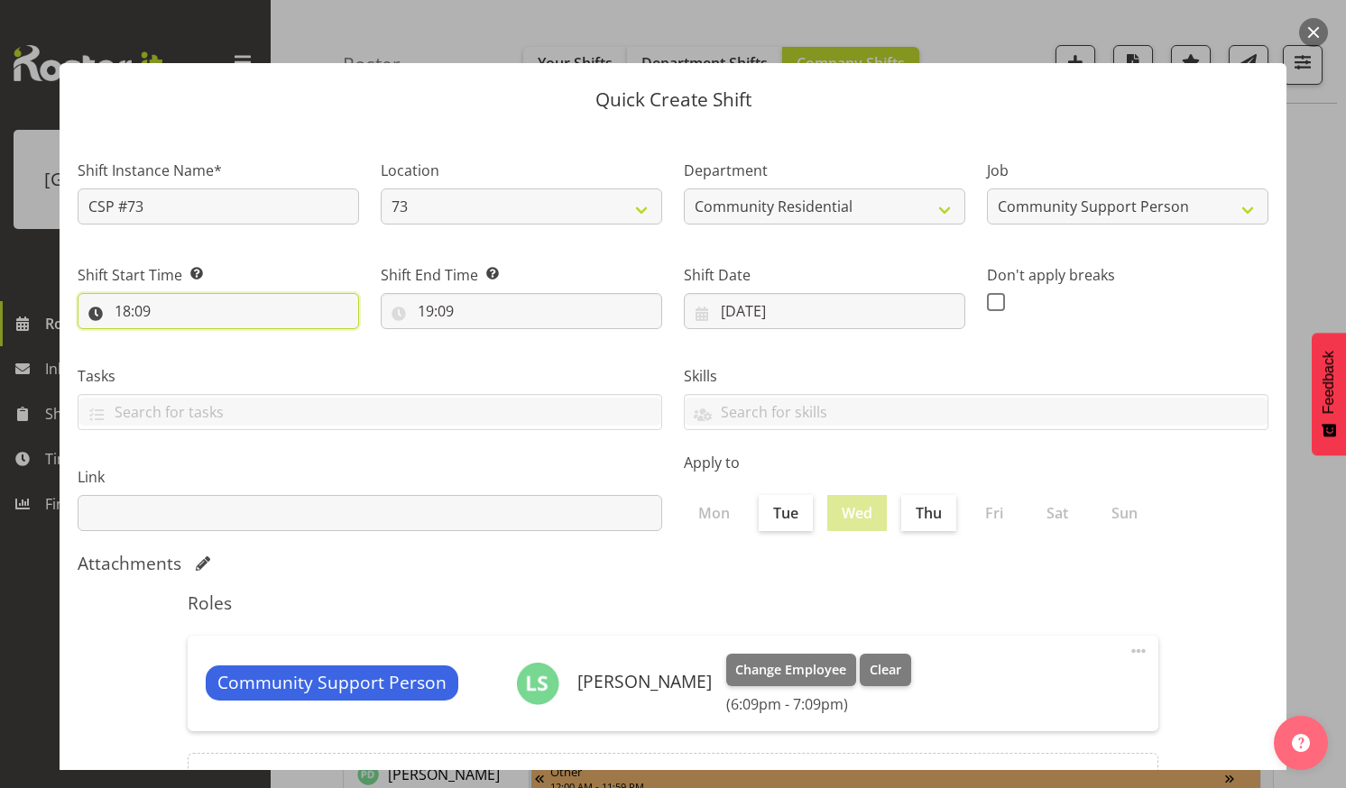
click at [239, 306] on input "18:09" at bounding box center [218, 311] width 281 height 36
click at [199, 354] on select "00 01 02 03 04 05 06 07 08 09 10 11 12 13 14 15 16 17 18 19 20 21 22 23" at bounding box center [200, 358] width 41 height 36
select select "13"
click at [180, 340] on select "00 01 02 03 04 05 06 07 08 09 10 11 12 13 14 15 16 17 18 19 20 21 22 23" at bounding box center [200, 358] width 41 height 36
type input "13:09"
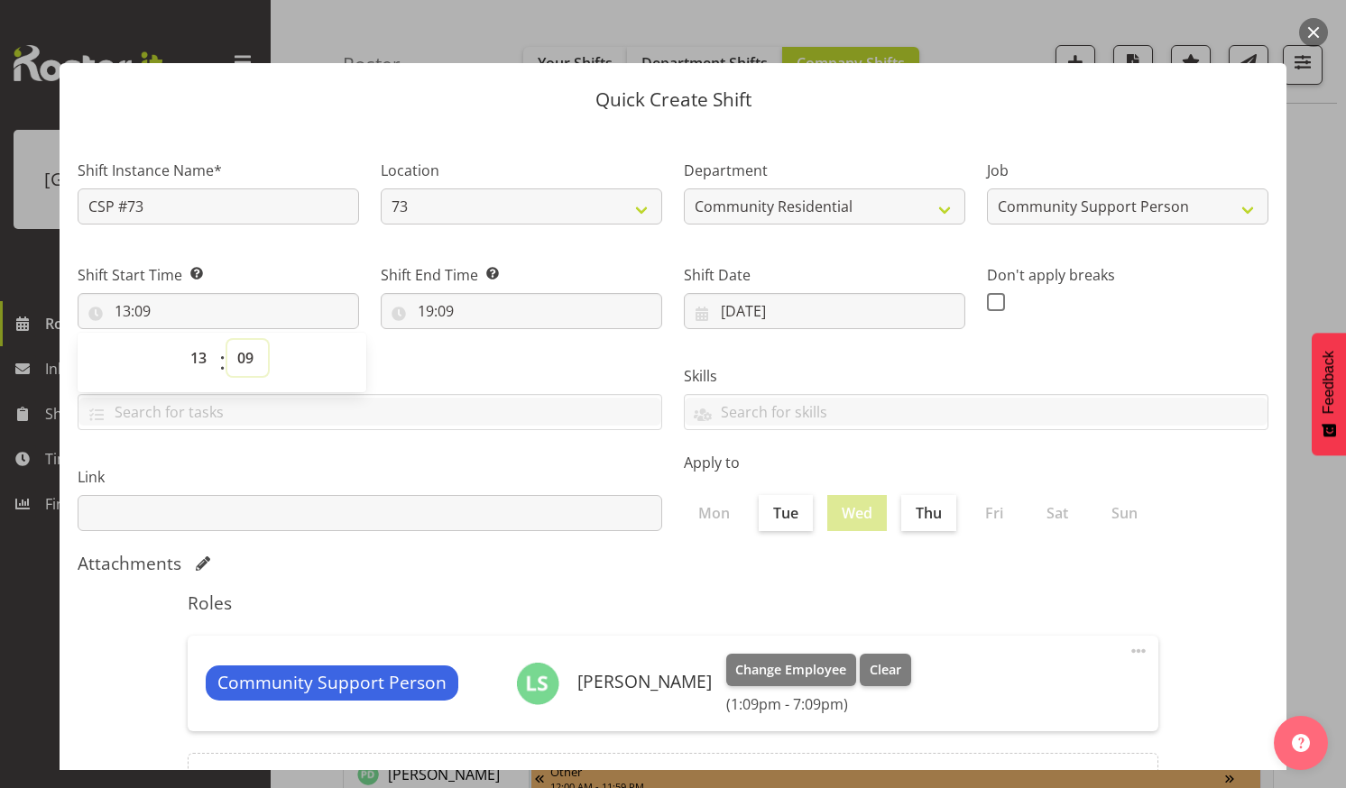
click at [243, 353] on select "00 01 02 03 04 05 06 07 08 09 10 11 12 13 14 15 16 17 18 19 20 21 22 23 24 25 2…" at bounding box center [247, 358] width 41 height 36
select select "0"
click at [227, 340] on select "00 01 02 03 04 05 06 07 08 09 10 11 12 13 14 15 16 17 18 19 20 21 22 23 24 25 2…" at bounding box center [247, 358] width 41 height 36
type input "13:00"
click at [515, 304] on input "19:09" at bounding box center [521, 311] width 281 height 36
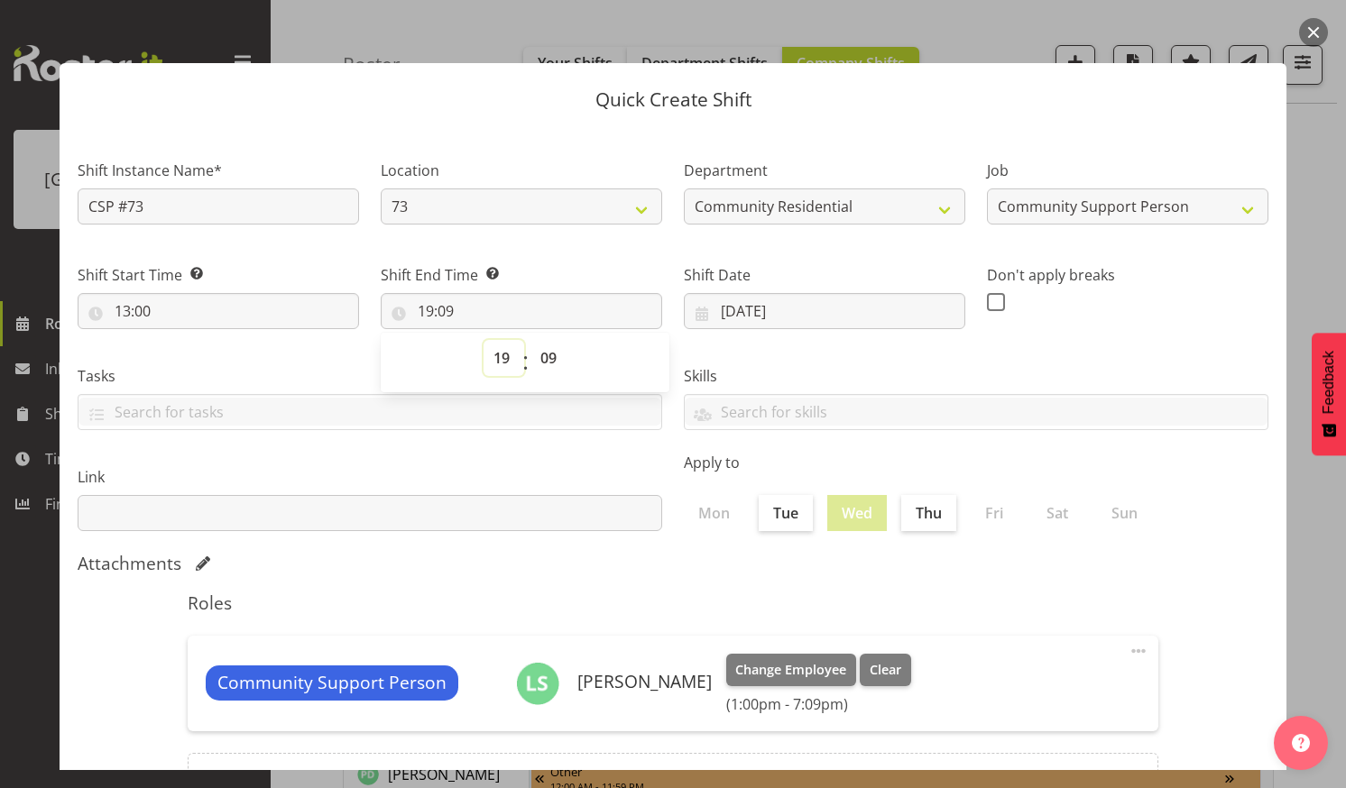
click at [498, 359] on select "00 01 02 03 04 05 06 07 08 09 10 11 12 13 14 15 16 17 18 19 20 21 22 23" at bounding box center [504, 358] width 41 height 36
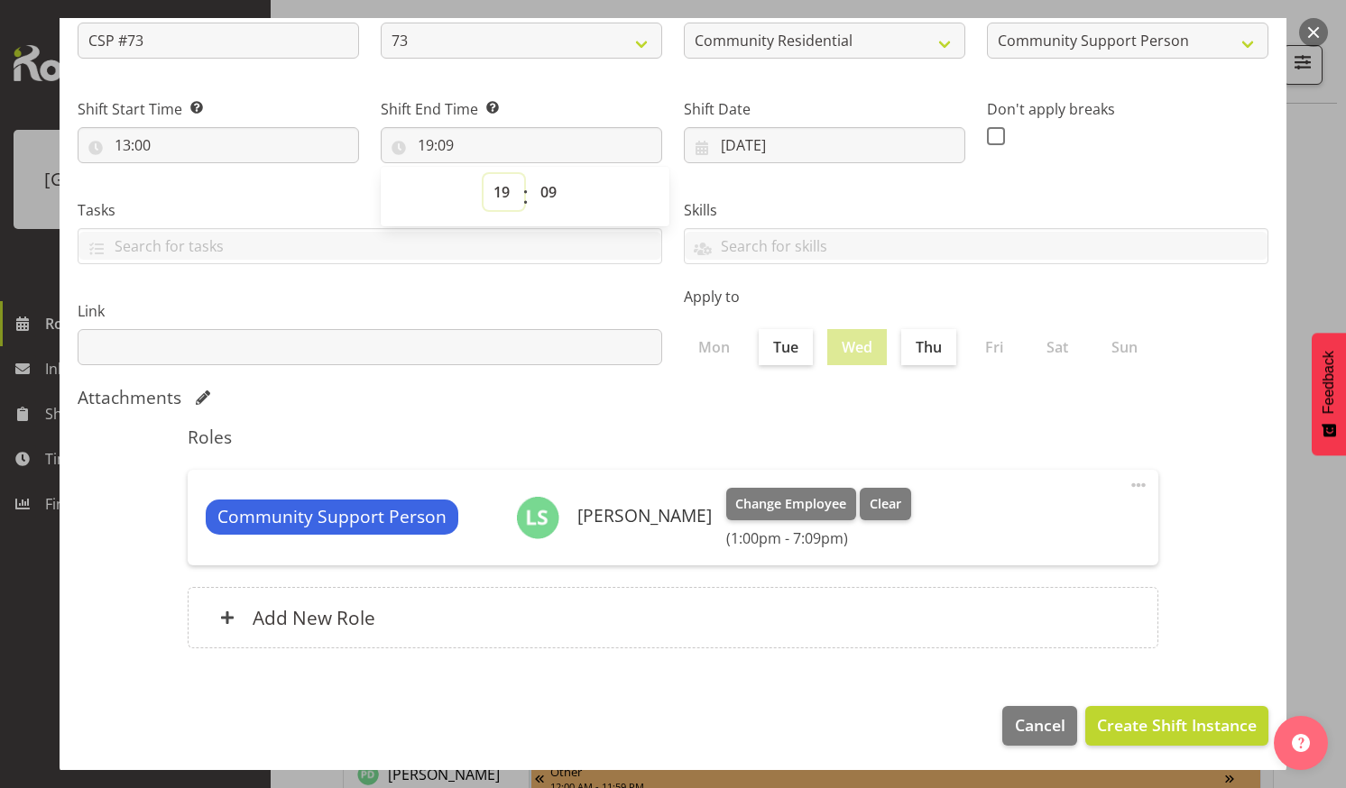
scroll to position [168, 0]
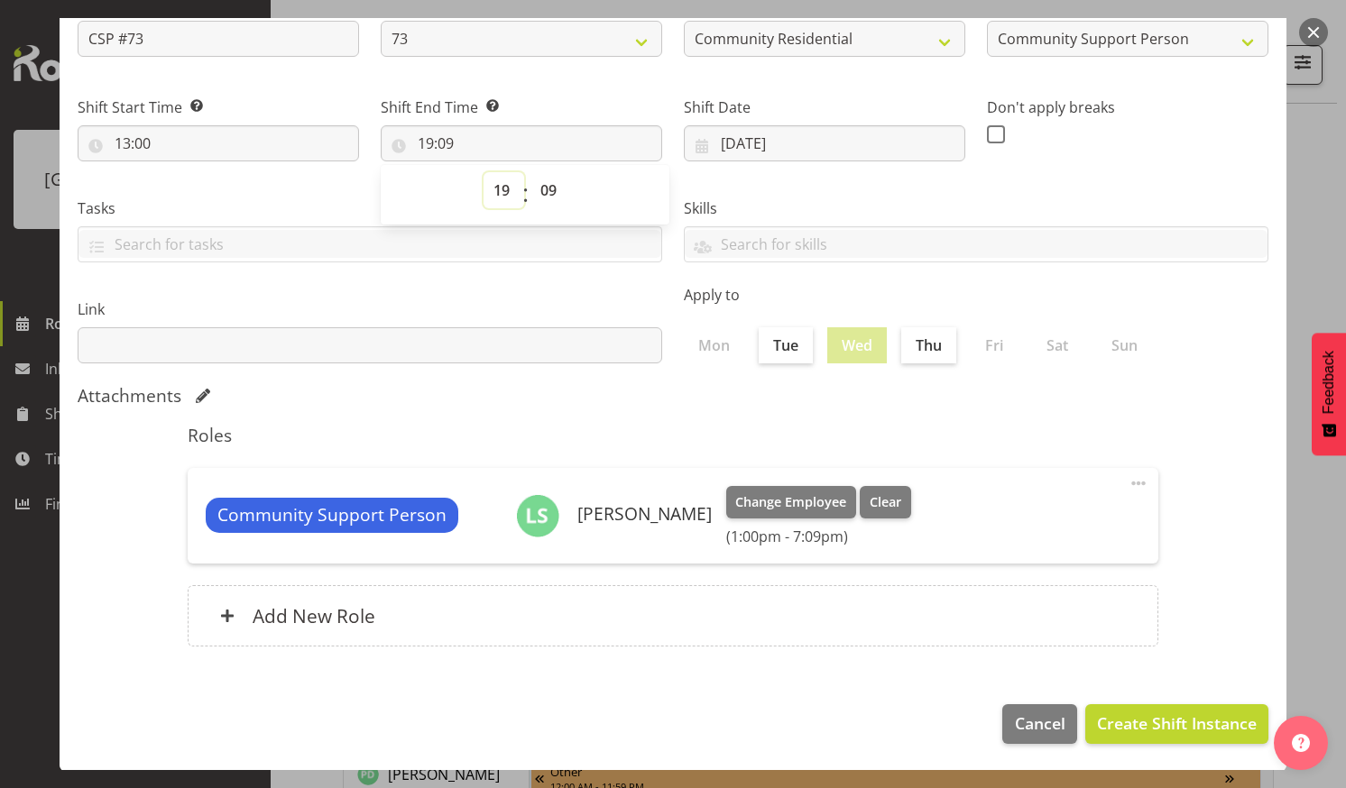
click at [501, 185] on select "00 01 02 03 04 05 06 07 08 09 10 11 12 13 14 15 16 17 18 19 20 21 22 23" at bounding box center [504, 190] width 41 height 36
select select "21"
click at [484, 172] on select "00 01 02 03 04 05 06 07 08 09 10 11 12 13 14 15 16 17 18 19 20 21 22 23" at bounding box center [504, 190] width 41 height 36
type input "21:09"
click at [544, 184] on select "00 01 02 03 04 05 06 07 08 09 10 11 12 13 14 15 16 17 18 19 20 21 22 23 24 25 2…" at bounding box center [550, 190] width 41 height 36
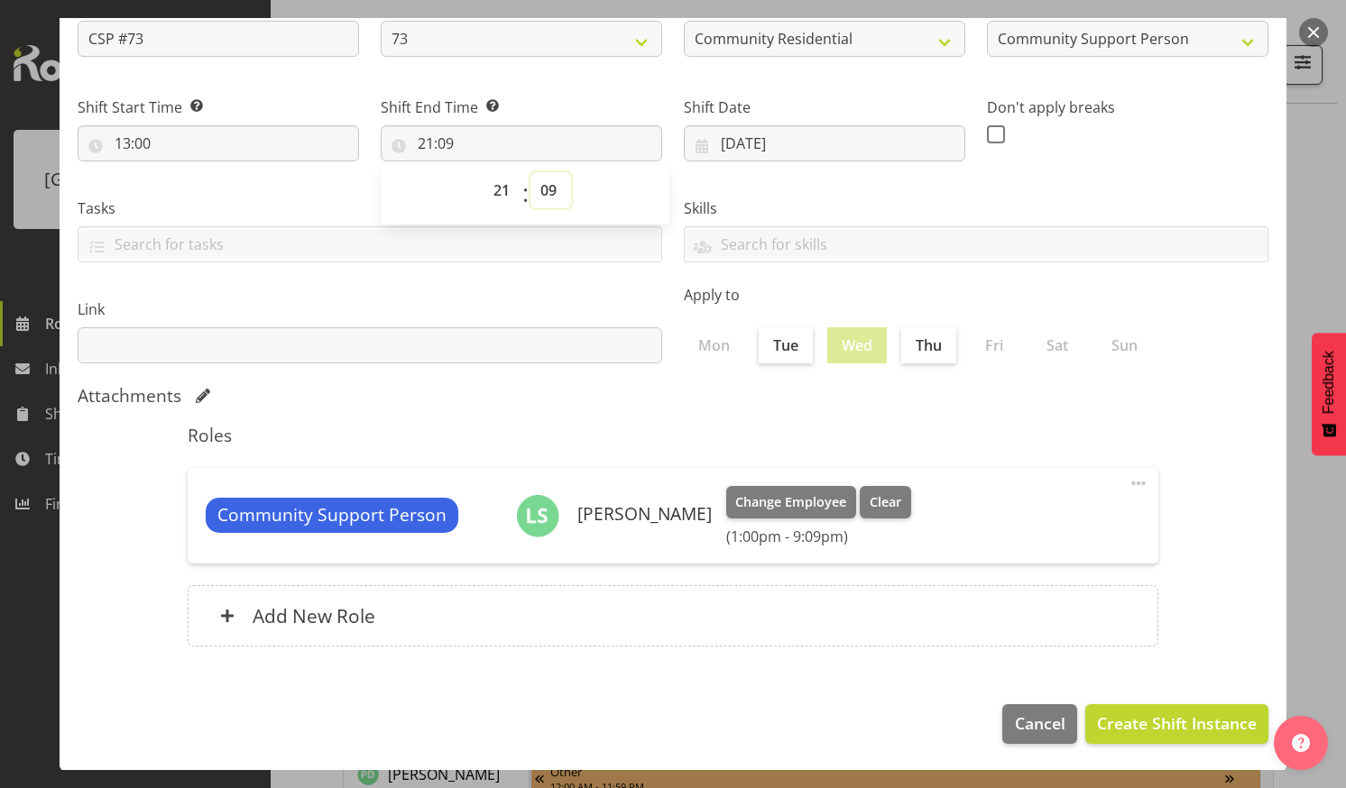
select select "0"
click at [530, 172] on select "00 01 02 03 04 05 06 07 08 09 10 11 12 13 14 15 16 17 18 19 20 21 22 23 24 25 2…" at bounding box center [550, 190] width 41 height 36
type input "21:00"
drag, startPoint x: 1130, startPoint y: 720, endPoint x: 1121, endPoint y: 701, distance: 21.0
click at [1129, 716] on span "Create Shift Instance" at bounding box center [1177, 723] width 160 height 23
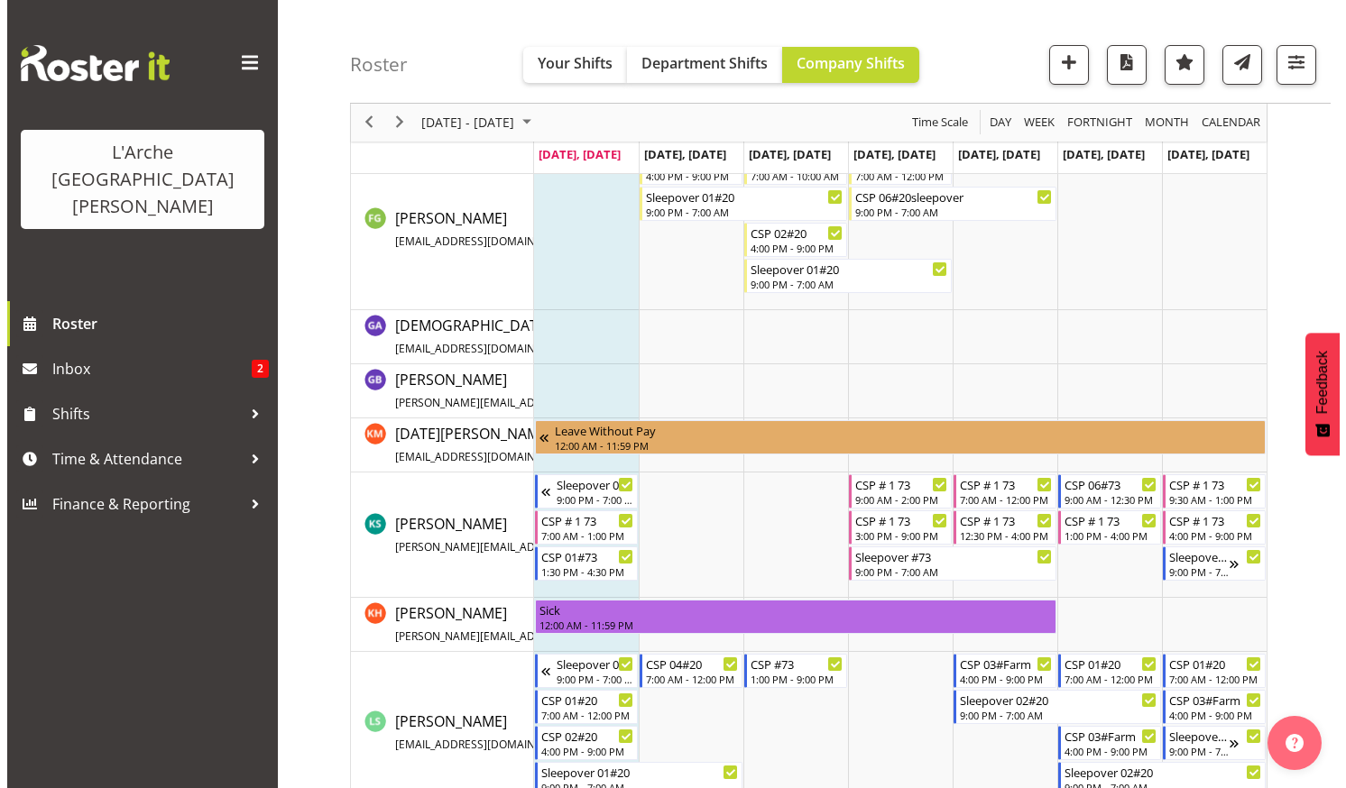
scroll to position [662, 0]
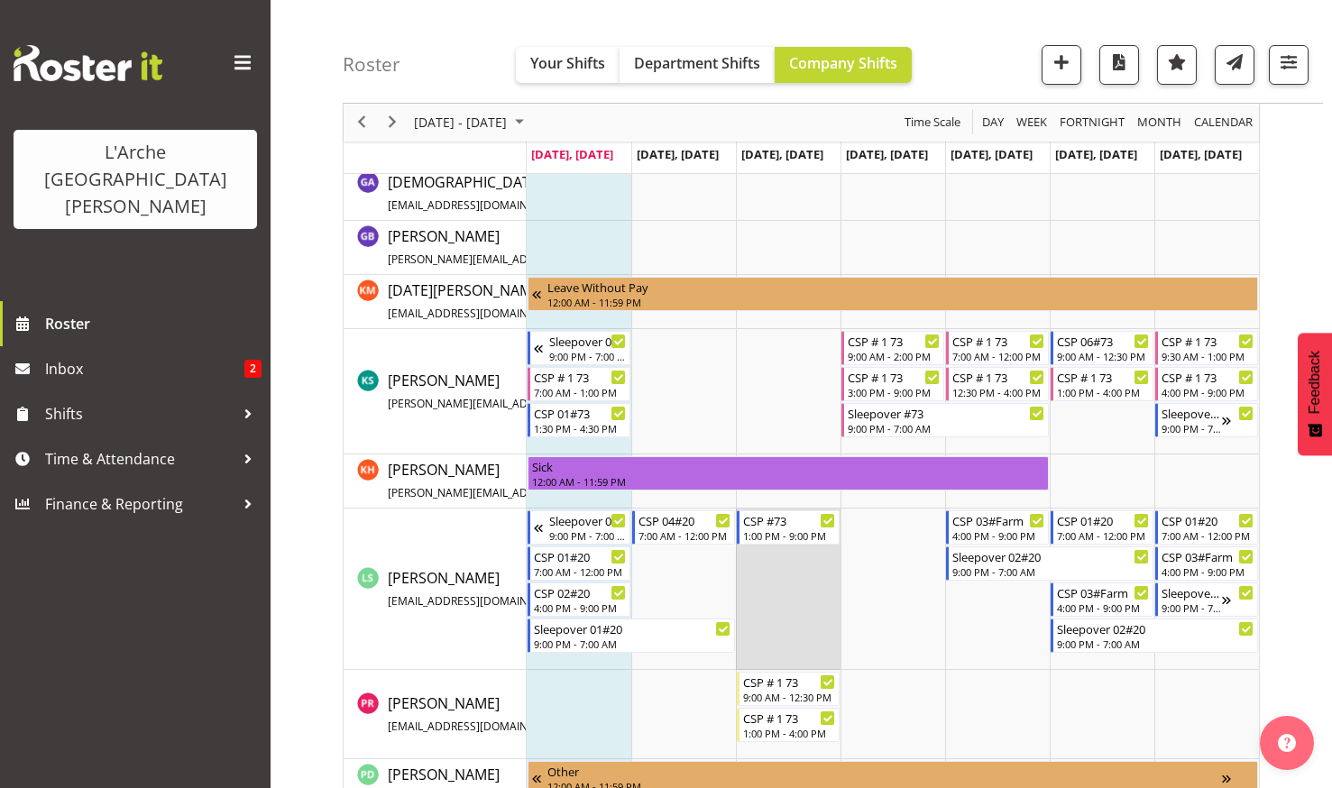
click at [791, 564] on td "Timeline Week of August 25, 2025" at bounding box center [788, 589] width 105 height 161
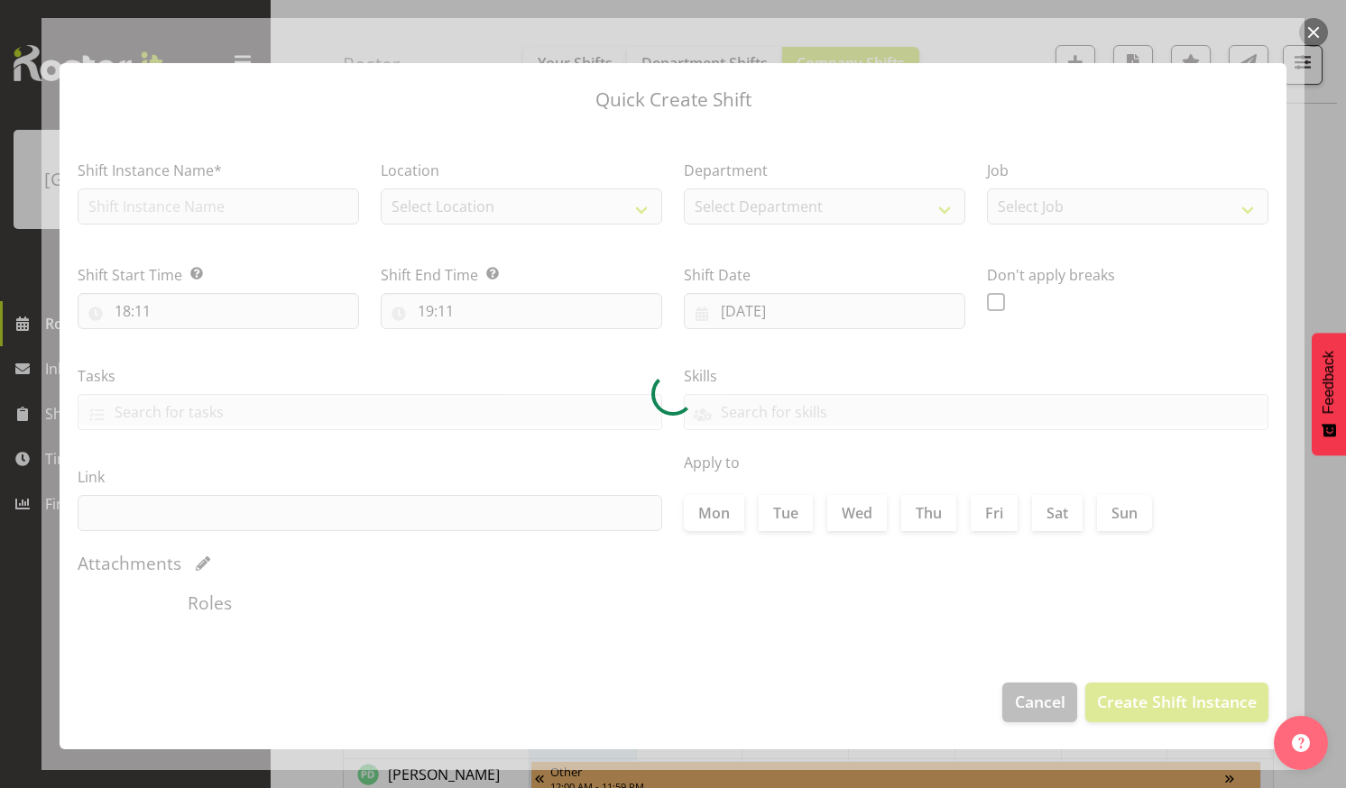
type input "27/08/2025"
checkbox input "true"
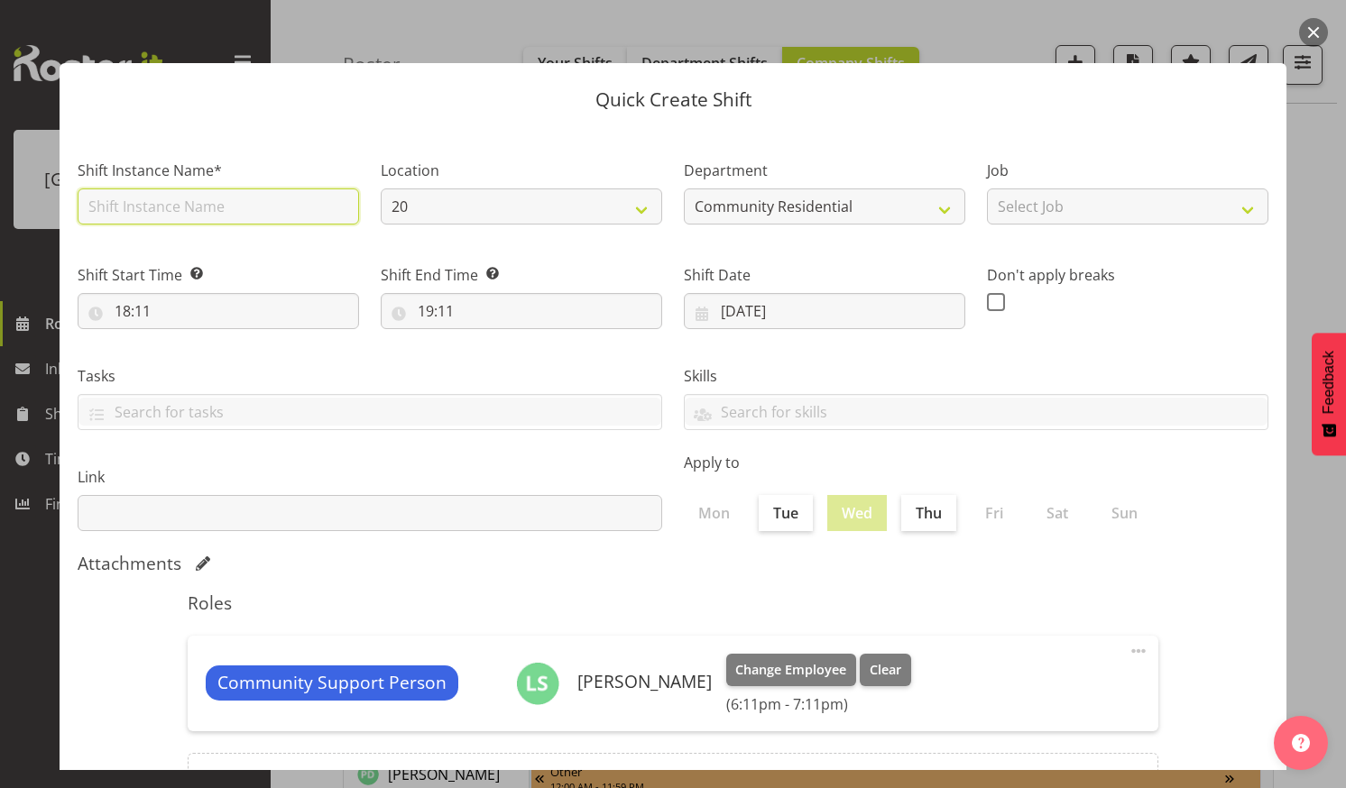
click at [210, 203] on input "text" at bounding box center [218, 207] width 281 height 36
type input "CSP #73 Sleepover"
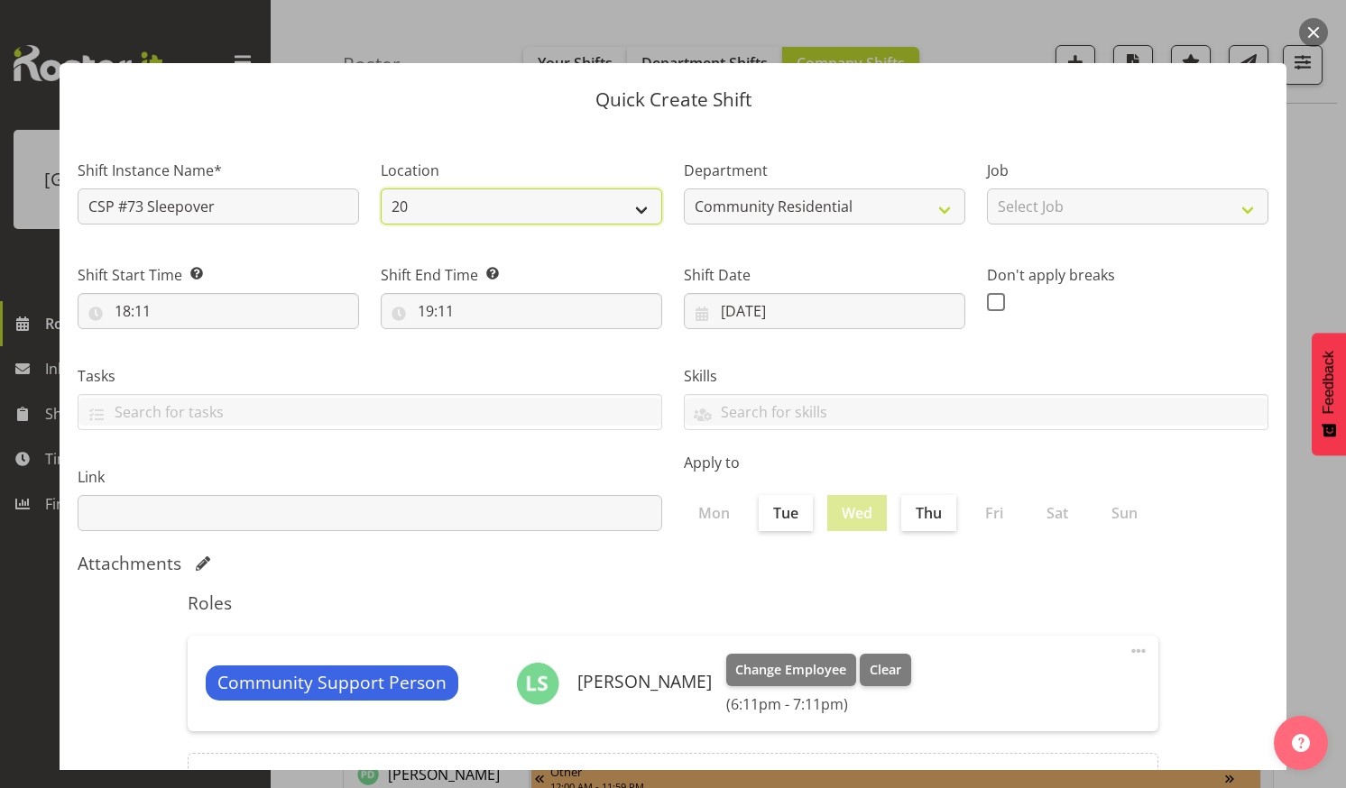
click at [631, 204] on select "20 73 5 Helensville Community" at bounding box center [521, 207] width 281 height 36
select select "17"
click at [381, 189] on select "20 73 5 Helensville Community" at bounding box center [521, 207] width 281 height 36
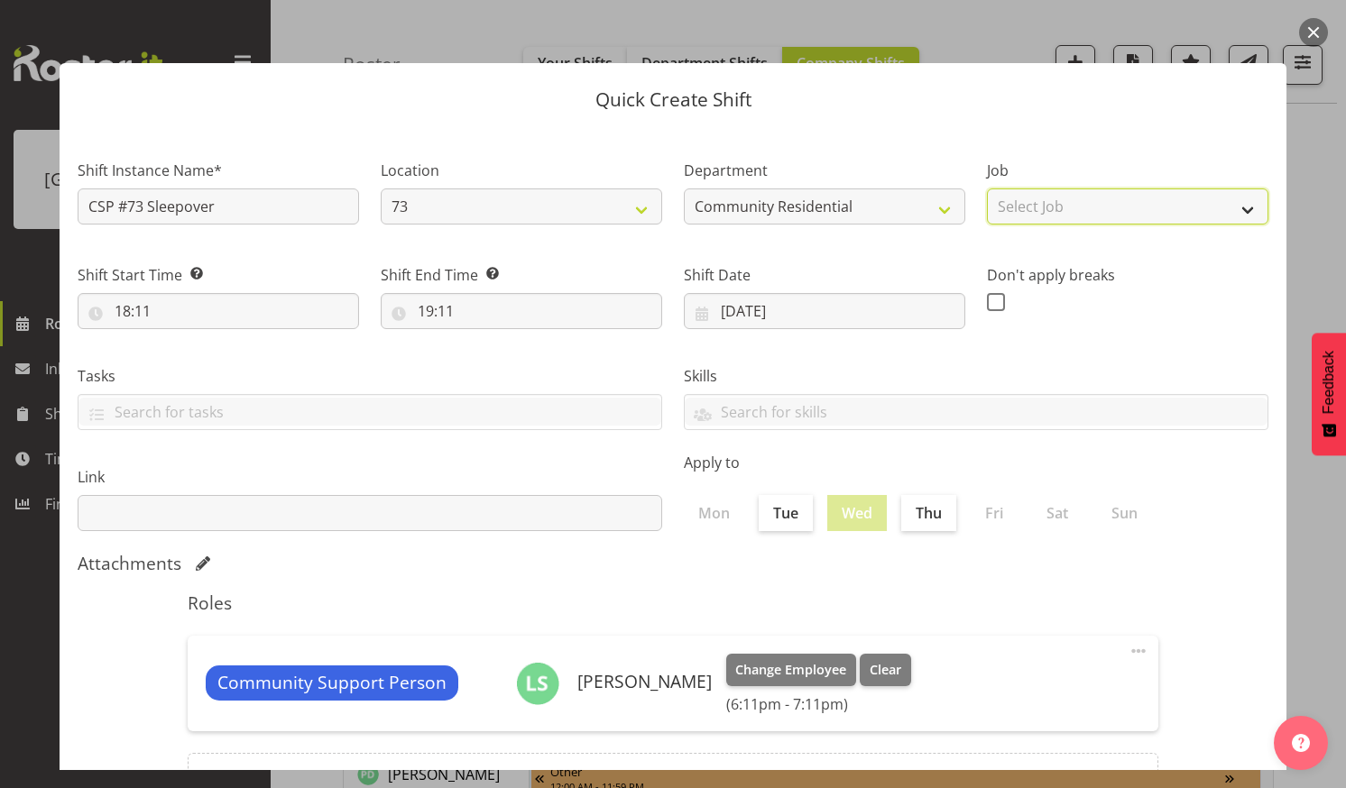
click at [1231, 206] on select "Select Job Accounts Admin Art Coordinator Community Leader Community Support Pe…" at bounding box center [1127, 207] width 281 height 36
select select "2"
click at [987, 189] on select "Select Job Accounts Admin Art Coordinator Community Leader Community Support Pe…" at bounding box center [1127, 207] width 281 height 36
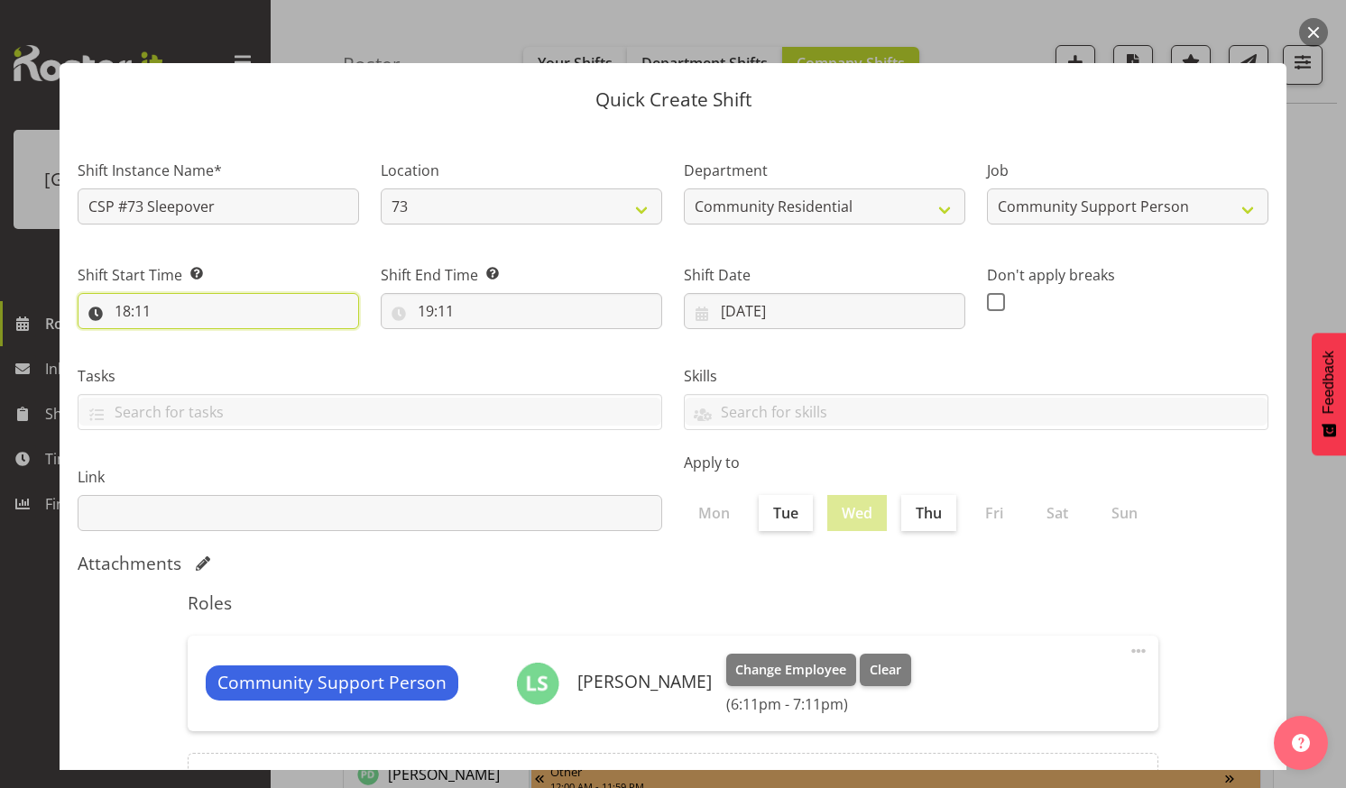
click at [205, 298] on input "18:11" at bounding box center [218, 311] width 281 height 36
click at [194, 354] on select "00 01 02 03 04 05 06 07 08 09 10 11 12 13 14 15 16 17 18 19 20 21 22 23" at bounding box center [200, 358] width 41 height 36
select select "21"
click at [180, 340] on select "00 01 02 03 04 05 06 07 08 09 10 11 12 13 14 15 16 17 18 19 20 21 22 23" at bounding box center [200, 358] width 41 height 36
type input "21:11"
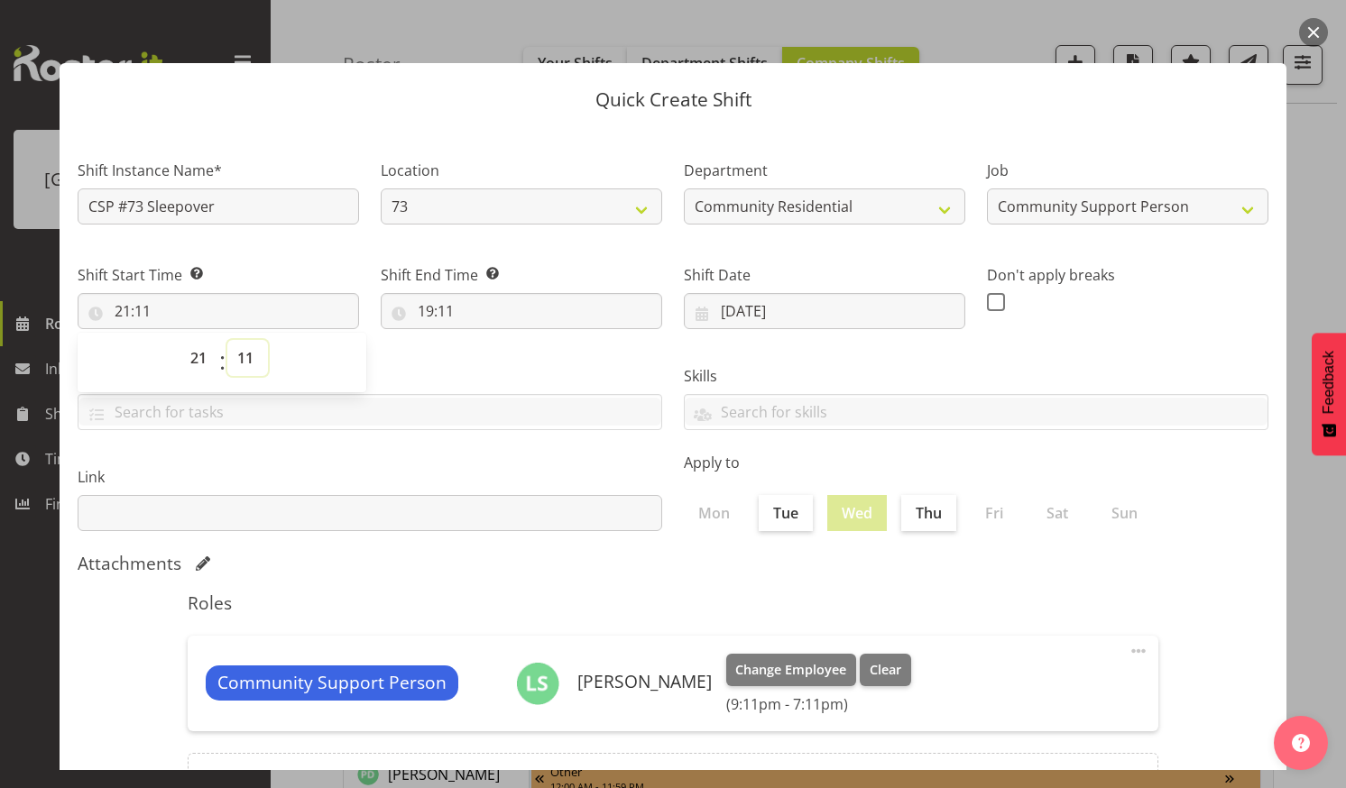
click at [247, 351] on select "00 01 02 03 04 05 06 07 08 09 10 11 12 13 14 15 16 17 18 19 20 21 22 23 24 25 2…" at bounding box center [247, 358] width 41 height 36
select select "0"
click at [227, 340] on select "00 01 02 03 04 05 06 07 08 09 10 11 12 13 14 15 16 17 18 19 20 21 22 23 24 25 2…" at bounding box center [247, 358] width 41 height 36
type input "21:00"
click at [467, 300] on input "19:11" at bounding box center [521, 311] width 281 height 36
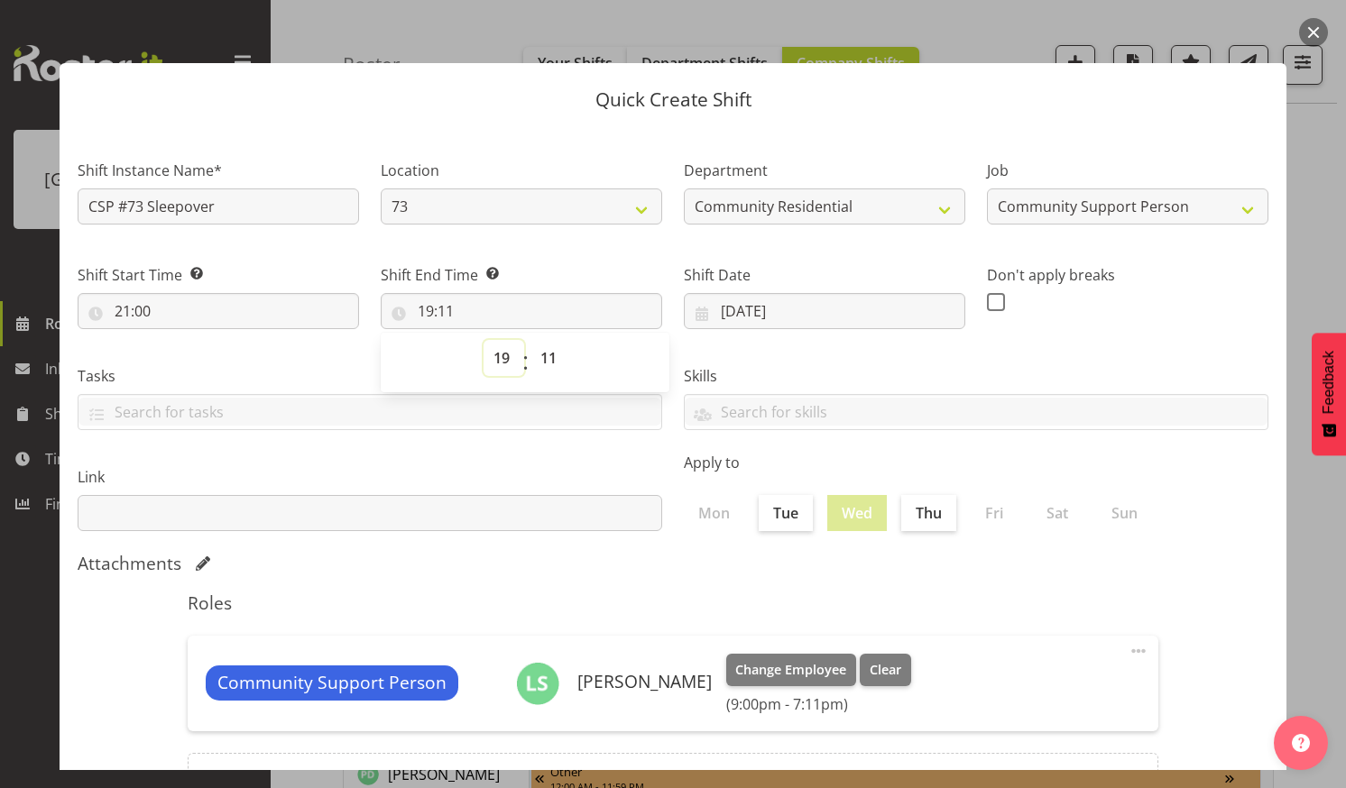
click at [502, 354] on select "00 01 02 03 04 05 06 07 08 09 10 11 12 13 14 15 16 17 18 19 20 21 22 23" at bounding box center [504, 358] width 41 height 36
select select "7"
click at [484, 340] on select "00 01 02 03 04 05 06 07 08 09 10 11 12 13 14 15 16 17 18 19 20 21 22 23" at bounding box center [504, 358] width 41 height 36
type input "07:11"
click at [548, 355] on select "00 01 02 03 04 05 06 07 08 09 10 11 12 13 14 15 16 17 18 19 20 21 22 23 24 25 2…" at bounding box center [550, 358] width 41 height 36
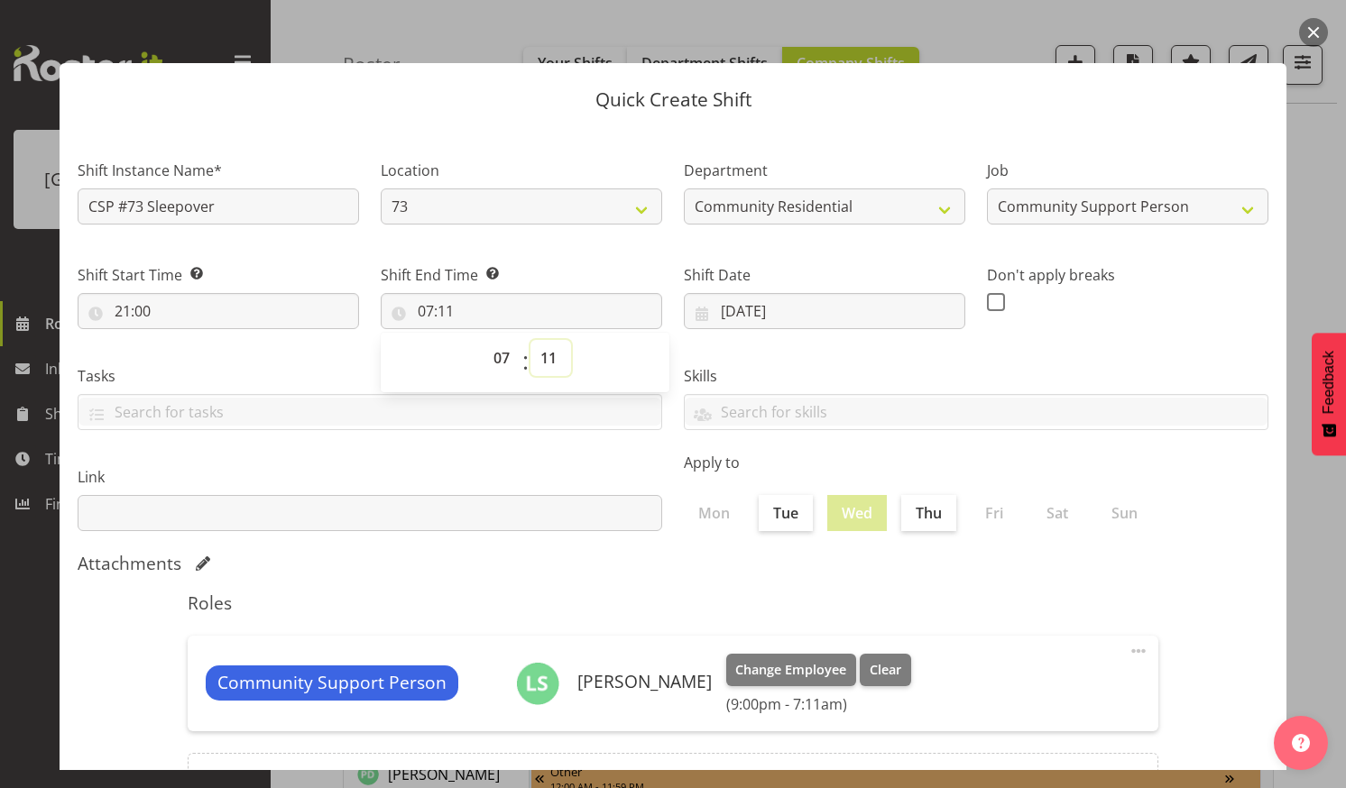
select select "0"
click at [530, 340] on select "00 01 02 03 04 05 06 07 08 09 10 11 12 13 14 15 16 17 18 19 20 21 22 23 24 25 2…" at bounding box center [550, 358] width 41 height 36
type input "07:00"
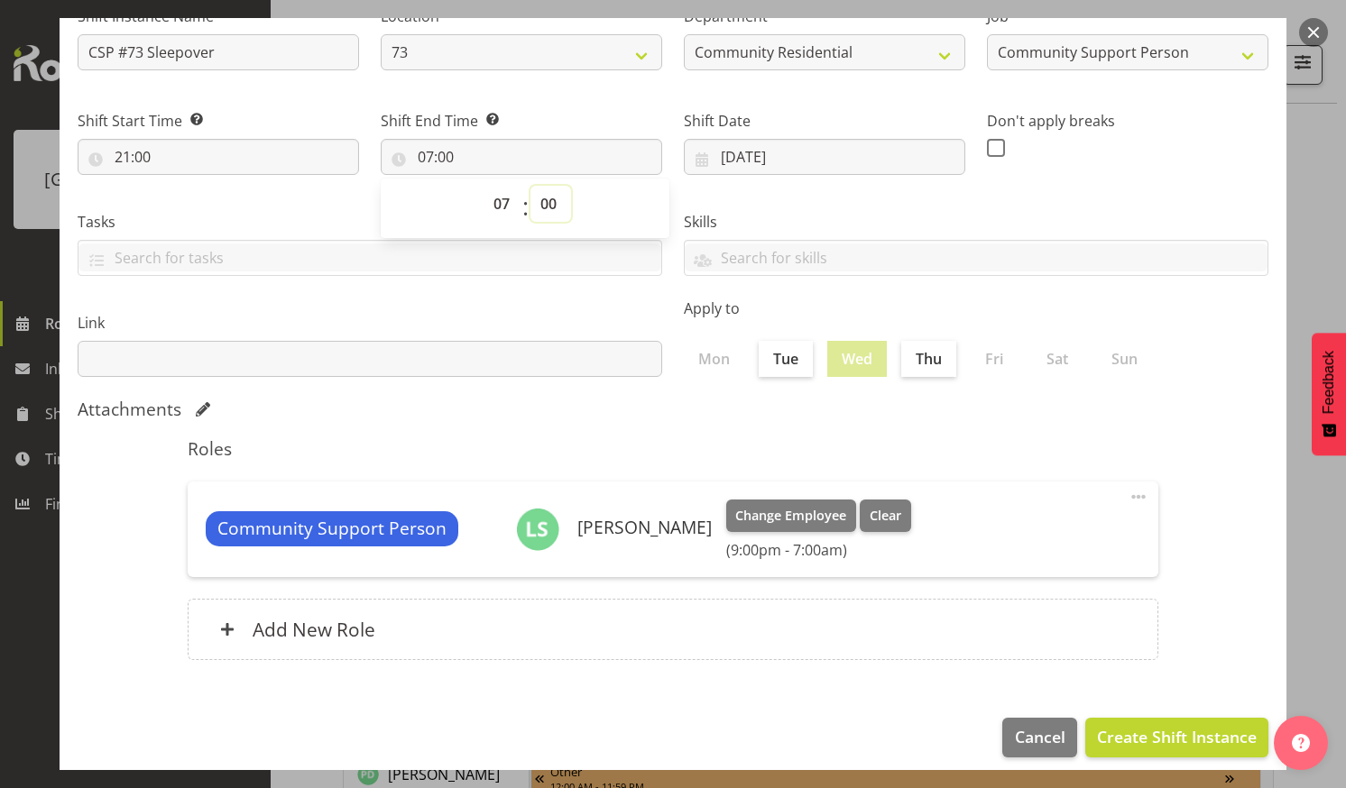
scroll to position [168, 0]
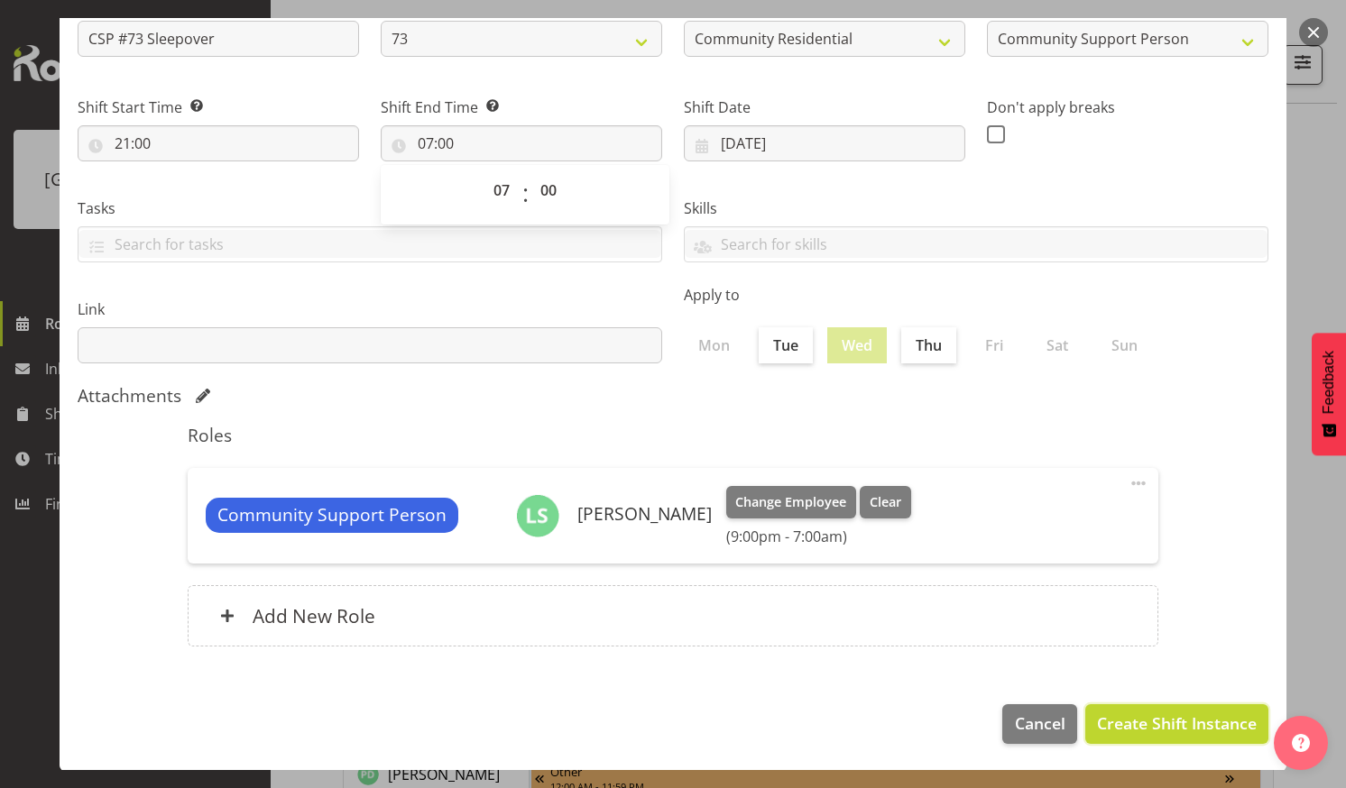
drag, startPoint x: 1130, startPoint y: 714, endPoint x: 1230, endPoint y: 447, distance: 284.9
click at [1130, 709] on button "Create Shift Instance" at bounding box center [1176, 725] width 183 height 40
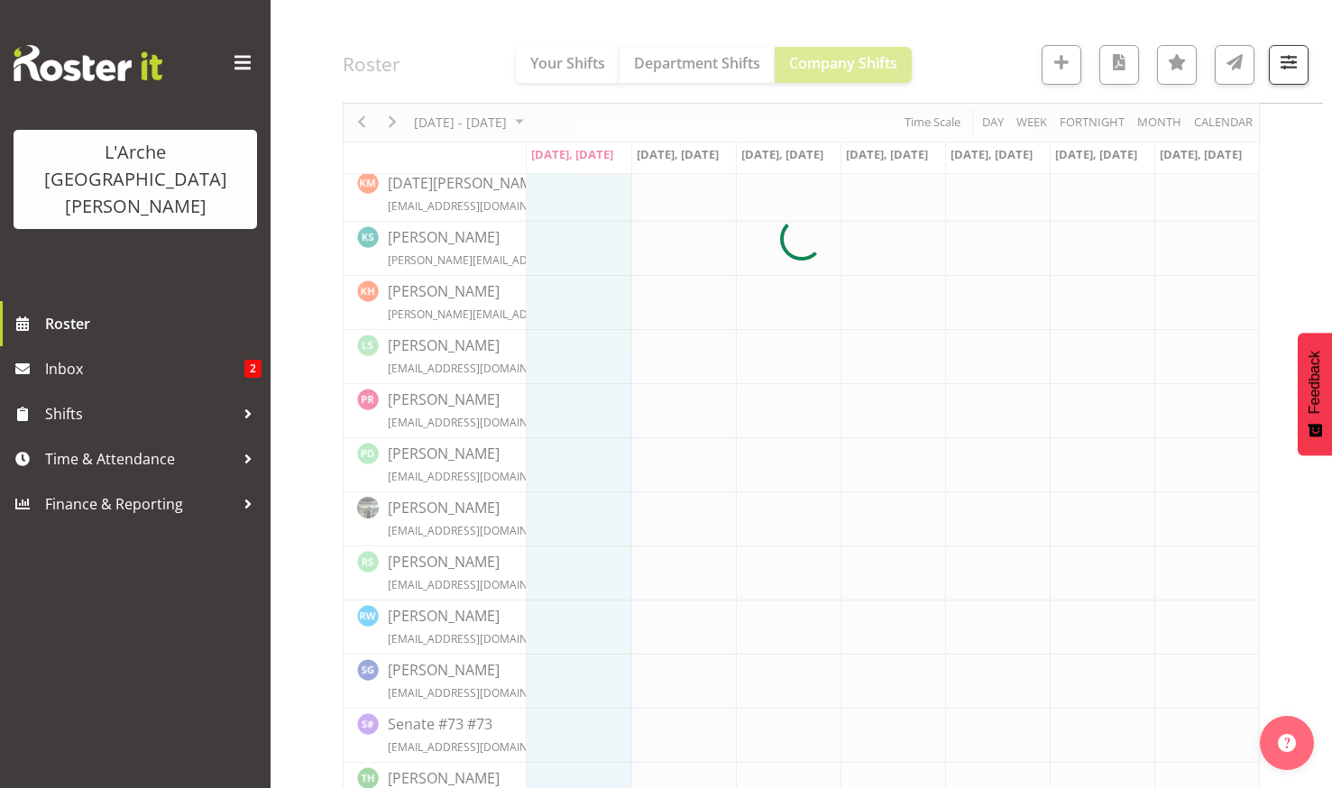
scroll to position [662, 0]
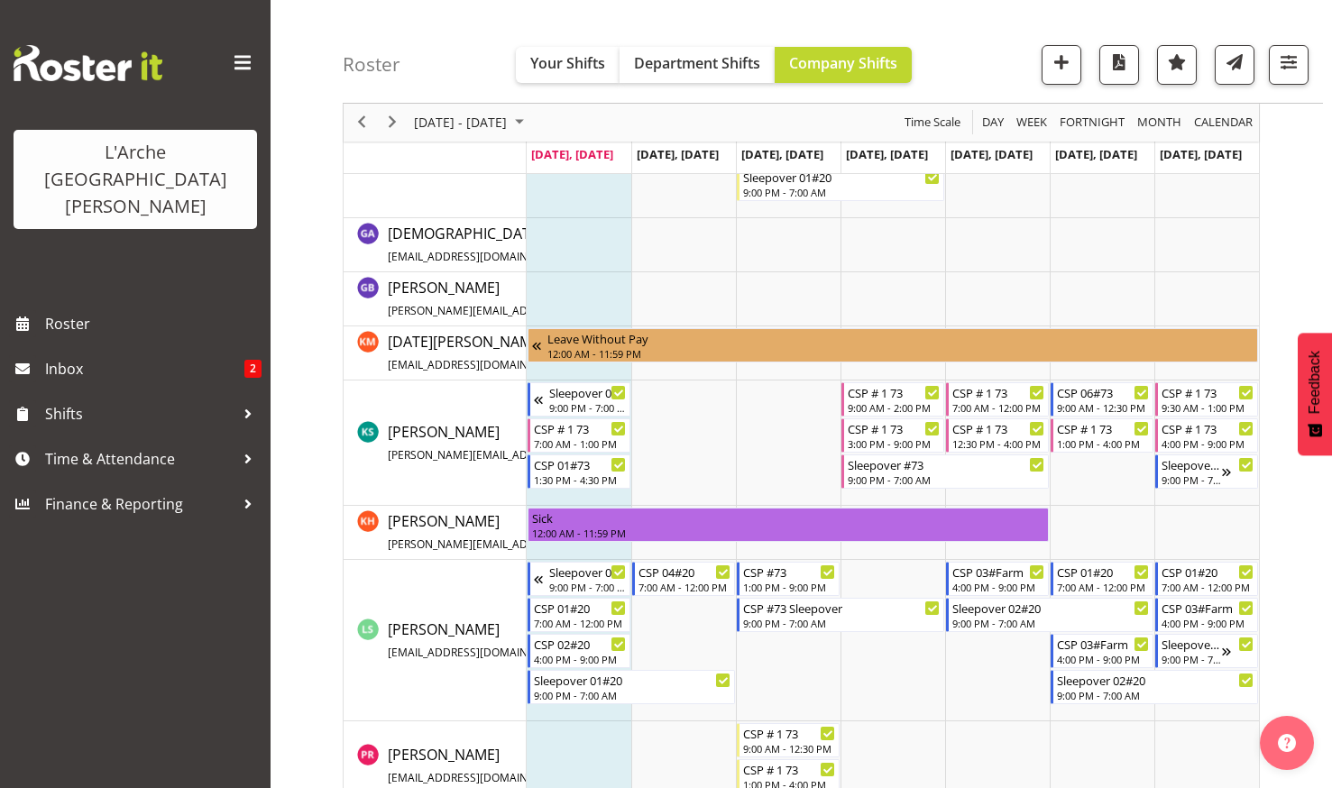
scroll to position [632, 0]
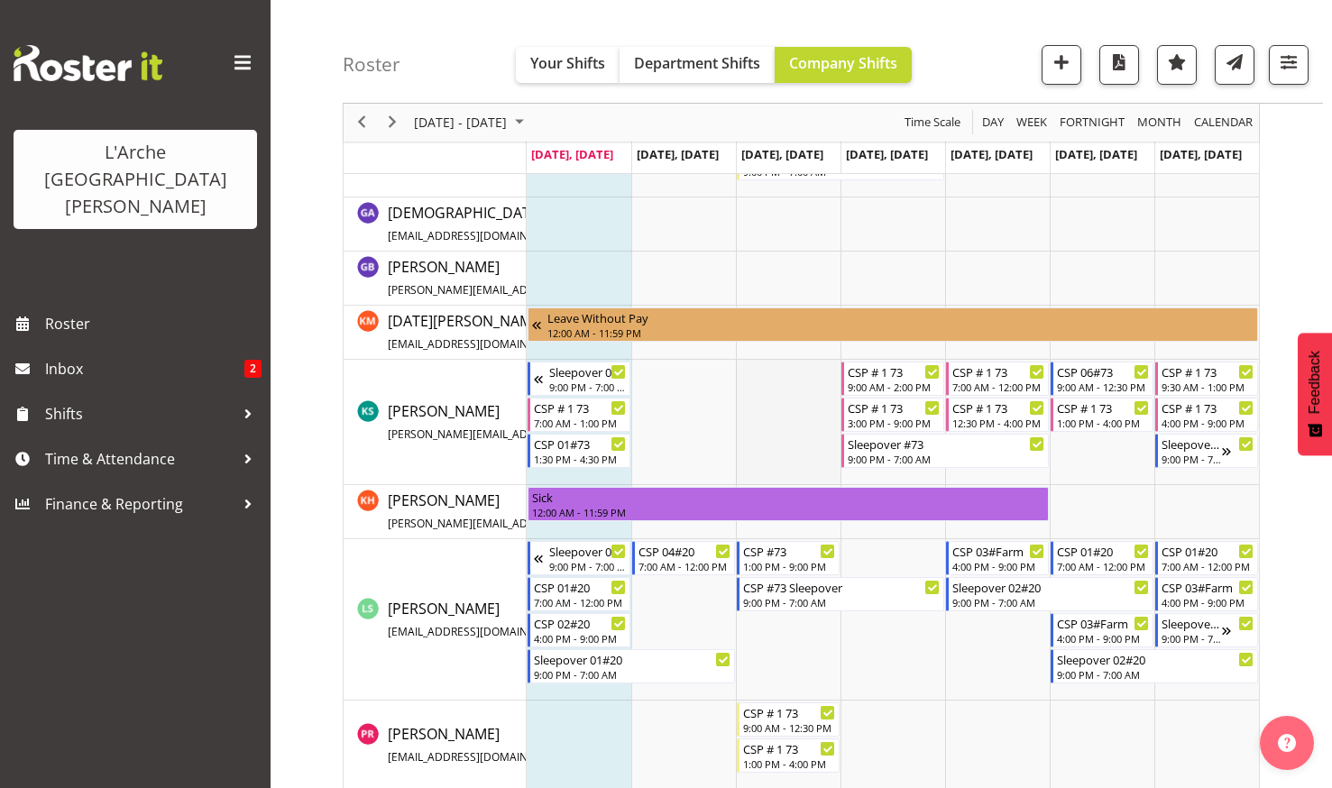
click at [774, 394] on td "Timeline Week of August 25, 2025" at bounding box center [788, 422] width 105 height 125
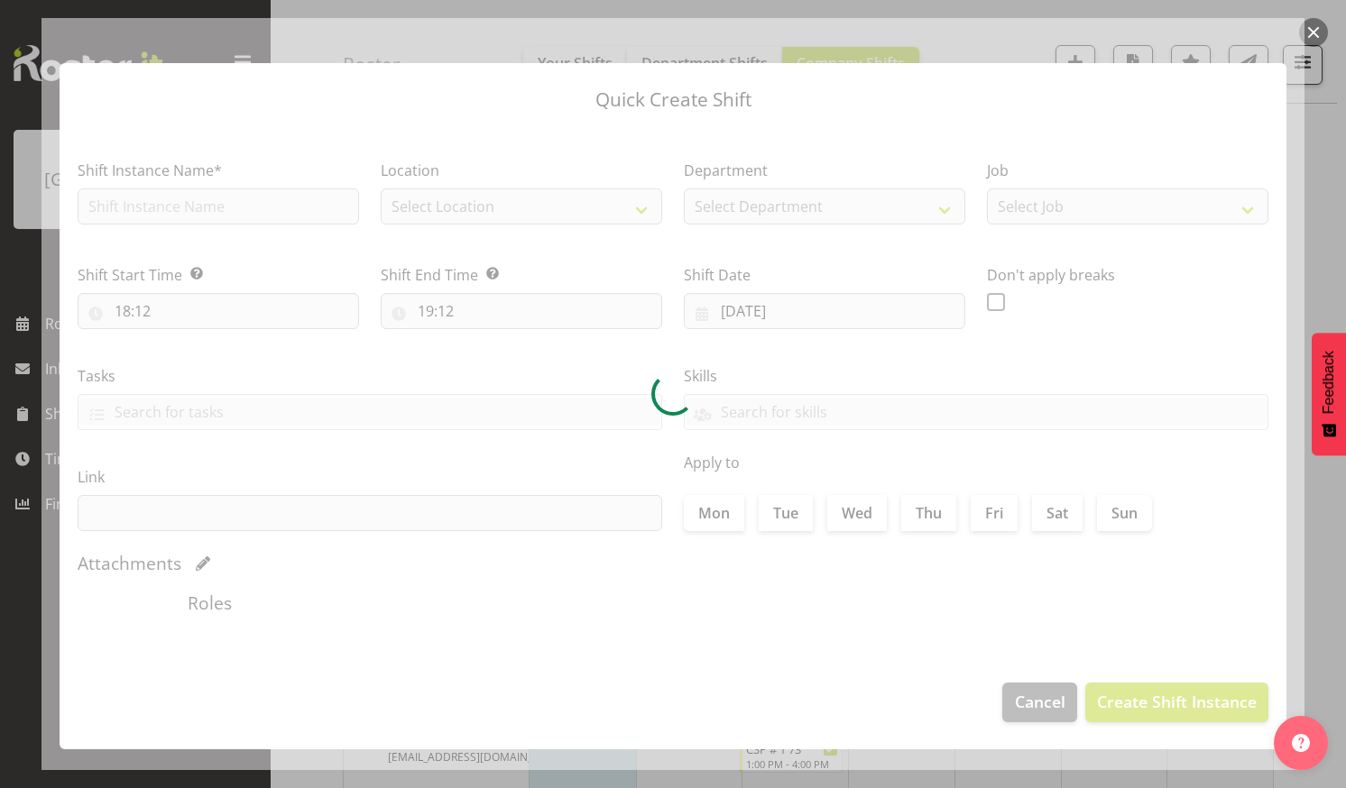
type input "27/08/2025"
checkbox input "true"
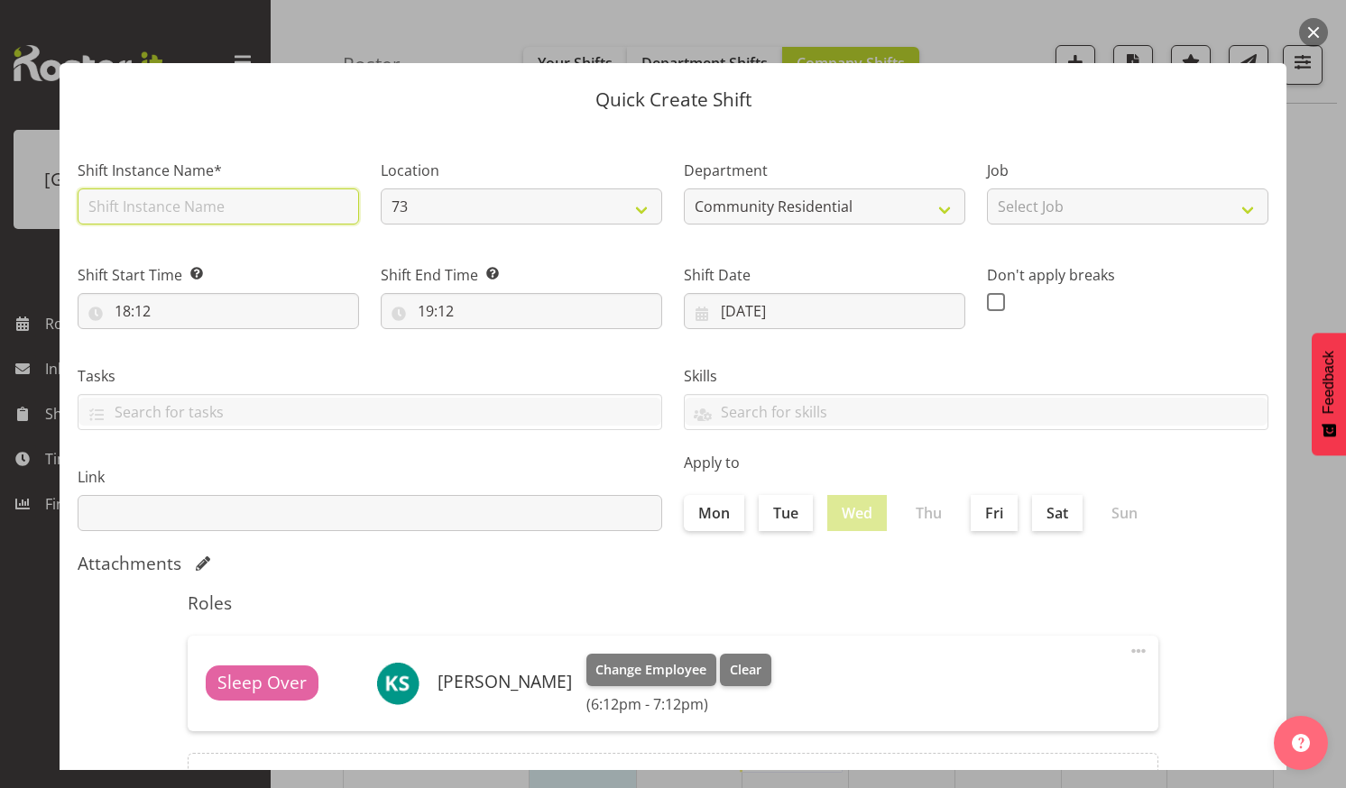
click at [211, 200] on input "text" at bounding box center [218, 207] width 281 height 36
type input "CSP #73"
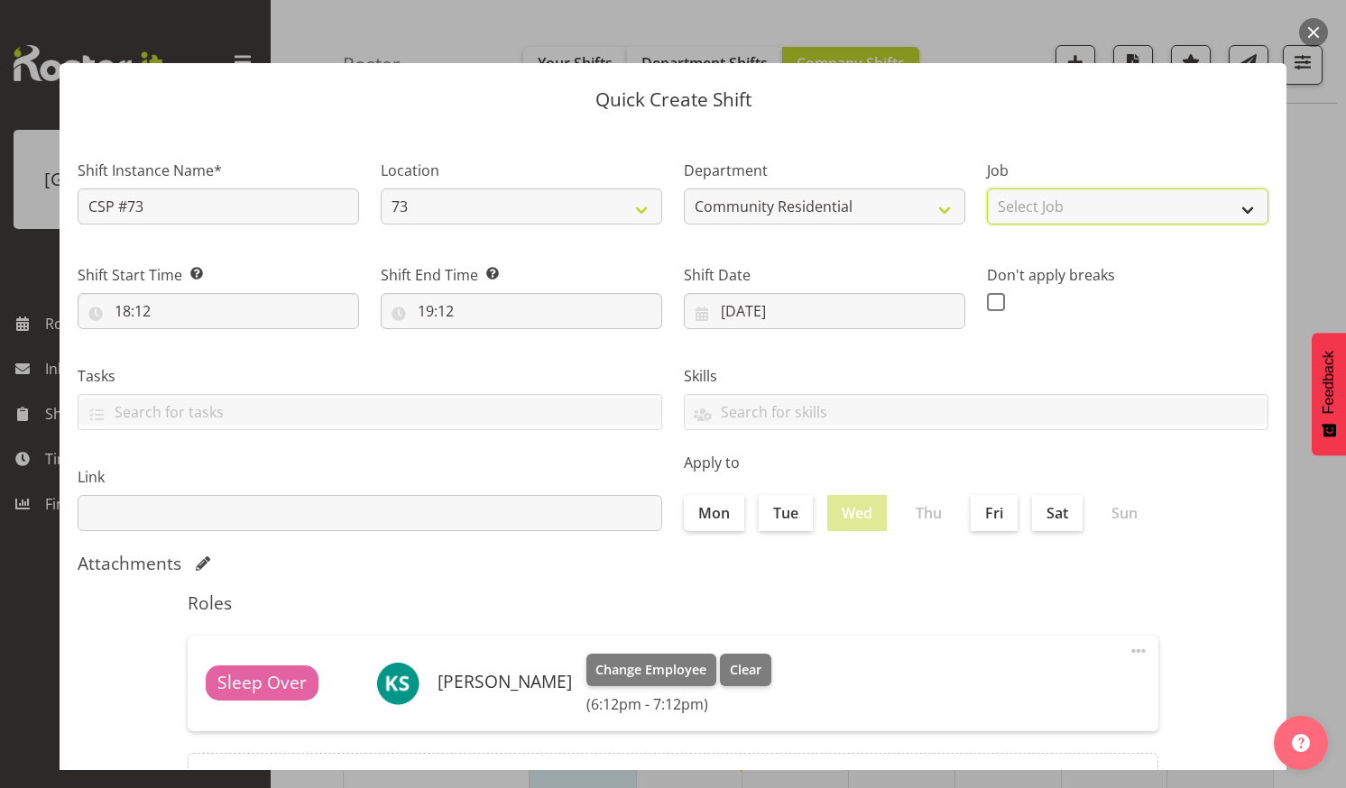
click at [1232, 206] on select "Select Job Accounts Admin Art Coordinator Community Leader Community Support Pe…" at bounding box center [1127, 207] width 281 height 36
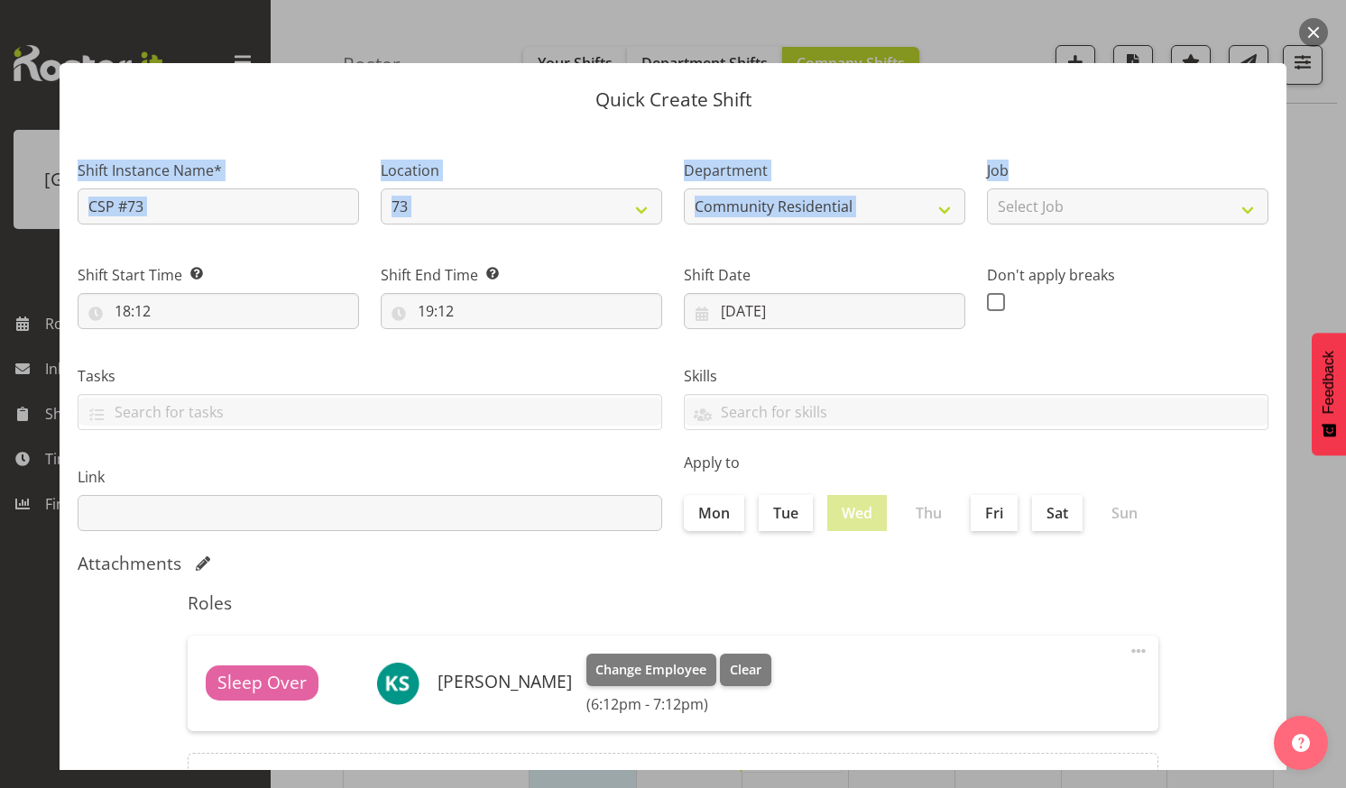
click at [1125, 127] on div "Quick Create Shift Shift Instance Name* CSP #73 Location 73 20 5 Department Com…" at bounding box center [672, 394] width 1263 height 752
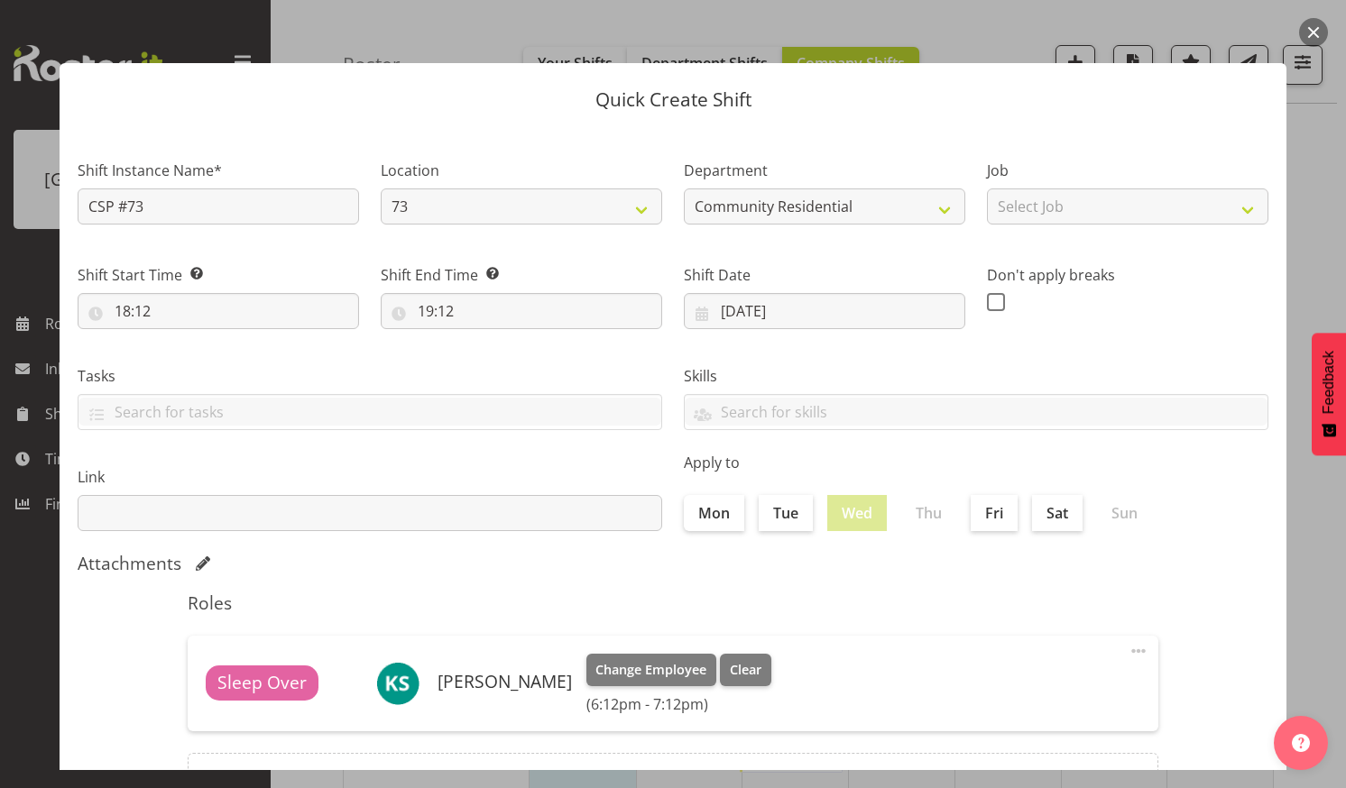
drag, startPoint x: 1125, startPoint y: 127, endPoint x: 1009, endPoint y: 13, distance: 163.3
click at [1009, 13] on div at bounding box center [673, 394] width 1346 height 788
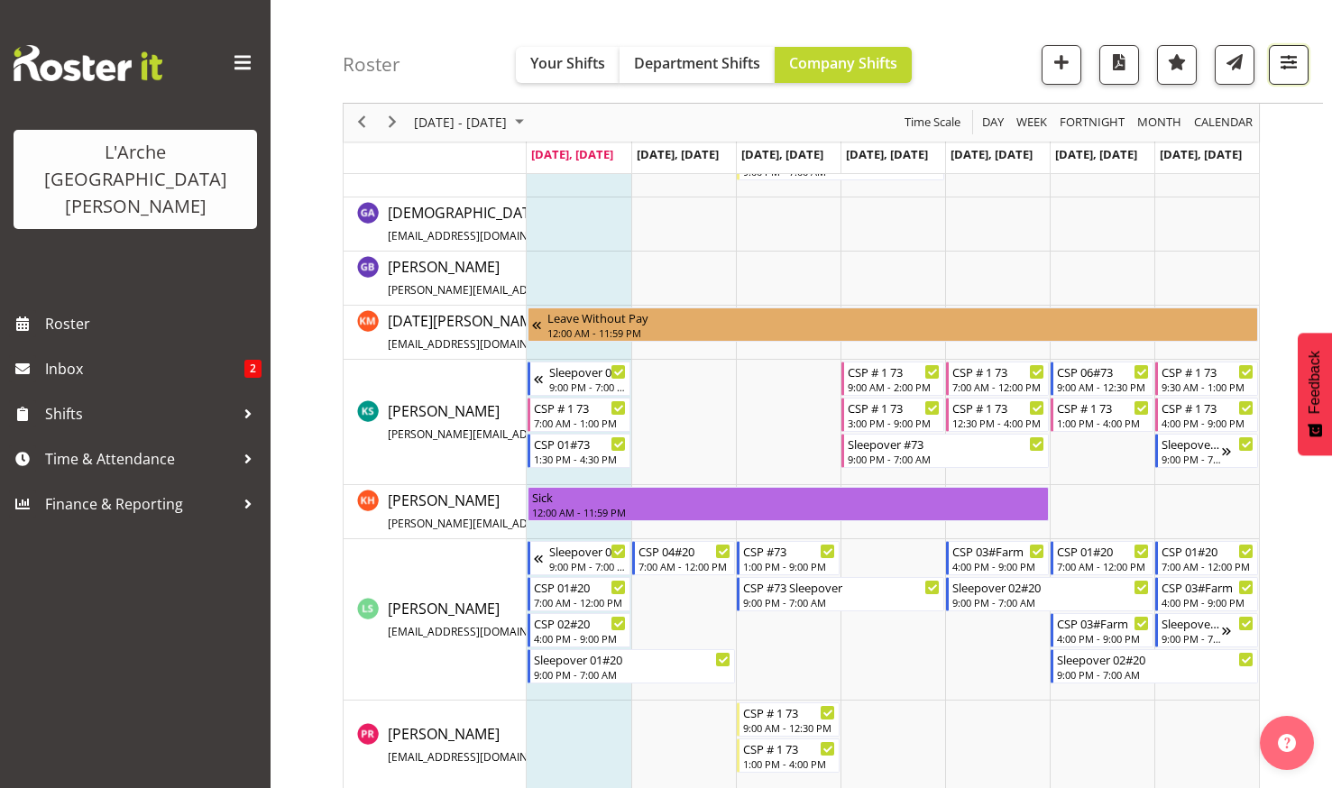
click at [1289, 57] on span "button" at bounding box center [1288, 62] width 23 height 23
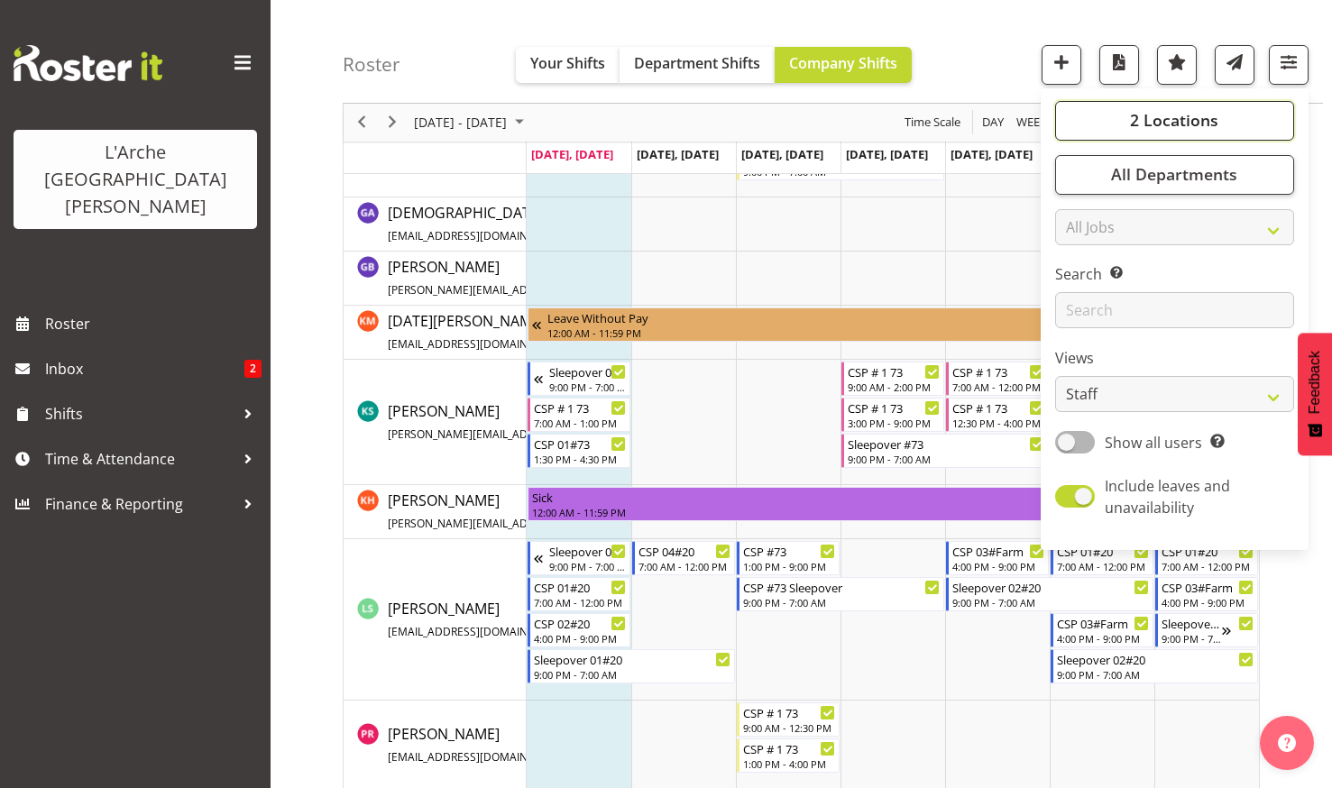
click at [1137, 112] on span "2 Locations" at bounding box center [1174, 121] width 88 height 22
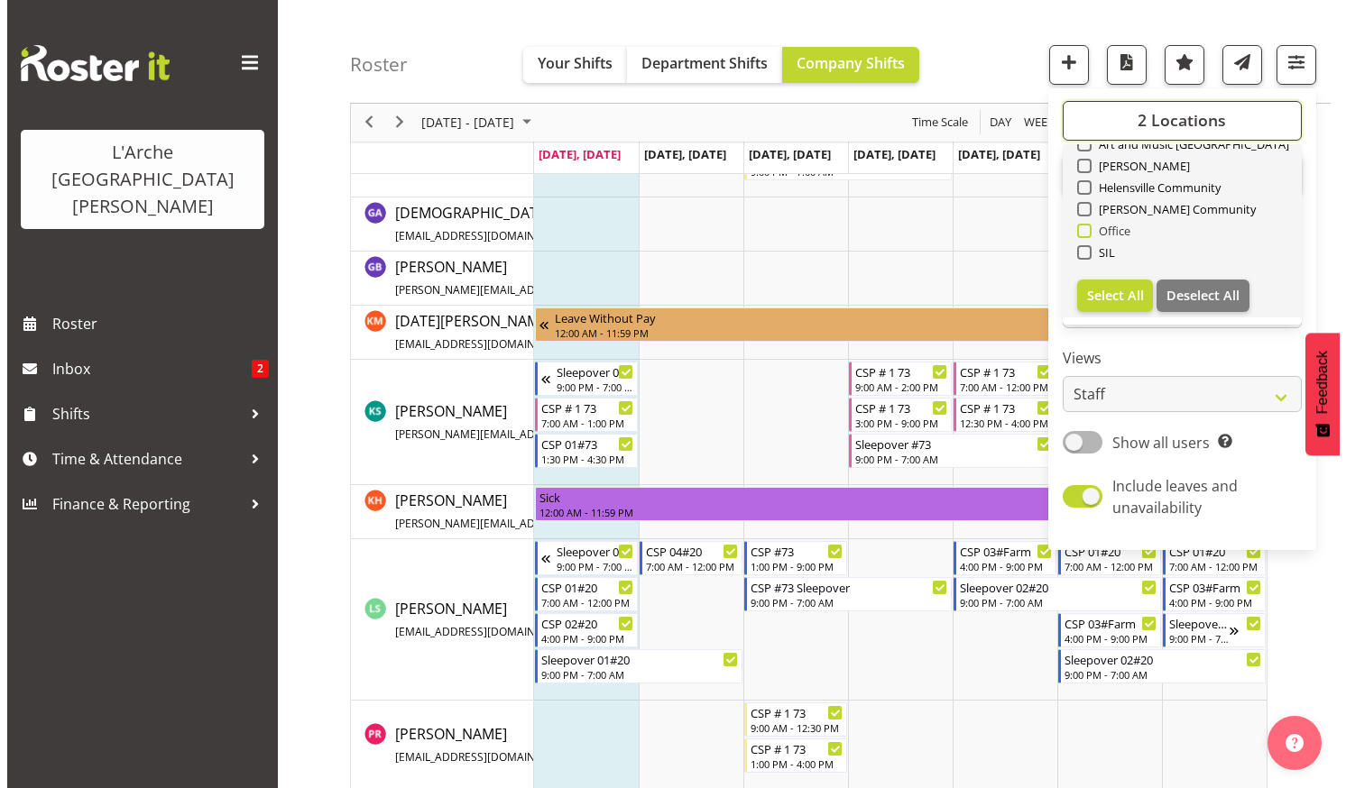
scroll to position [0, 0]
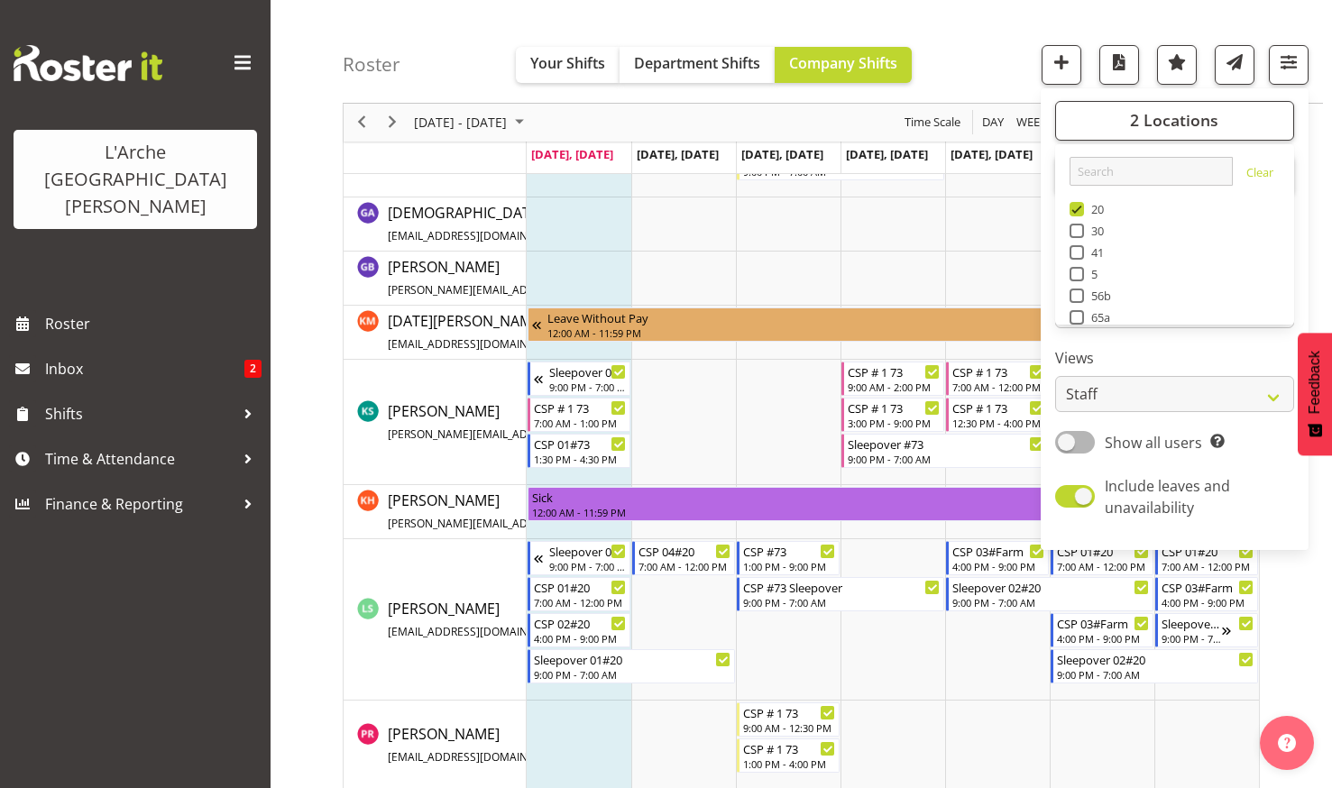
click at [983, 32] on div "Roster Your Shifts Department Shifts Company Shifts 2 Locations Clear 20 30 41 …" at bounding box center [833, 52] width 981 height 104
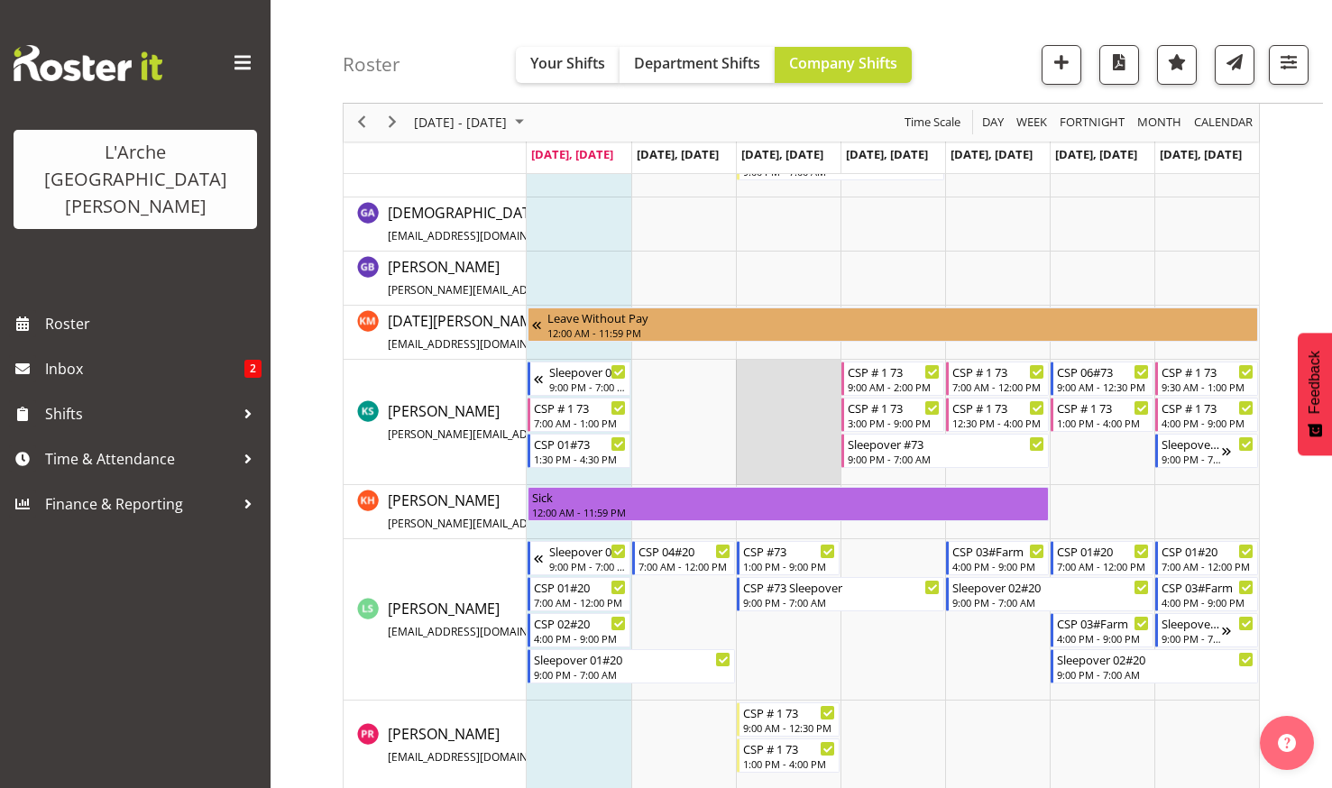
click at [788, 386] on td "Timeline Week of August 25, 2025" at bounding box center [788, 422] width 105 height 125
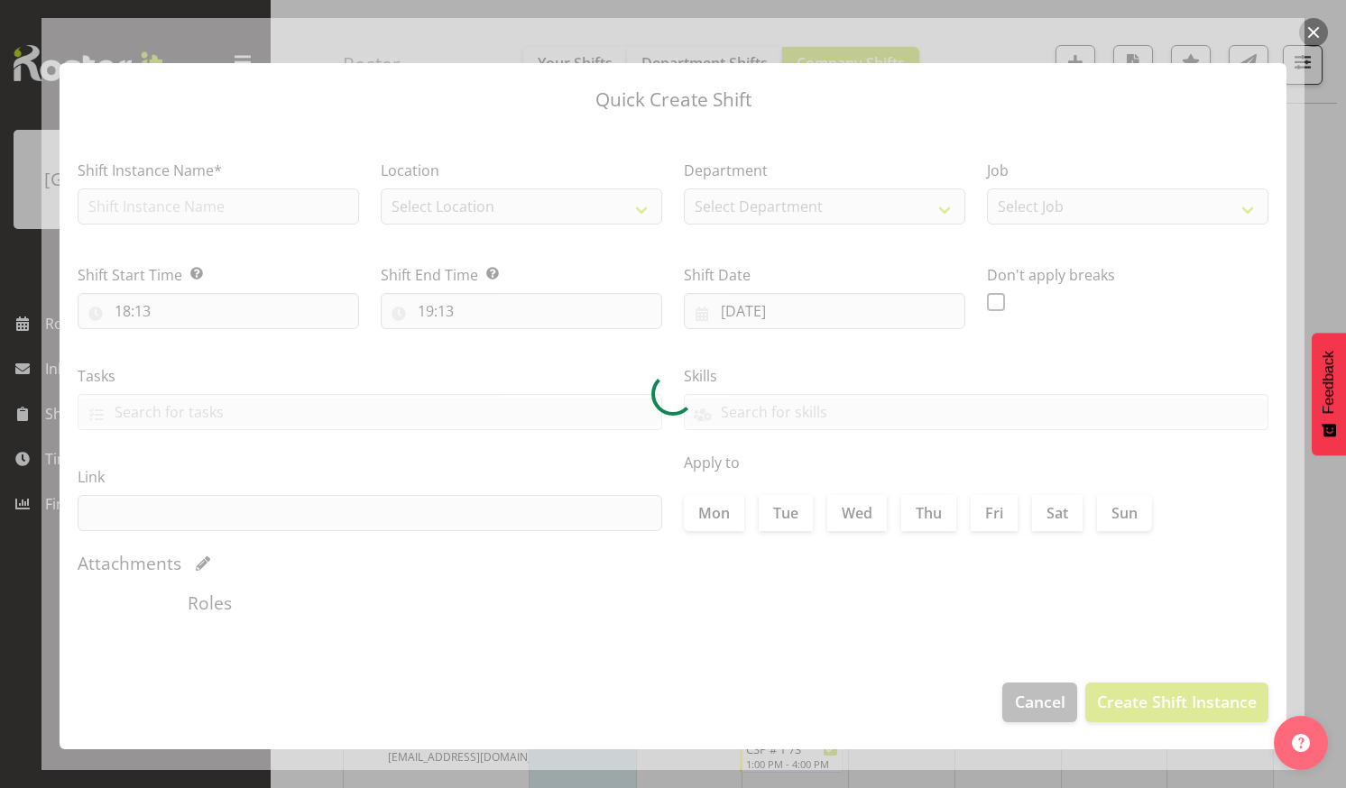
type input "27/08/2025"
checkbox input "true"
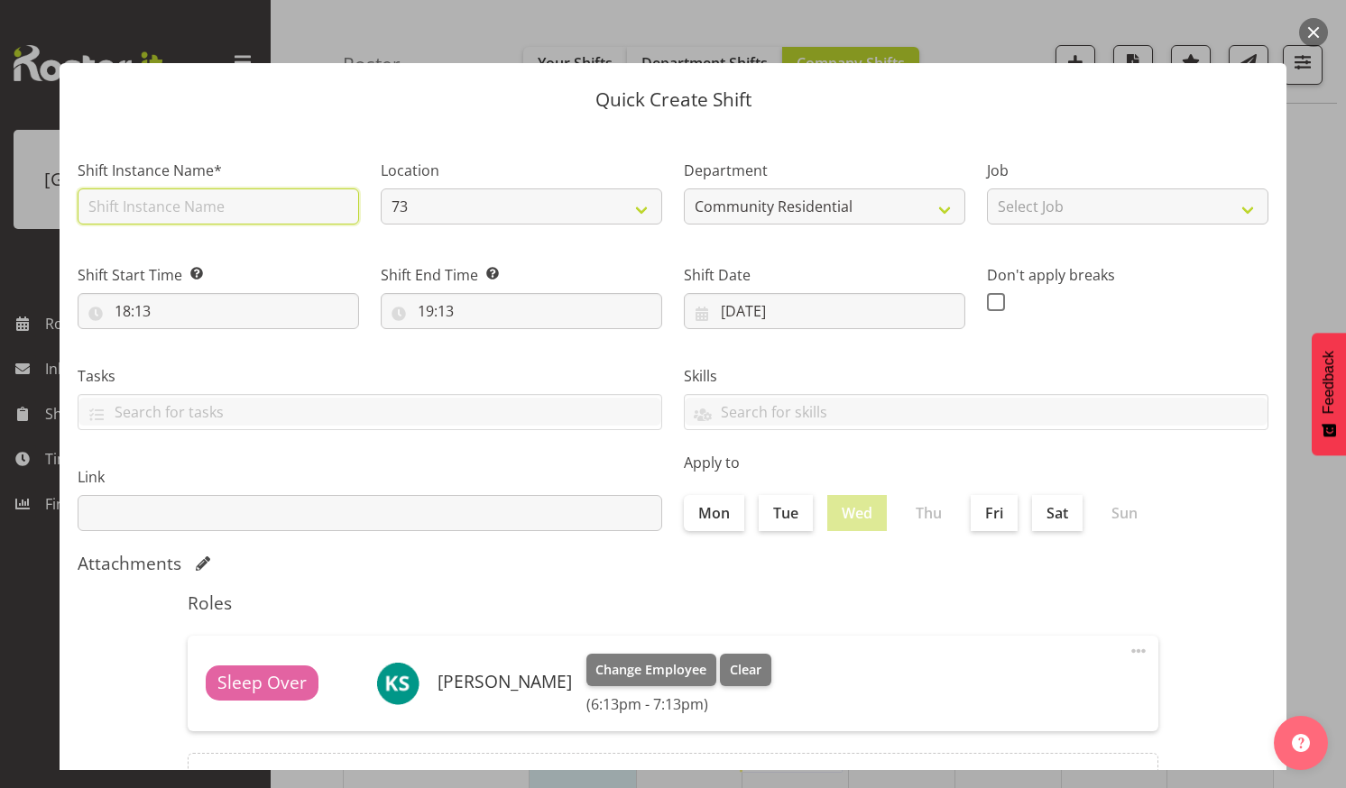
click at [181, 198] on input "text" at bounding box center [218, 207] width 281 height 36
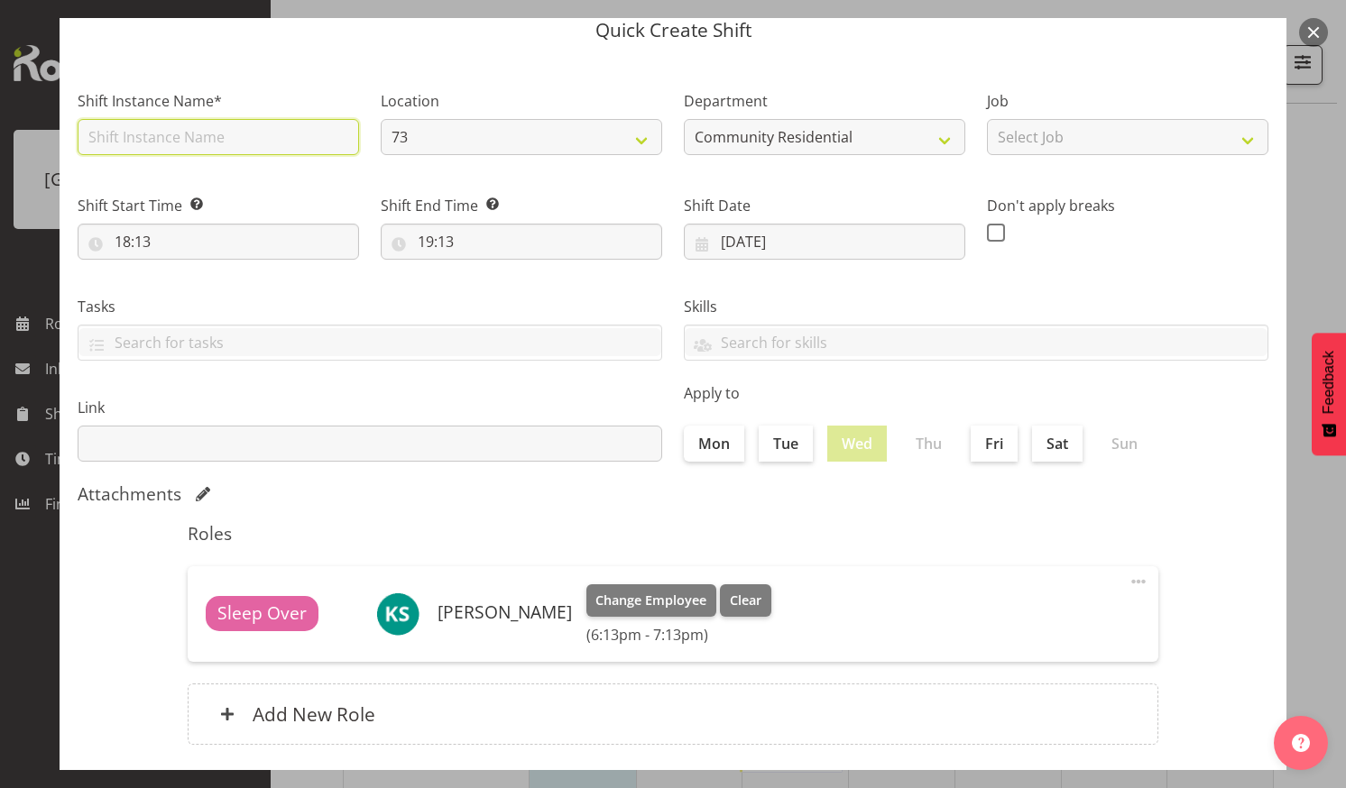
scroll to position [90, 0]
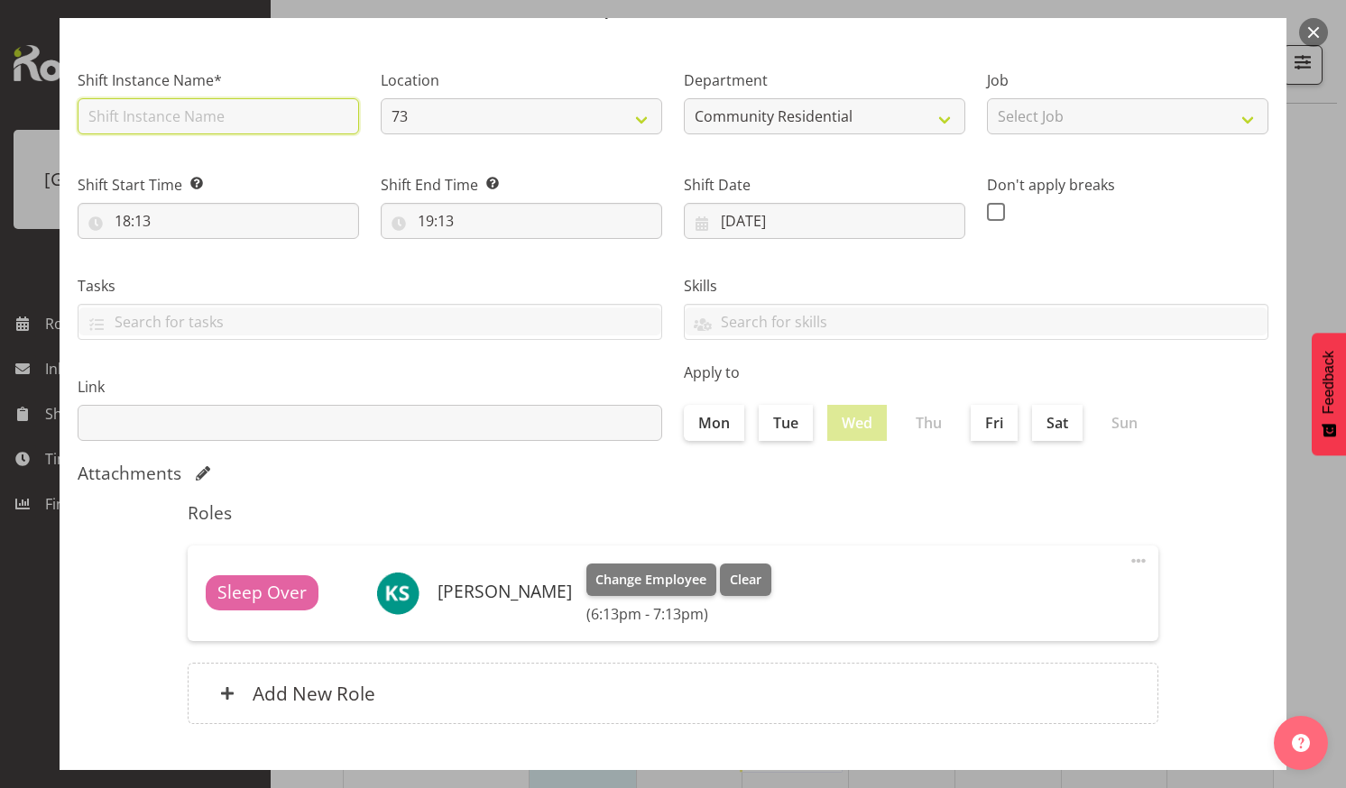
click at [171, 112] on input "text" at bounding box center [218, 116] width 281 height 36
type input "CSP 01 #73"
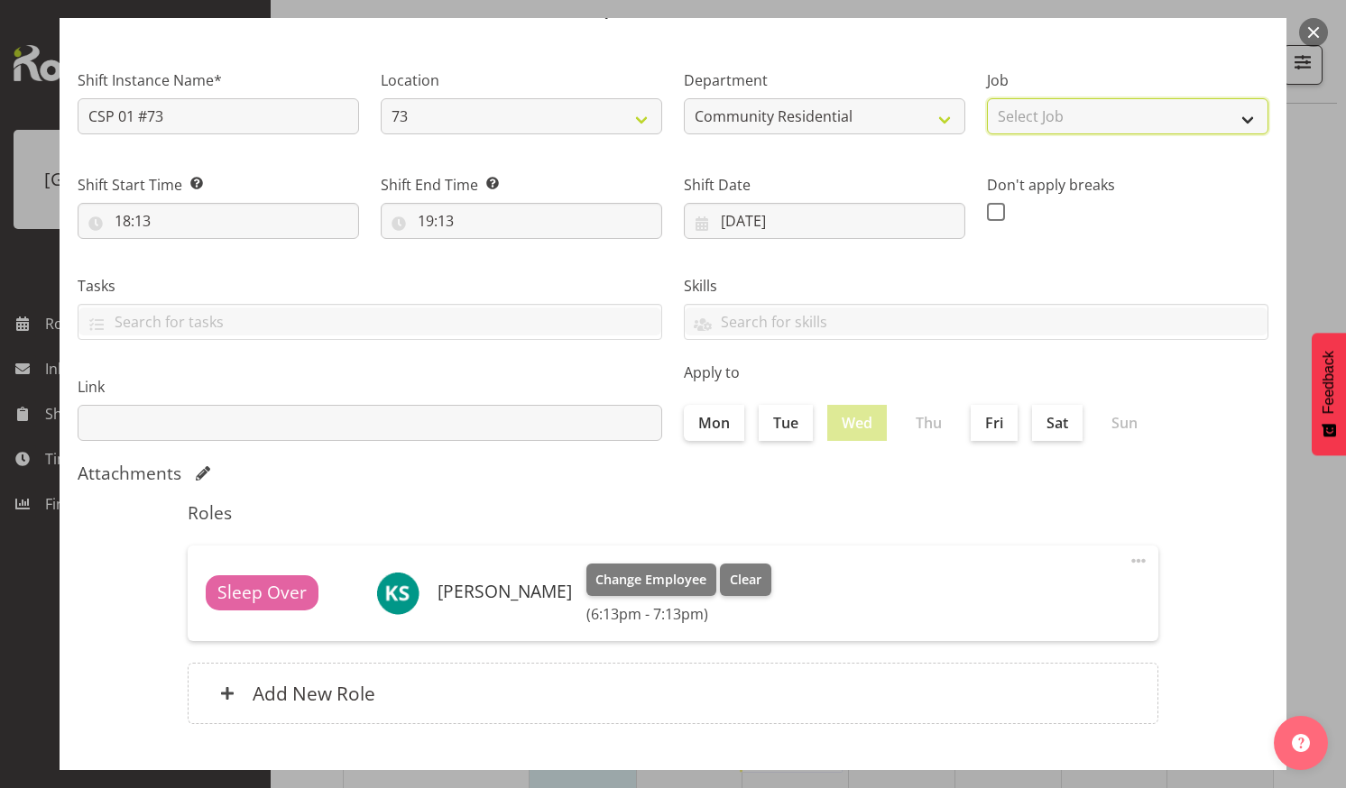
click at [1232, 115] on select "Select Job Accounts Admin Art Coordinator Community Leader Community Support Pe…" at bounding box center [1127, 116] width 281 height 36
select select "2"
click at [987, 98] on select "Select Job Accounts Admin Art Coordinator Community Leader Community Support Pe…" at bounding box center [1127, 116] width 281 height 36
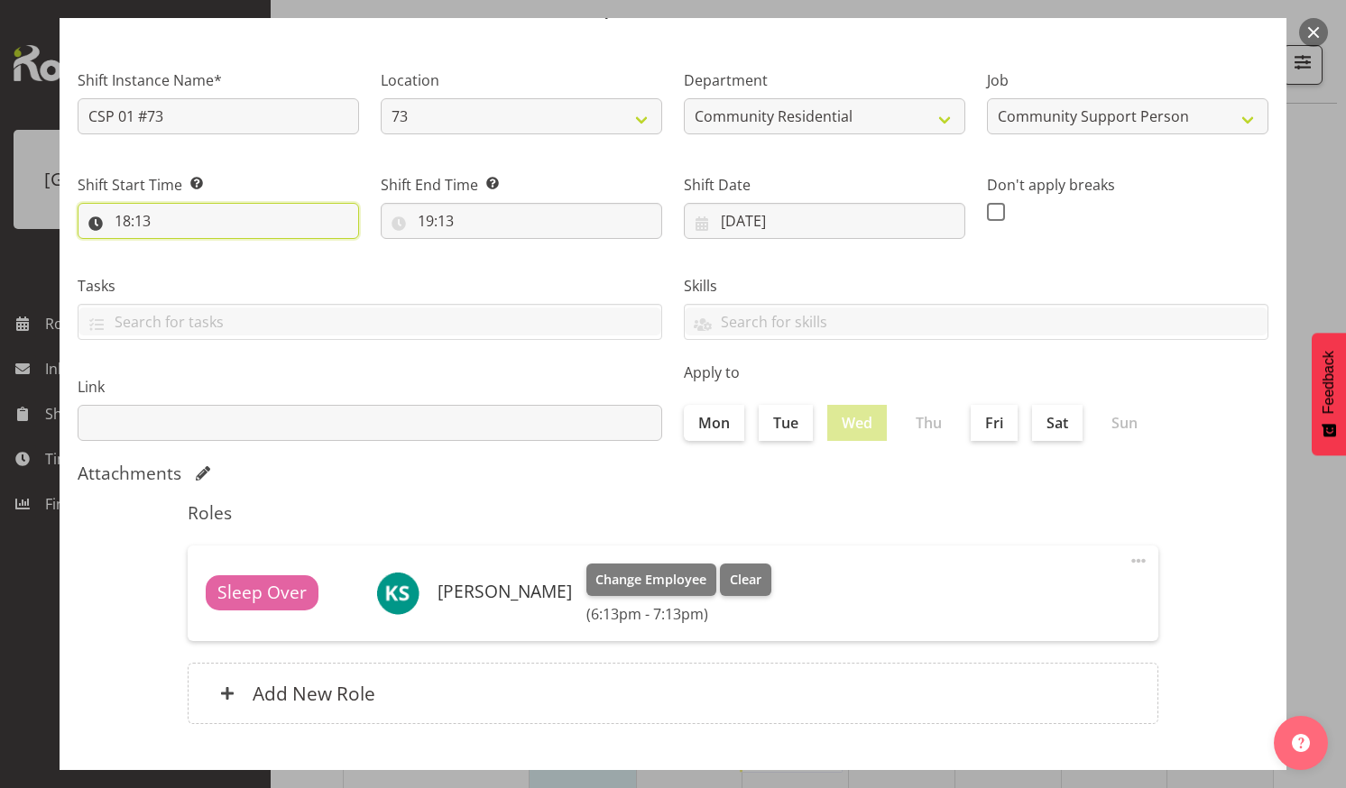
click at [243, 207] on input "18:13" at bounding box center [218, 221] width 281 height 36
click at [198, 266] on select "00 01 02 03 04 05 06 07 08 09 10 11 12 13 14 15 16 17 18 19 20 21 22 23" at bounding box center [200, 268] width 41 height 36
select select "13"
click at [180, 250] on select "00 01 02 03 04 05 06 07 08 09 10 11 12 13 14 15 16 17 18 19 20 21 22 23" at bounding box center [200, 268] width 41 height 36
type input "13:13"
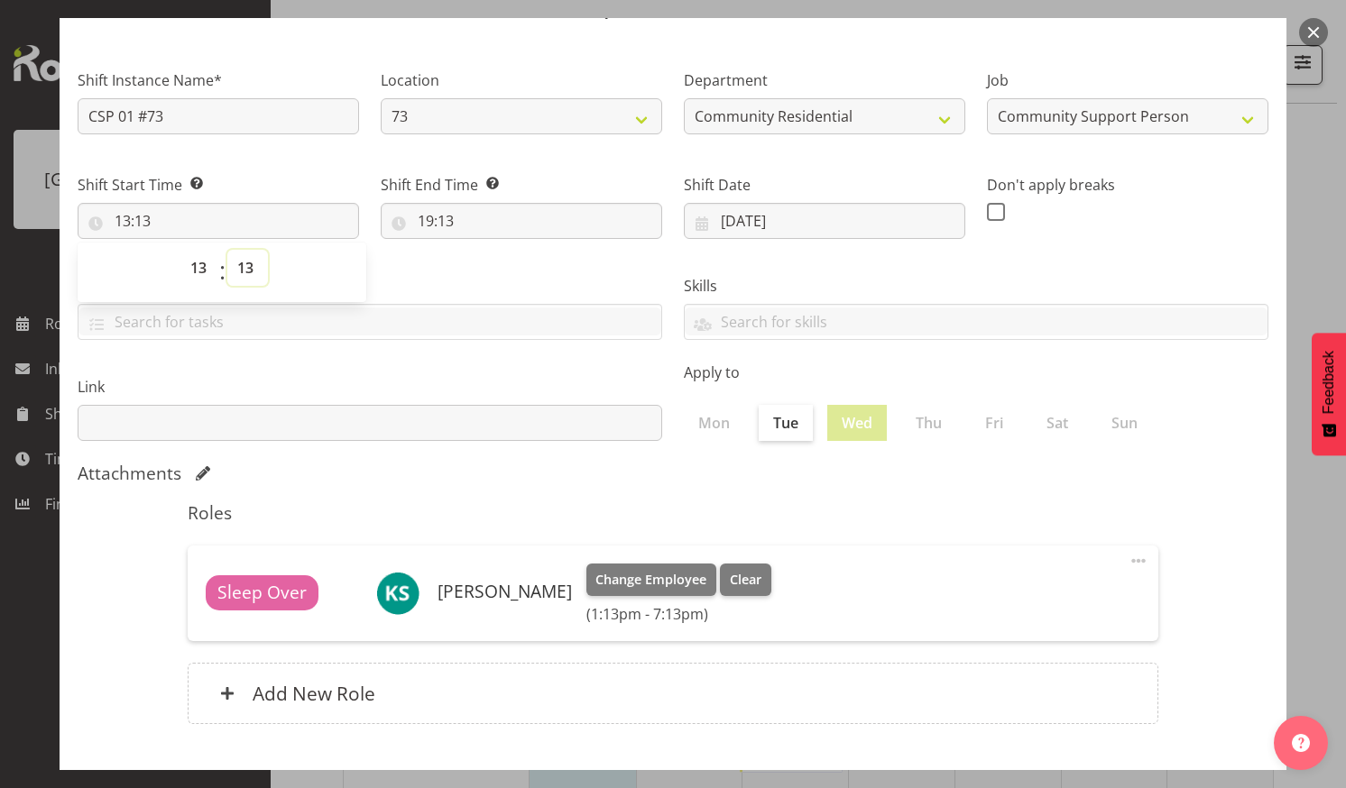
click at [248, 261] on select "00 01 02 03 04 05 06 07 08 09 10 11 12 13 14 15 16 17 18 19 20 21 22 23 24 25 2…" at bounding box center [247, 268] width 41 height 36
select select "0"
click at [227, 250] on select "00 01 02 03 04 05 06 07 08 09 10 11 12 13 14 15 16 17 18 19 20 21 22 23 24 25 2…" at bounding box center [247, 268] width 41 height 36
type input "13:00"
click at [454, 214] on input "19:13" at bounding box center [521, 221] width 281 height 36
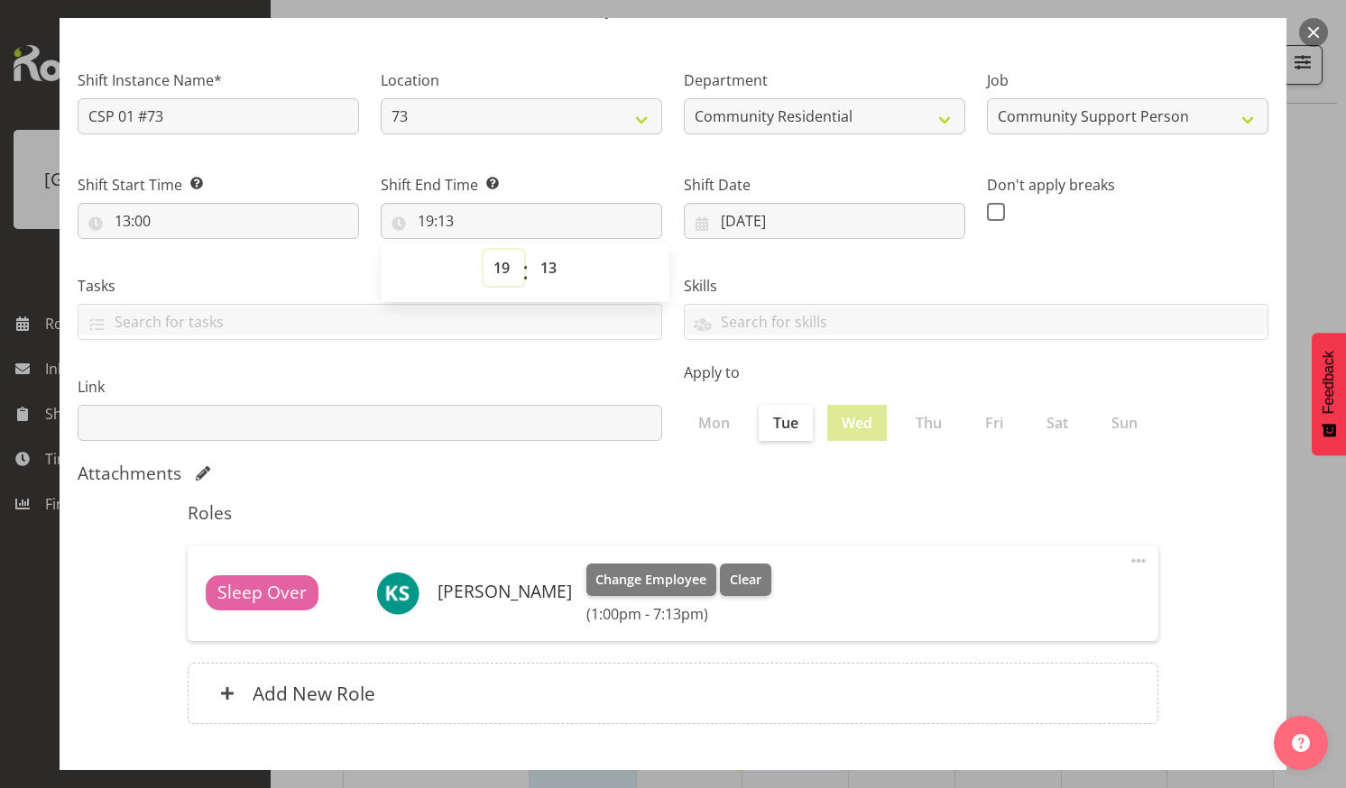
click at [503, 265] on select "00 01 02 03 04 05 06 07 08 09 10 11 12 13 14 15 16 17 18 19 20 21 22 23" at bounding box center [504, 268] width 41 height 36
select select "21"
click at [484, 250] on select "00 01 02 03 04 05 06 07 08 09 10 11 12 13 14 15 16 17 18 19 20 21 22 23" at bounding box center [504, 268] width 41 height 36
type input "21:13"
click at [547, 263] on select "00 01 02 03 04 05 06 07 08 09 10 11 12 13 14 15 16 17 18 19 20 21 22 23 24 25 2…" at bounding box center [550, 268] width 41 height 36
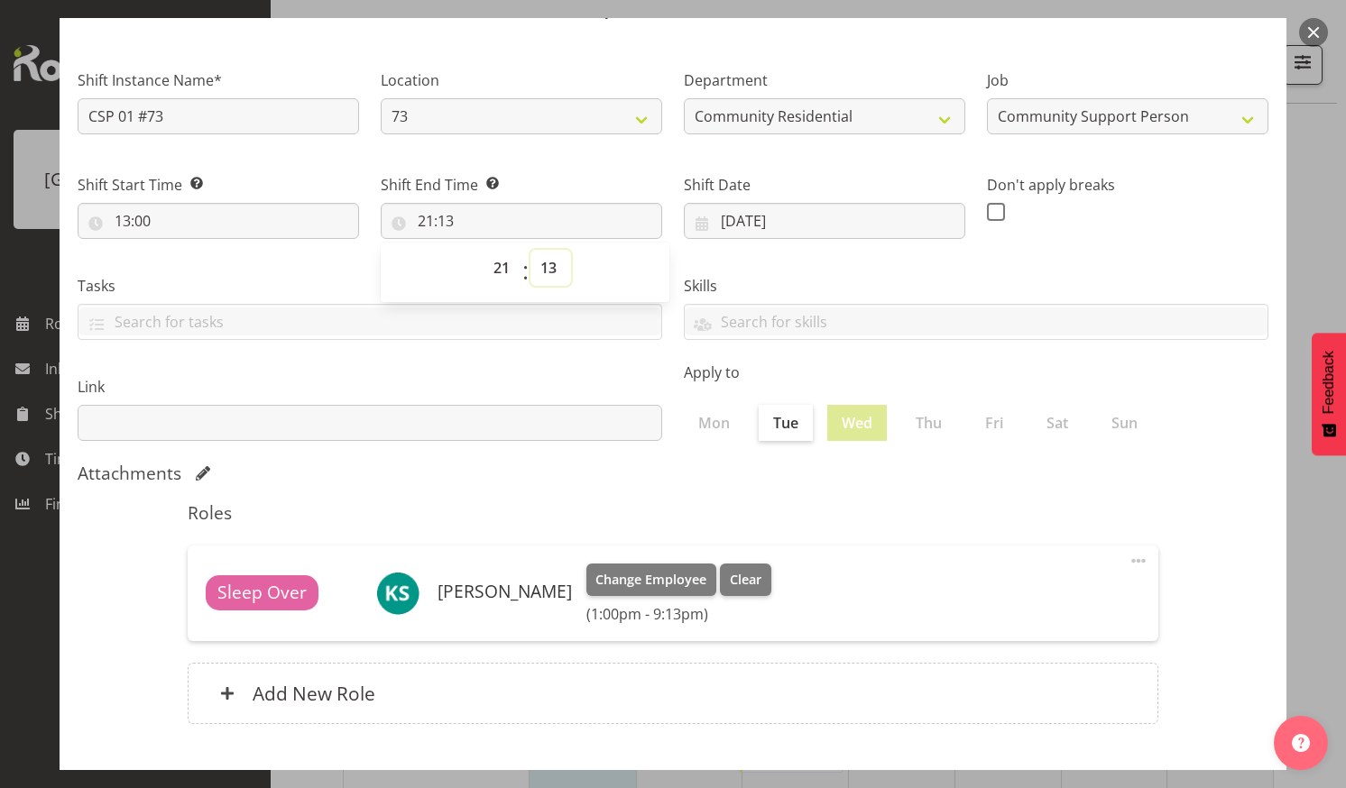
select select "0"
click at [530, 250] on select "00 01 02 03 04 05 06 07 08 09 10 11 12 13 14 15 16 17 18 19 20 21 22 23 24 25 2…" at bounding box center [550, 268] width 41 height 36
type input "21:00"
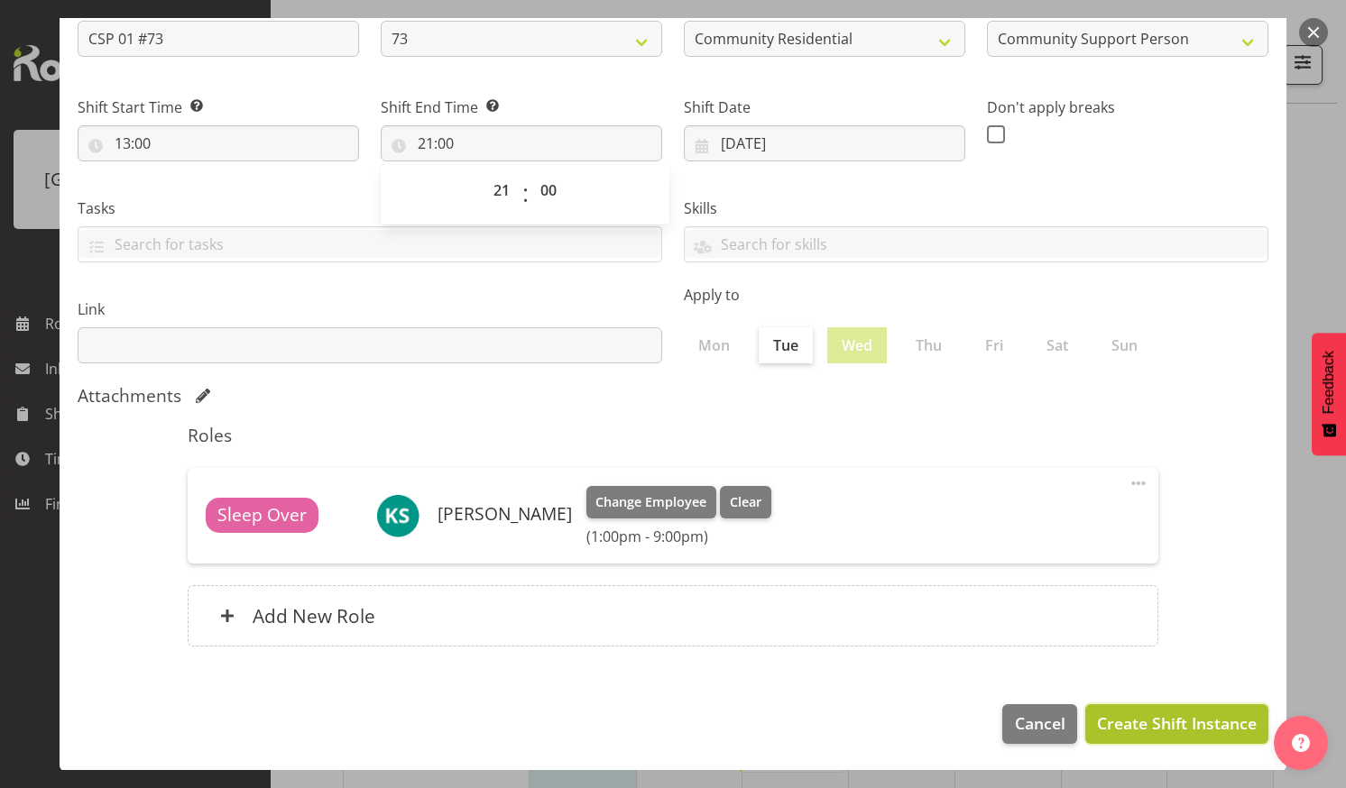
click at [1140, 713] on span "Create Shift Instance" at bounding box center [1177, 723] width 160 height 23
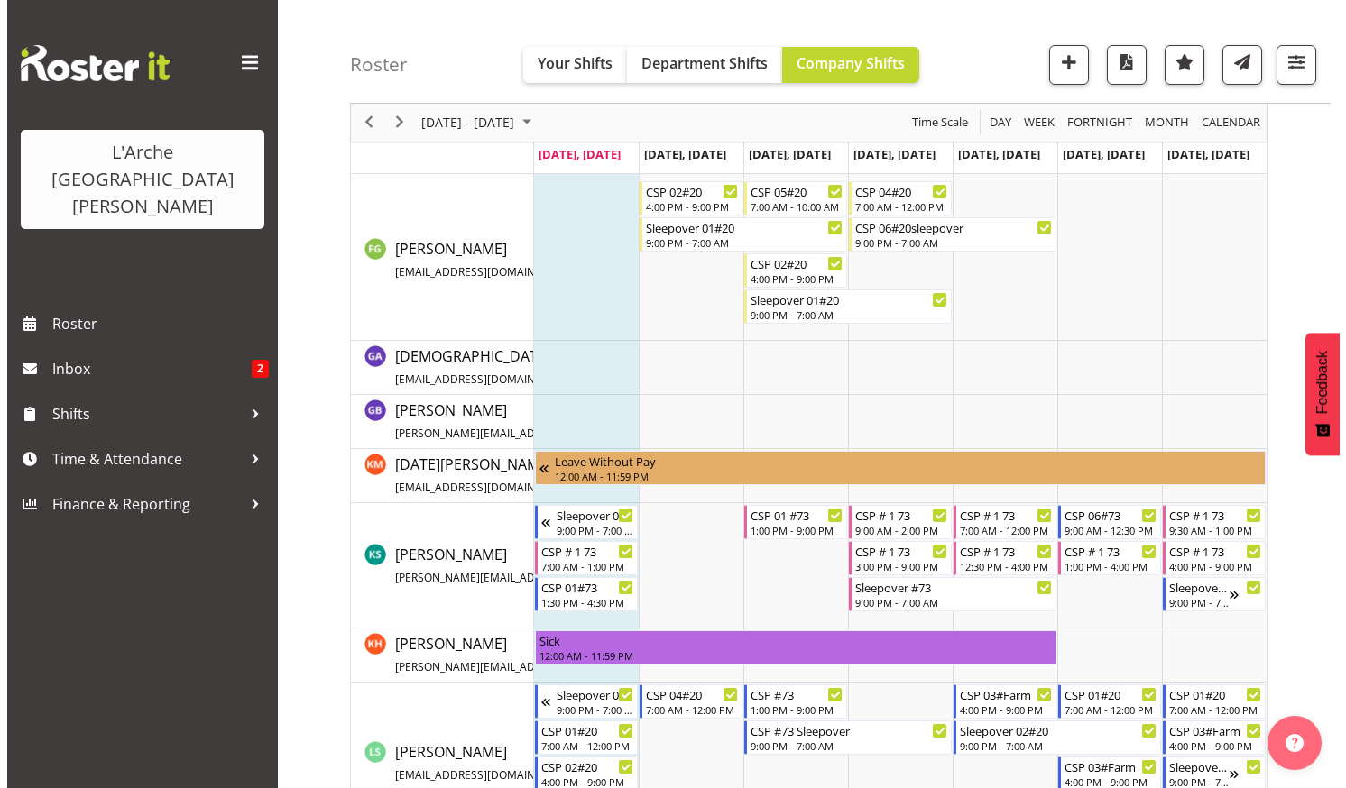
scroll to position [632, 0]
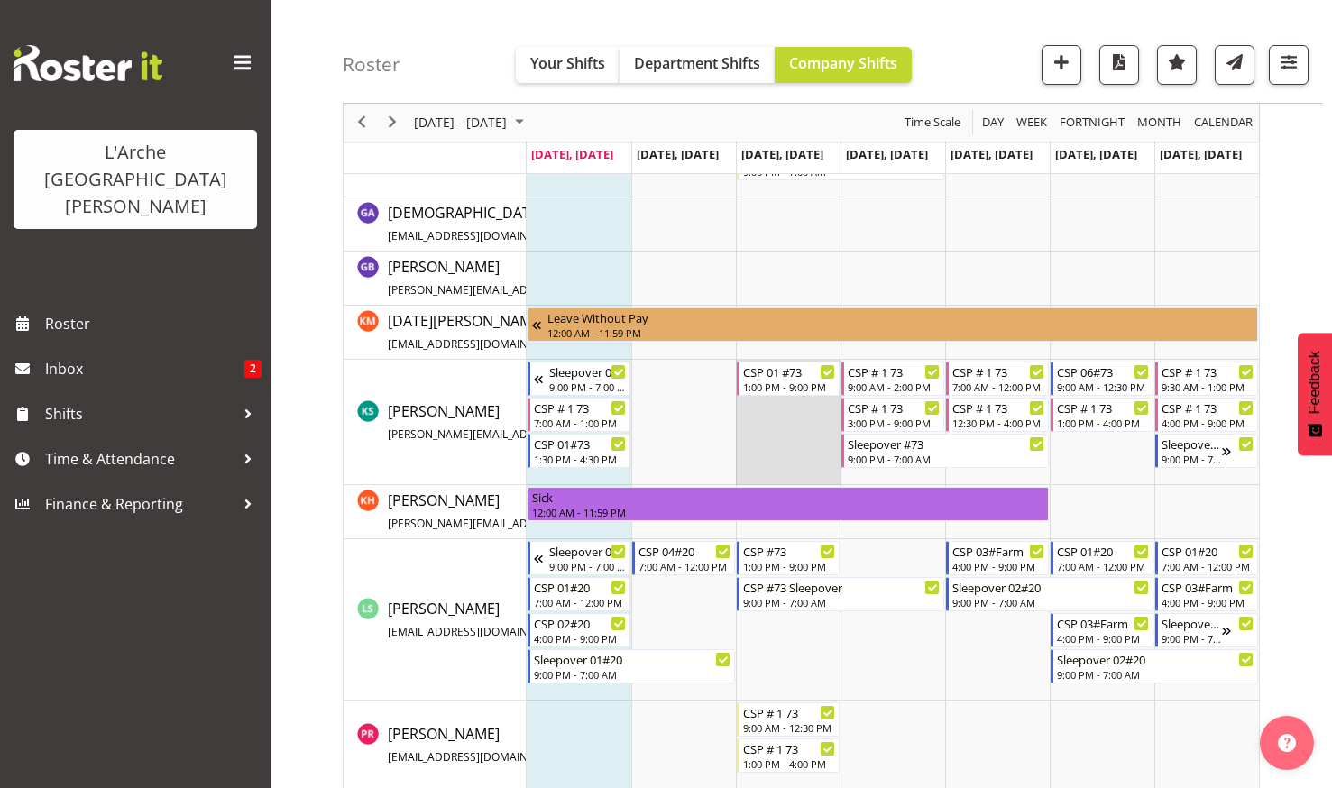
click at [770, 434] on td "Timeline Week of August 25, 2025" at bounding box center [788, 422] width 105 height 125
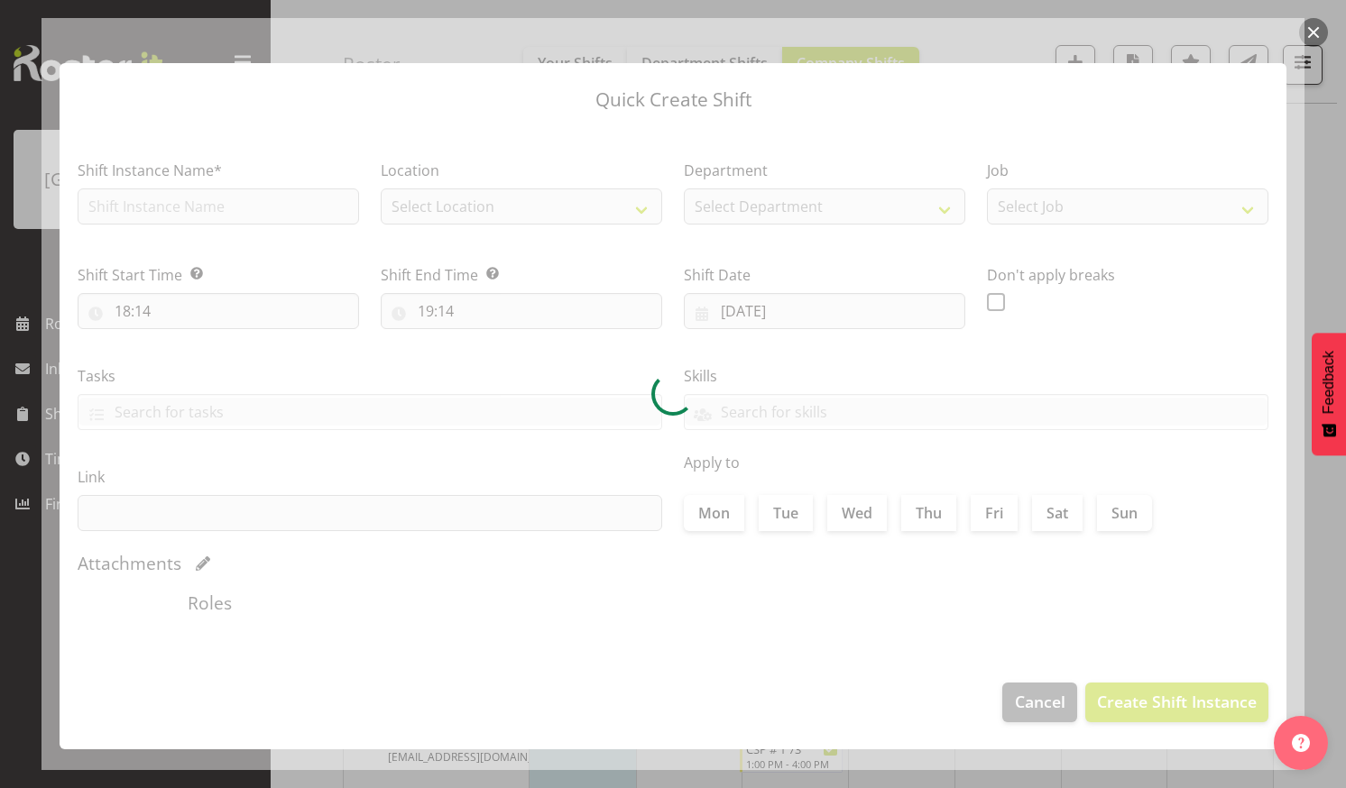
type input "27/08/2025"
checkbox input "true"
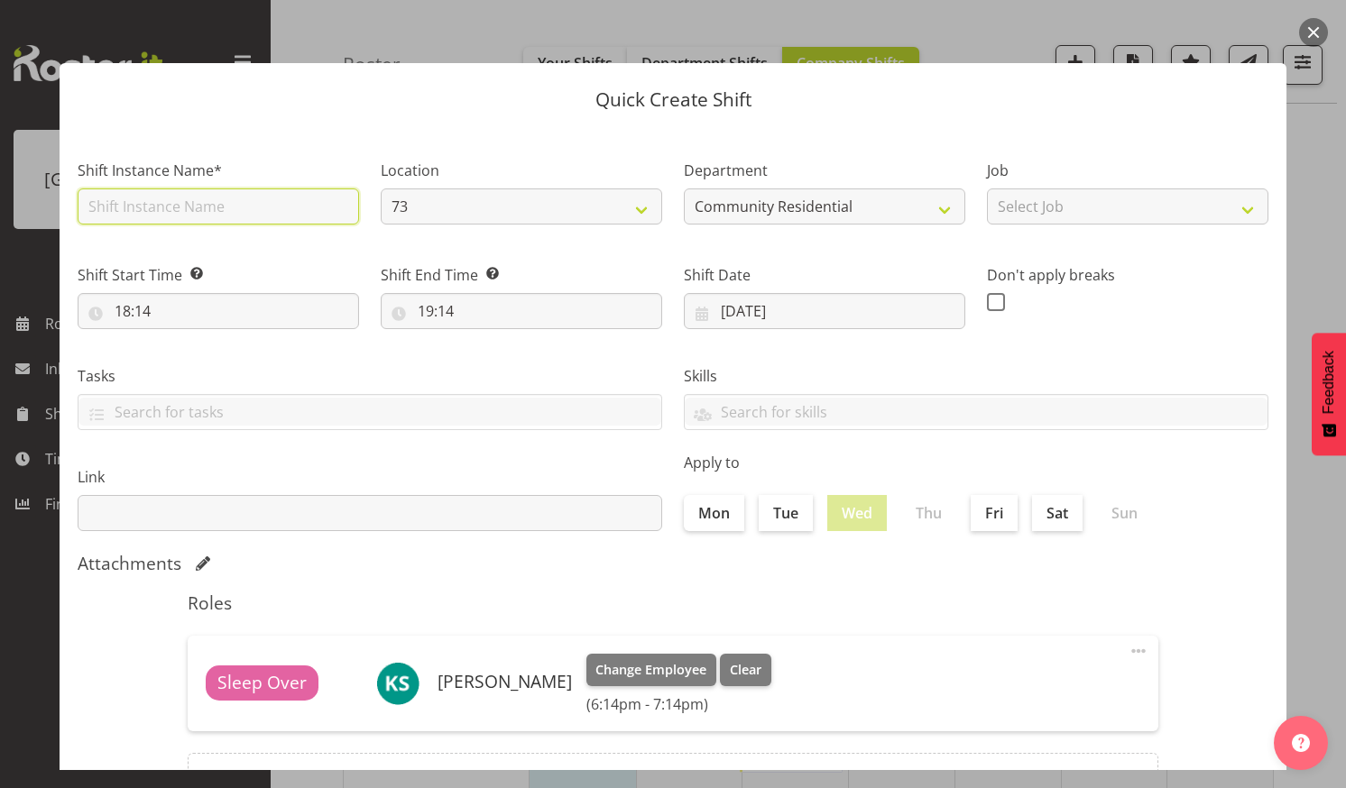
drag, startPoint x: 133, startPoint y: 201, endPoint x: 141, endPoint y: 193, distance: 11.5
click at [138, 195] on input "text" at bounding box center [218, 207] width 281 height 36
type input "CSP 01 #73"
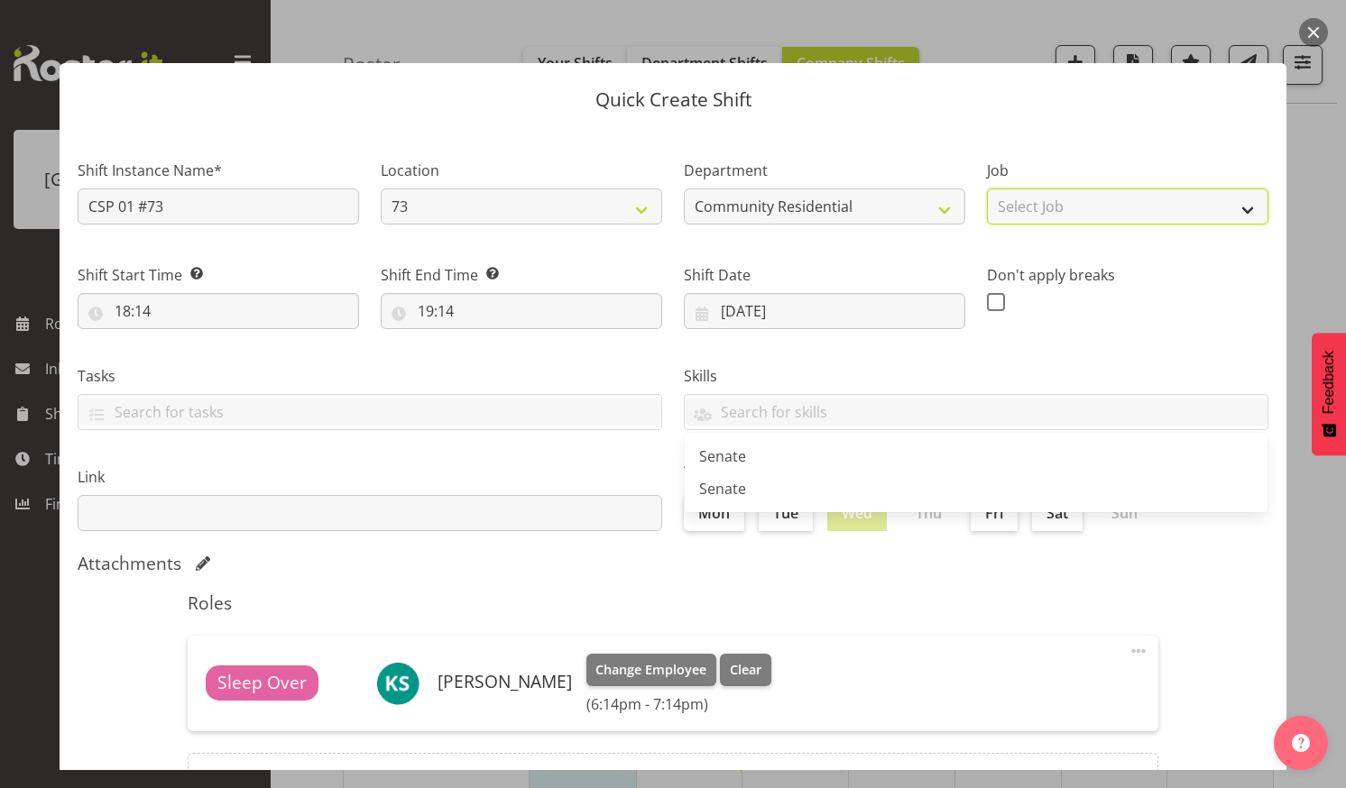
click at [1233, 207] on select "Select Job Accounts Admin Art Coordinator Community Leader Community Support Pe…" at bounding box center [1127, 207] width 281 height 36
select select "2"
click at [987, 189] on select "Select Job Accounts Admin Art Coordinator Community Leader Community Support Pe…" at bounding box center [1127, 207] width 281 height 36
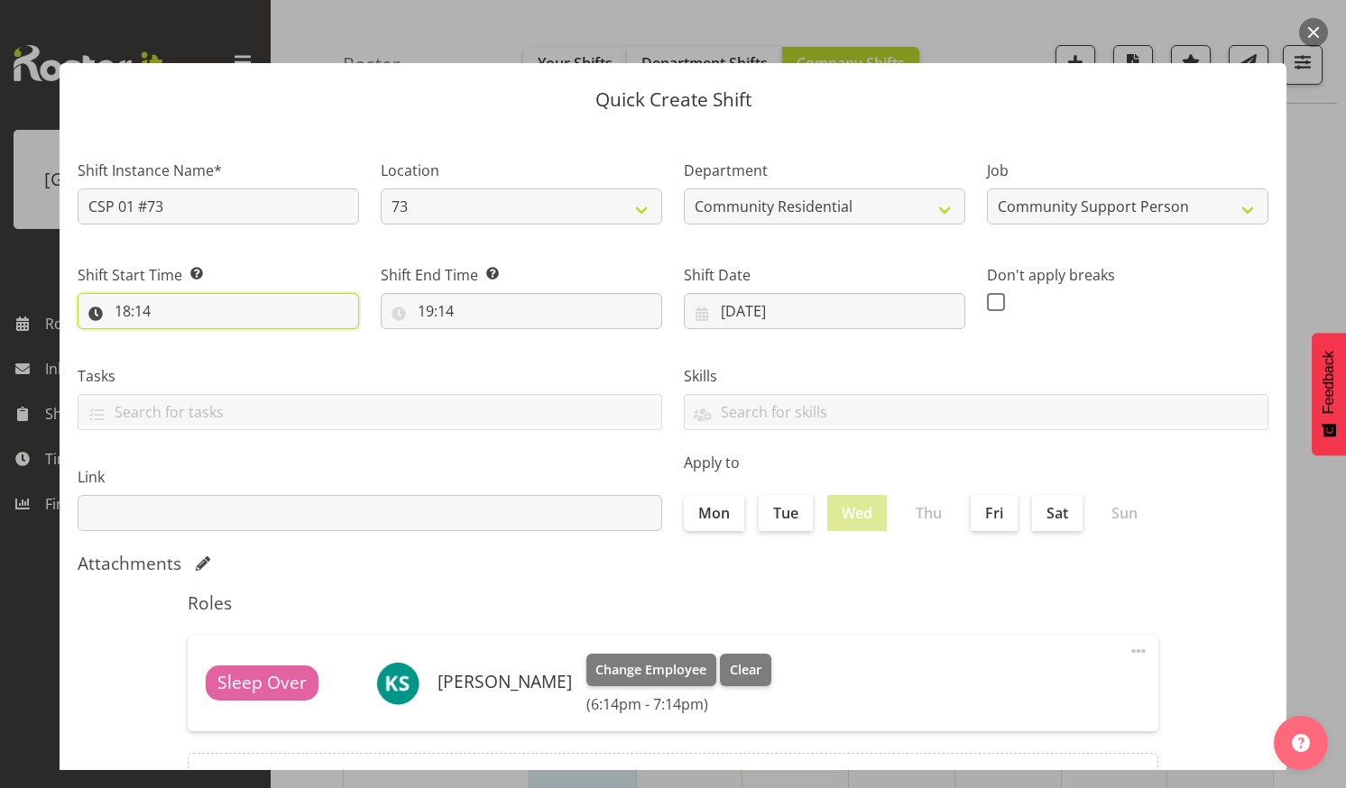
click at [209, 302] on input "18:14" at bounding box center [218, 311] width 281 height 36
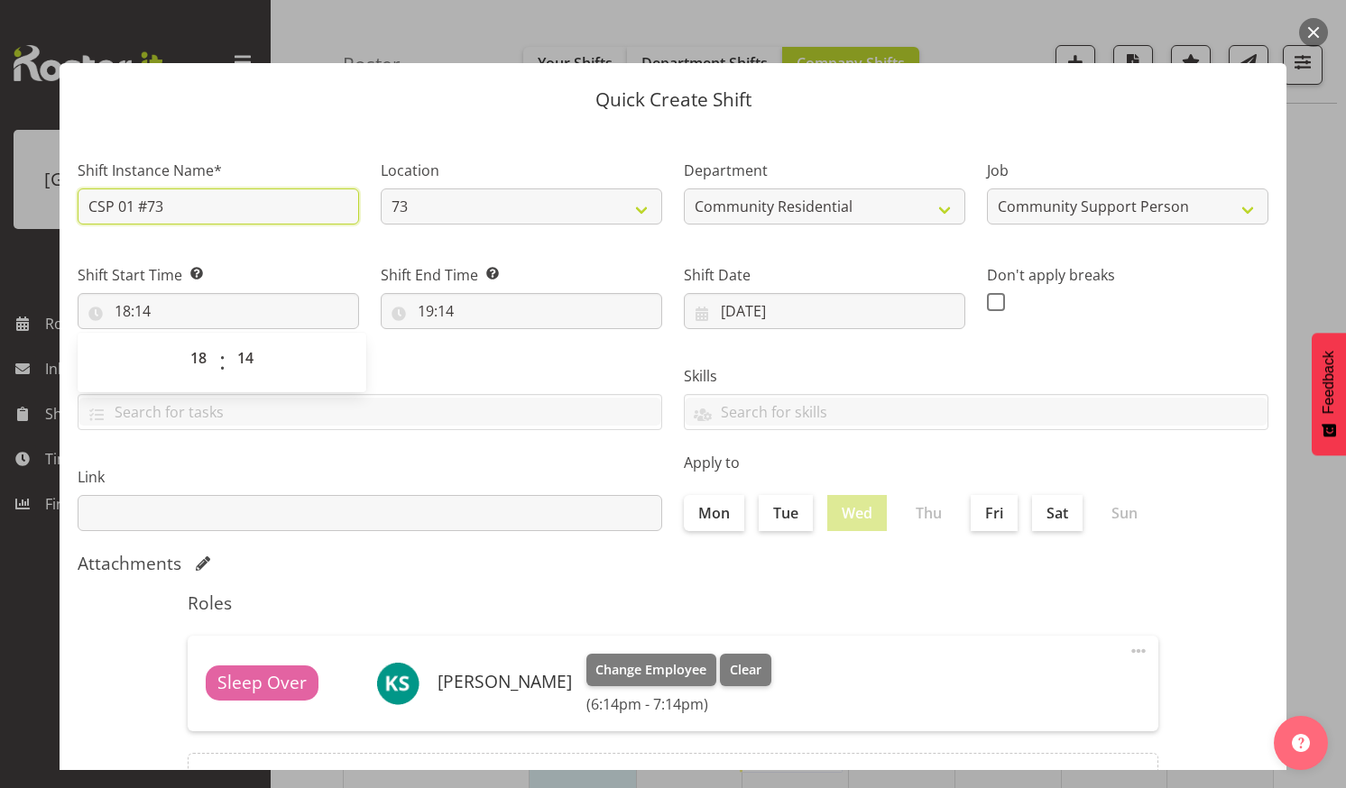
click at [171, 199] on input "CSP 01 #73" at bounding box center [218, 207] width 281 height 36
type input "CSP 01 #73sleepover"
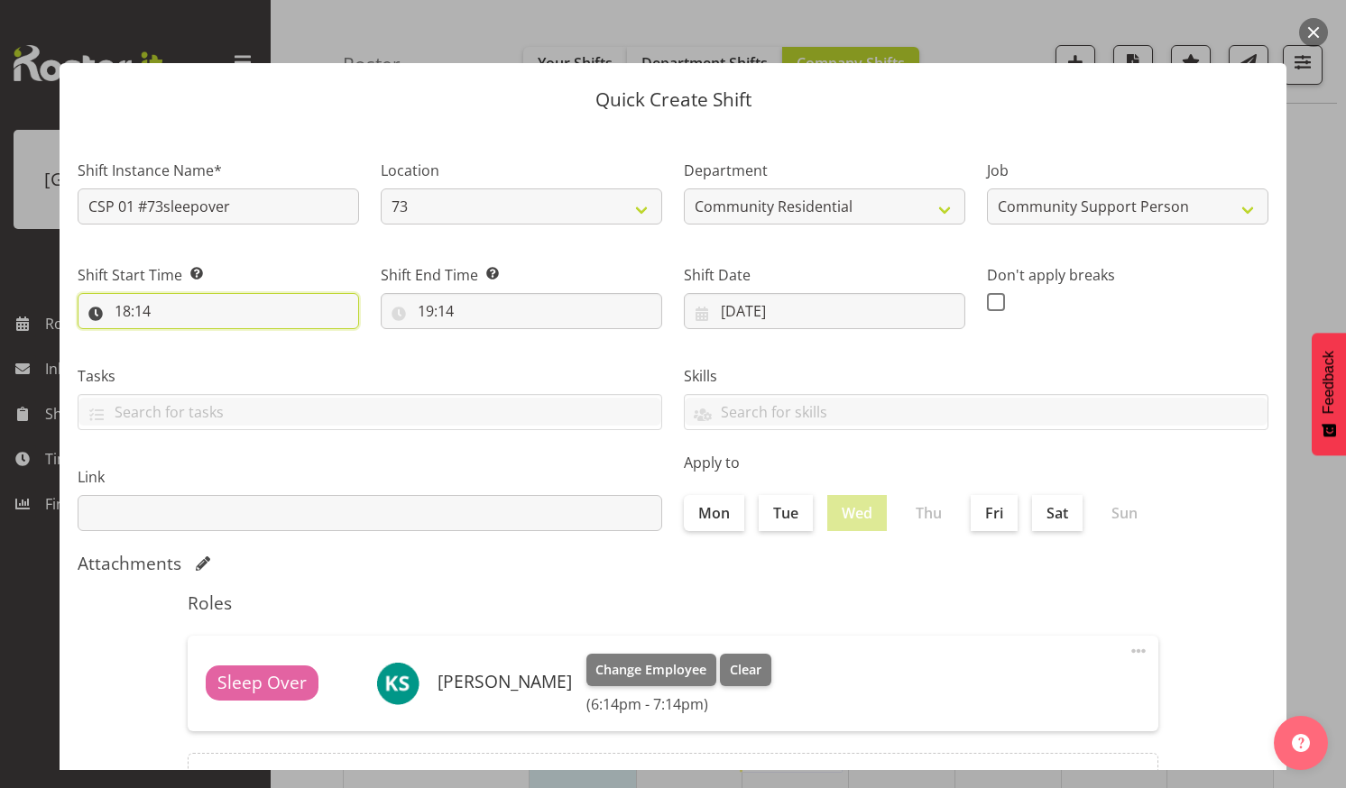
click at [174, 308] on input "18:14" at bounding box center [218, 311] width 281 height 36
click at [199, 355] on select "00 01 02 03 04 05 06 07 08 09 10 11 12 13 14 15 16 17 18 19 20 21 22 23" at bounding box center [200, 358] width 41 height 36
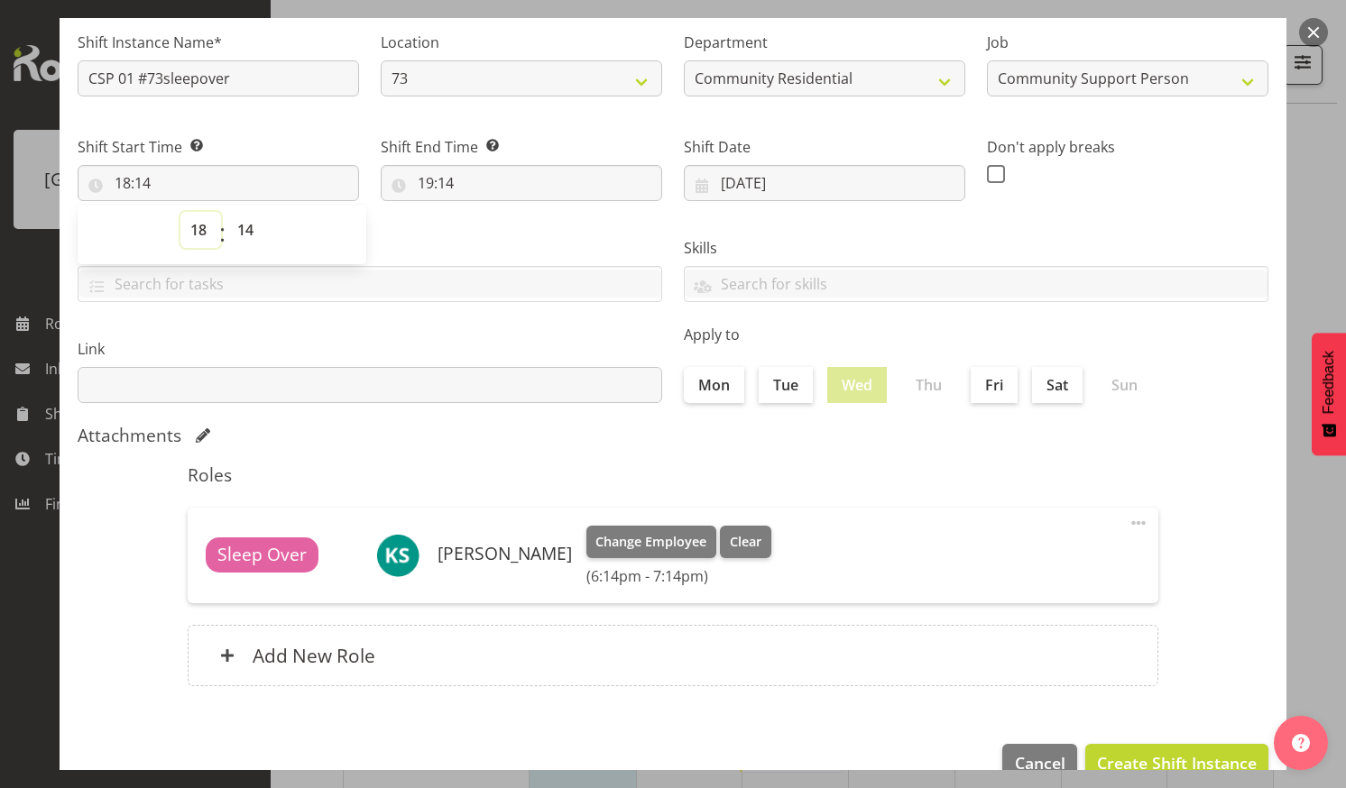
scroll to position [168, 0]
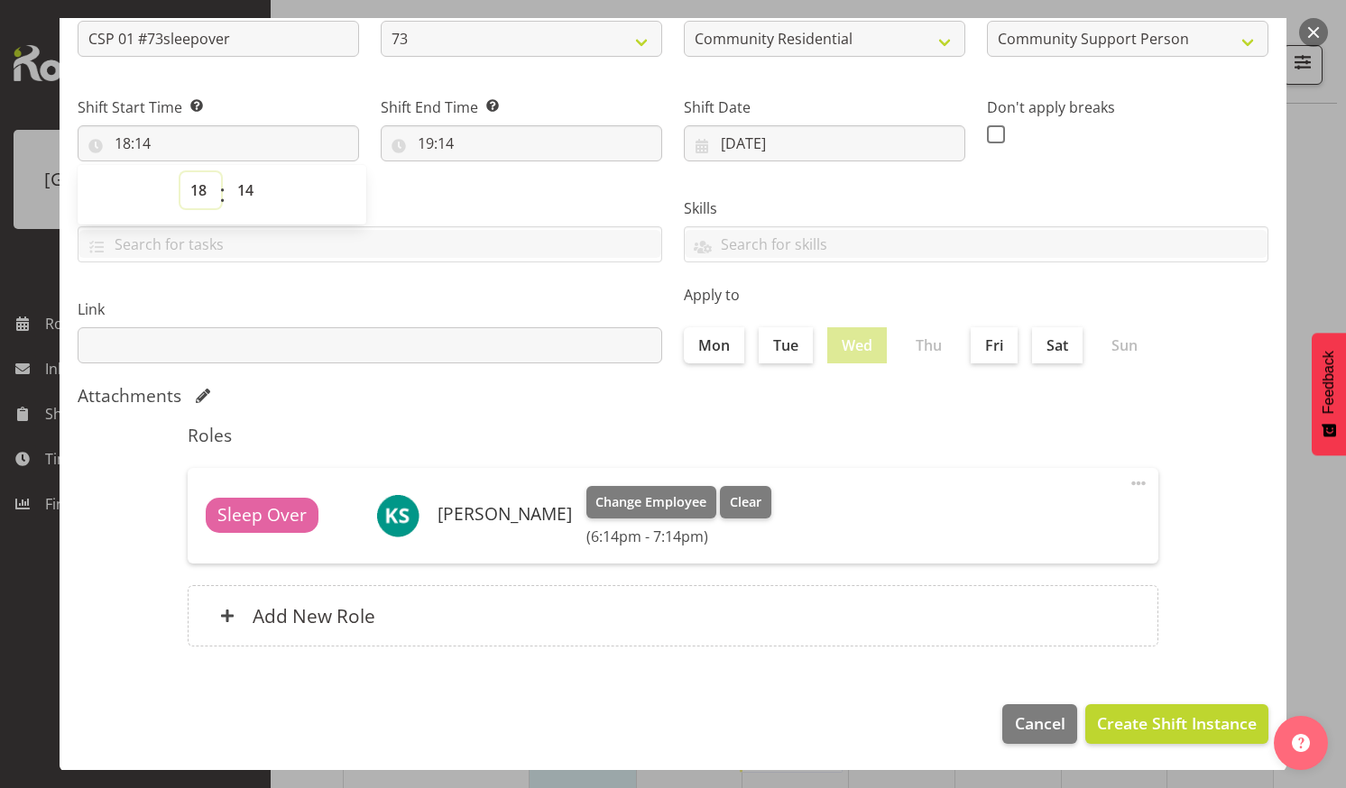
drag, startPoint x: 193, startPoint y: 188, endPoint x: 202, endPoint y: 196, distance: 12.1
click at [194, 188] on select "00 01 02 03 04 05 06 07 08 09 10 11 12 13 14 15 16 17 18 19 20 21 22 23" at bounding box center [200, 190] width 41 height 36
select select "21"
click at [180, 172] on select "00 01 02 03 04 05 06 07 08 09 10 11 12 13 14 15 16 17 18 19 20 21 22 23" at bounding box center [200, 190] width 41 height 36
type input "21:14"
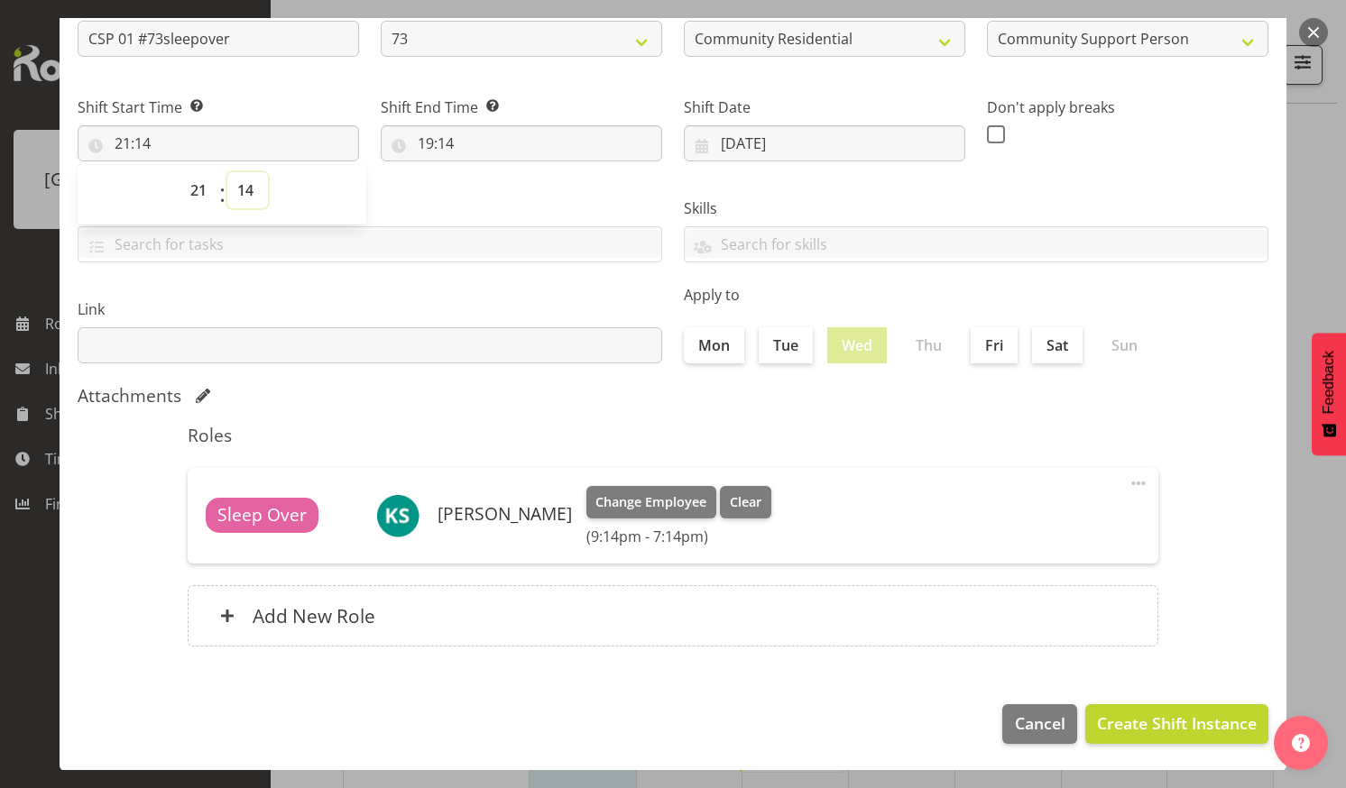
click at [247, 184] on select "00 01 02 03 04 05 06 07 08 09 10 11 12 13 14 15 16 17 18 19 20 21 22 23 24 25 2…" at bounding box center [247, 190] width 41 height 36
select select "0"
click at [227, 172] on select "00 01 02 03 04 05 06 07 08 09 10 11 12 13 14 15 16 17 18 19 20 21 22 23 24 25 2…" at bounding box center [247, 190] width 41 height 36
type input "21:00"
click at [502, 134] on input "19:14" at bounding box center [521, 143] width 281 height 36
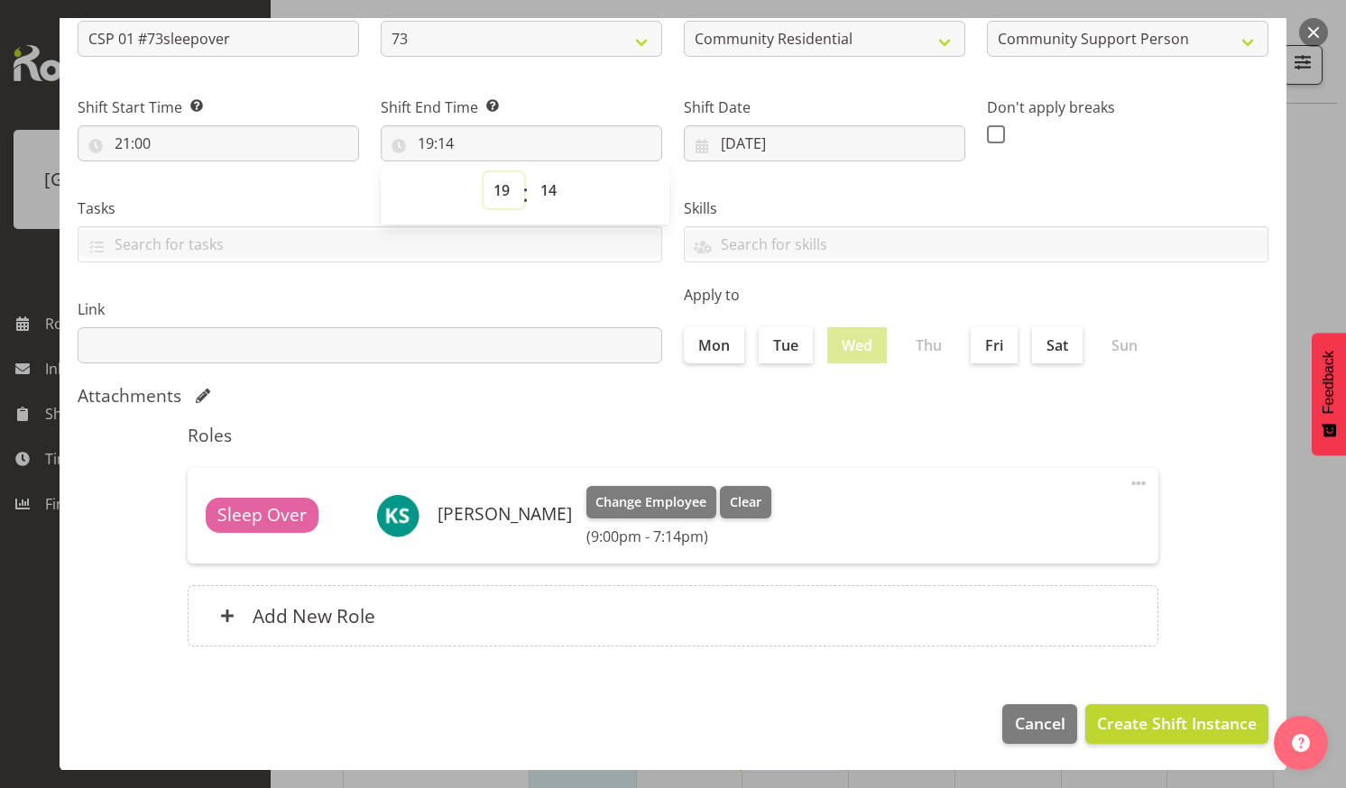
click at [496, 182] on select "00 01 02 03 04 05 06 07 08 09 10 11 12 13 14 15 16 17 18 19 20 21 22 23" at bounding box center [504, 190] width 41 height 36
select select "7"
click at [484, 172] on select "00 01 02 03 04 05 06 07 08 09 10 11 12 13 14 15 16 17 18 19 20 21 22 23" at bounding box center [504, 190] width 41 height 36
type input "07:14"
click at [545, 186] on select "00 01 02 03 04 05 06 07 08 09 10 11 12 13 14 15 16 17 18 19 20 21 22 23 24 25 2…" at bounding box center [550, 190] width 41 height 36
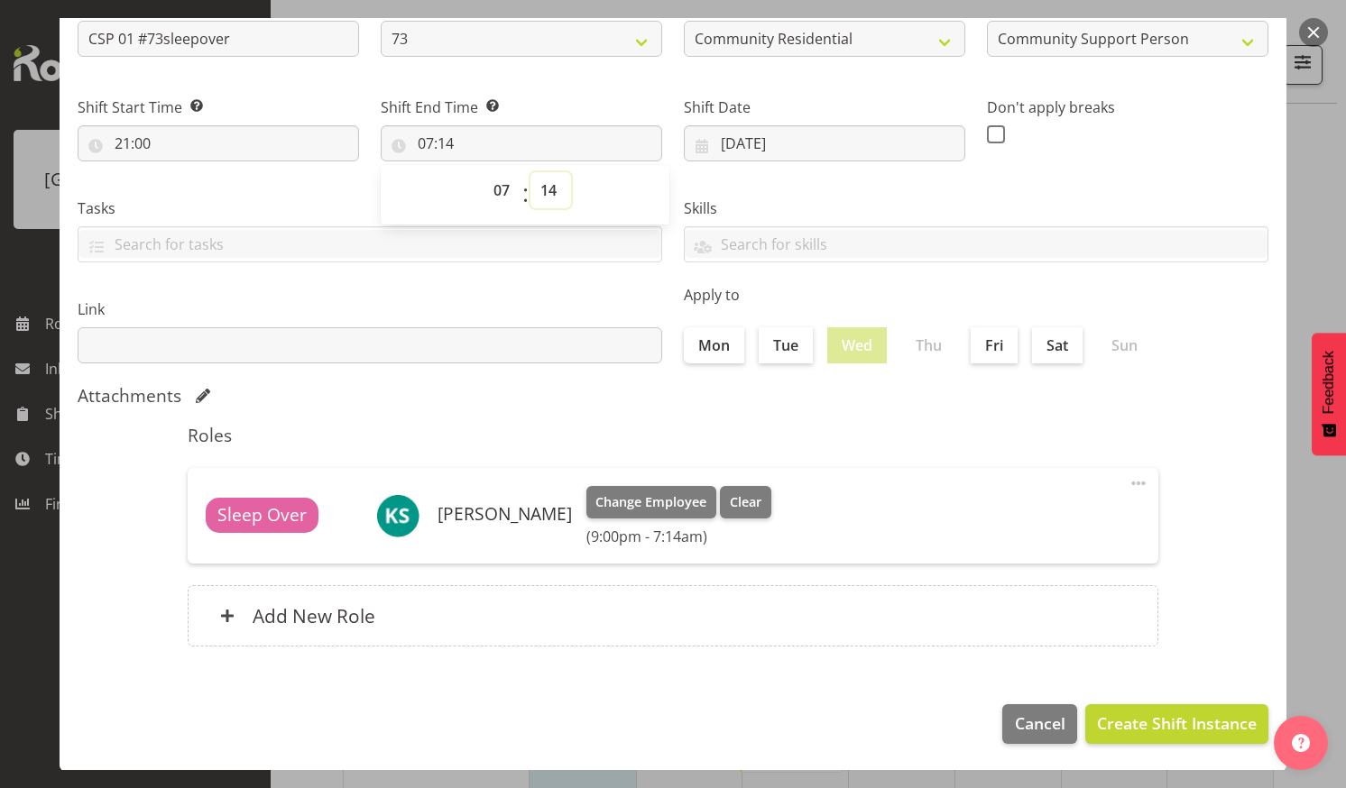
select select "0"
click at [530, 172] on select "00 01 02 03 04 05 06 07 08 09 10 11 12 13 14 15 16 17 18 19 20 21 22 23 24 25 2…" at bounding box center [550, 190] width 41 height 36
type input "07:00"
click at [1106, 705] on button "Create Shift Instance" at bounding box center [1176, 725] width 183 height 40
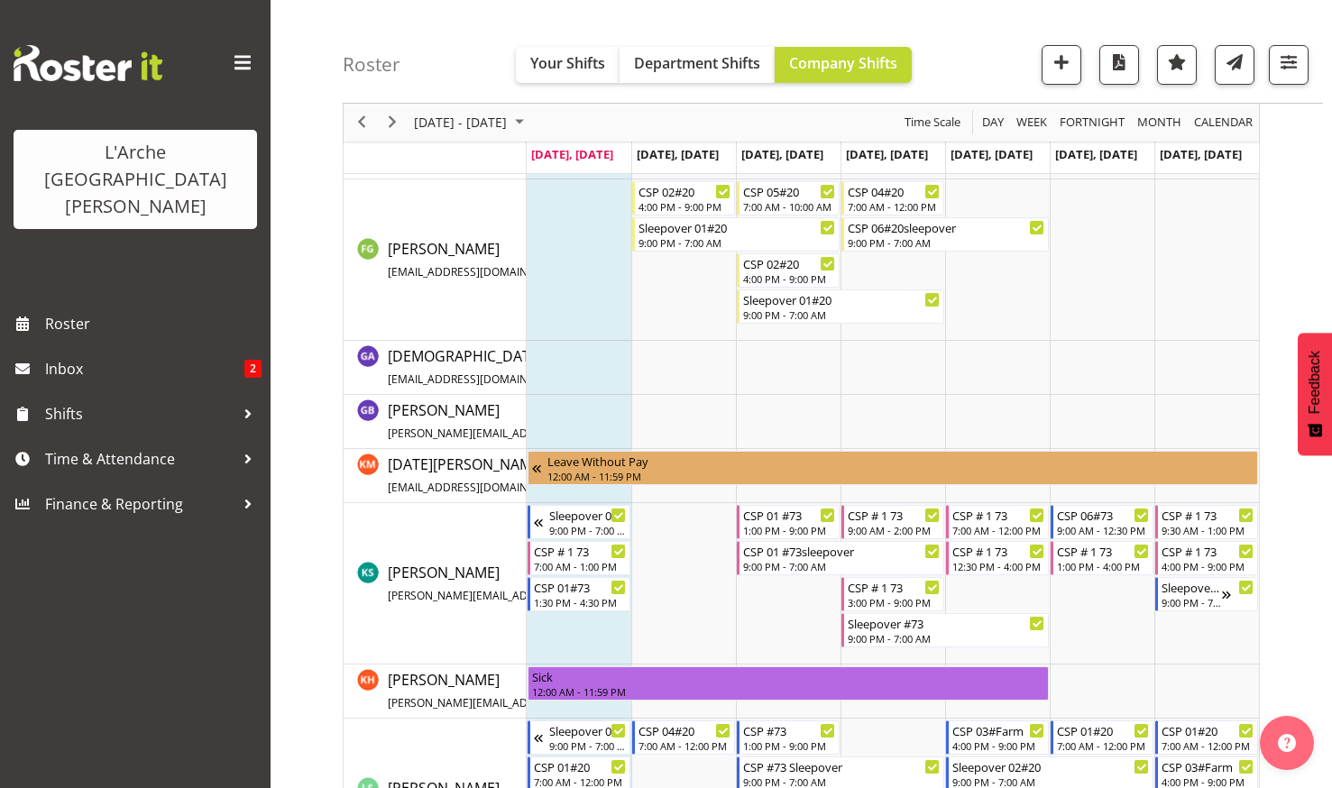
scroll to position [632, 0]
